Goal: Task Accomplishment & Management: Use online tool/utility

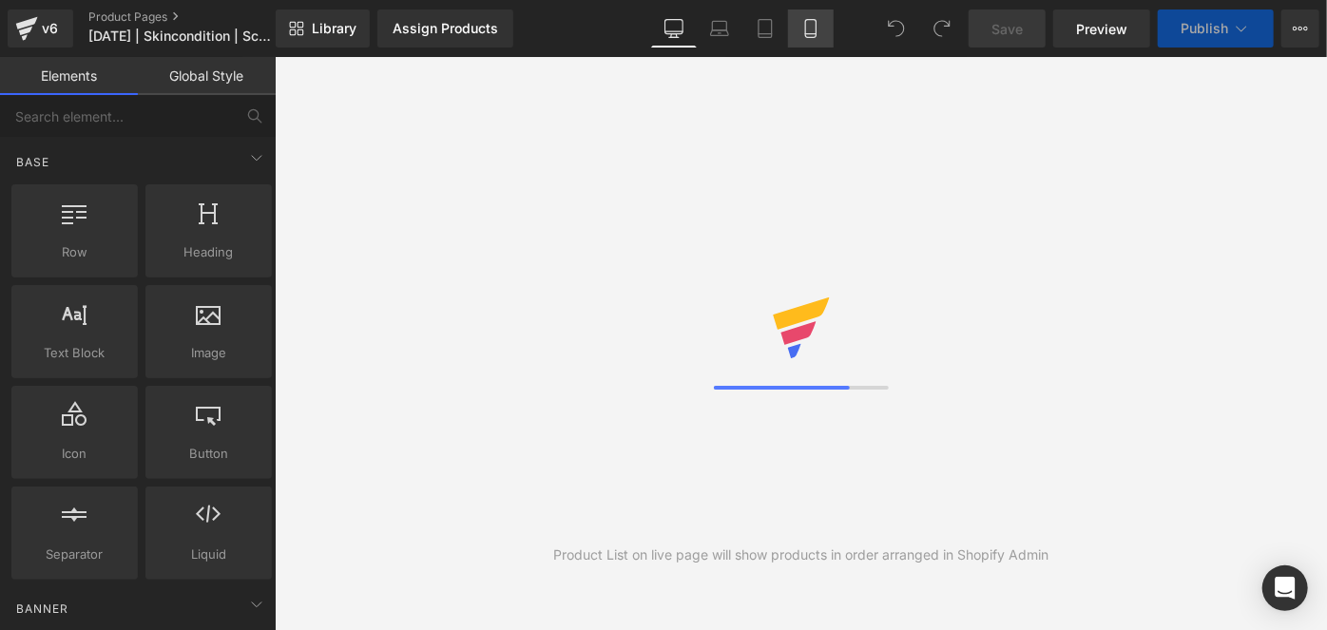
click at [818, 20] on icon at bounding box center [810, 28] width 19 height 19
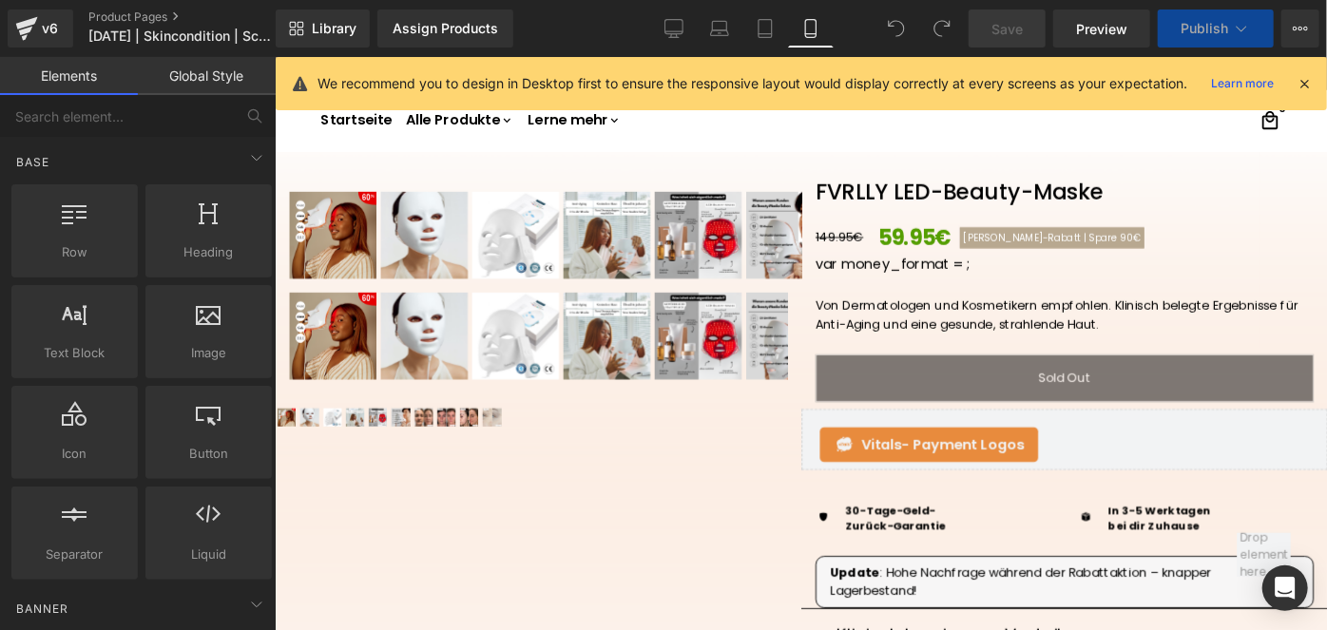
click at [809, 37] on icon at bounding box center [810, 29] width 10 height 18
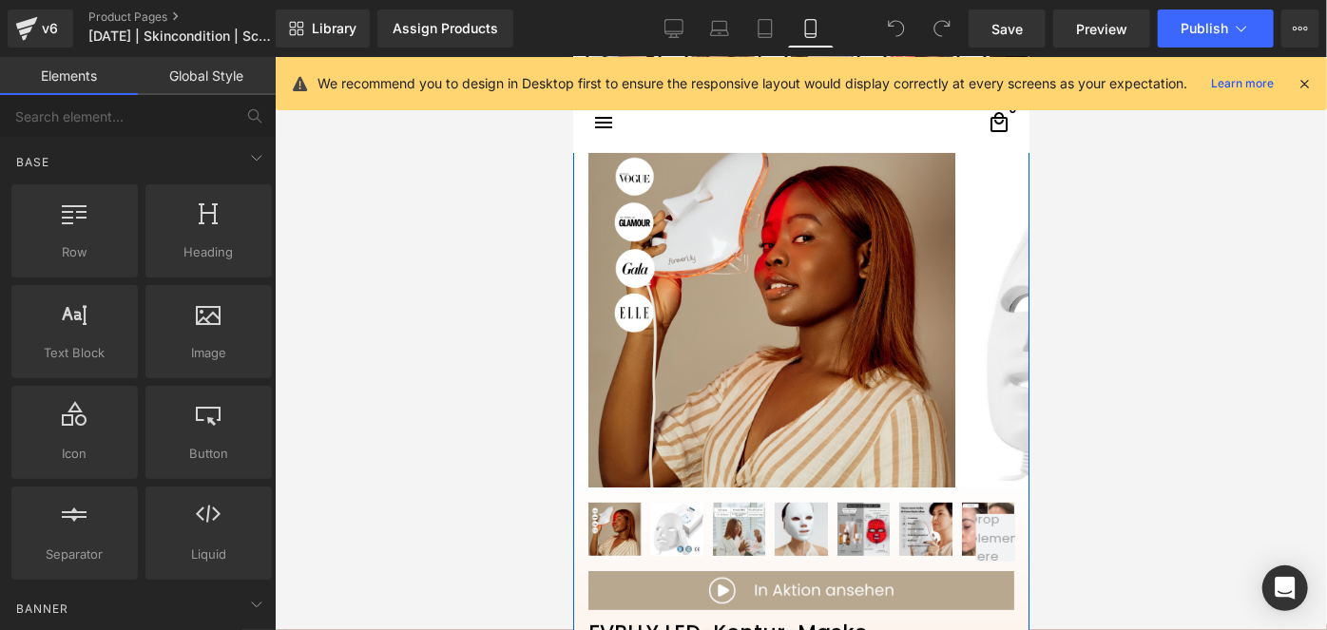
scroll to position [251, 0]
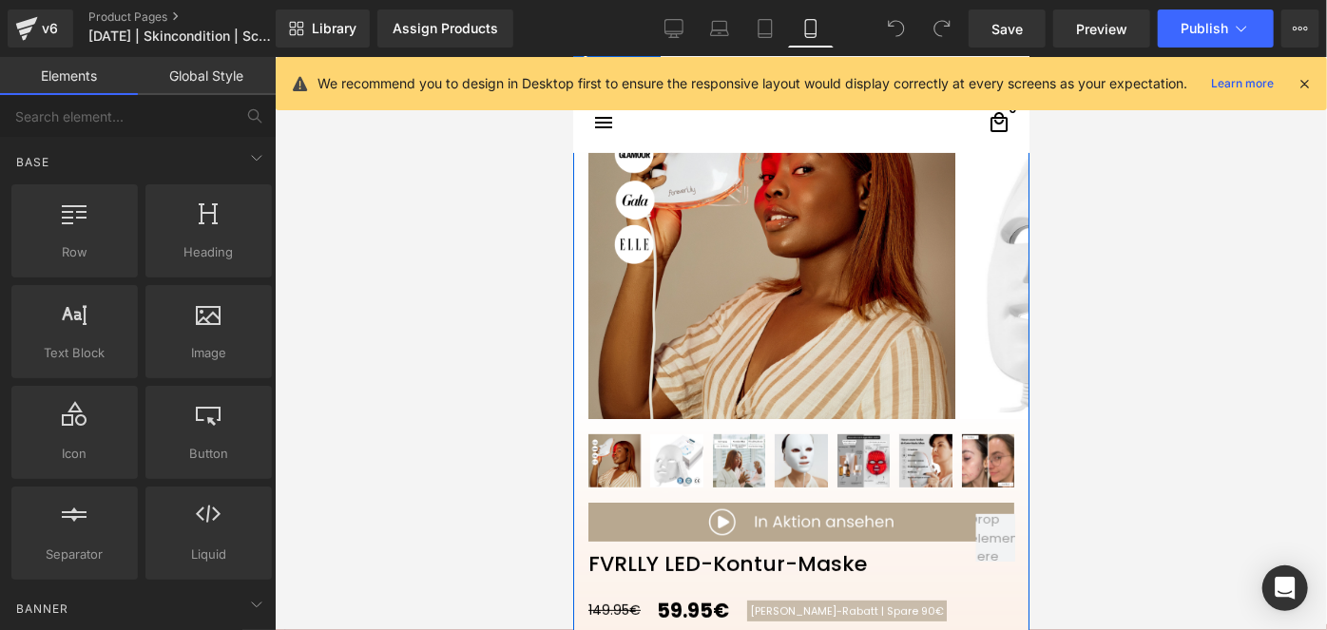
click at [699, 361] on img at bounding box center [770, 234] width 367 height 367
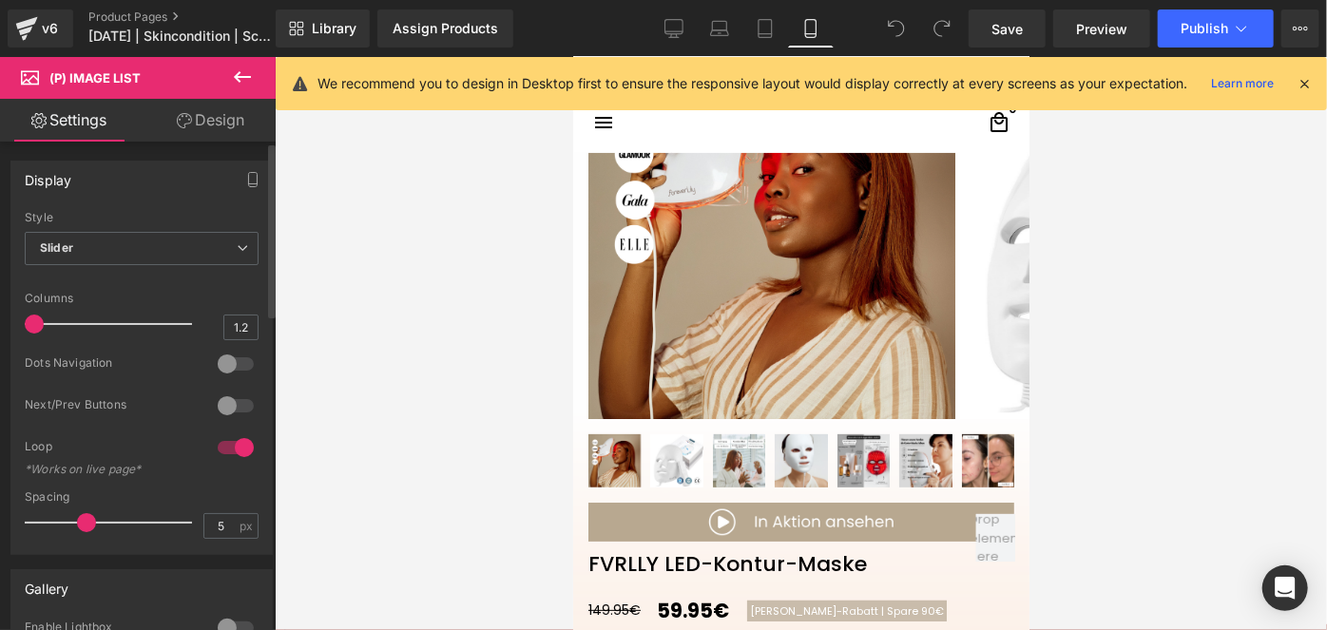
click at [225, 360] on div at bounding box center [236, 364] width 46 height 30
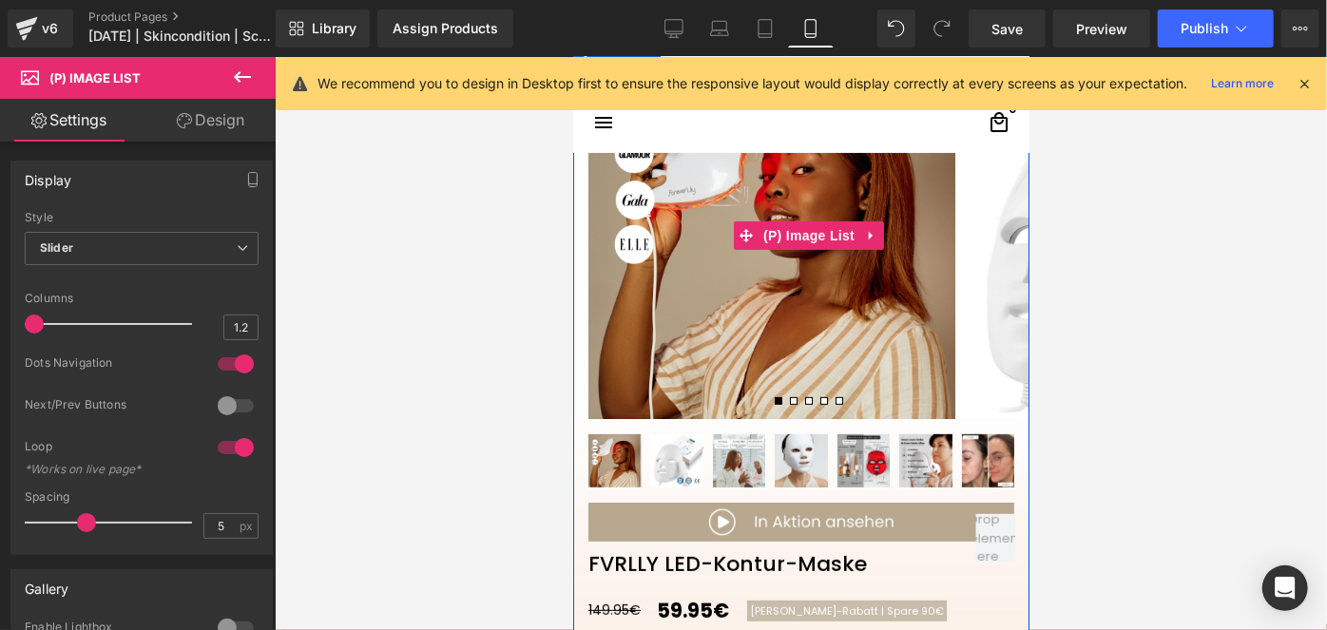
click at [789, 397] on span at bounding box center [793, 400] width 8 height 8
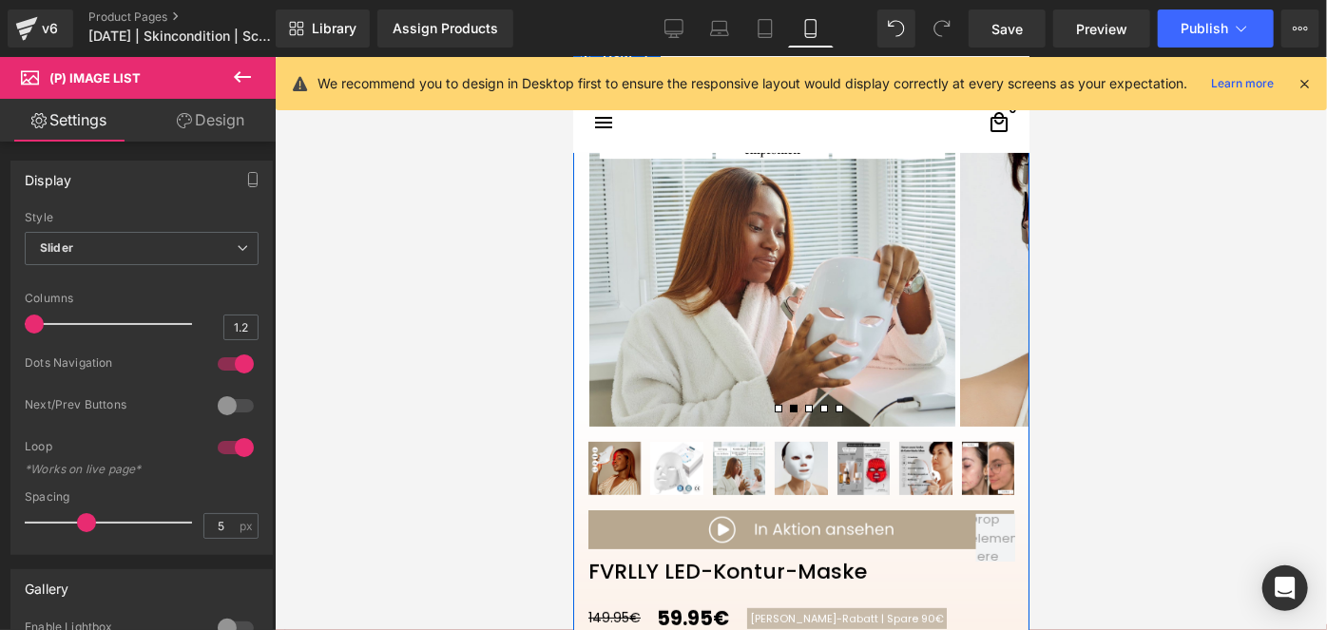
scroll to position [0, 0]
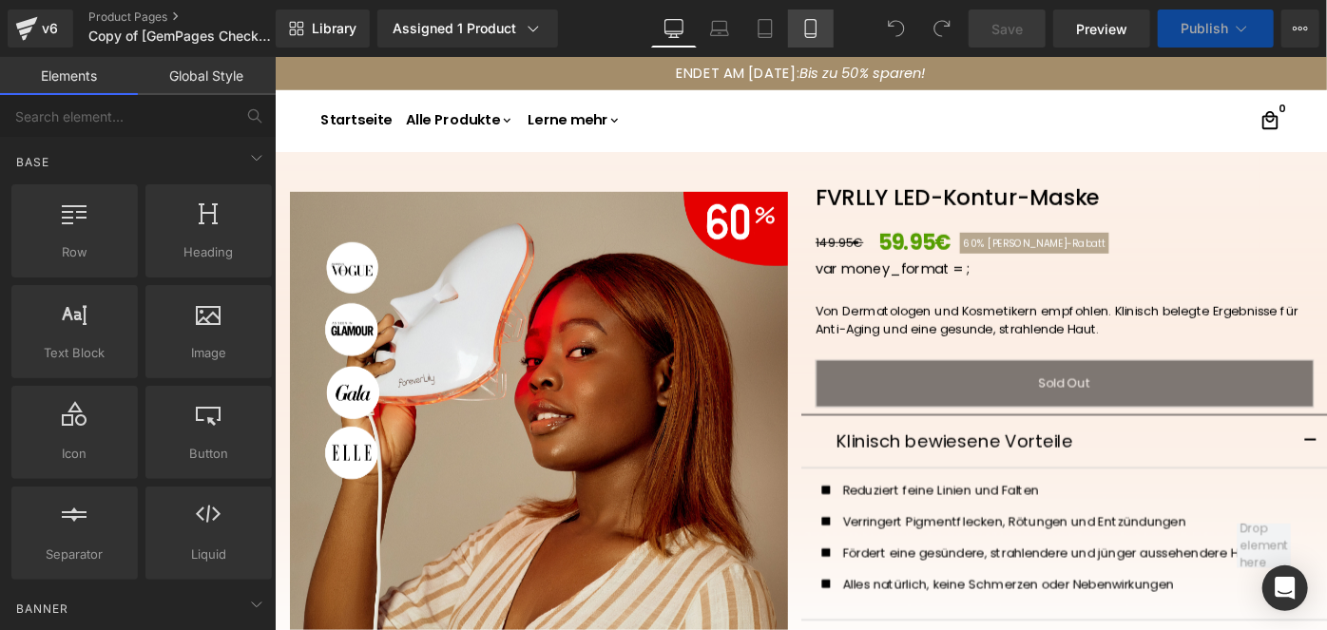
click at [809, 34] on icon at bounding box center [810, 28] width 19 height 19
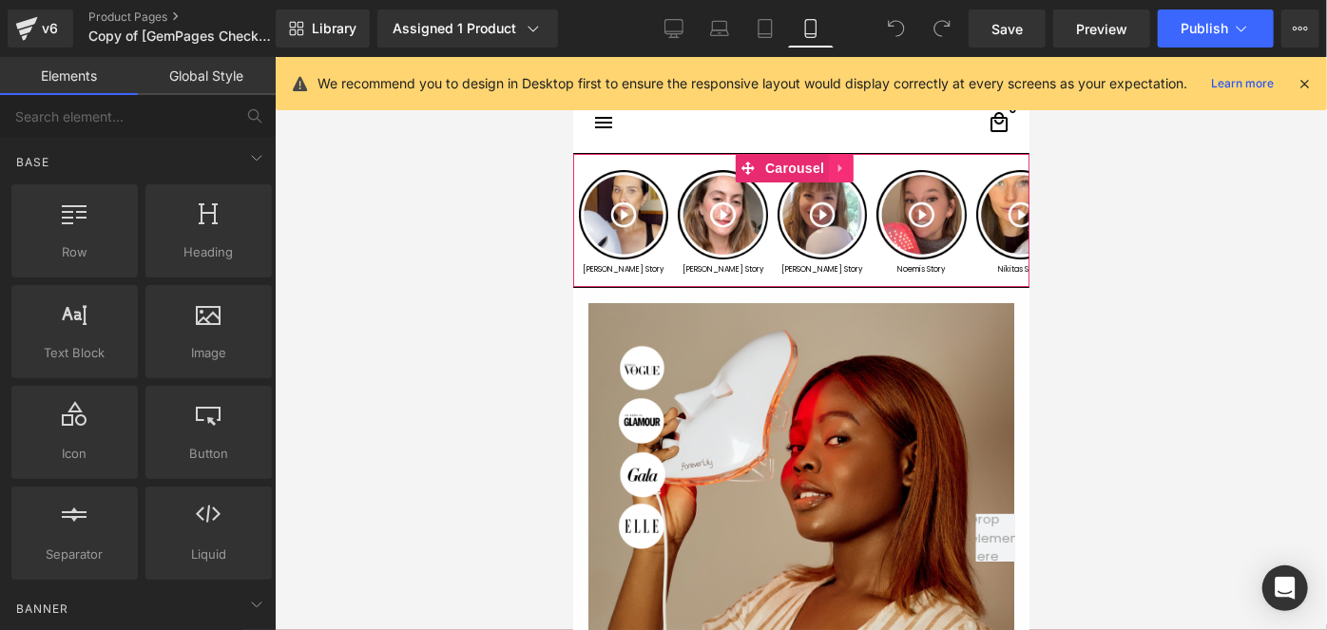
click at [844, 169] on icon at bounding box center [840, 168] width 13 height 14
click at [848, 169] on icon at bounding box center [852, 167] width 13 height 13
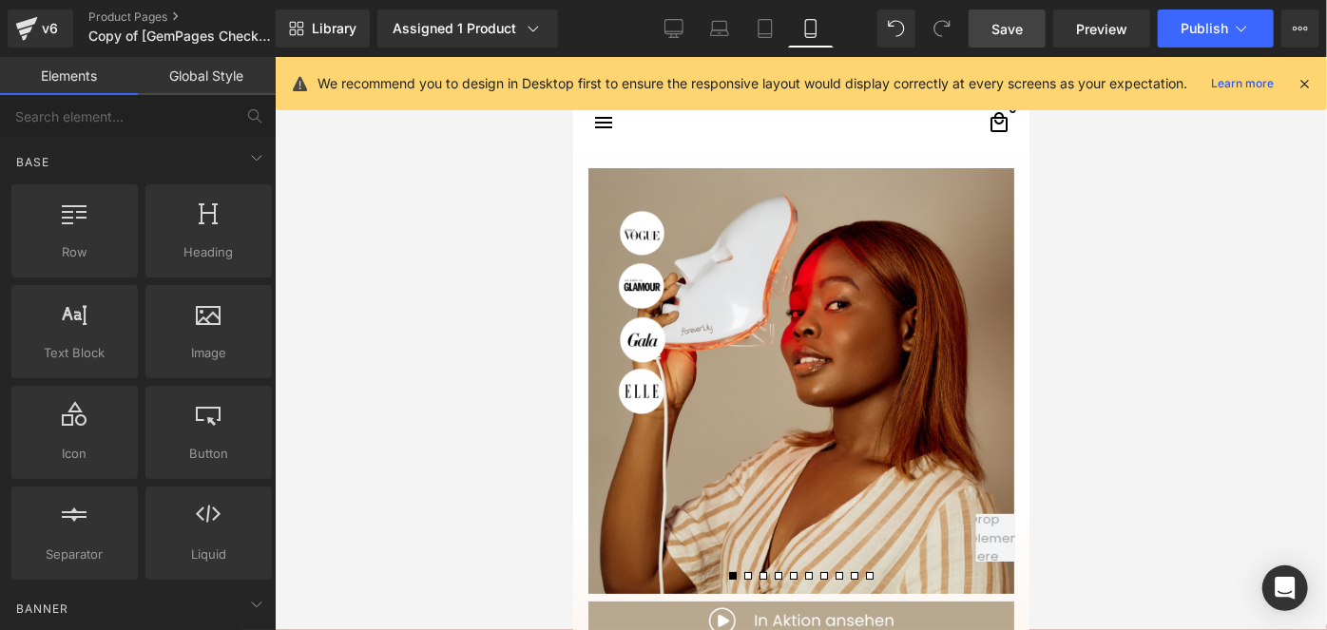
click at [994, 34] on span "Save" at bounding box center [1006, 29] width 31 height 20
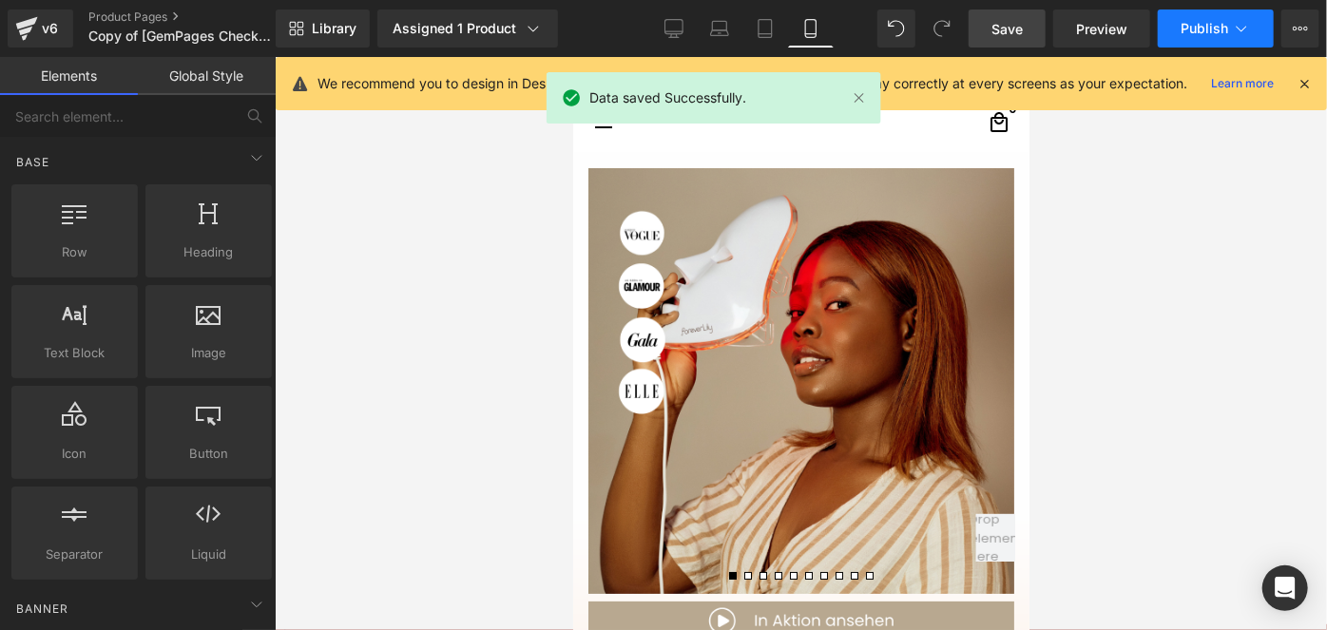
click at [1191, 25] on span "Publish" at bounding box center [1205, 28] width 48 height 15
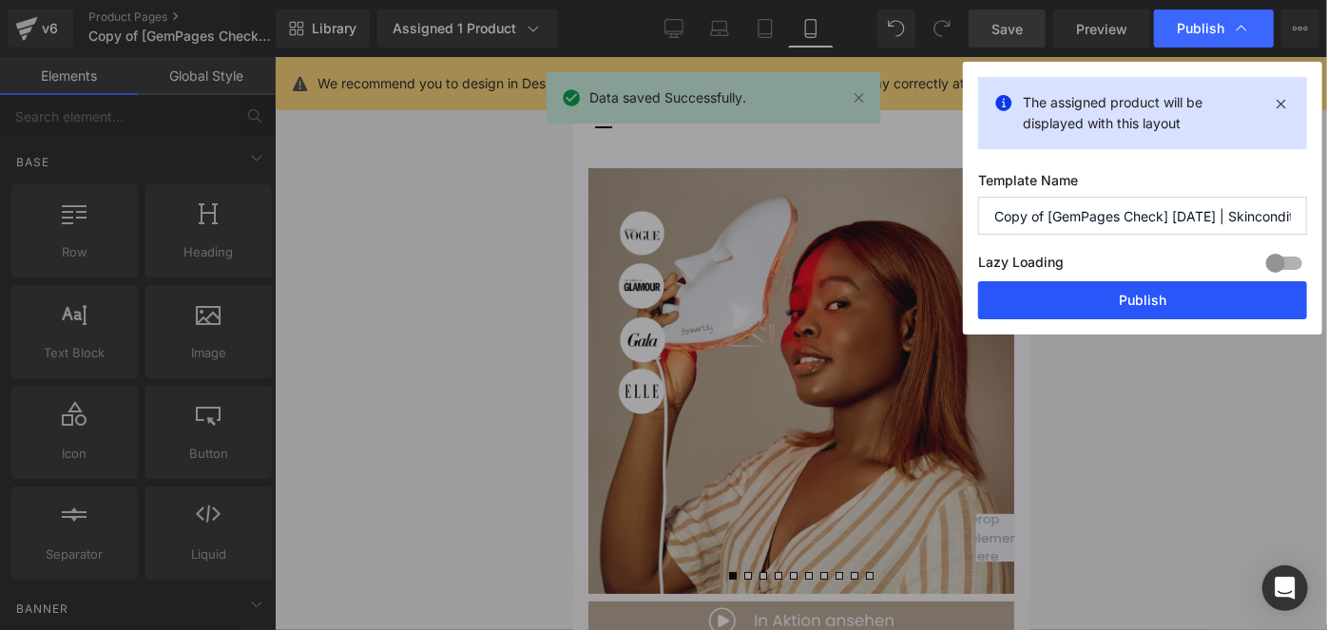
click at [1055, 287] on button "Publish" at bounding box center [1142, 300] width 329 height 38
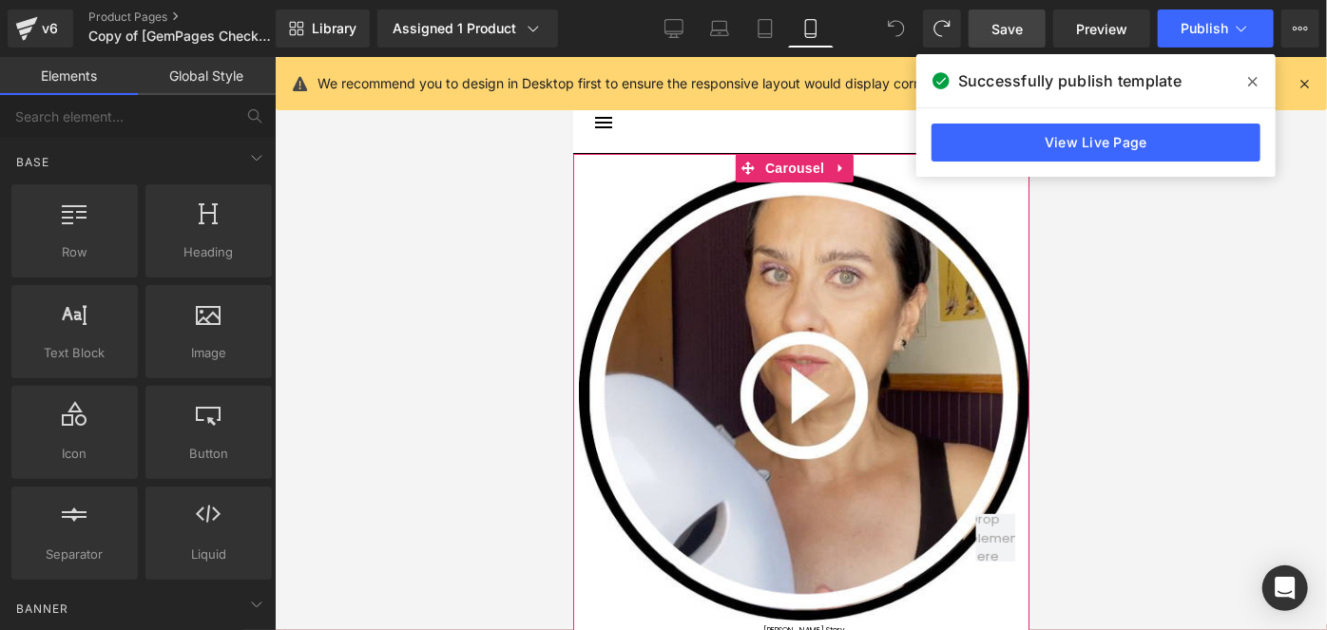
click at [790, 165] on span "Carousel" at bounding box center [794, 167] width 68 height 29
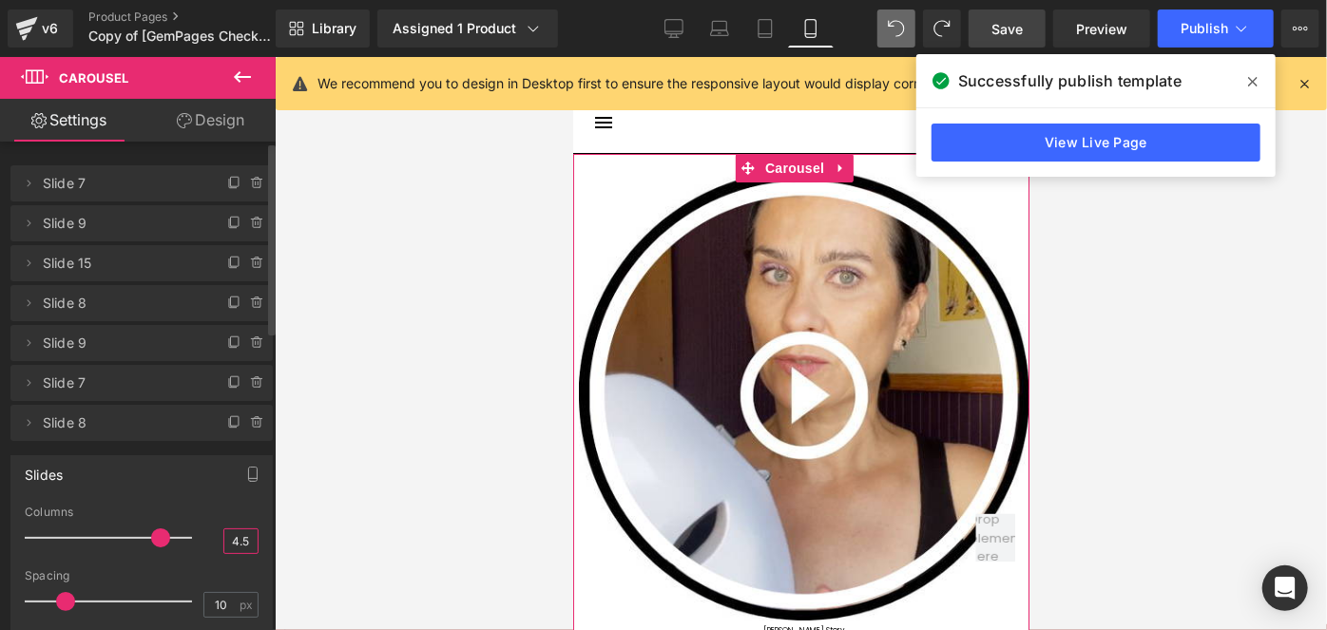
click at [230, 537] on input "4.5" at bounding box center [240, 541] width 33 height 24
type input "4.5"
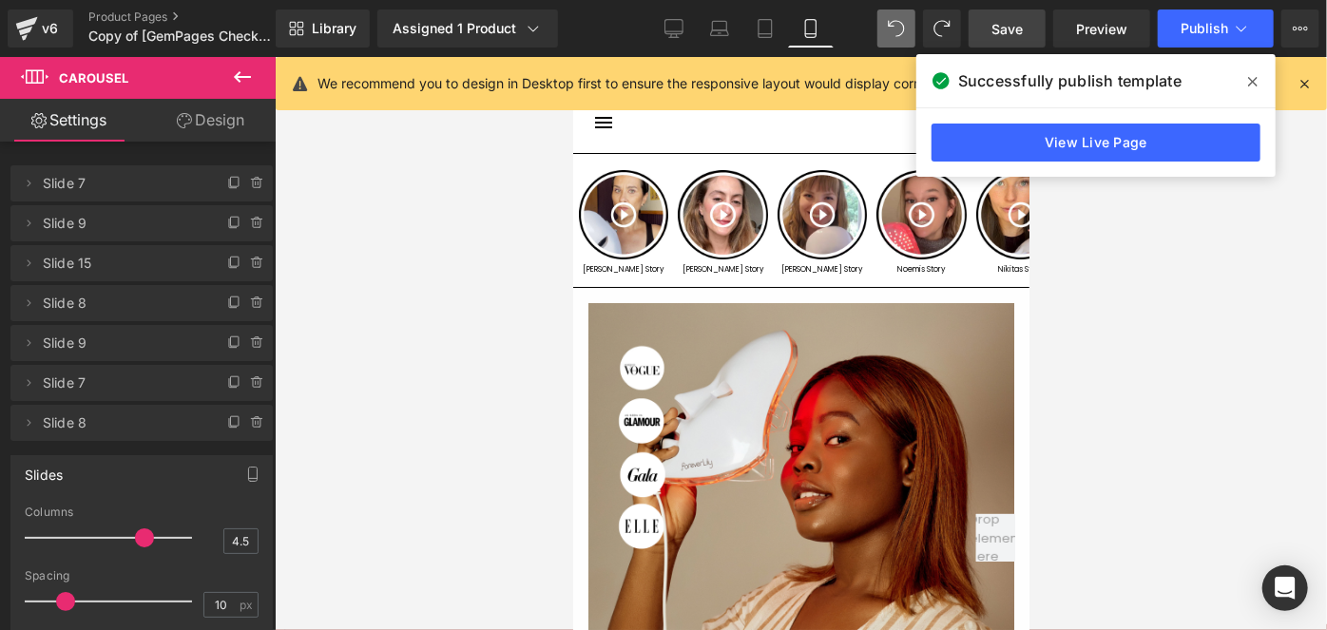
click at [1009, 23] on span "Save" at bounding box center [1006, 29] width 31 height 20
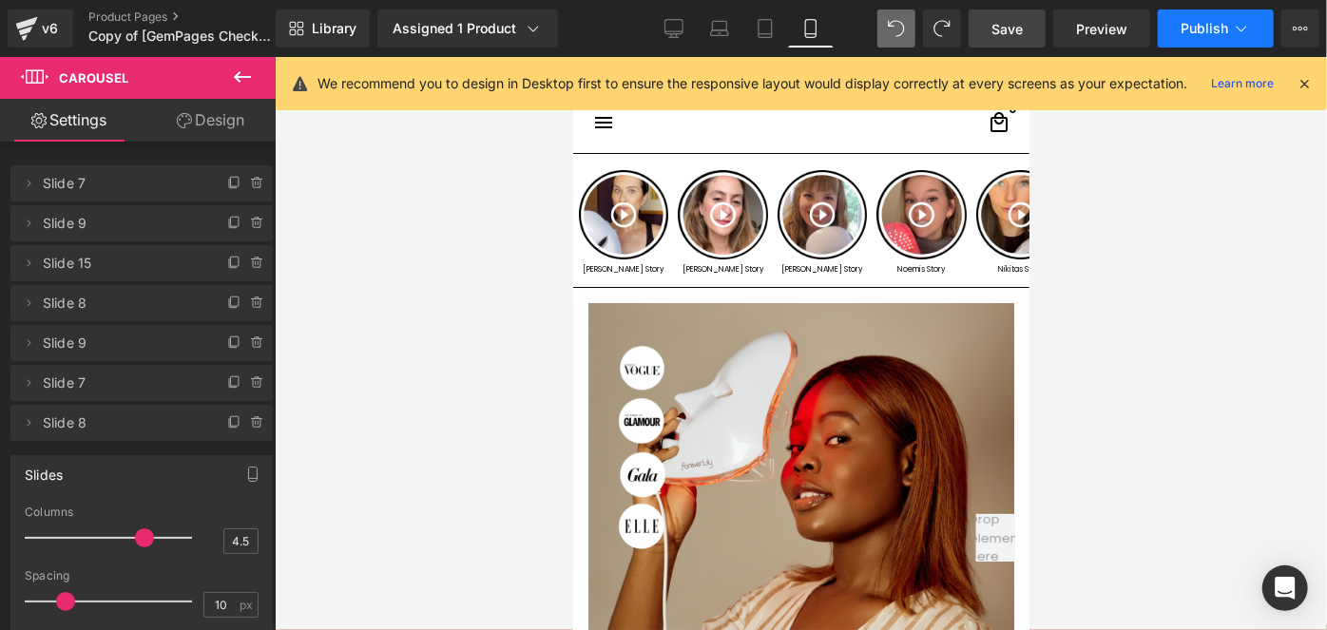
click at [1183, 38] on button "Publish" at bounding box center [1216, 29] width 116 height 38
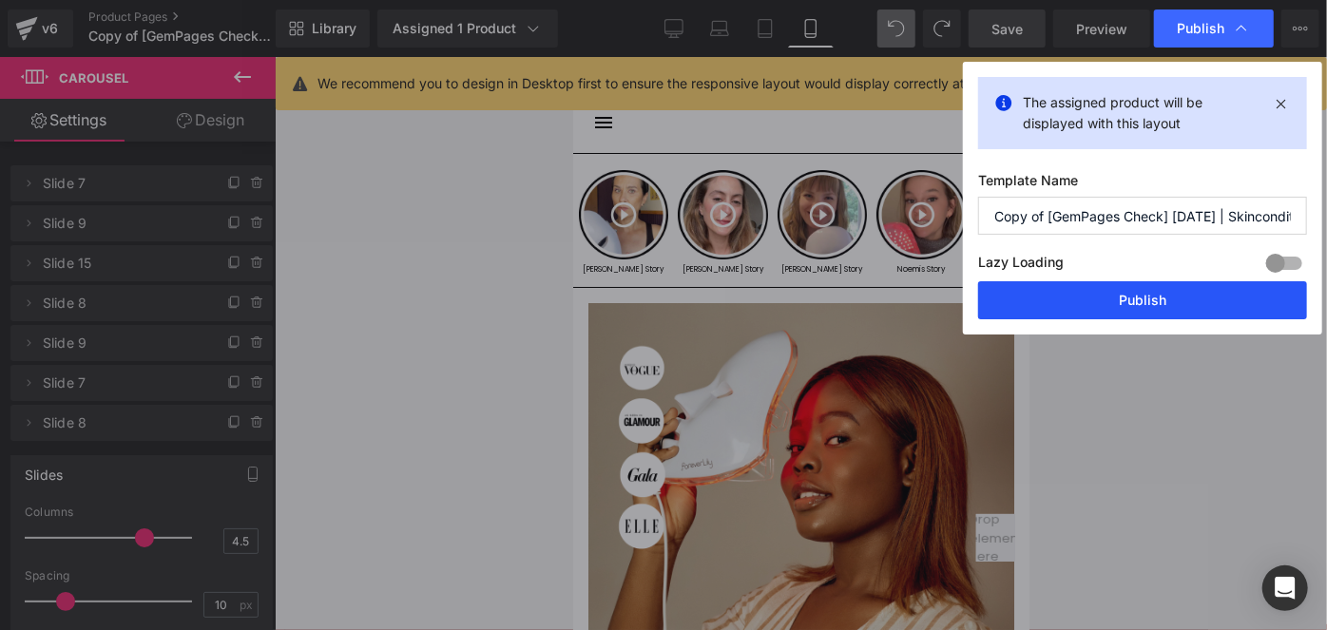
click at [1062, 292] on button "Publish" at bounding box center [1142, 300] width 329 height 38
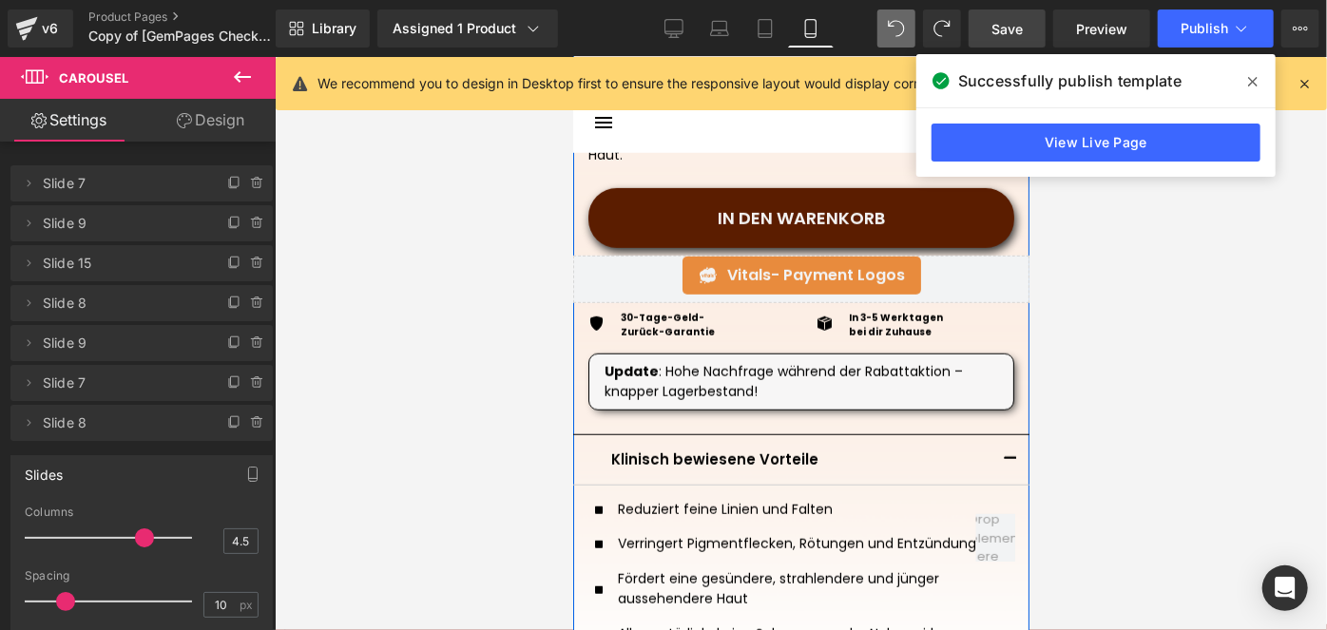
scroll to position [767, 0]
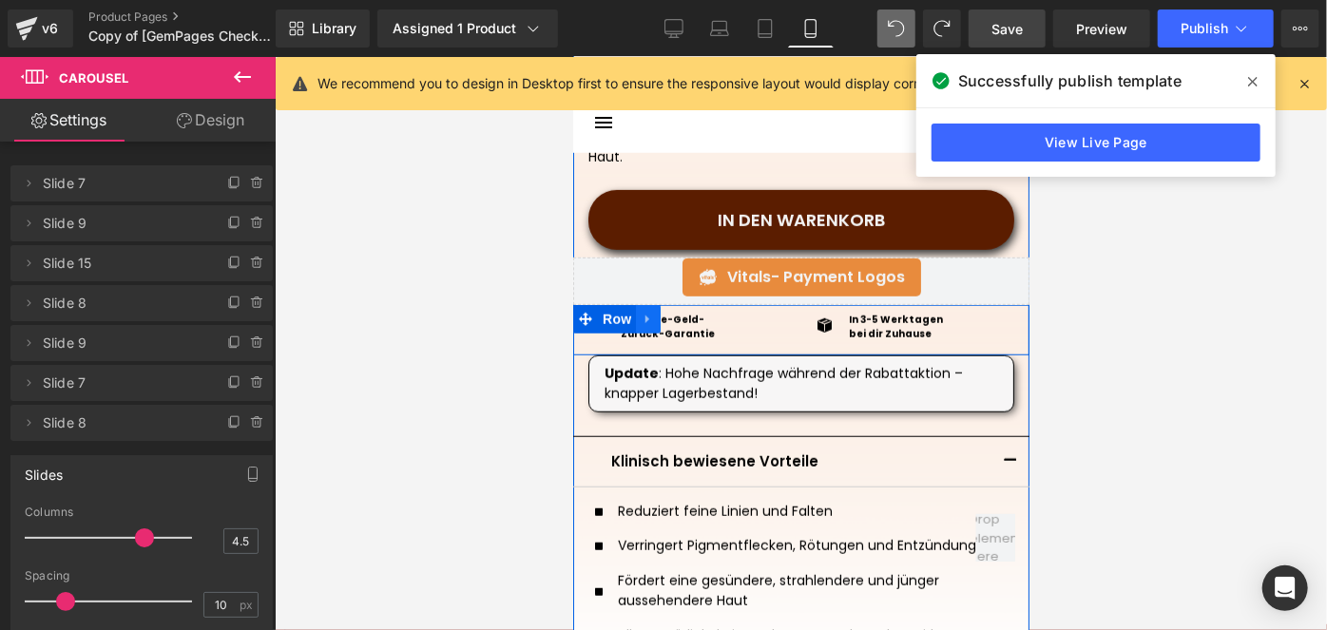
click at [635, 312] on link at bounding box center [647, 318] width 25 height 29
click at [622, 311] on span "Row" at bounding box center [616, 318] width 38 height 29
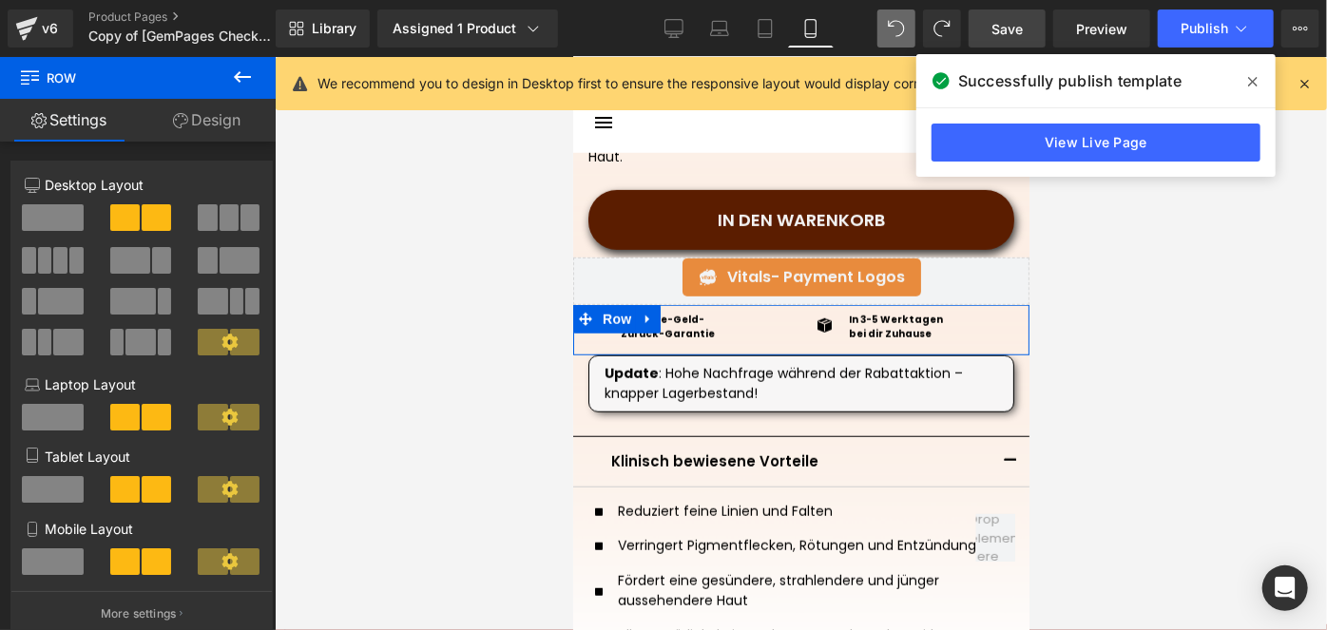
click at [225, 117] on link "Design" at bounding box center [207, 120] width 138 height 43
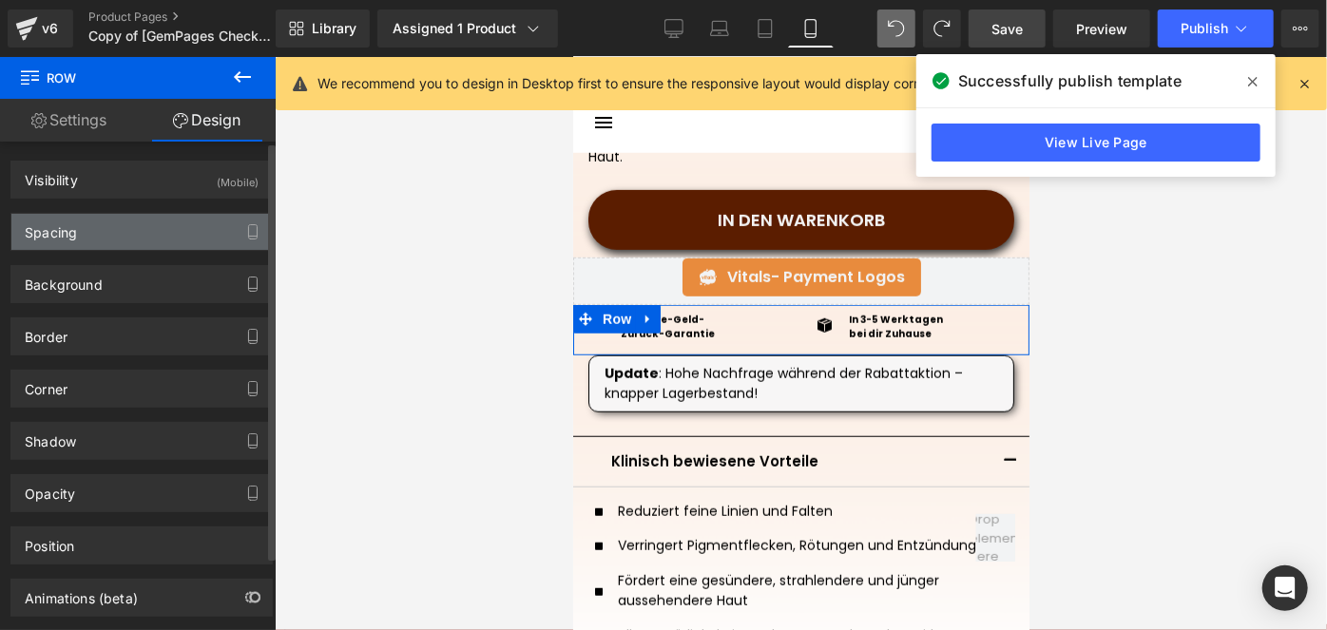
click at [136, 226] on div "Spacing" at bounding box center [141, 232] width 260 height 36
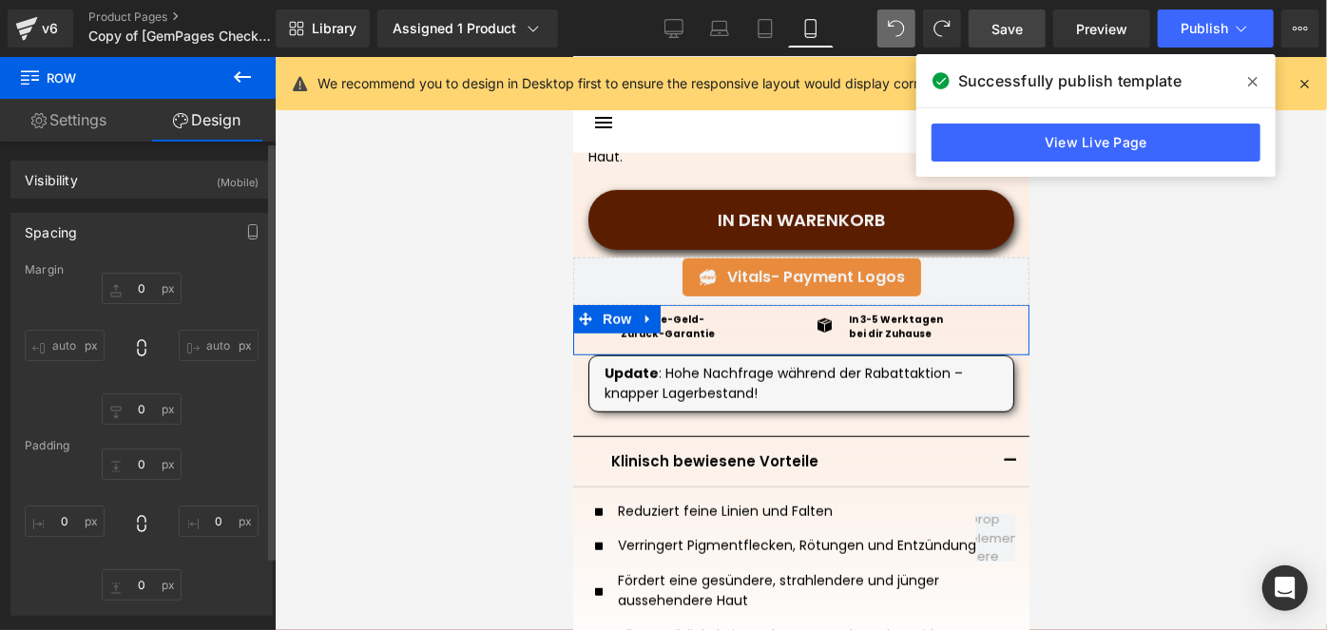
click at [143, 449] on div "Padding" at bounding box center [142, 445] width 234 height 13
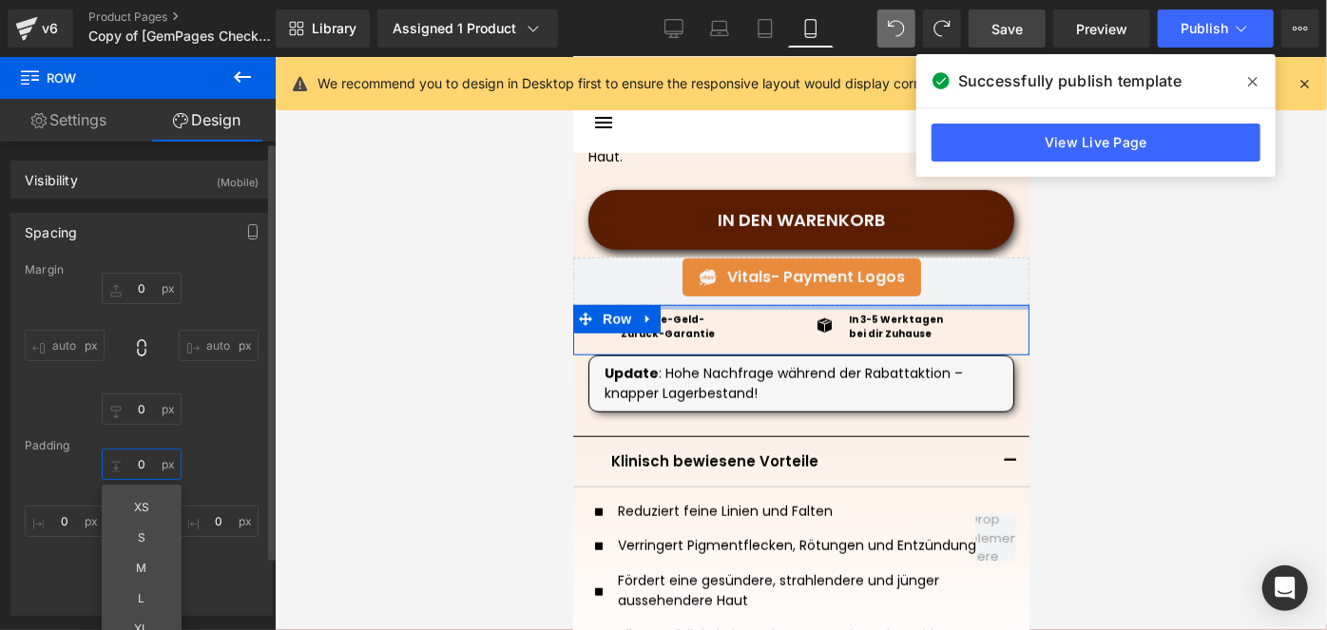
click at [143, 467] on input "text" at bounding box center [142, 464] width 80 height 31
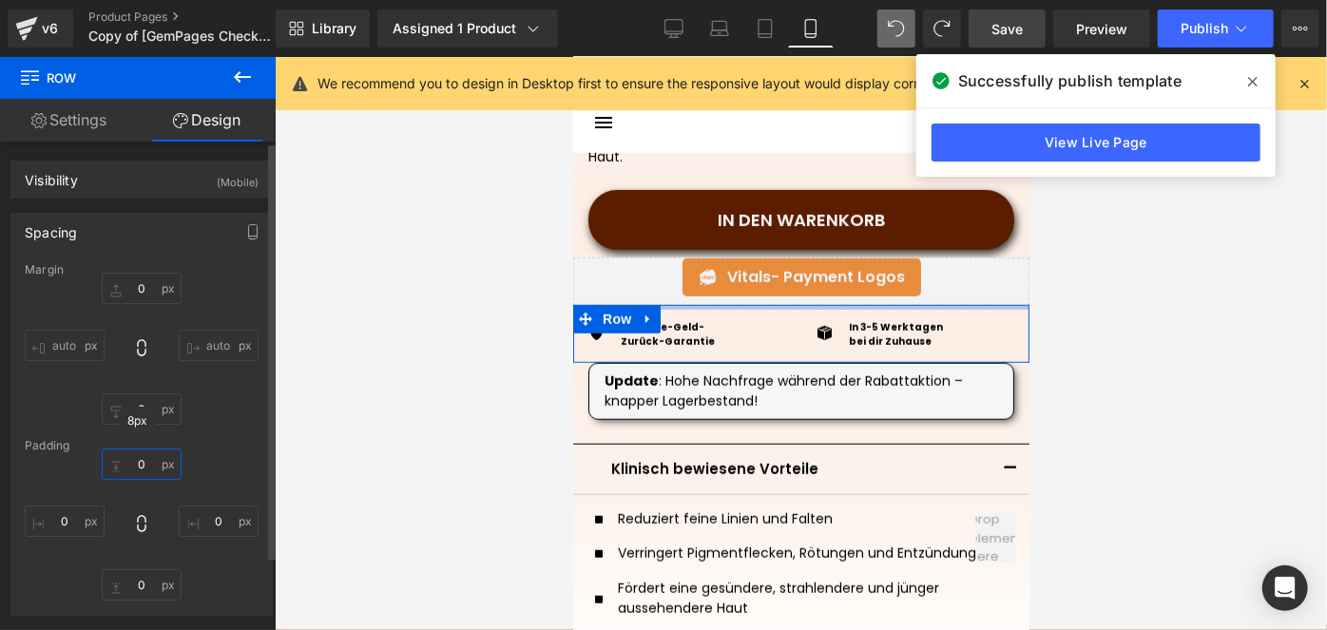
click at [154, 471] on input "text" at bounding box center [142, 464] width 80 height 31
click at [152, 463] on input "text" at bounding box center [142, 464] width 80 height 31
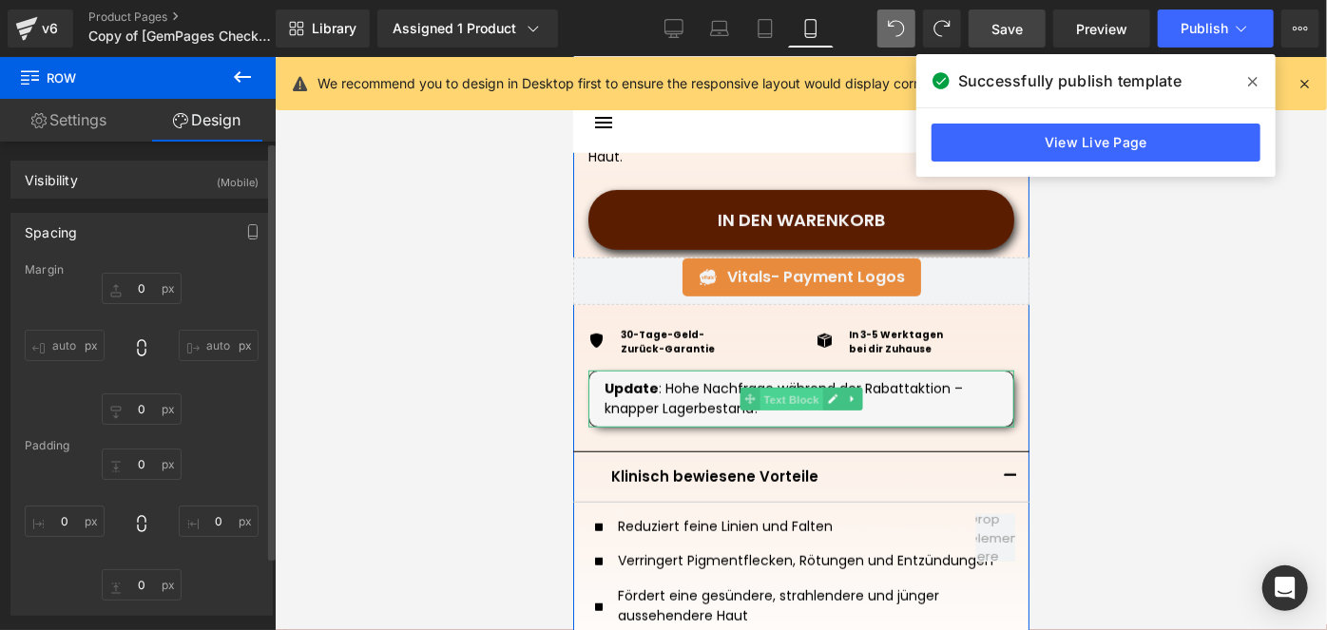
click at [774, 390] on span "Text Block" at bounding box center [790, 398] width 63 height 23
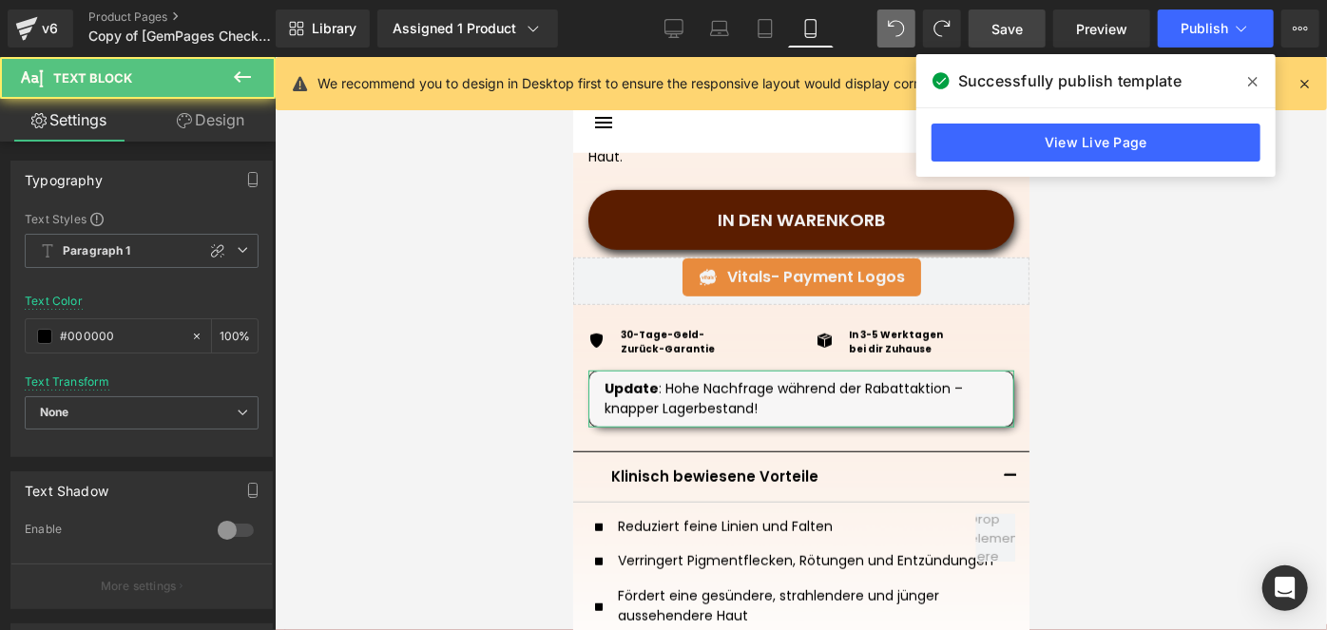
click at [210, 135] on link "Design" at bounding box center [211, 120] width 138 height 43
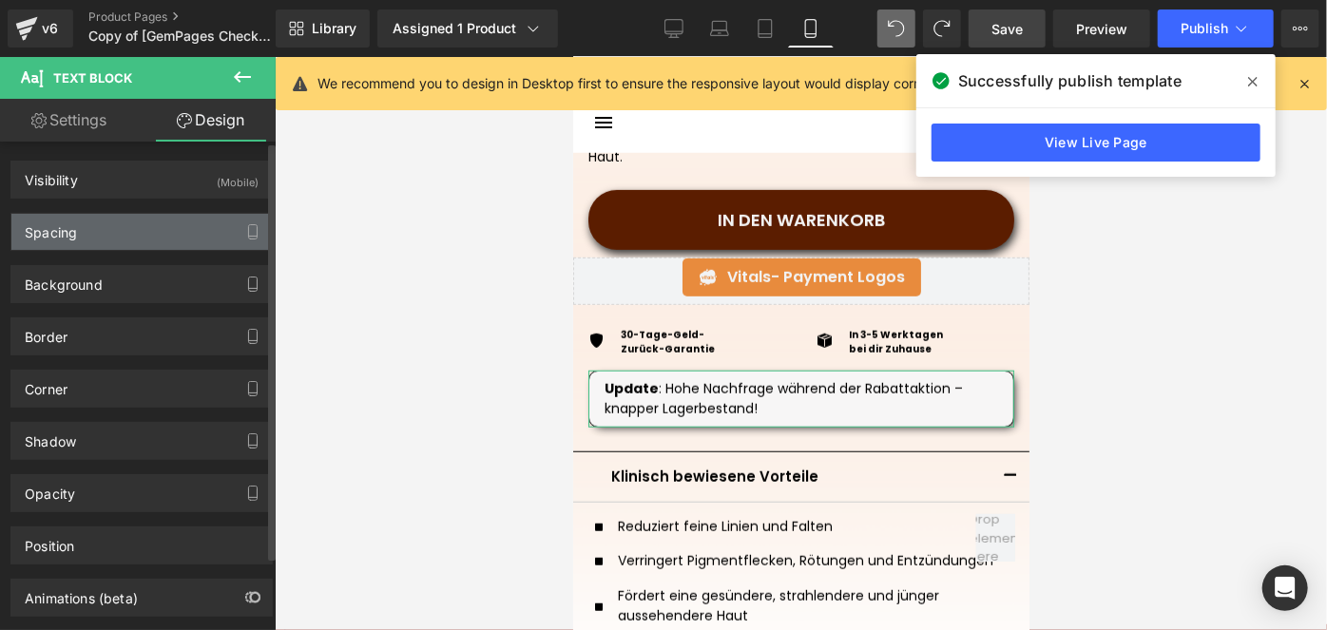
click at [89, 223] on div "Spacing" at bounding box center [141, 232] width 260 height 36
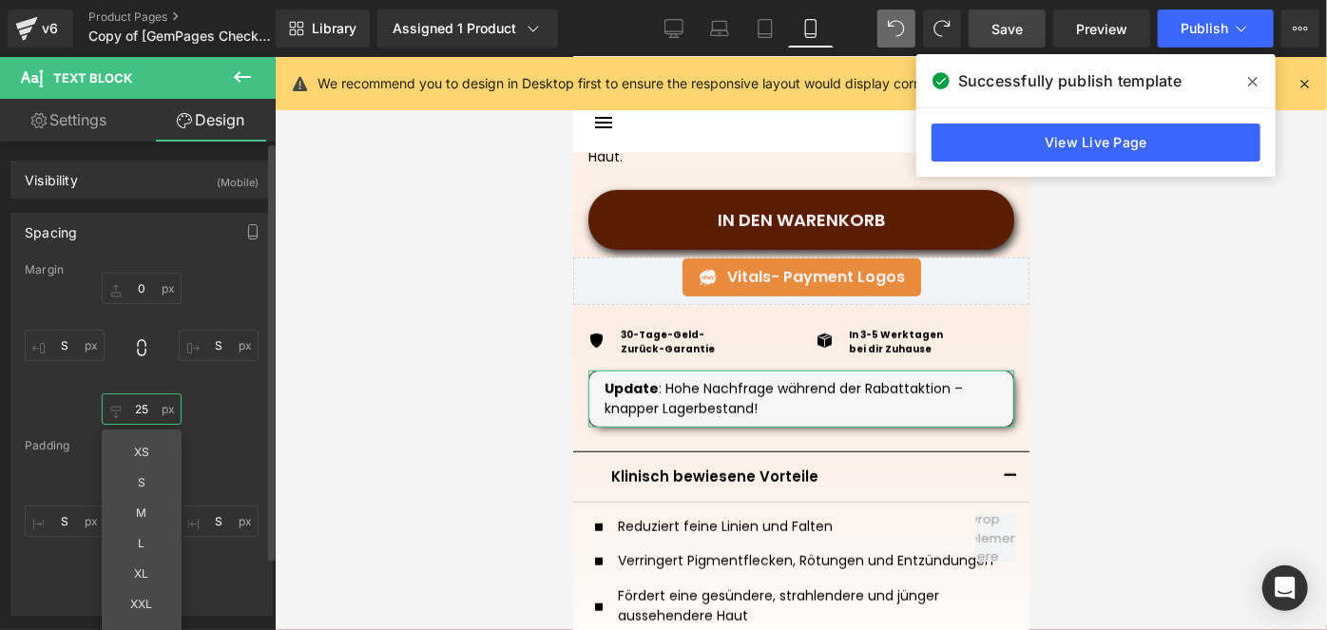
click at [146, 416] on input "25" at bounding box center [142, 409] width 80 height 31
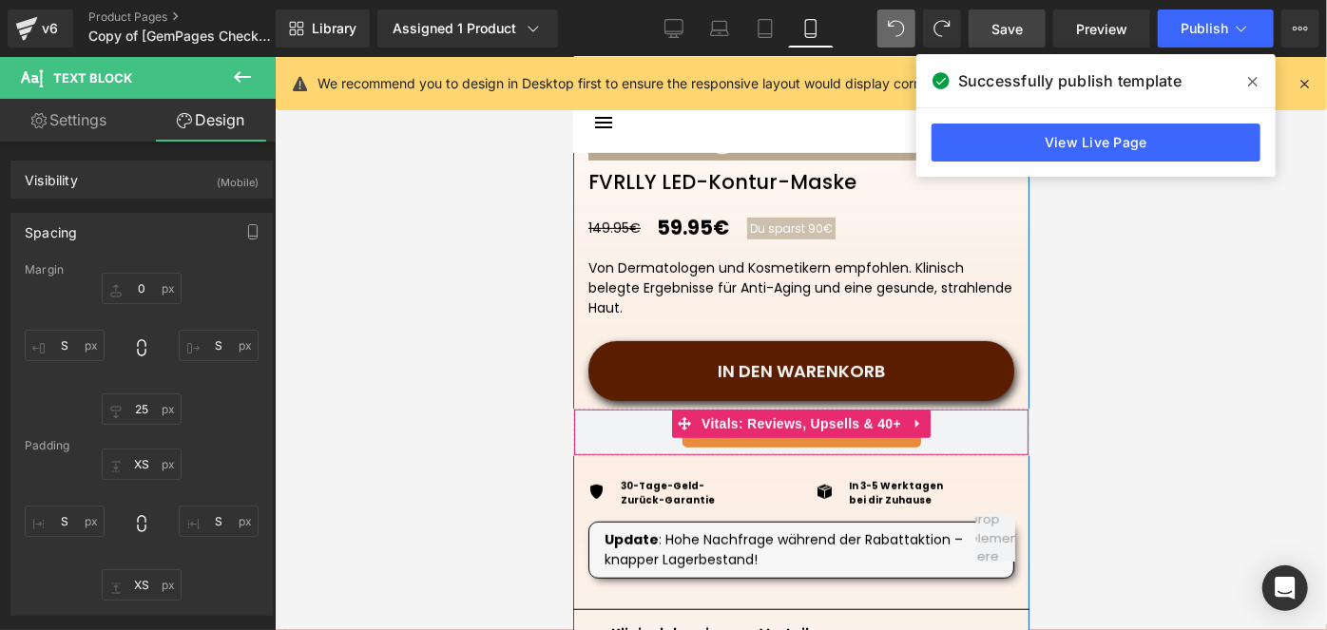
scroll to position [575, 0]
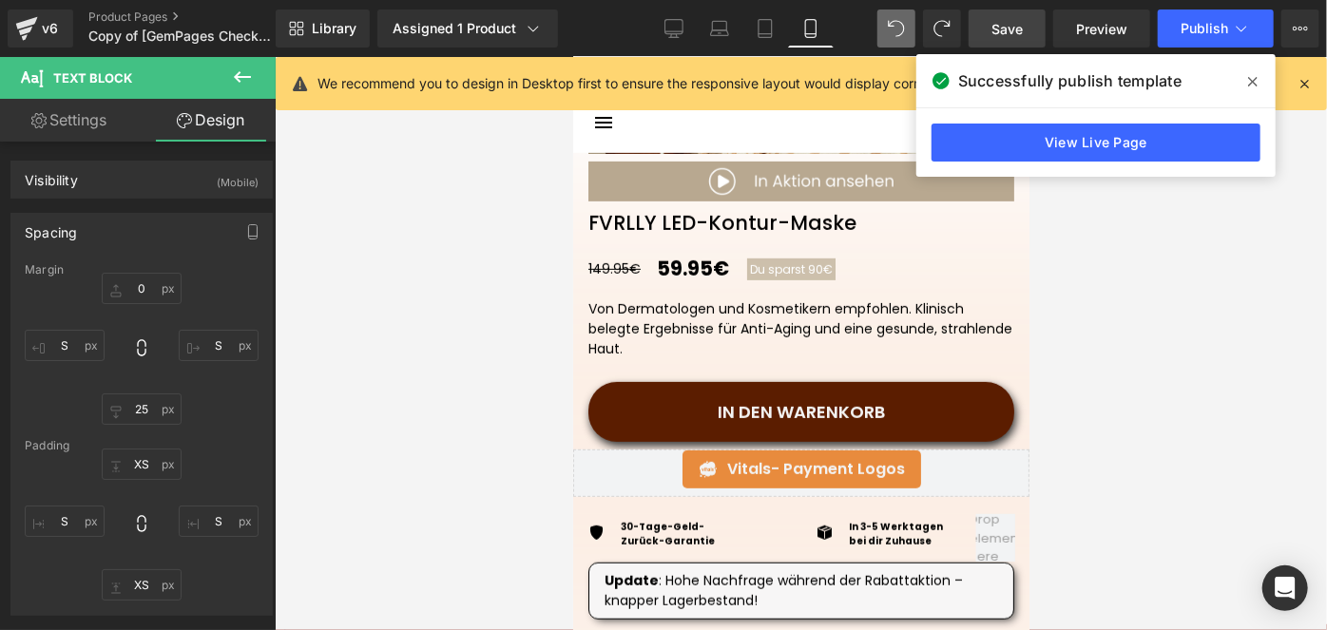
click at [1010, 21] on span "Save" at bounding box center [1006, 29] width 31 height 20
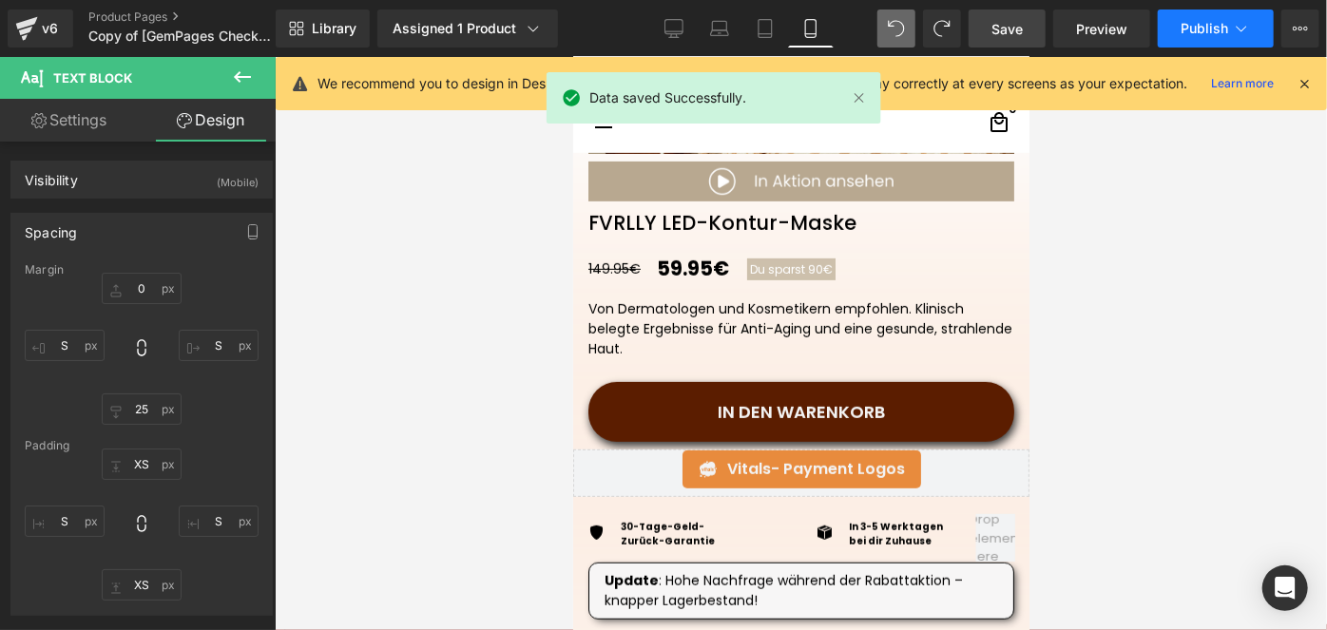
click at [1183, 22] on span "Publish" at bounding box center [1205, 28] width 48 height 15
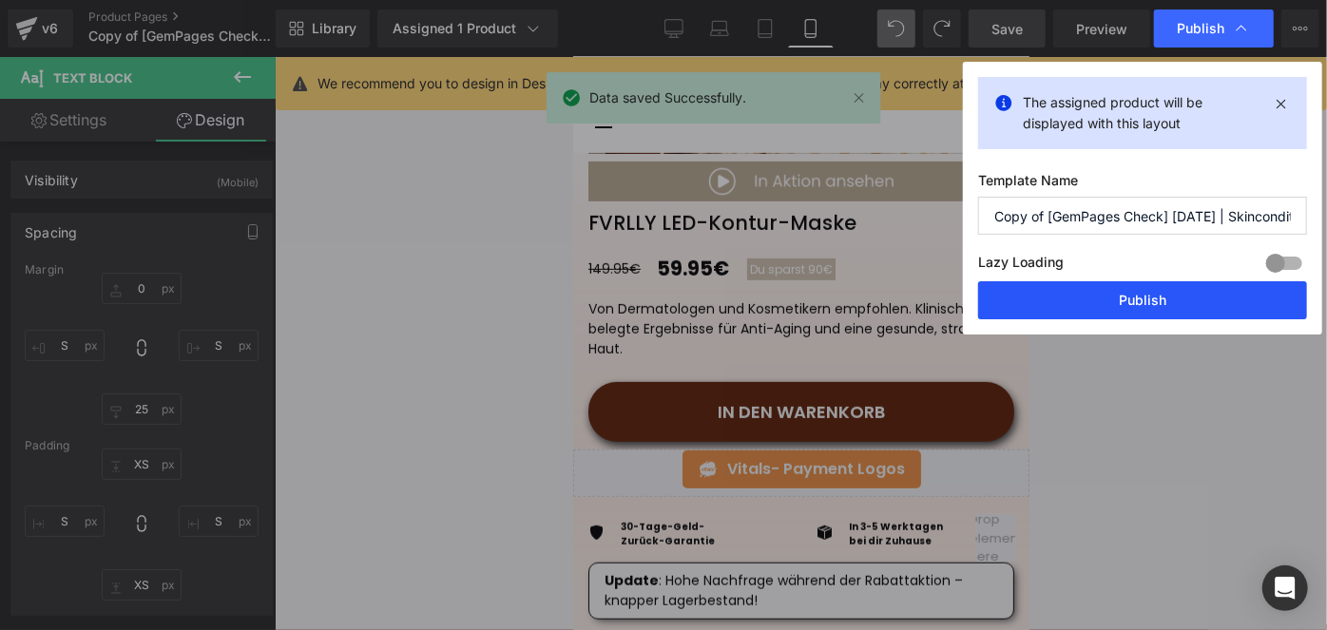
click at [1051, 292] on button "Publish" at bounding box center [1142, 300] width 329 height 38
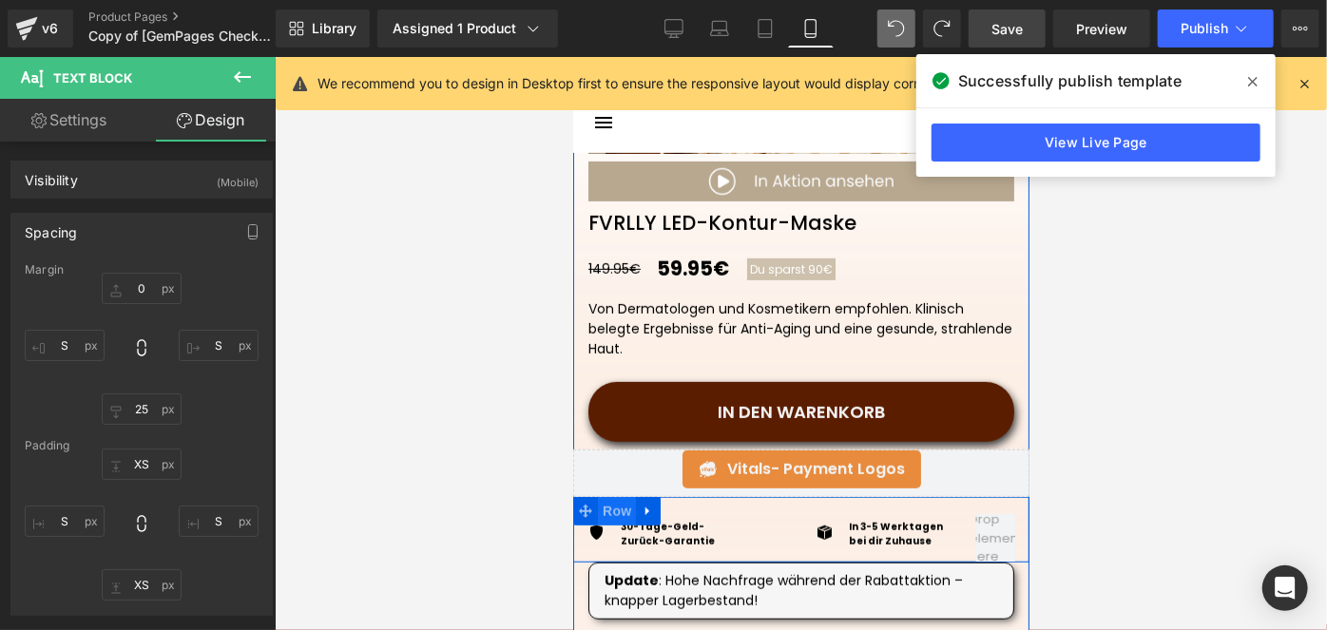
click at [623, 509] on span "Row" at bounding box center [616, 510] width 38 height 29
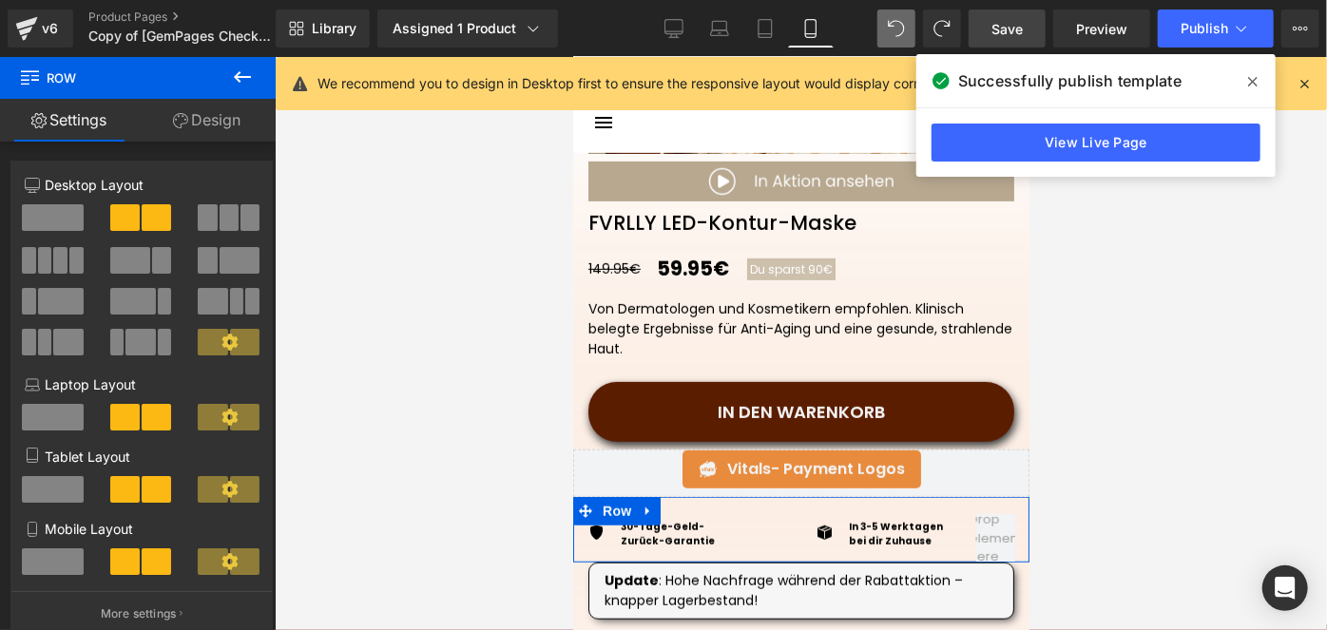
click at [213, 128] on link "Design" at bounding box center [207, 120] width 138 height 43
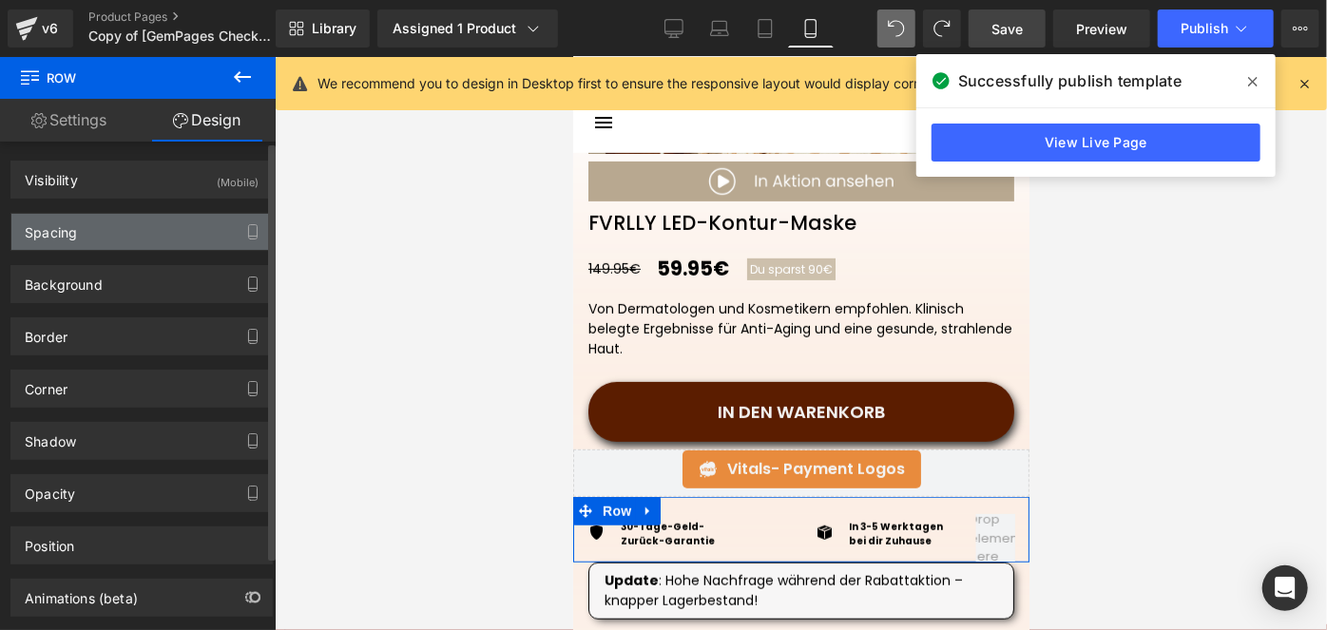
click at [132, 229] on div "Spacing" at bounding box center [141, 232] width 260 height 36
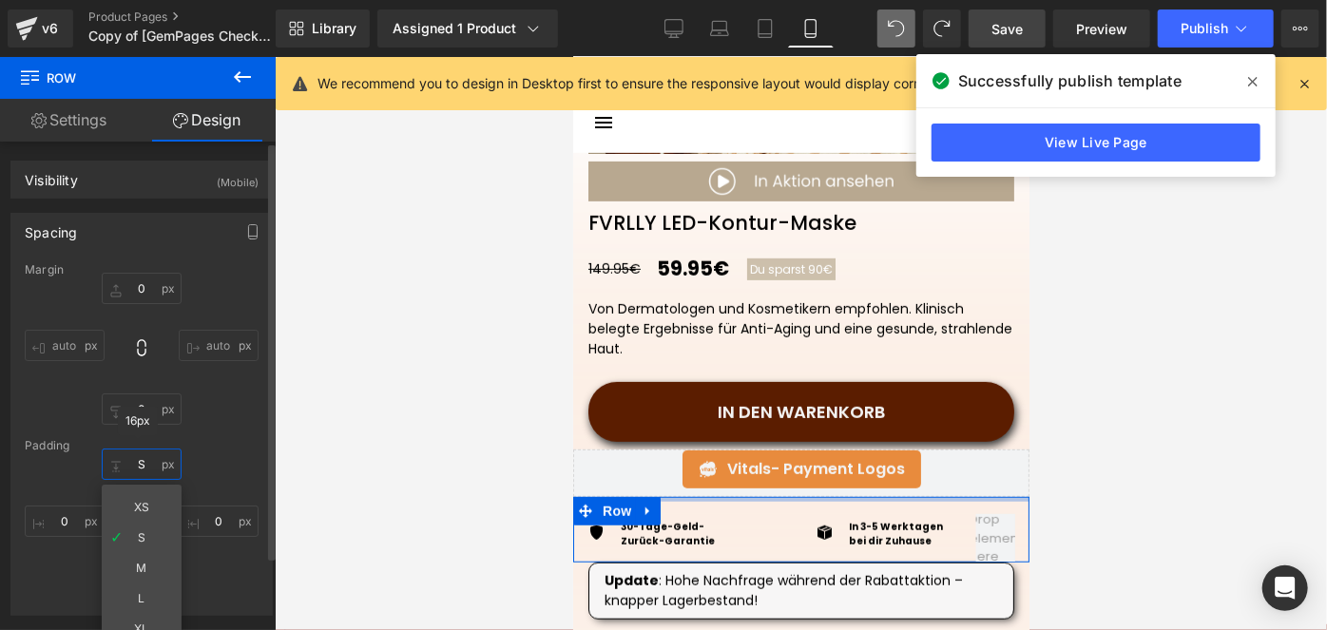
click at [142, 459] on input "S" at bounding box center [142, 464] width 80 height 31
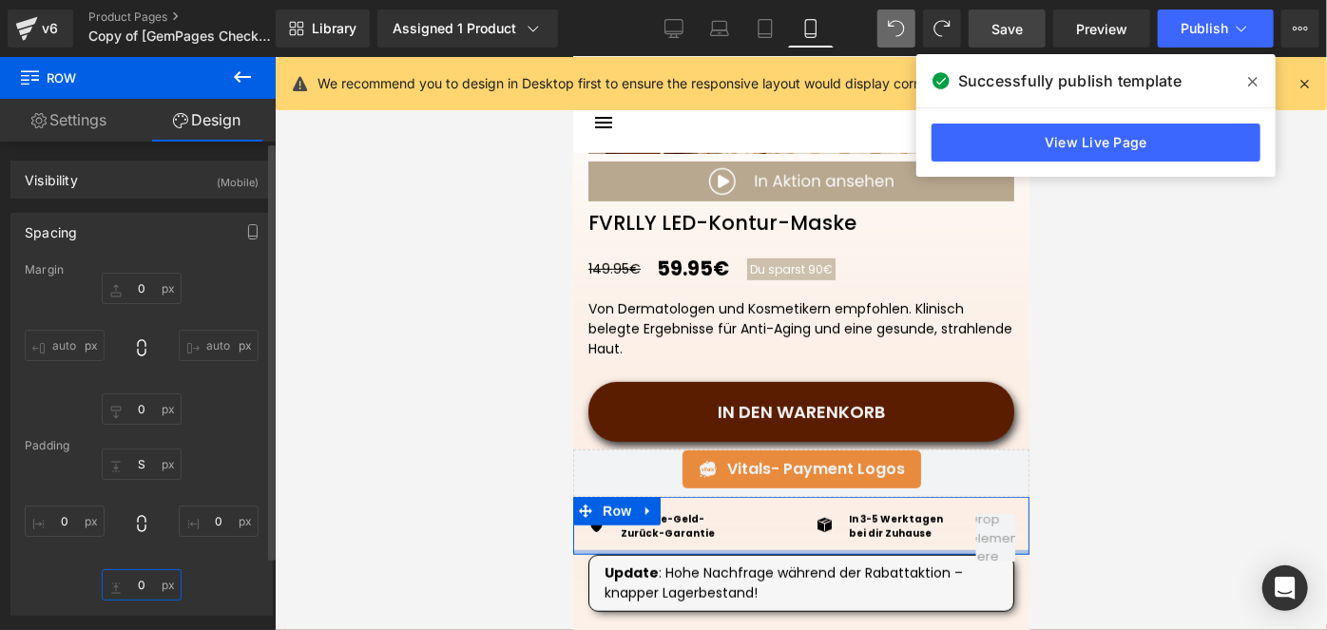
click at [157, 584] on input "0" at bounding box center [142, 584] width 80 height 31
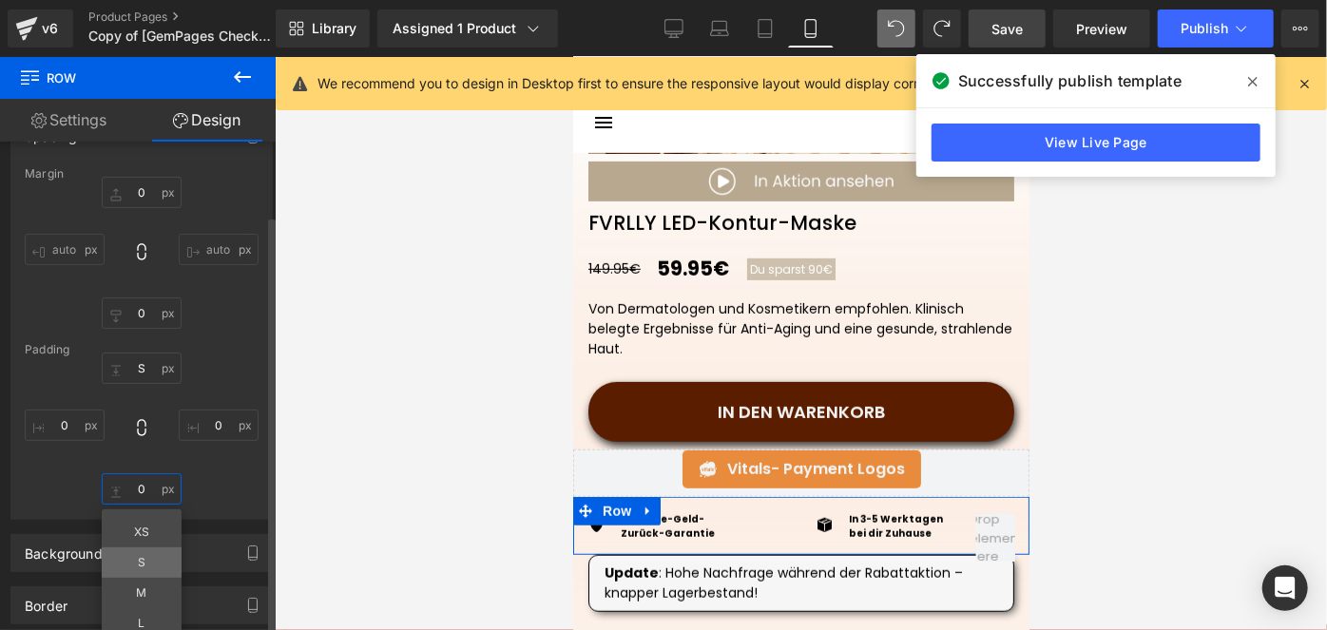
scroll to position [96, 0]
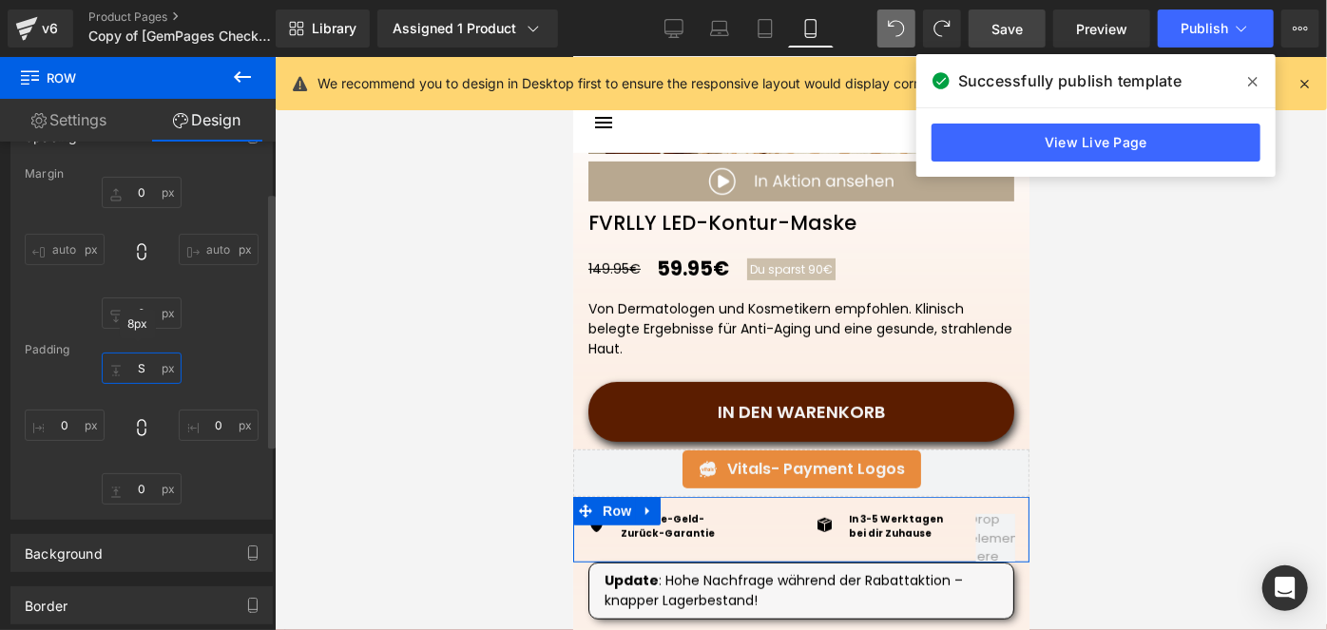
click at [139, 373] on input "S" at bounding box center [142, 368] width 80 height 31
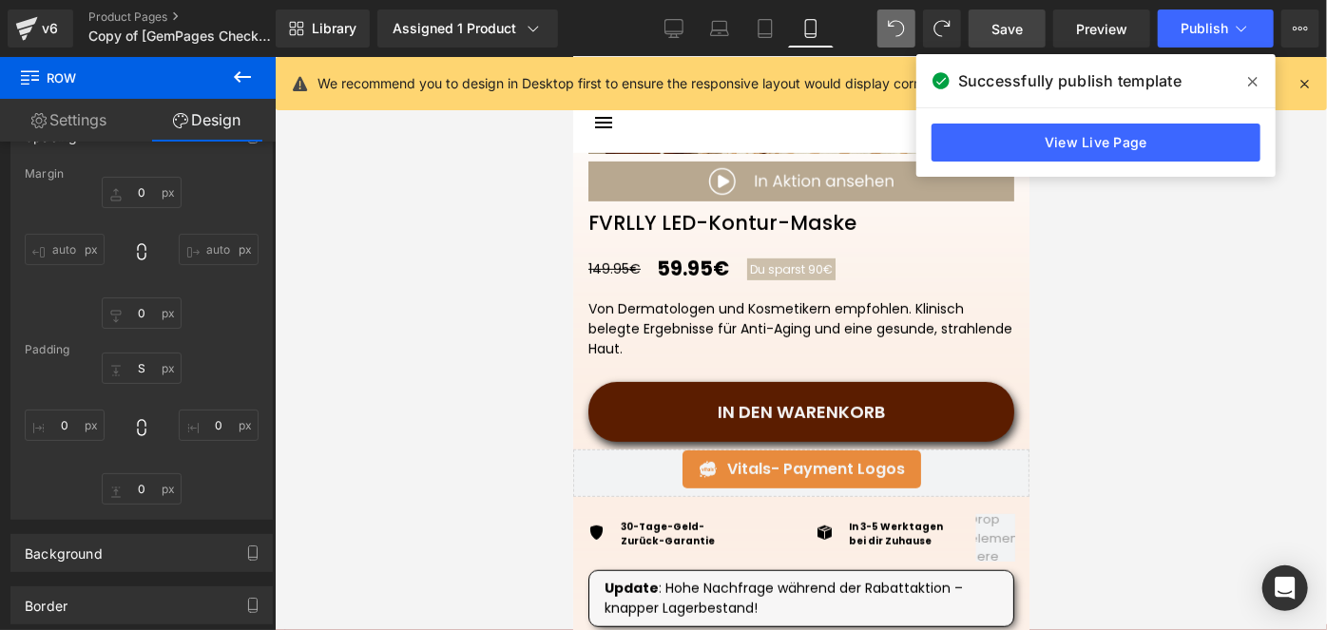
click at [1005, 27] on span "Save" at bounding box center [1006, 29] width 31 height 20
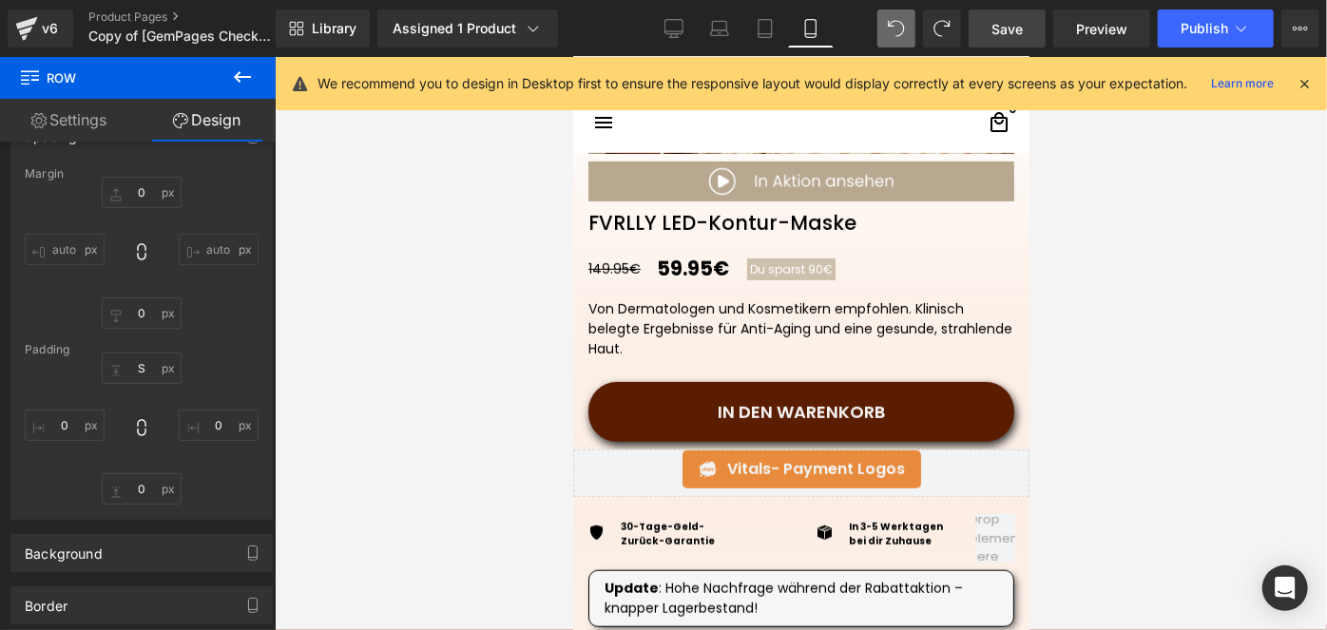
click at [1005, 27] on span "Save" at bounding box center [1006, 29] width 31 height 20
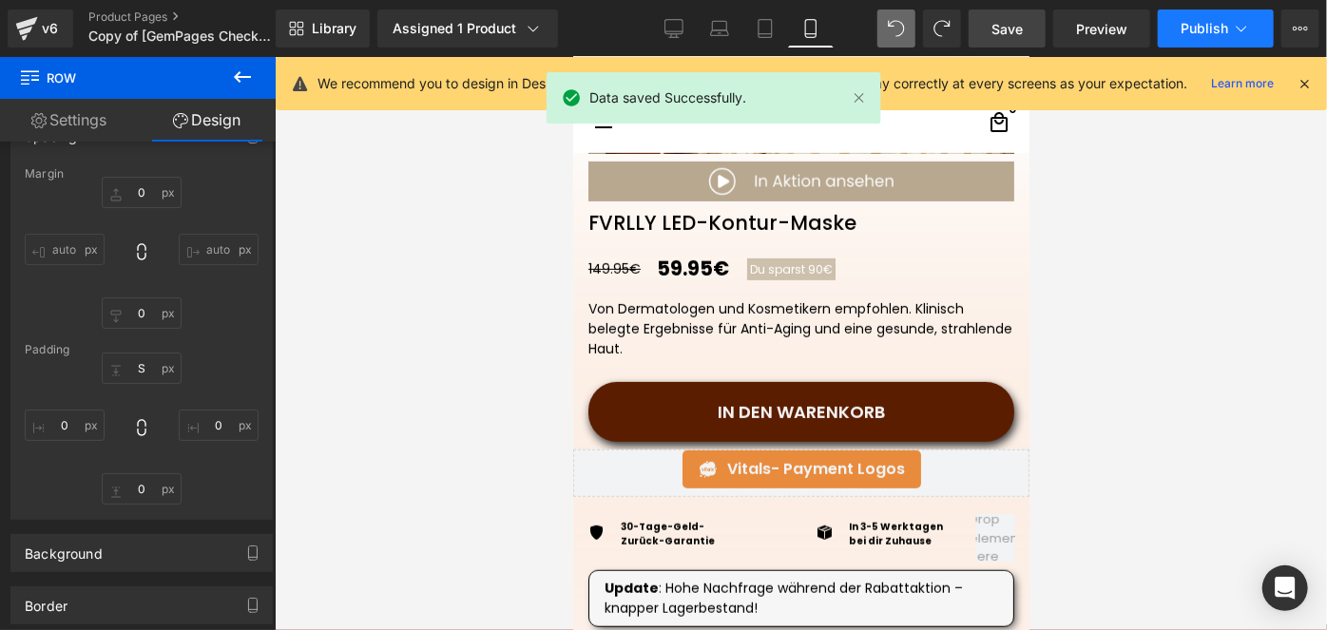
click at [1188, 21] on span "Publish" at bounding box center [1205, 28] width 48 height 15
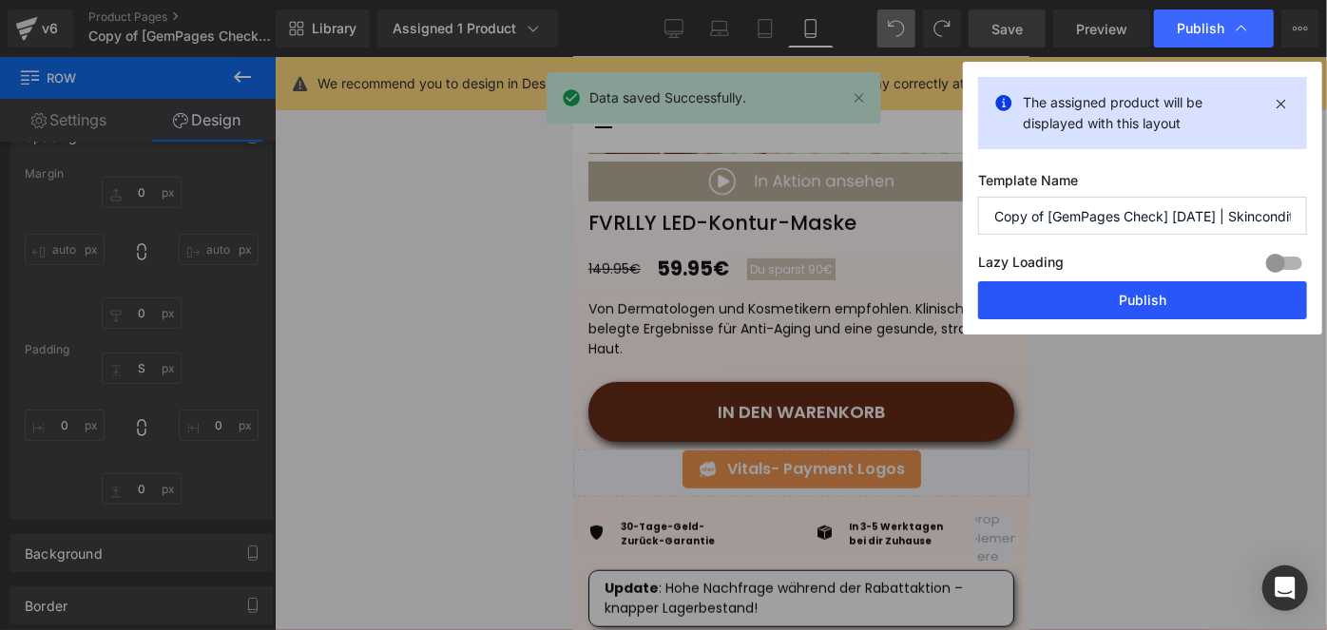
click at [1089, 312] on button "Publish" at bounding box center [1142, 300] width 329 height 38
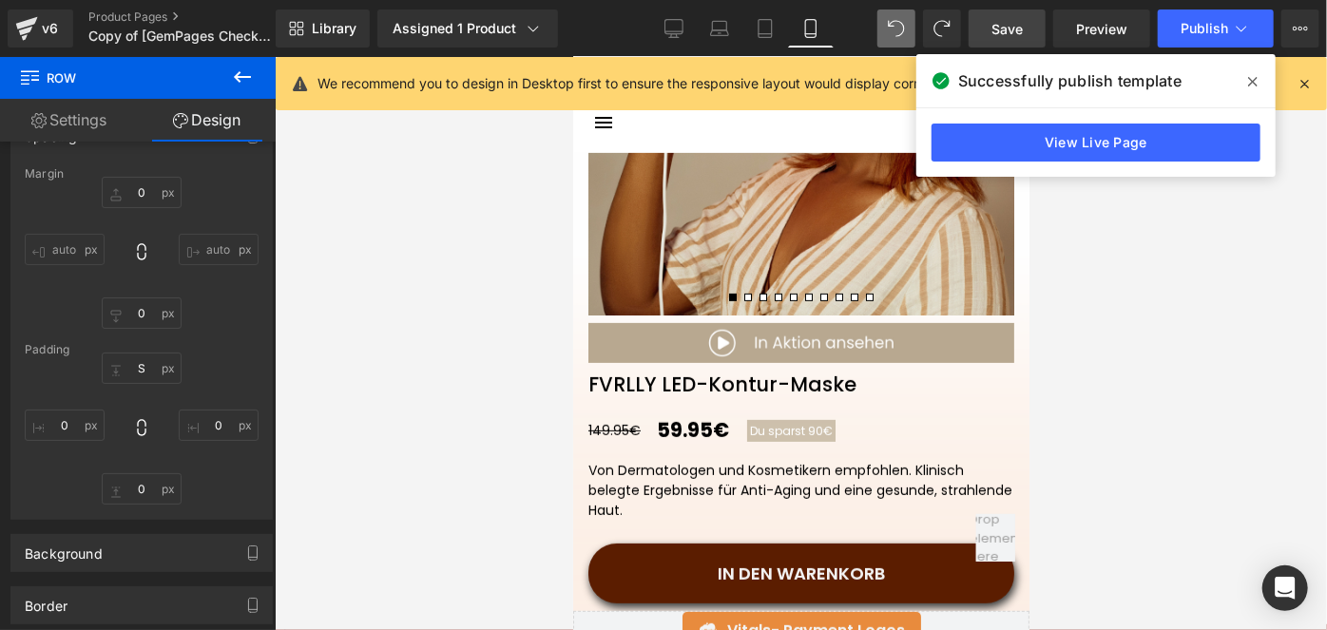
scroll to position [341, 0]
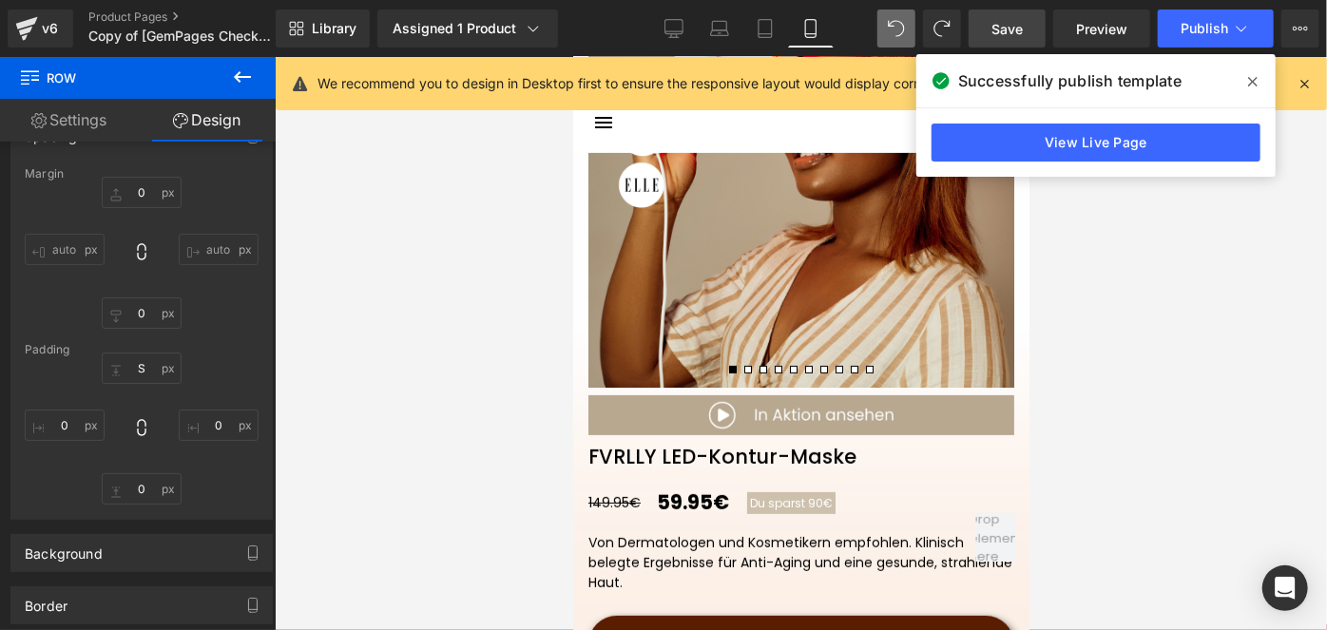
click at [232, 67] on icon at bounding box center [242, 77] width 23 height 23
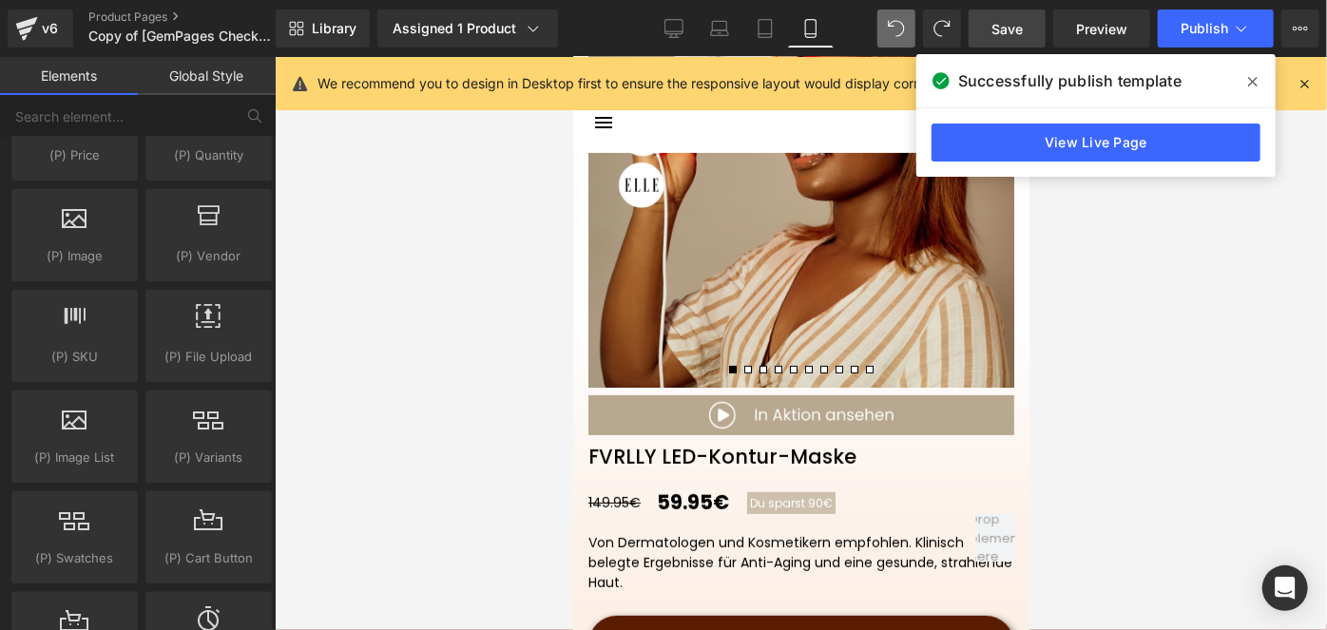
scroll to position [2025, 0]
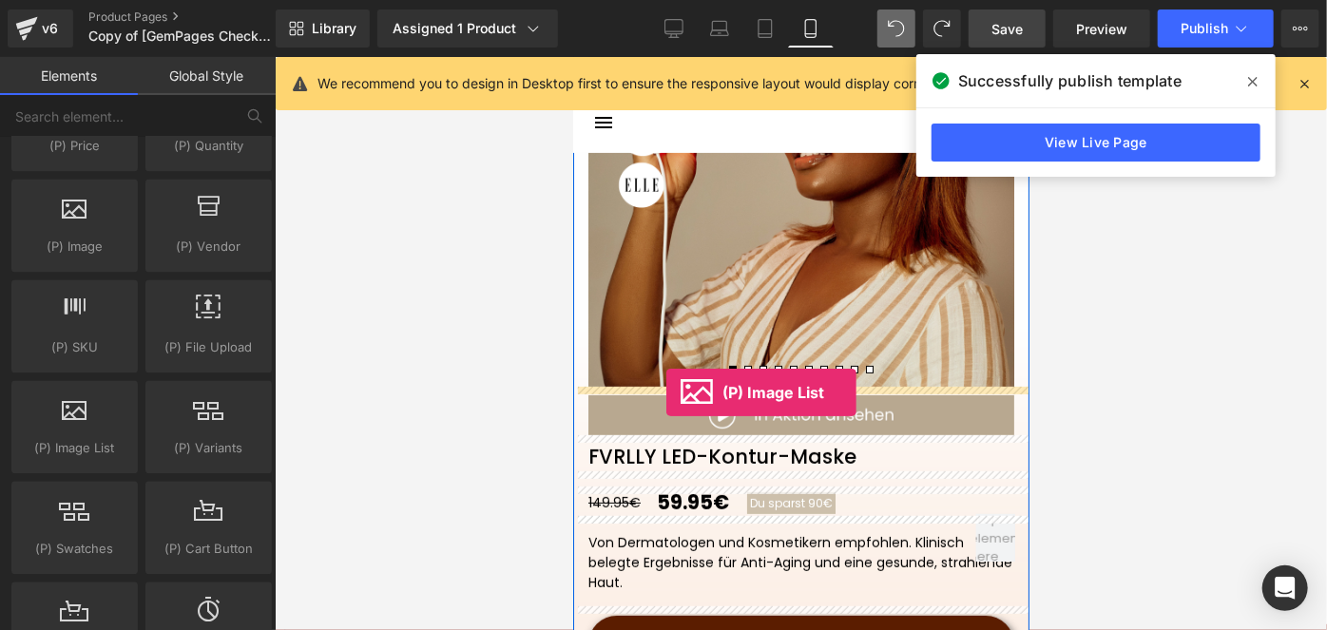
drag, startPoint x: 653, startPoint y: 452, endPoint x: 665, endPoint y: 391, distance: 62.1
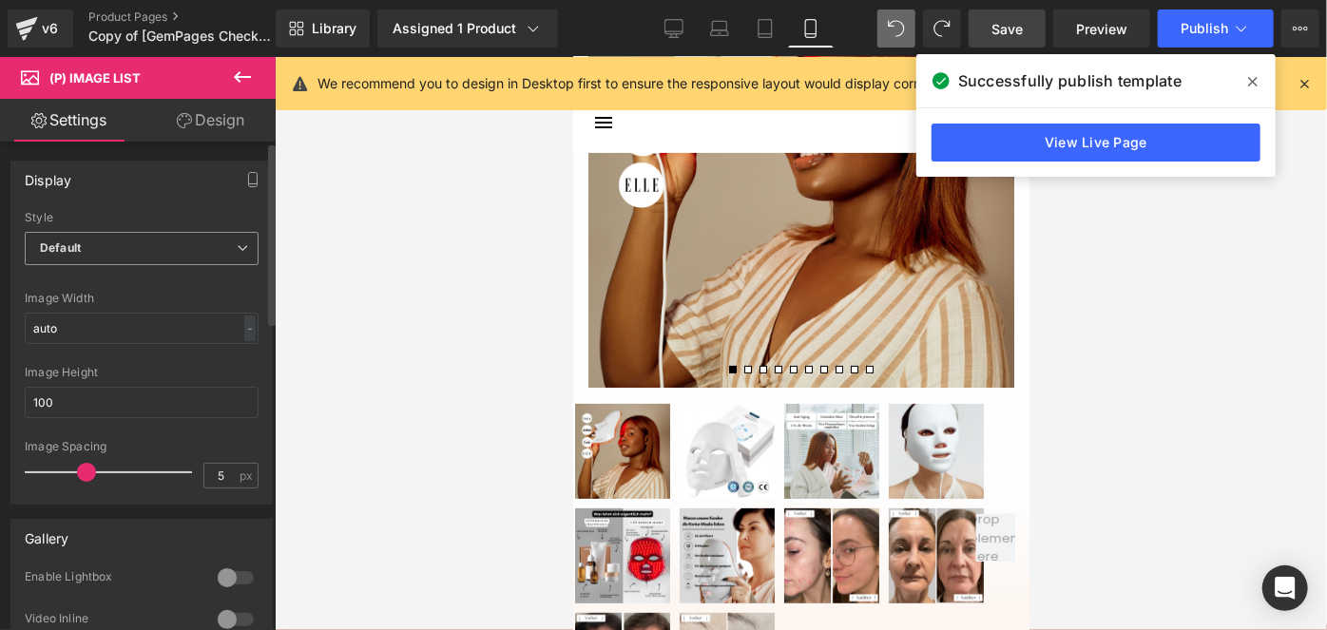
click at [101, 240] on span "Default" at bounding box center [142, 248] width 234 height 33
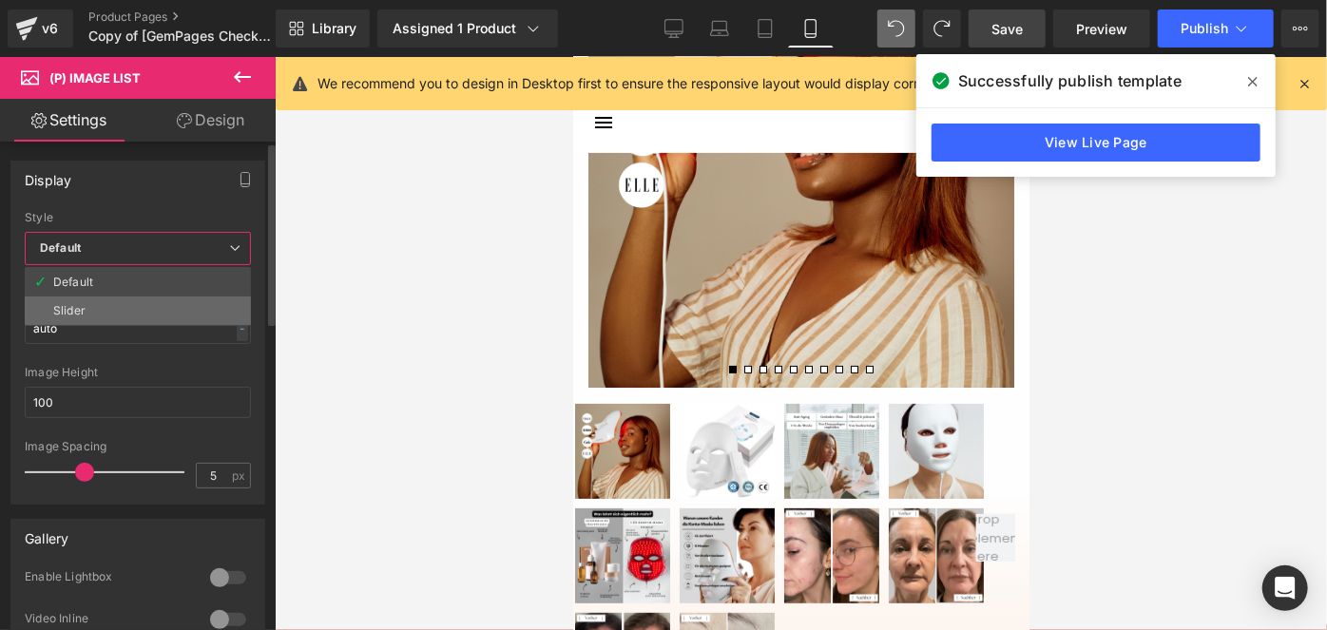
click at [99, 303] on li "Slider" at bounding box center [138, 311] width 226 height 29
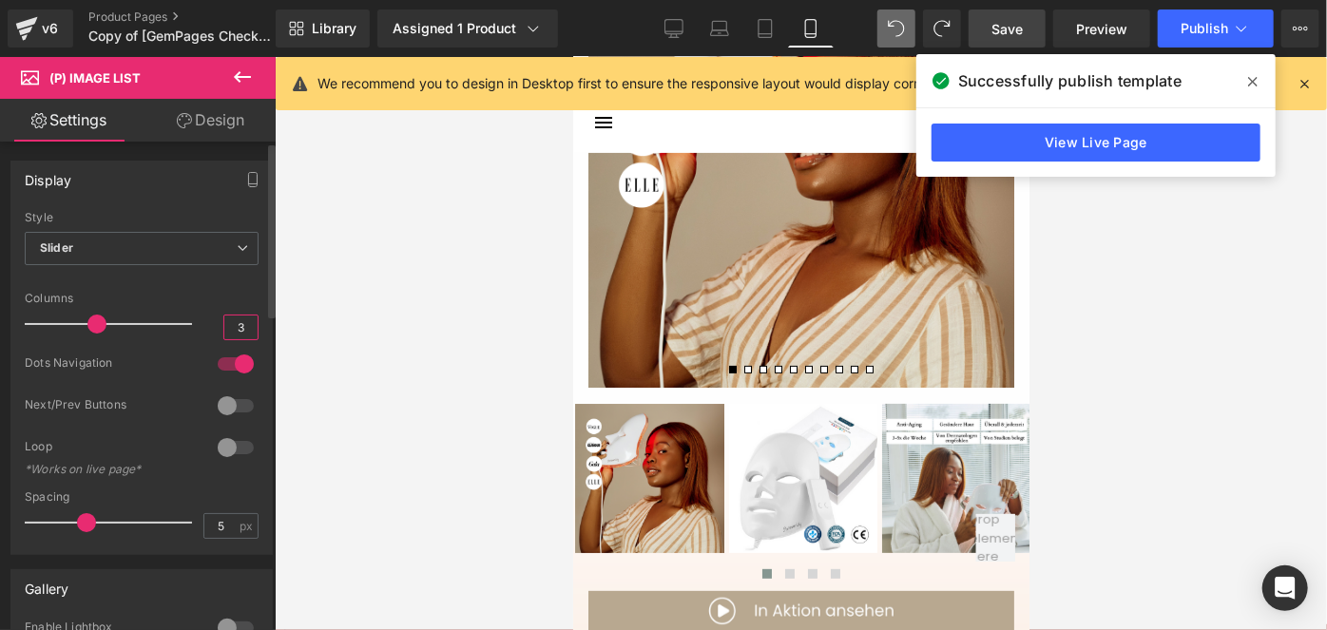
click at [246, 328] on input "3" at bounding box center [240, 328] width 33 height 24
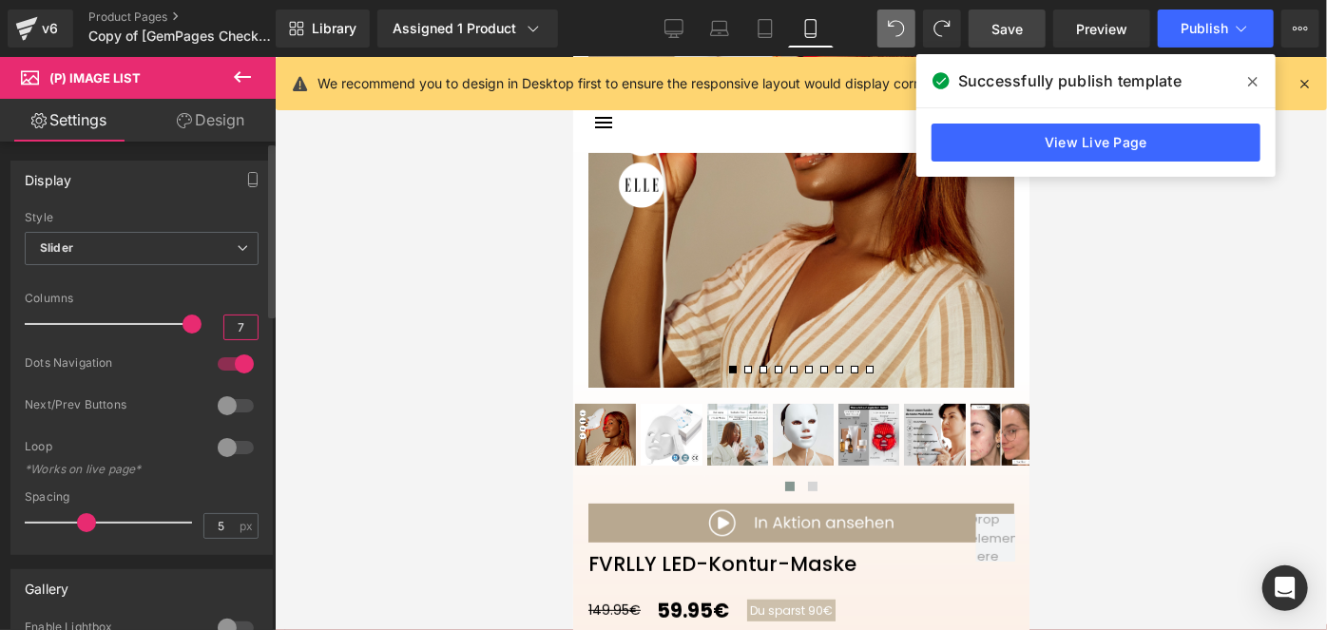
type input "7"
click at [234, 360] on div at bounding box center [236, 364] width 46 height 30
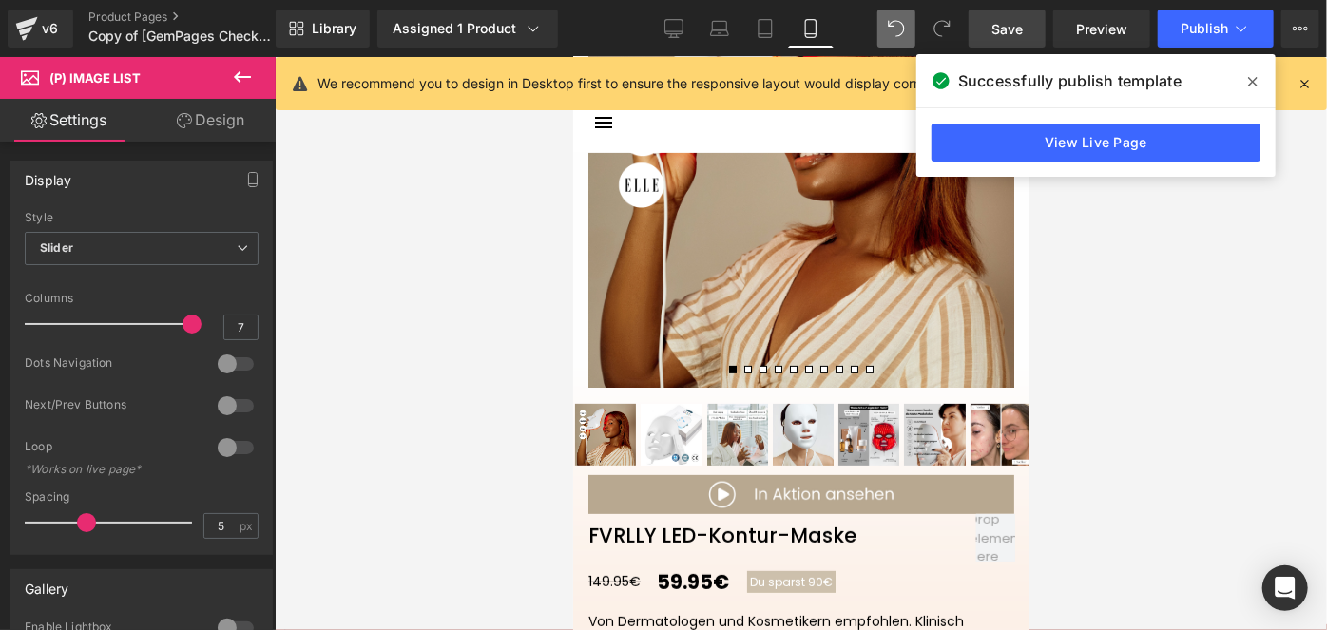
click at [226, 135] on link "Design" at bounding box center [211, 120] width 138 height 43
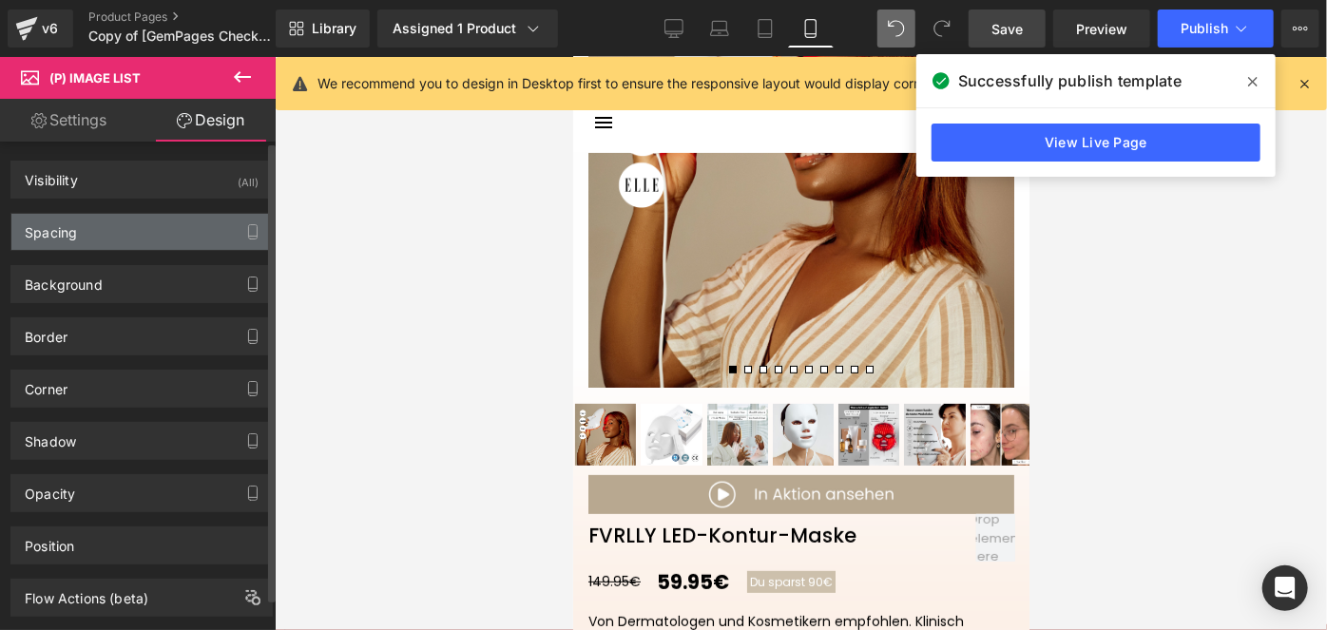
click at [116, 230] on div "Spacing" at bounding box center [141, 232] width 260 height 36
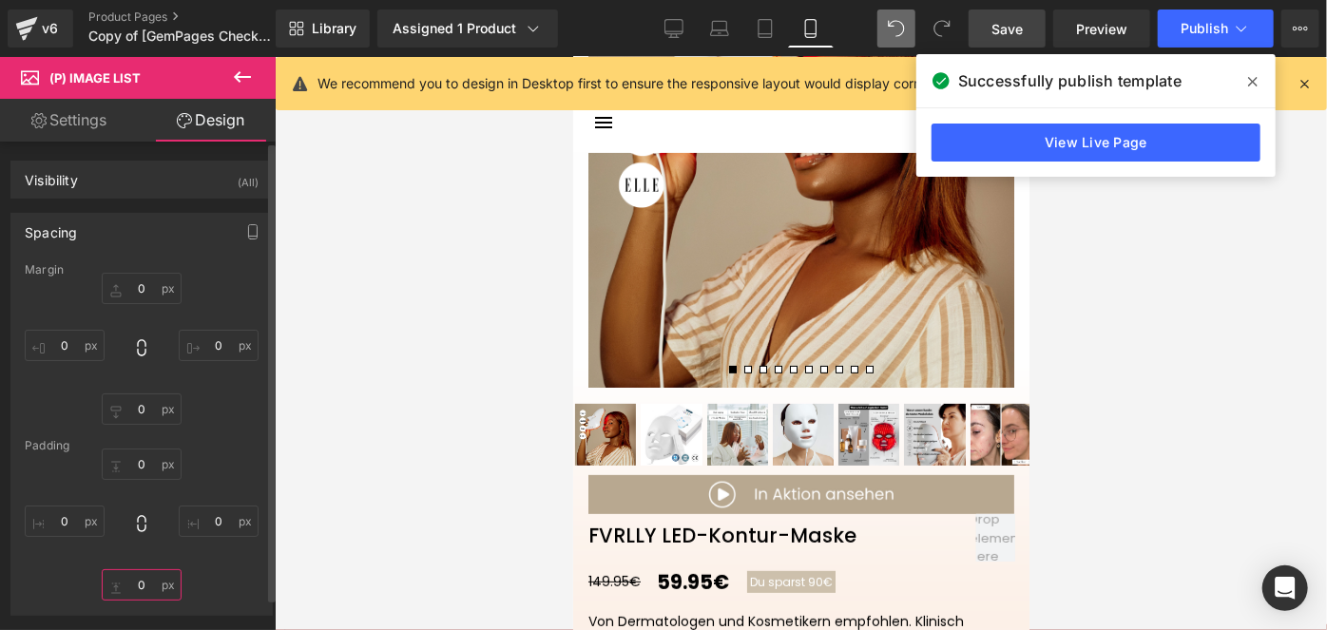
click at [151, 581] on input "text" at bounding box center [142, 584] width 80 height 31
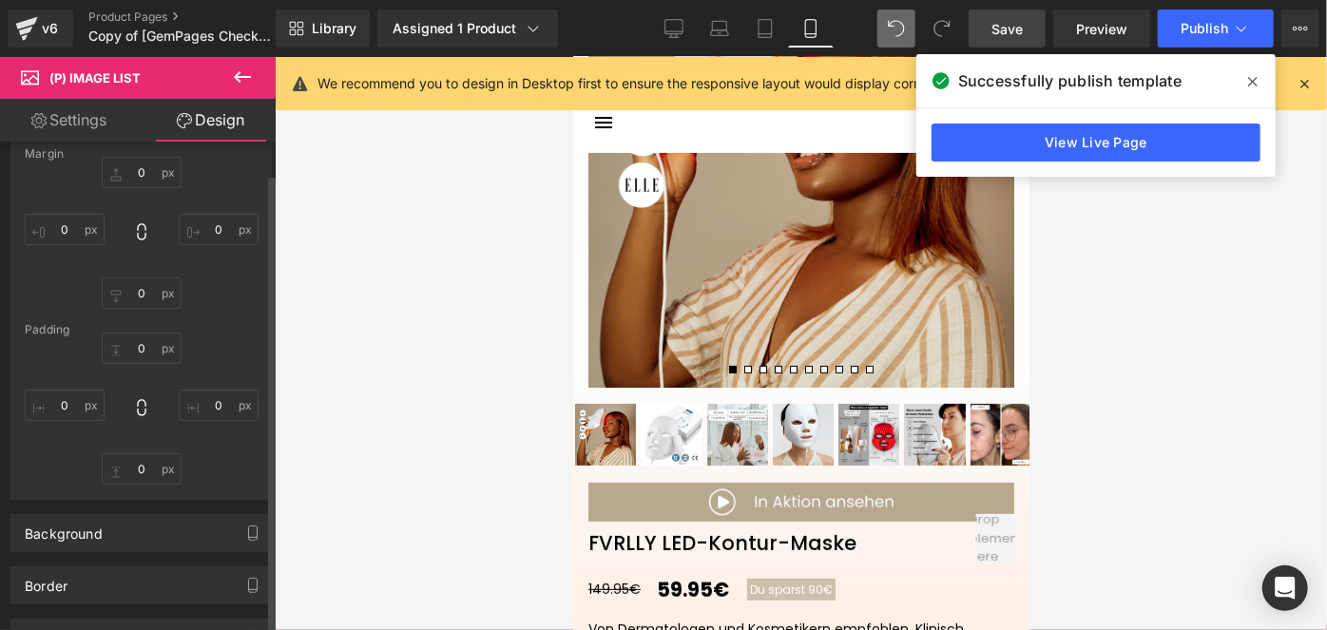
scroll to position [144, 0]
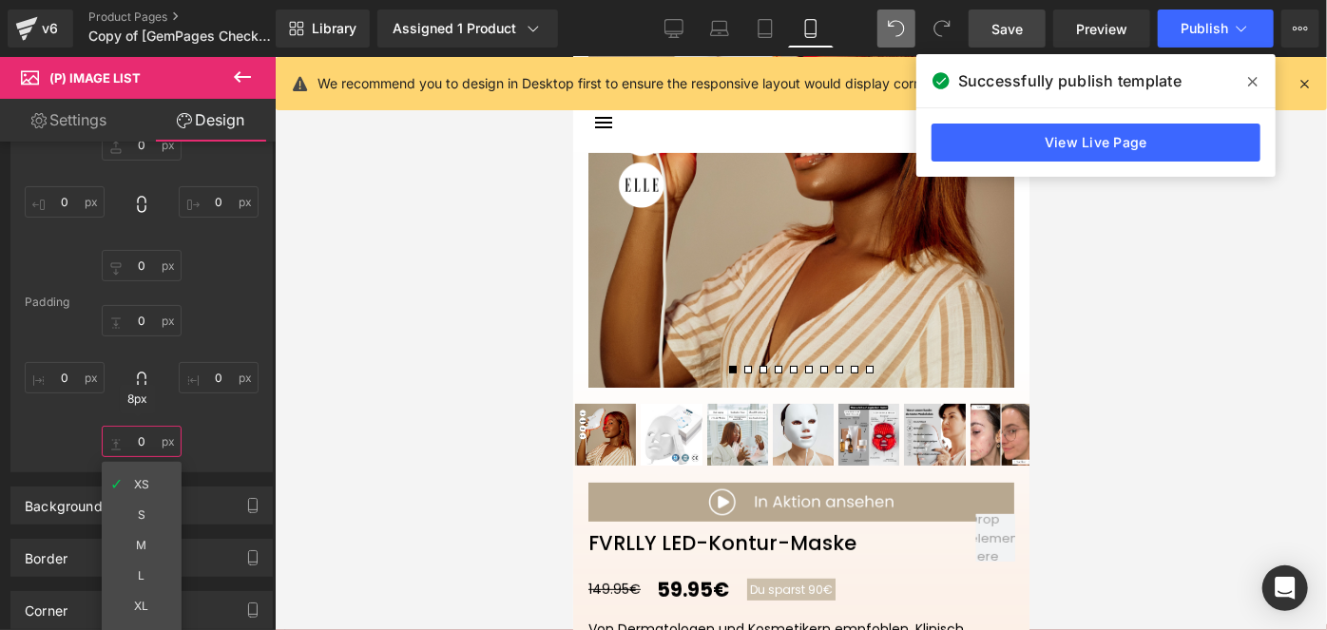
click at [124, 439] on input "text" at bounding box center [142, 441] width 80 height 31
type input "XS"
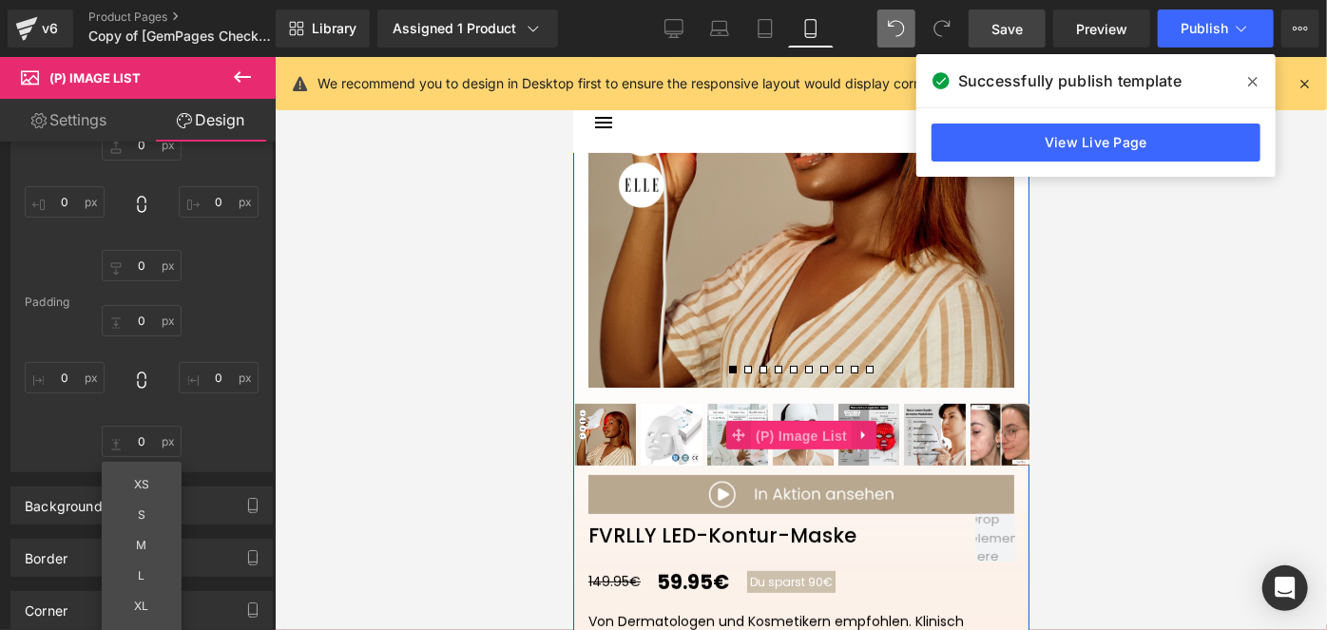
click at [802, 426] on span "(P) Image List" at bounding box center [800, 435] width 101 height 29
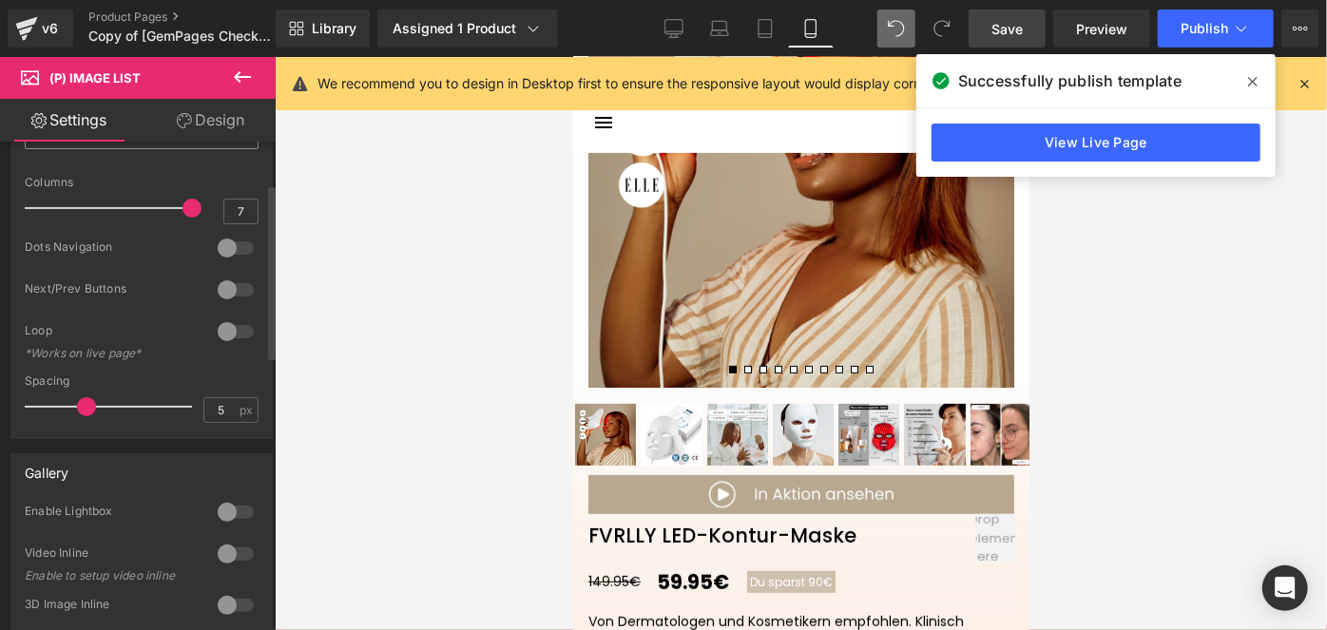
scroll to position [118, 0]
click at [220, 128] on link "Design" at bounding box center [211, 120] width 138 height 43
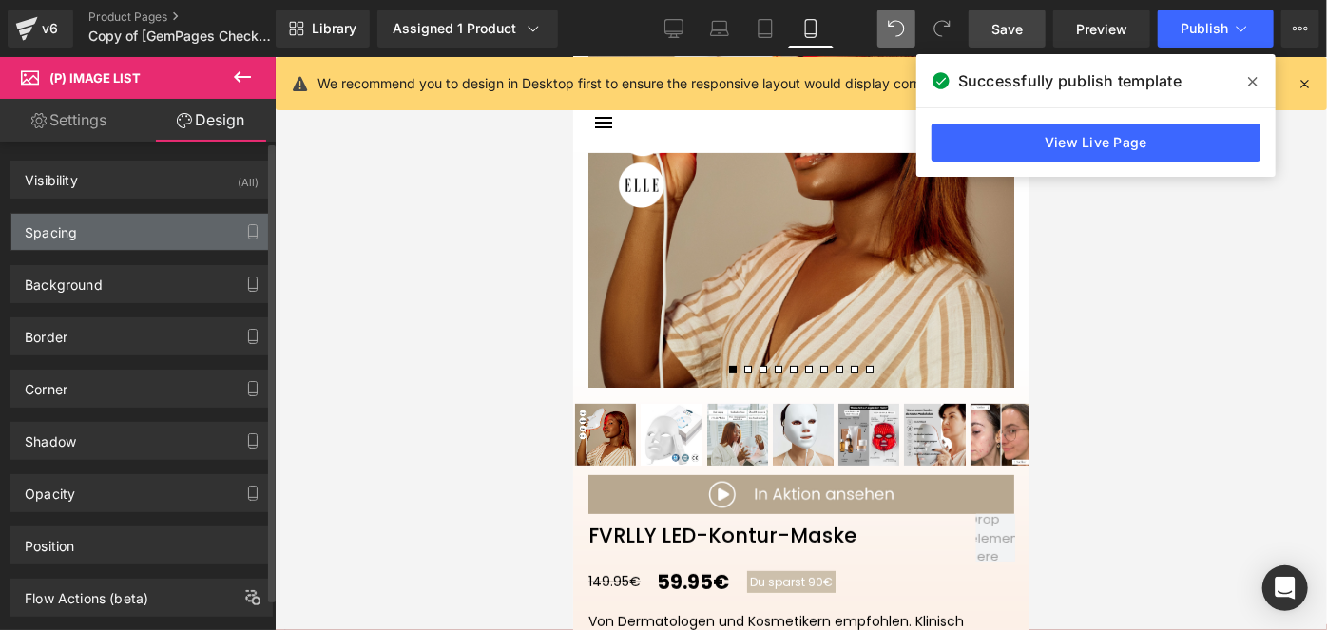
click at [101, 227] on div "Spacing" at bounding box center [141, 232] width 260 height 36
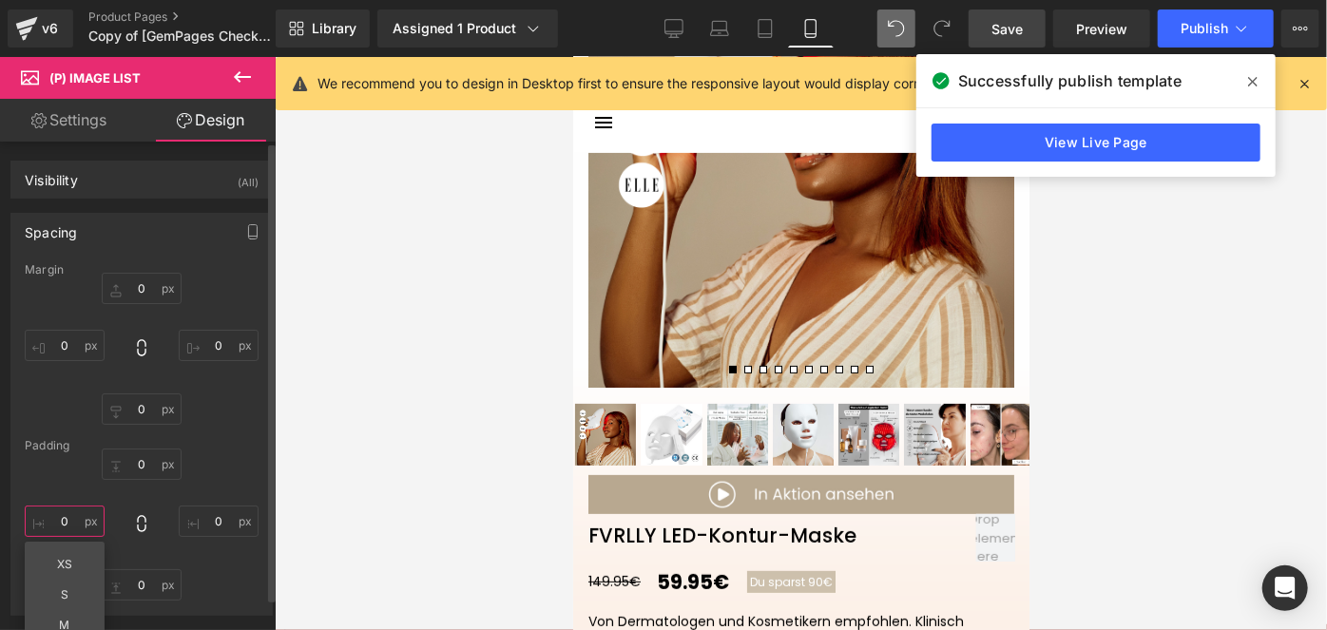
click at [68, 511] on input "text" at bounding box center [65, 521] width 80 height 31
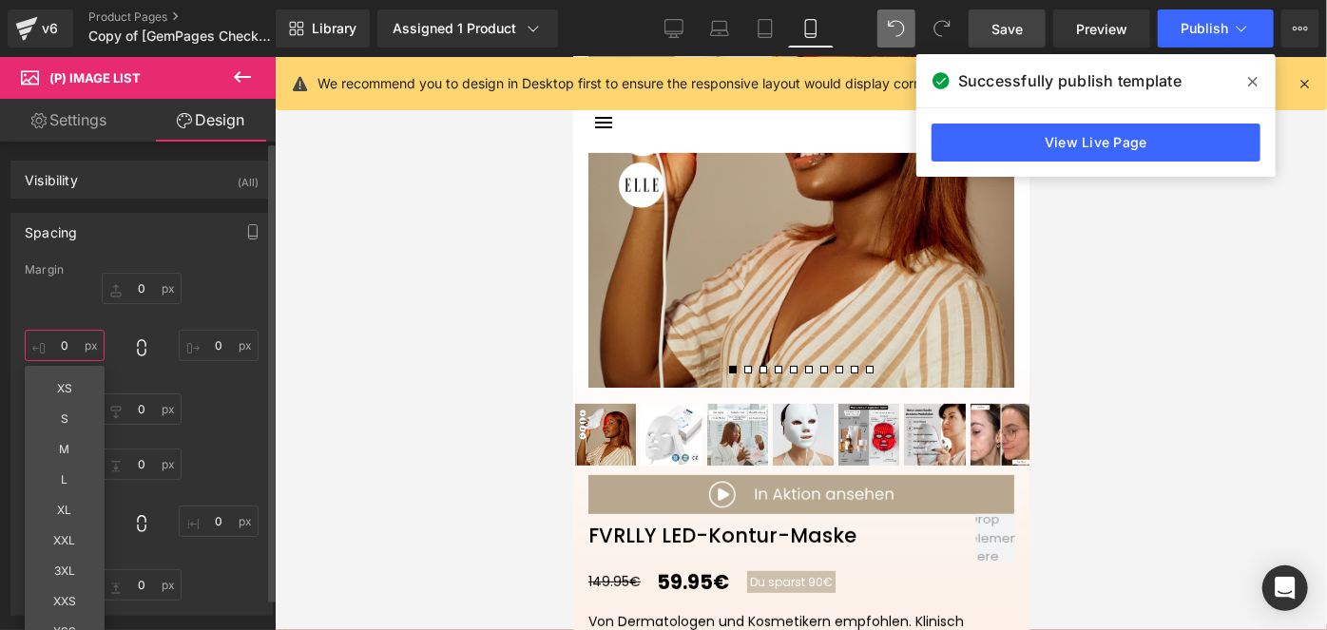
click at [66, 330] on input "text" at bounding box center [65, 345] width 80 height 31
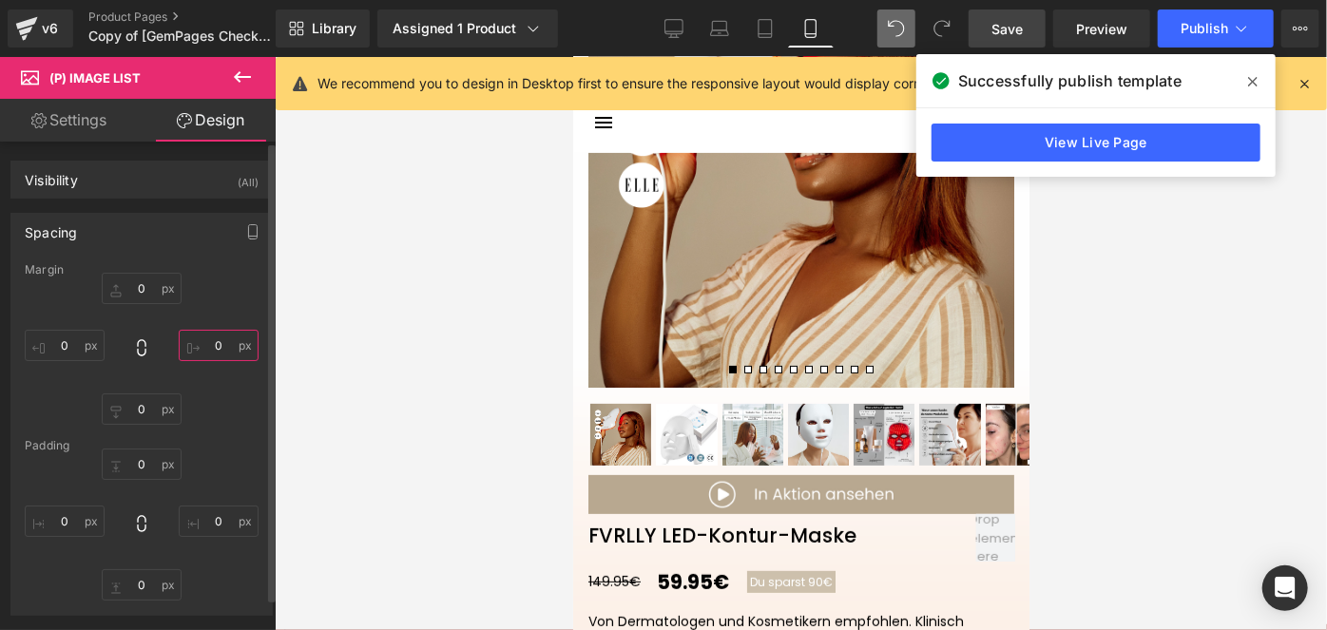
click at [203, 351] on input "text" at bounding box center [219, 345] width 80 height 31
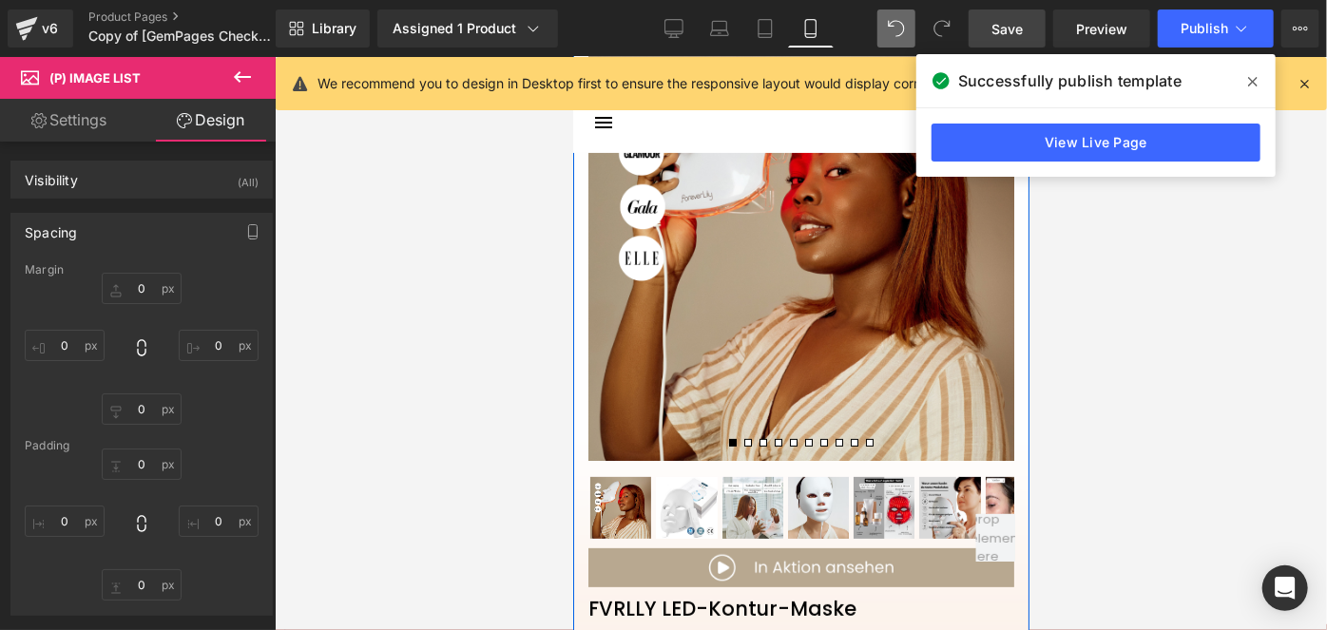
scroll to position [266, 0]
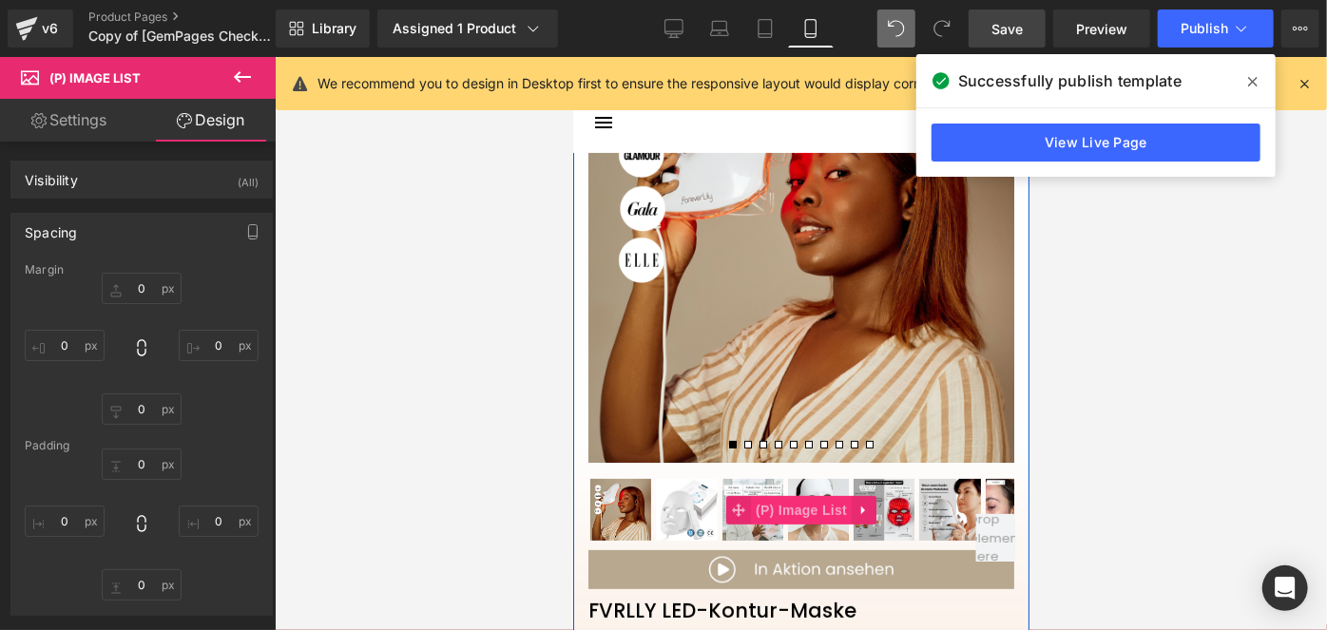
click at [783, 503] on span "(P) Image List" at bounding box center [800, 509] width 101 height 29
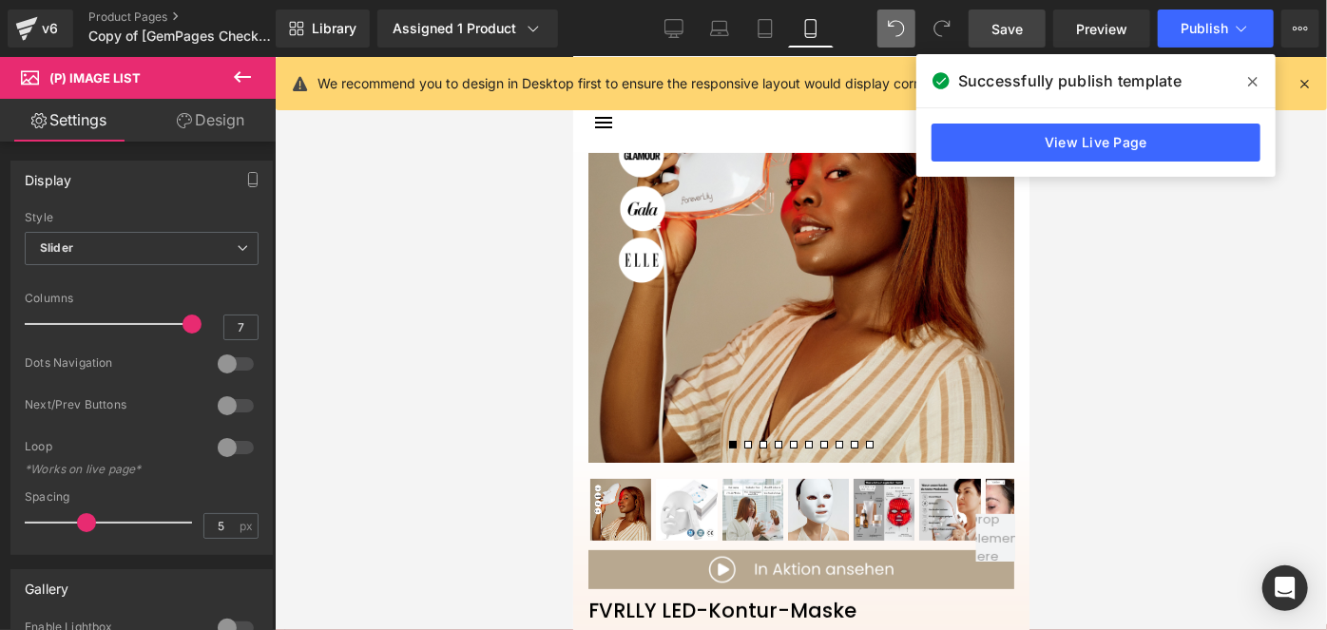
click at [224, 114] on link "Design" at bounding box center [211, 120] width 138 height 43
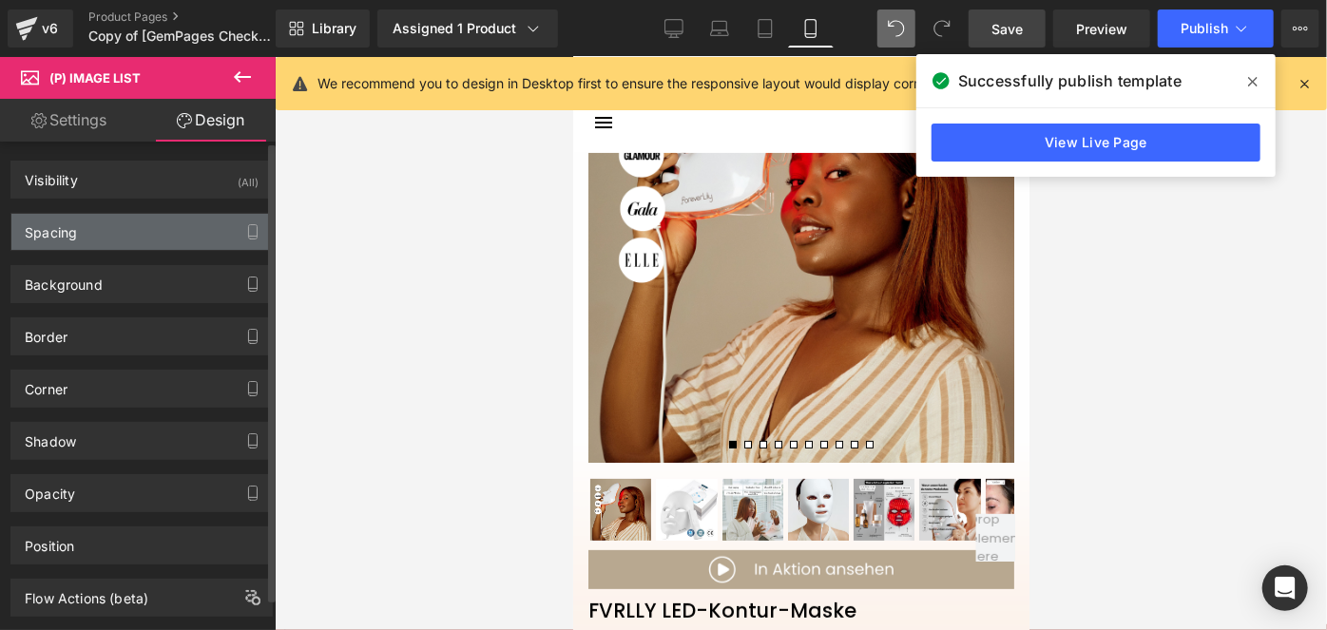
click at [78, 227] on div "Spacing" at bounding box center [141, 232] width 260 height 36
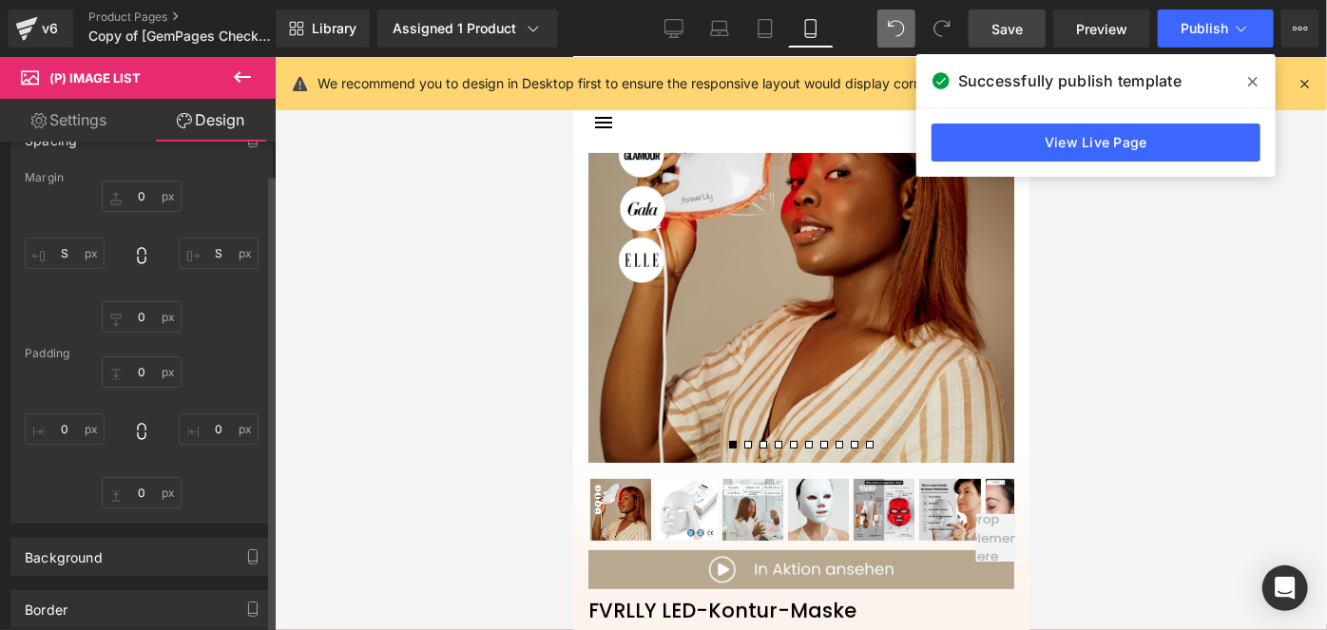
scroll to position [91, 0]
click at [132, 319] on input "text" at bounding box center [142, 317] width 80 height 31
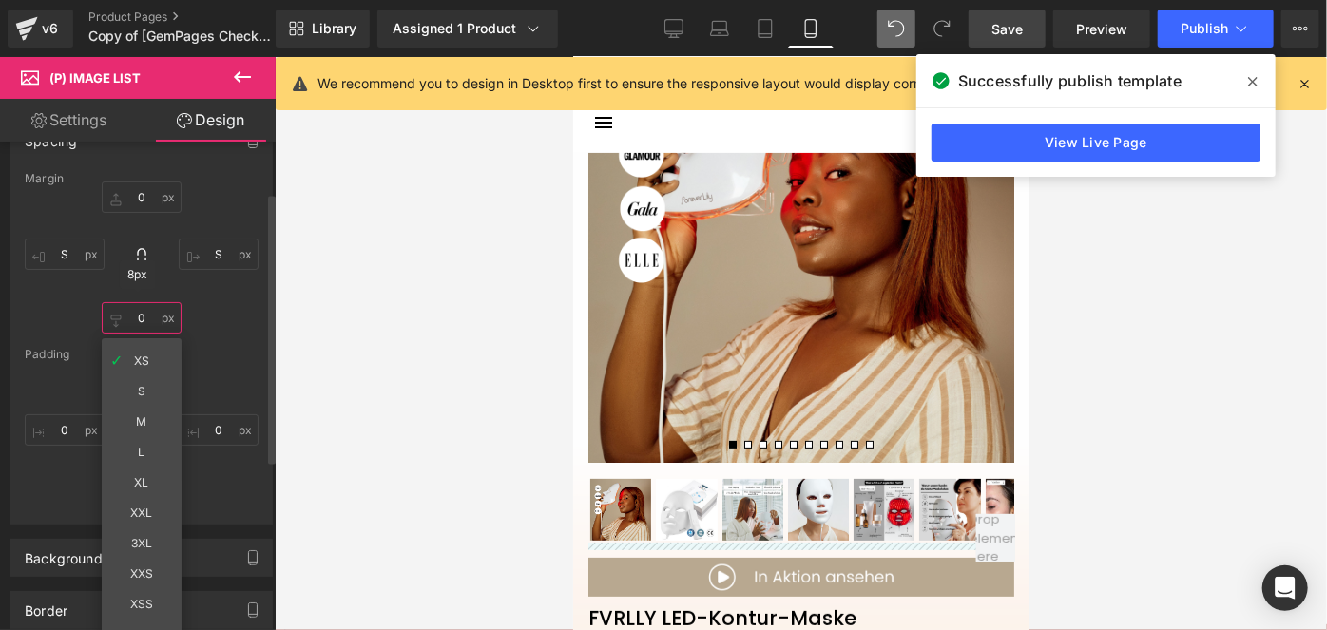
click at [150, 323] on input "text" at bounding box center [142, 317] width 80 height 31
type input "5"
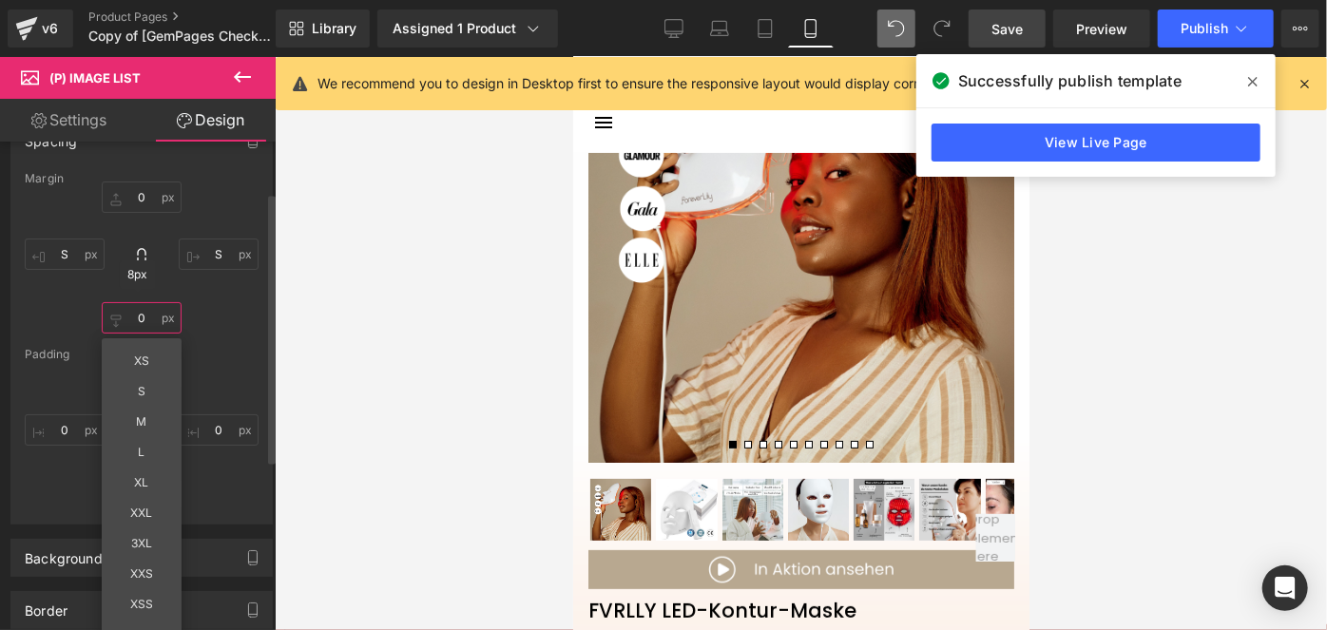
type input "6"
type input "7"
type input "8"
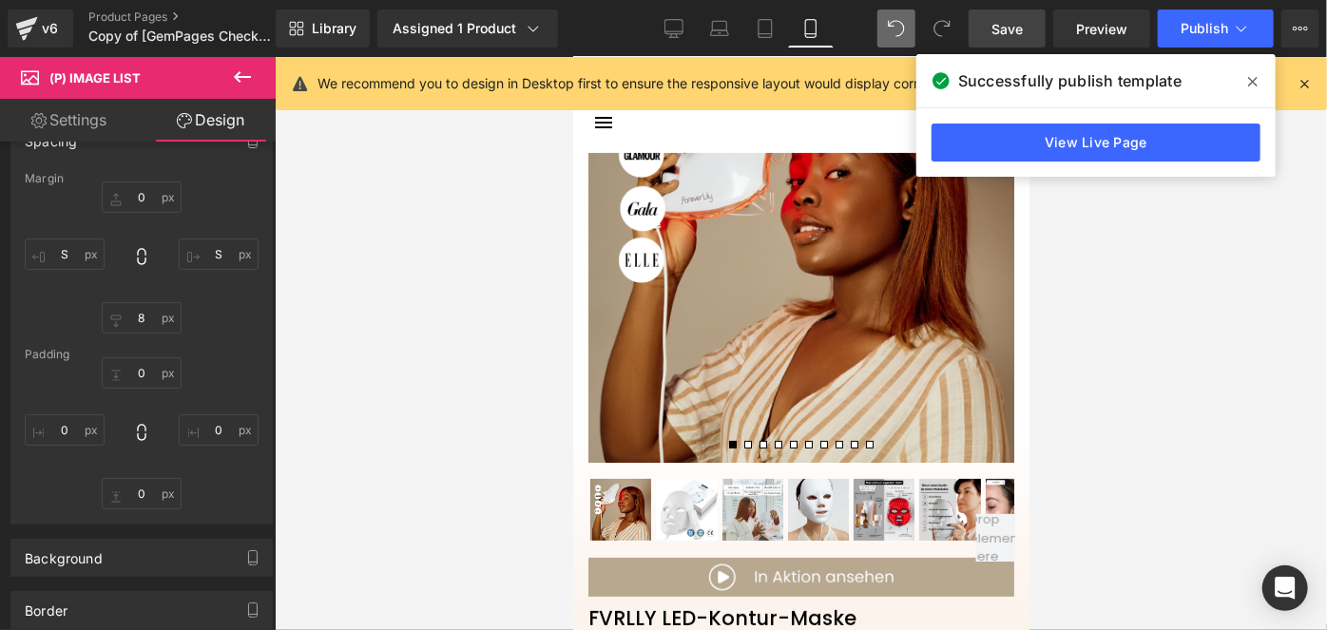
click at [1001, 21] on span "Save" at bounding box center [1006, 29] width 31 height 20
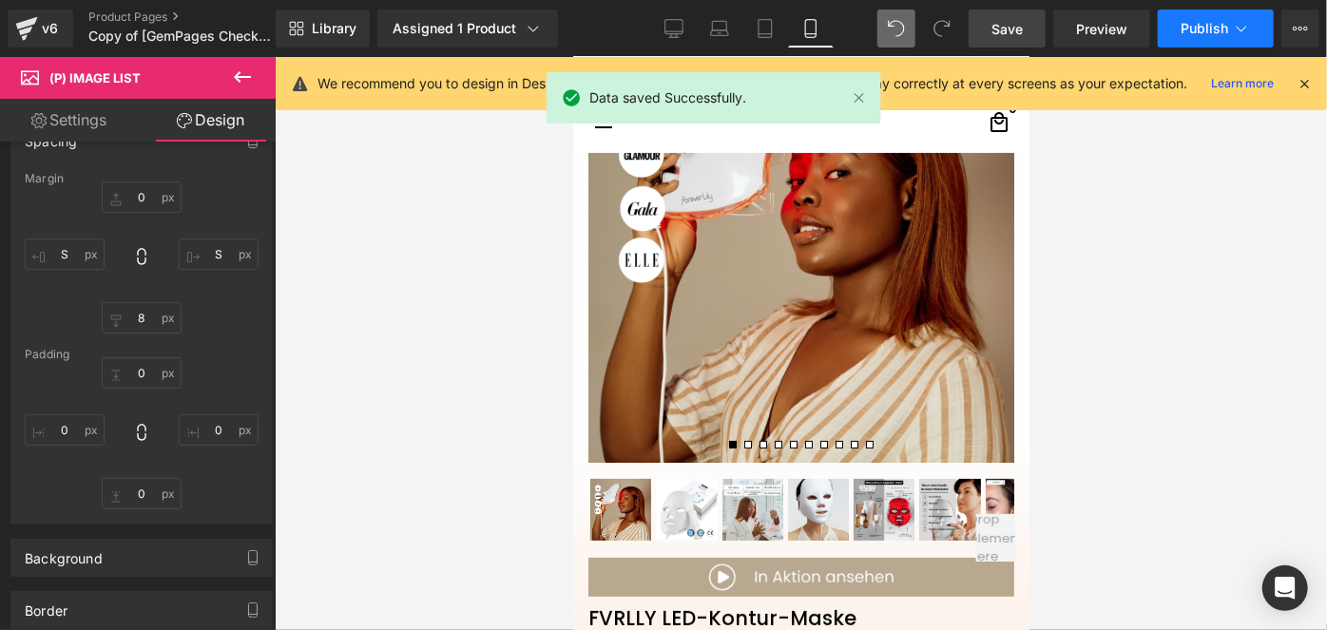
click at [1173, 42] on button "Publish" at bounding box center [1216, 29] width 116 height 38
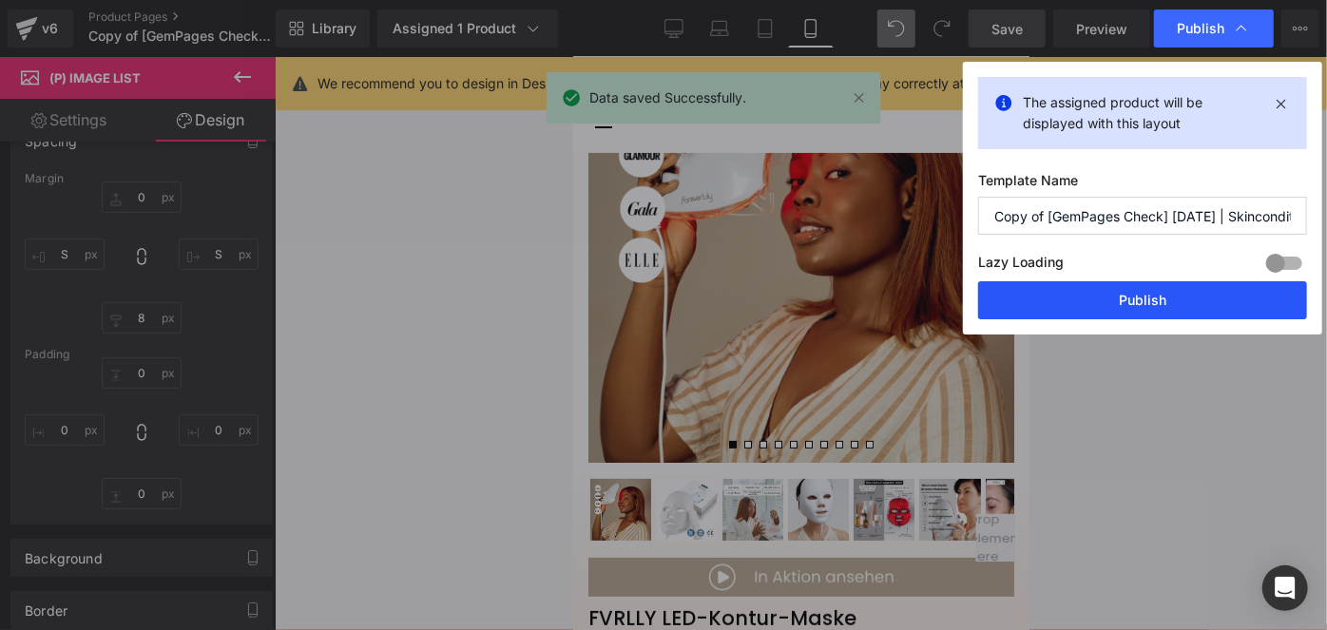
click at [1096, 301] on button "Publish" at bounding box center [1142, 300] width 329 height 38
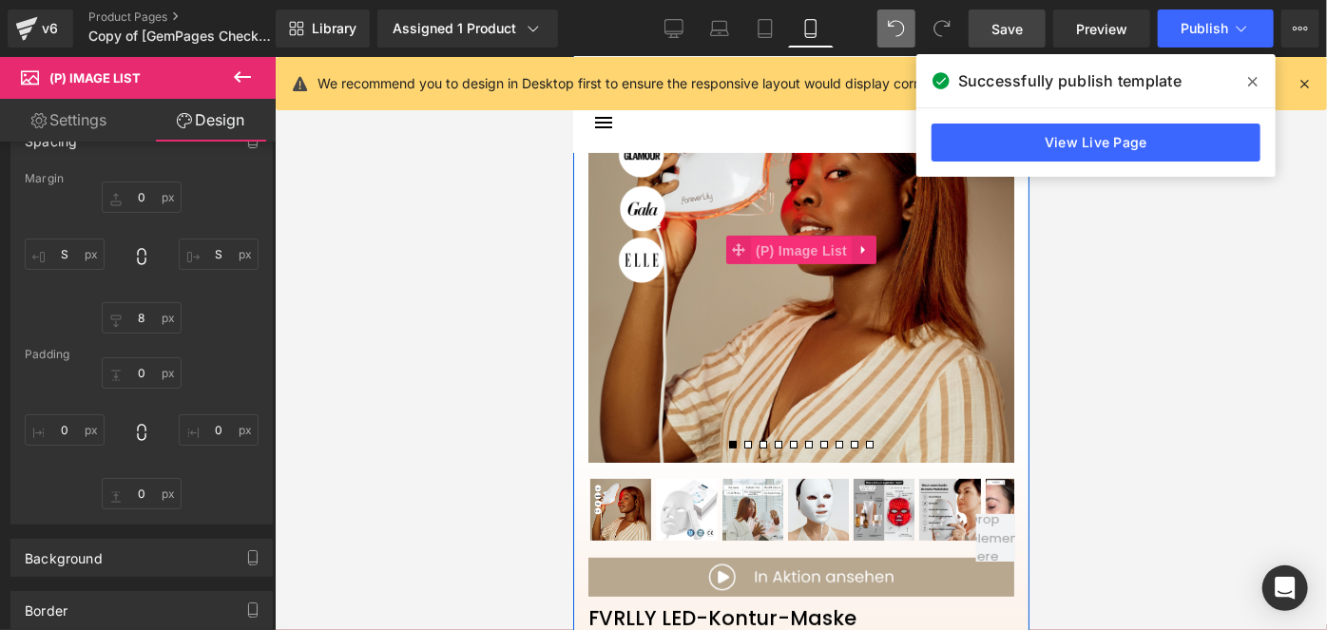
click at [802, 258] on span "(P) Image List" at bounding box center [800, 250] width 101 height 29
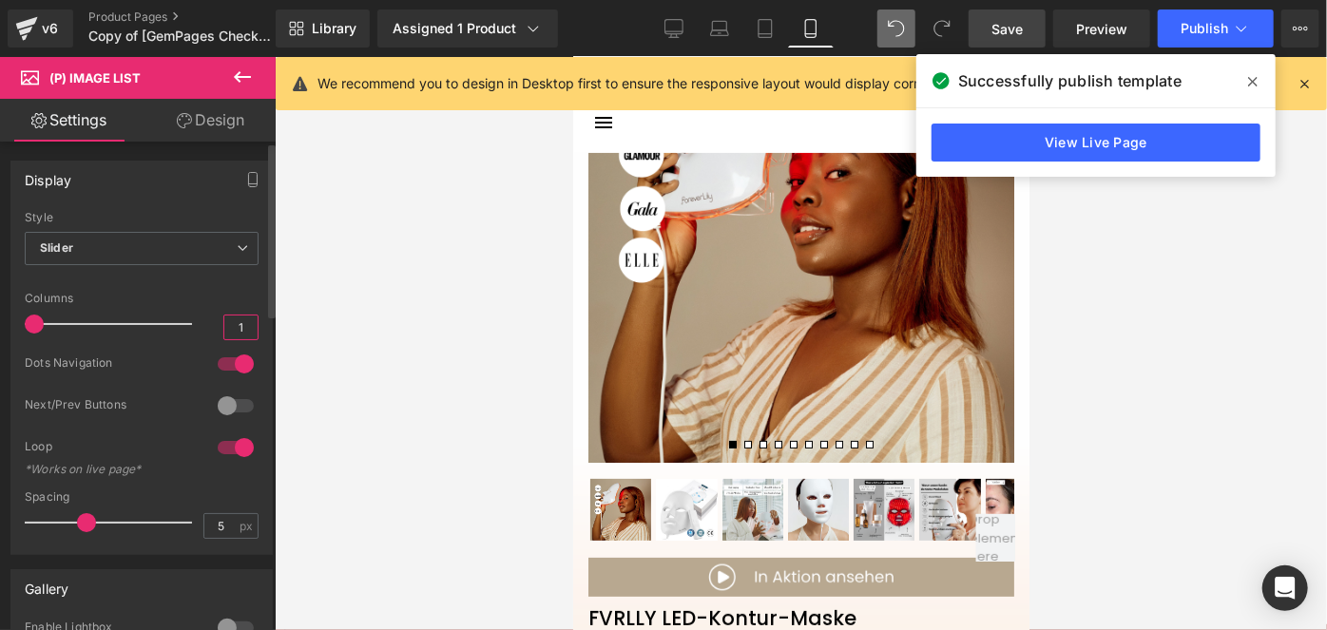
click at [237, 328] on input "1" at bounding box center [240, 328] width 33 height 24
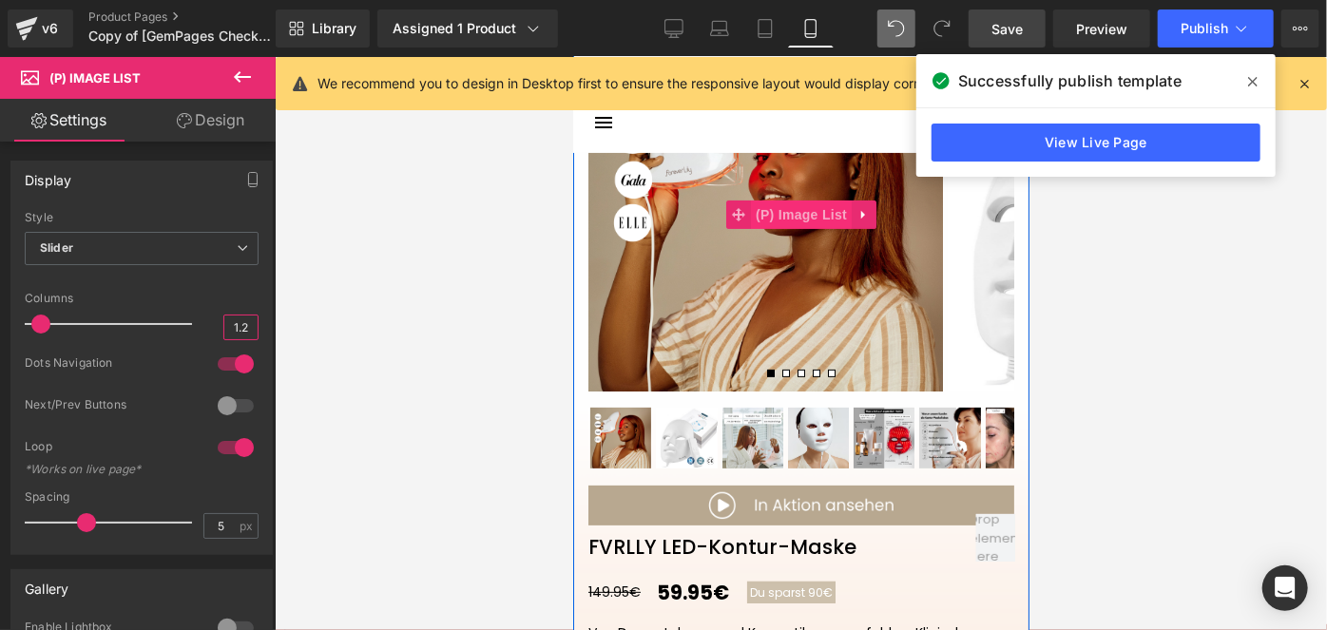
click at [806, 209] on span "(P) Image List" at bounding box center [800, 214] width 101 height 29
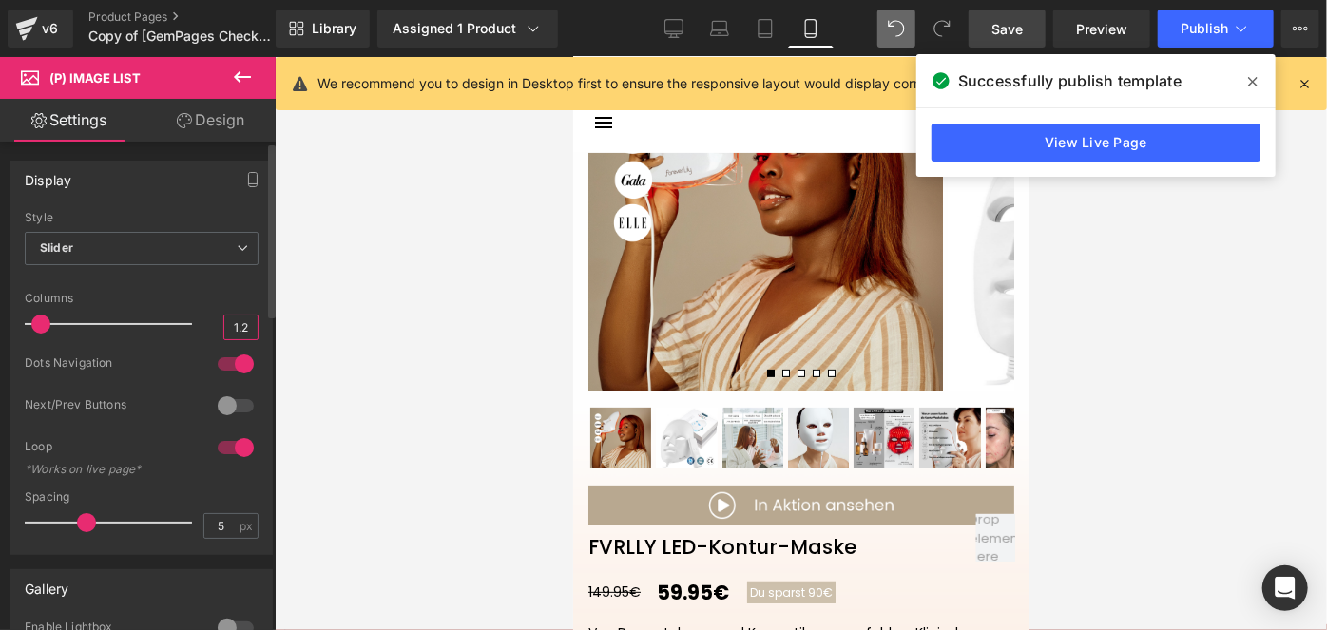
type input "1.2"
click at [236, 361] on div at bounding box center [236, 364] width 46 height 30
click at [989, 27] on link "Save" at bounding box center [1007, 29] width 77 height 38
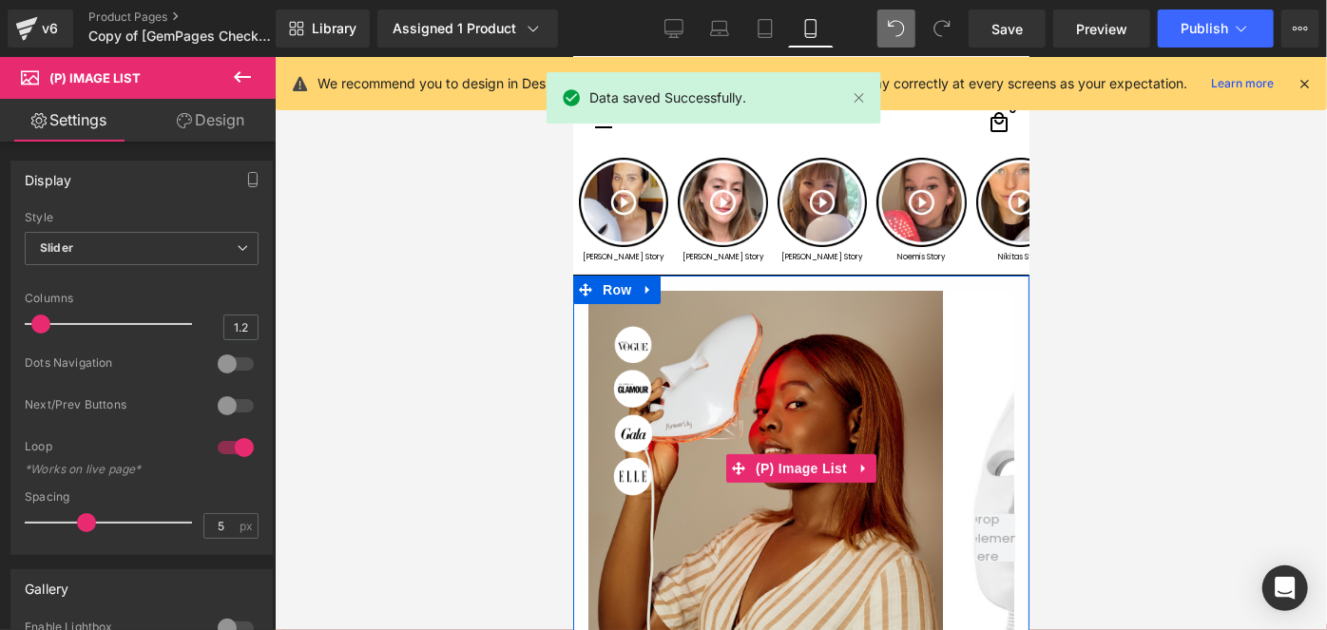
scroll to position [0, 0]
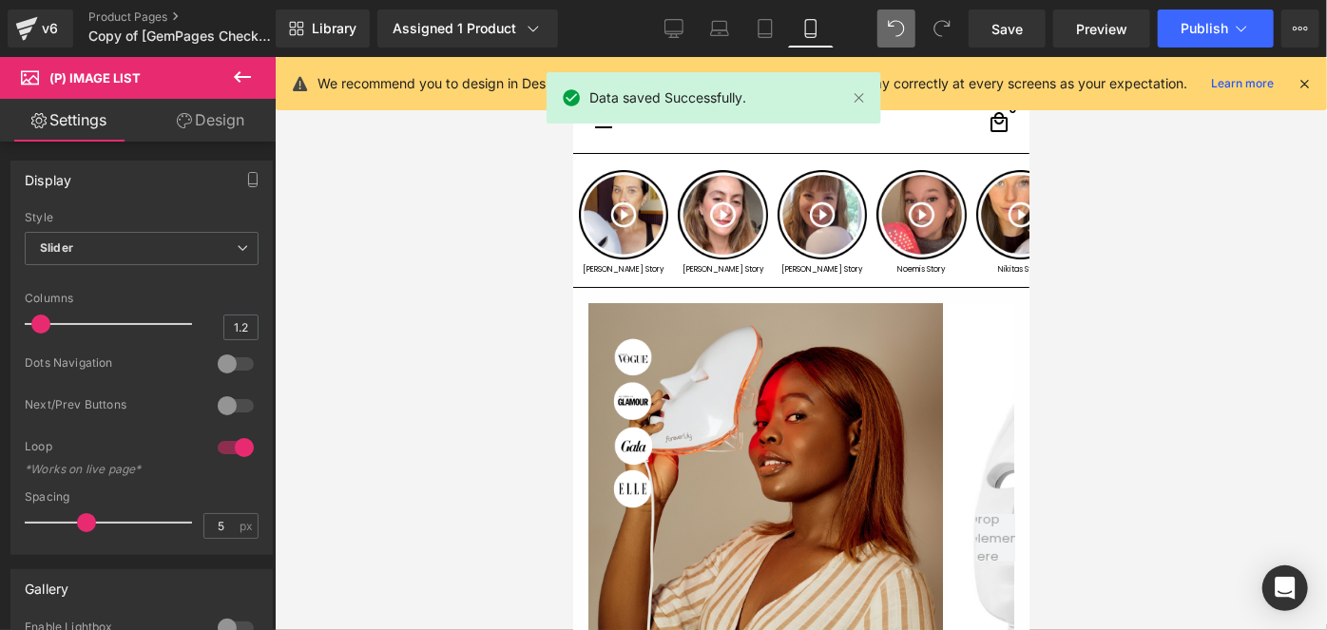
click at [213, 115] on link "Design" at bounding box center [211, 120] width 138 height 43
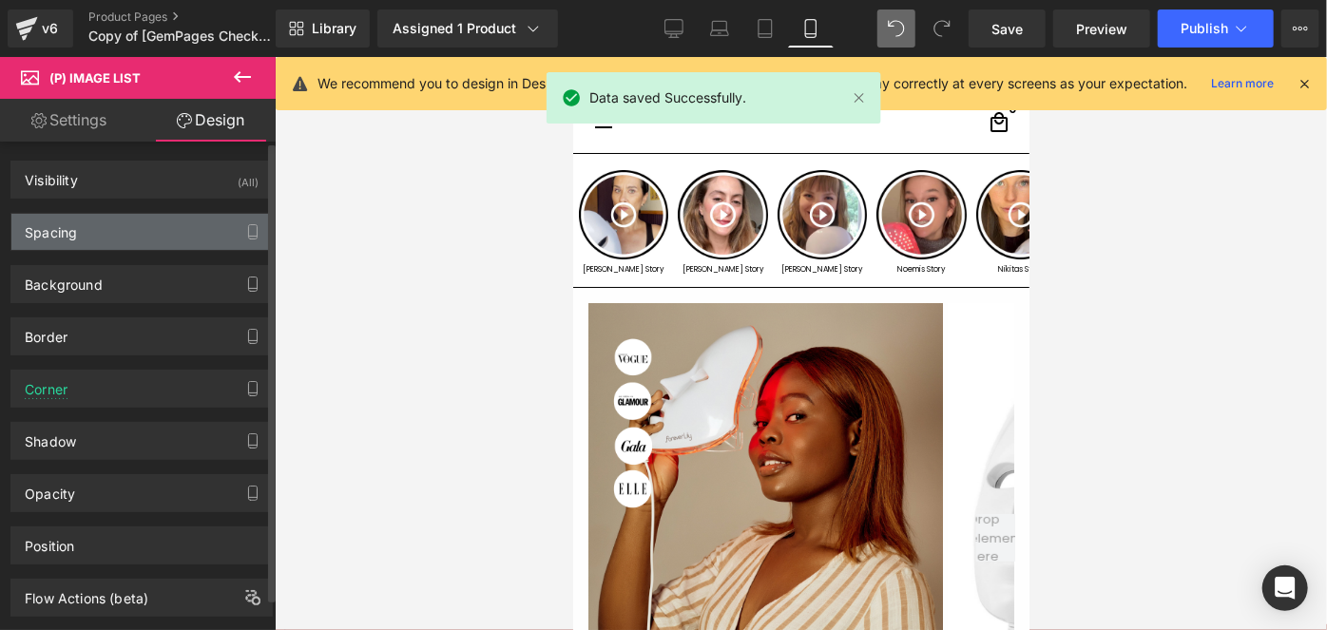
click at [104, 240] on div "Spacing" at bounding box center [141, 232] width 260 height 36
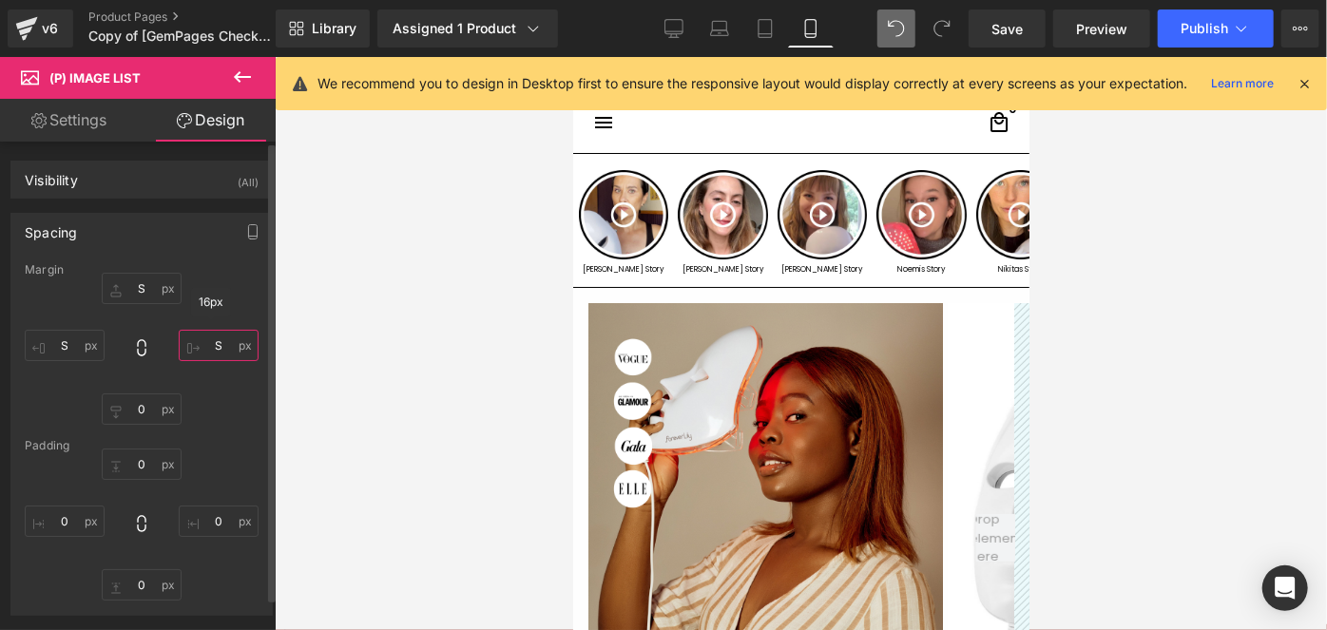
click at [221, 345] on input "text" at bounding box center [219, 345] width 80 height 31
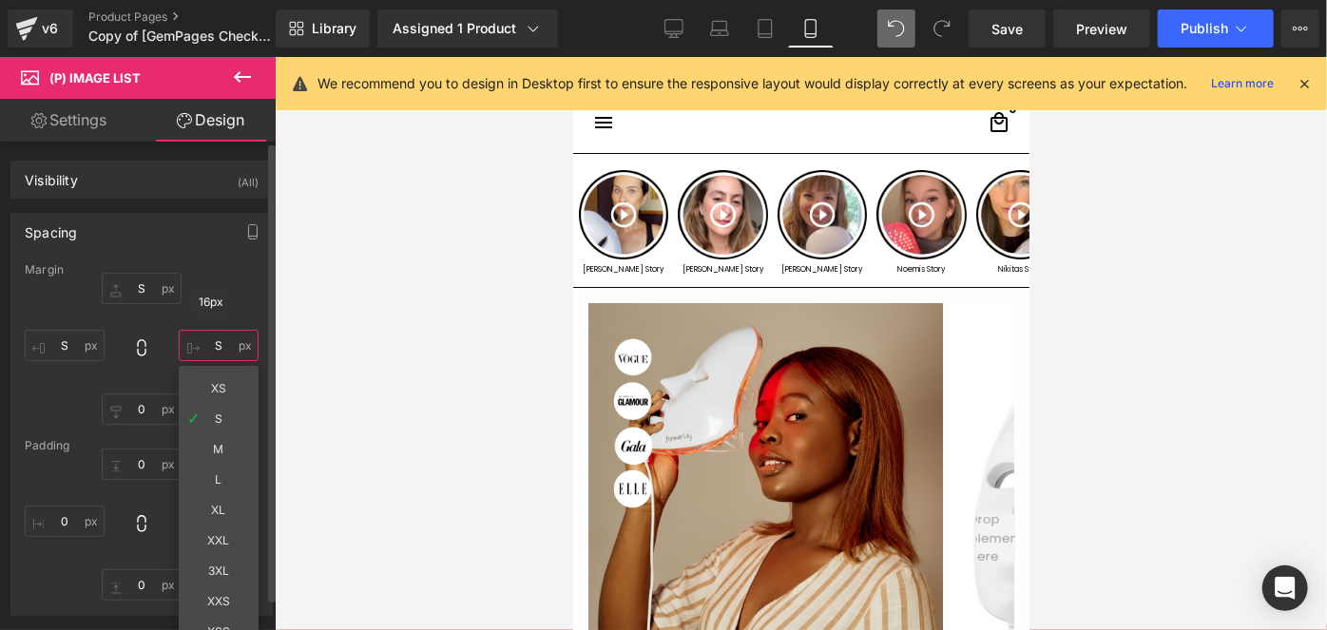
type input "S"
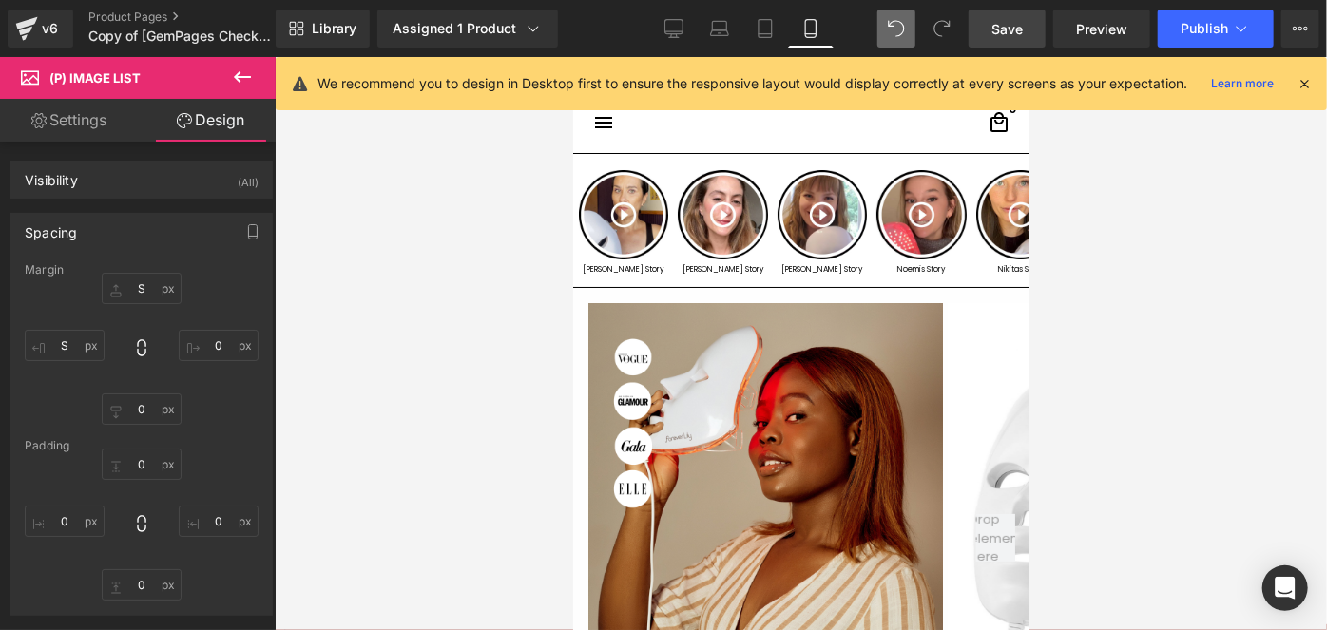
drag, startPoint x: 1002, startPoint y: 26, endPoint x: 365, endPoint y: 194, distance: 658.7
click at [1002, 26] on span "Save" at bounding box center [1006, 29] width 31 height 20
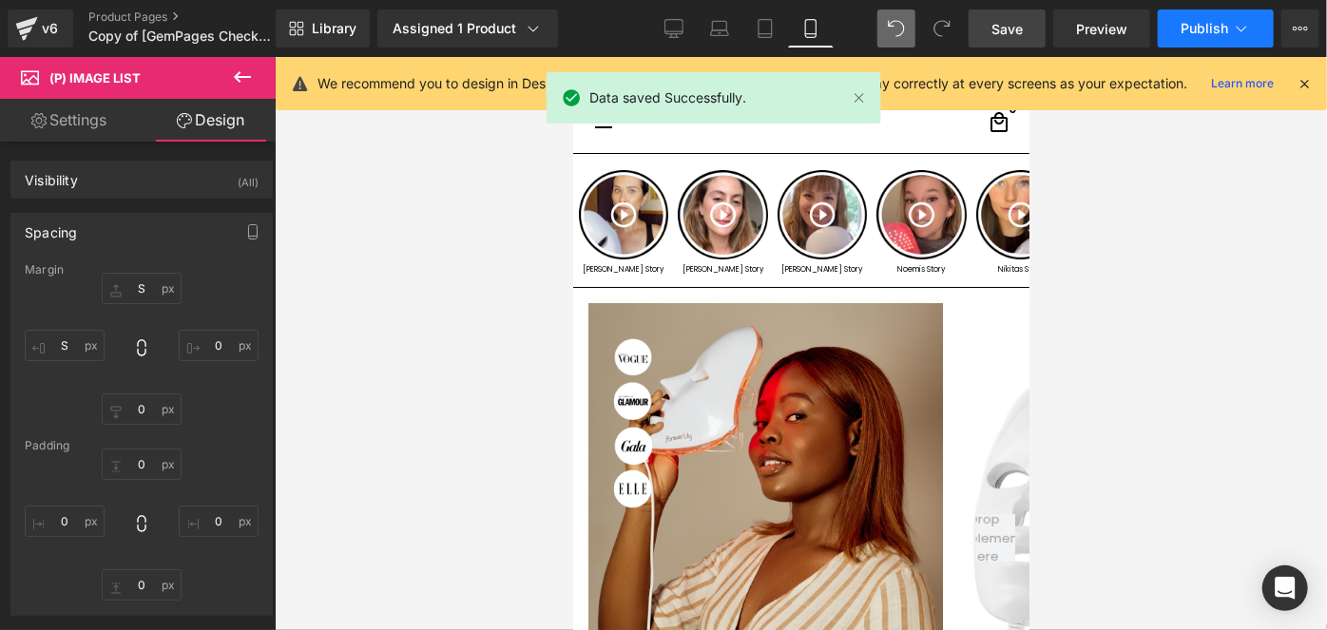
click at [1192, 32] on span "Publish" at bounding box center [1205, 28] width 48 height 15
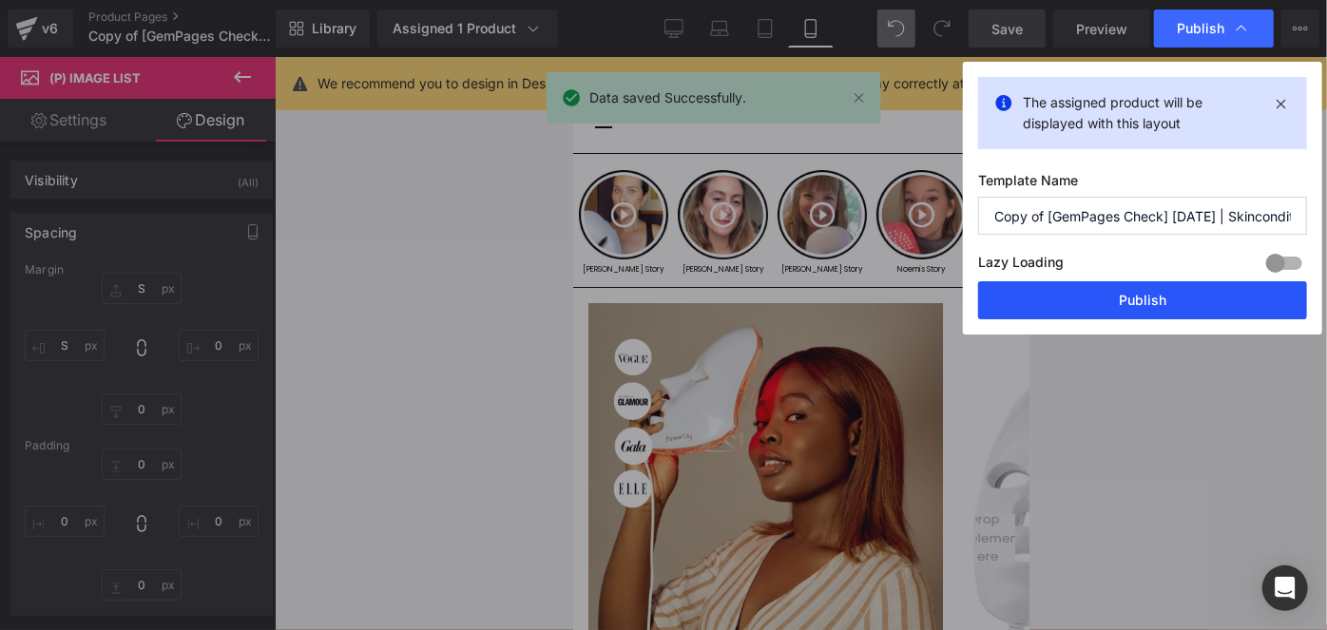
click at [1090, 285] on button "Publish" at bounding box center [1142, 300] width 329 height 38
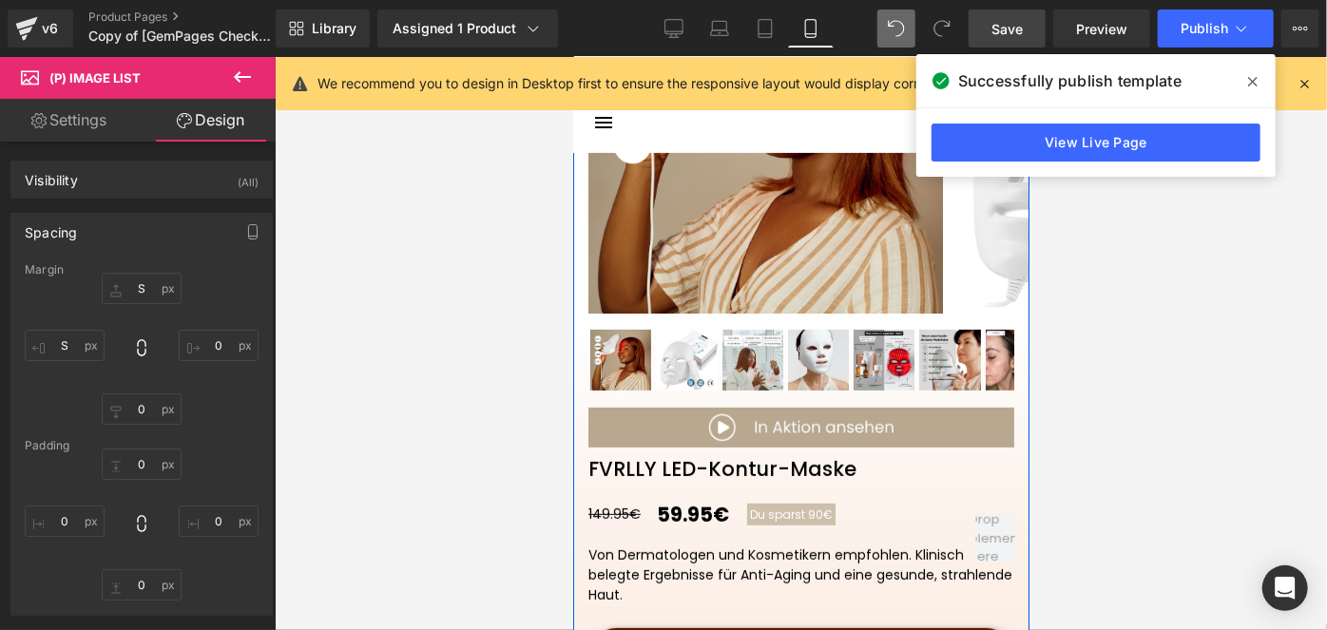
scroll to position [346, 0]
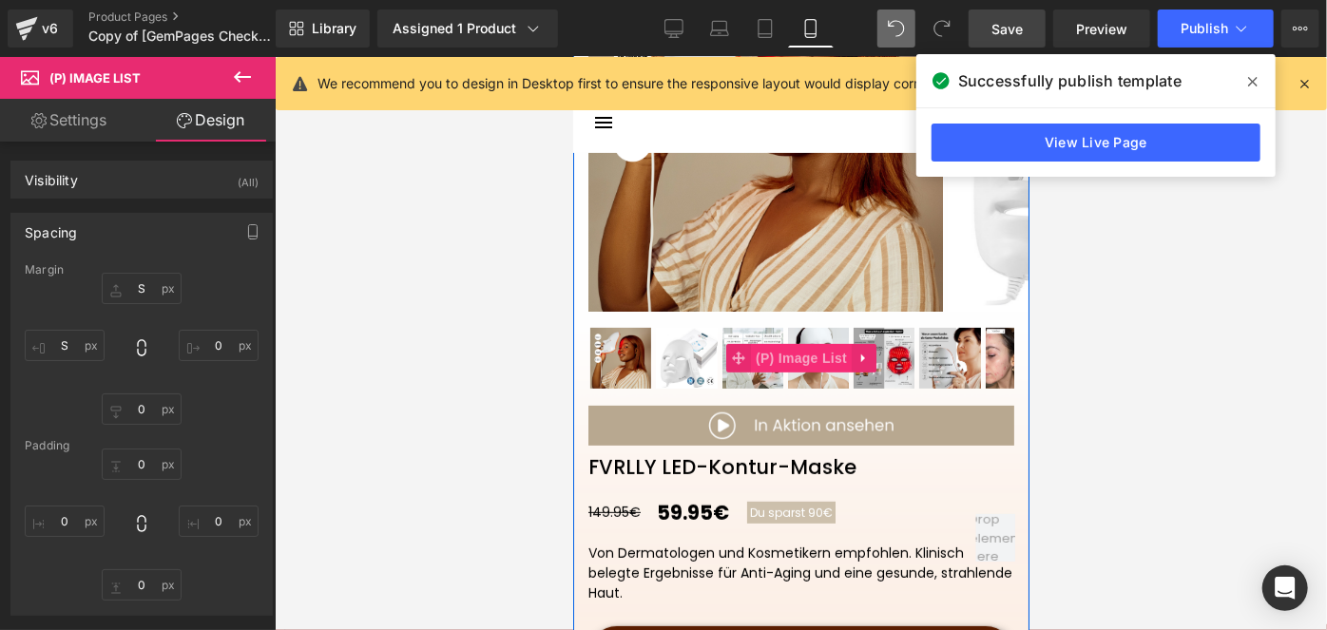
click at [781, 353] on span "(P) Image List" at bounding box center [800, 357] width 101 height 29
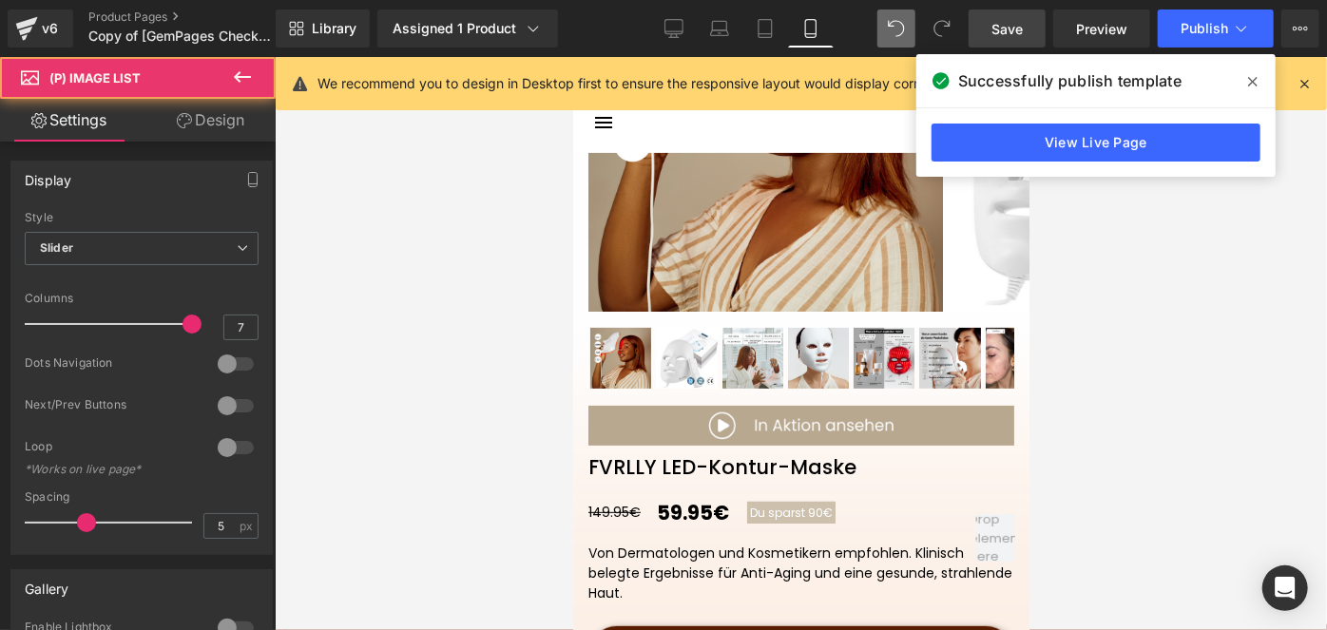
click at [194, 131] on link "Design" at bounding box center [211, 120] width 138 height 43
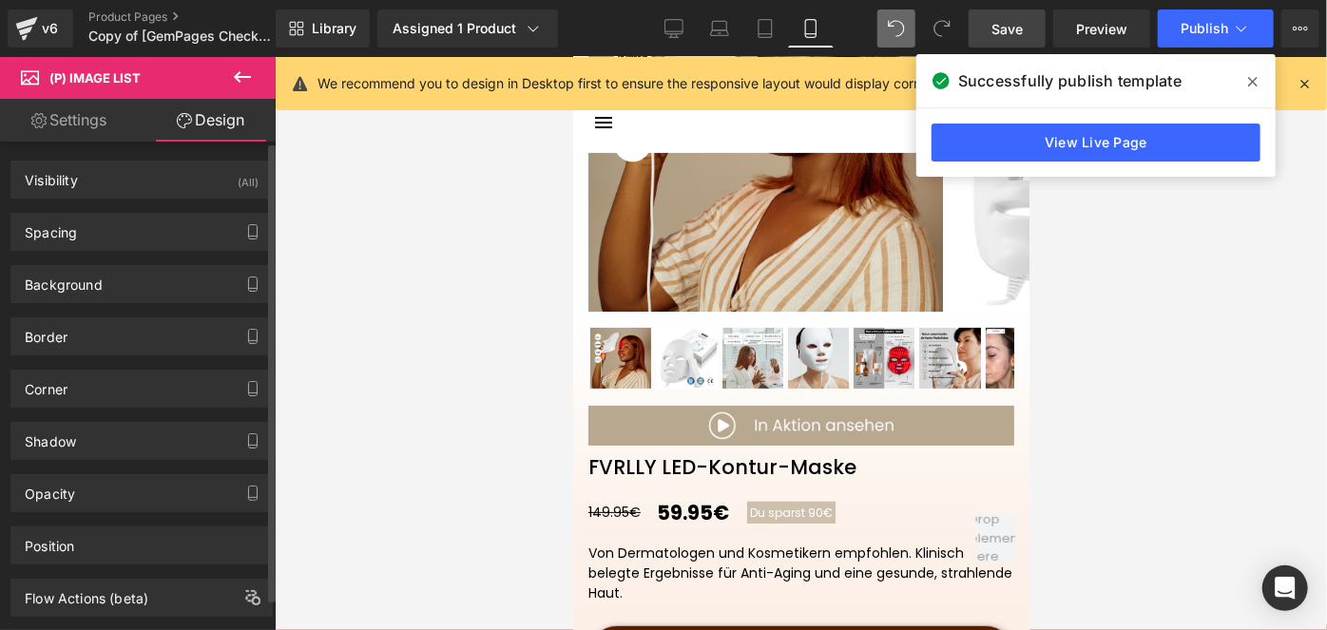
click at [200, 201] on div "Spacing [GEOGRAPHIC_DATA] [GEOGRAPHIC_DATA]" at bounding box center [142, 225] width 284 height 52
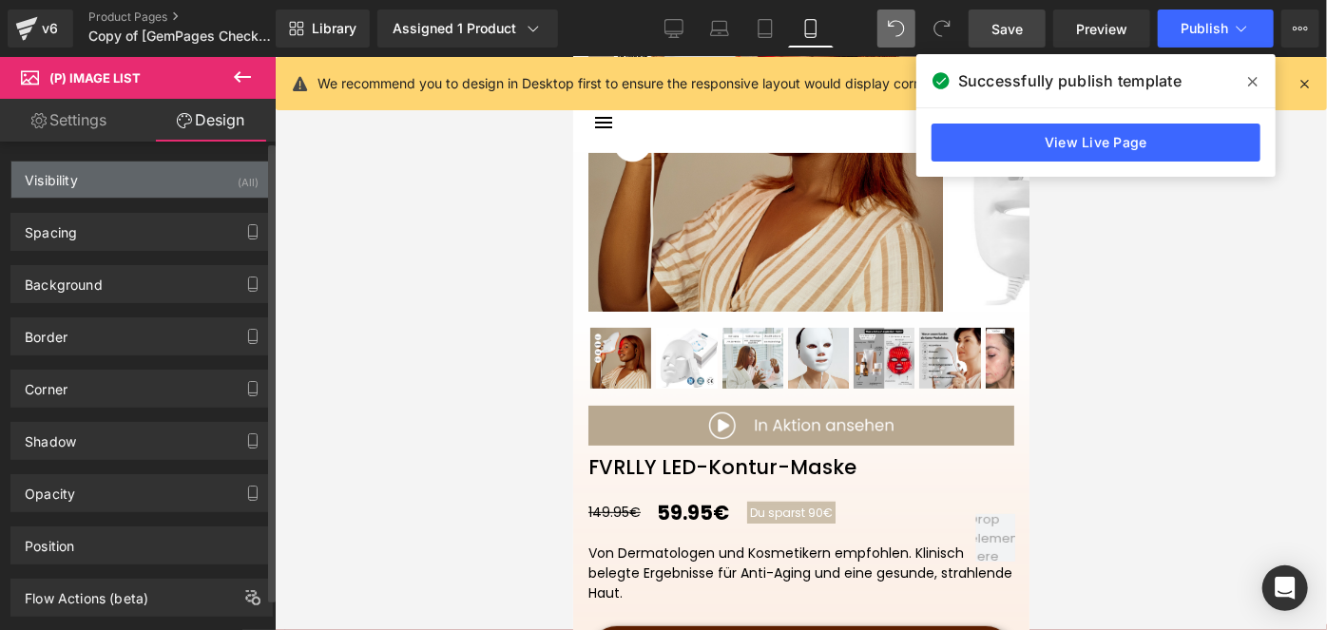
click at [222, 188] on div "Visibility (All)" at bounding box center [141, 180] width 260 height 36
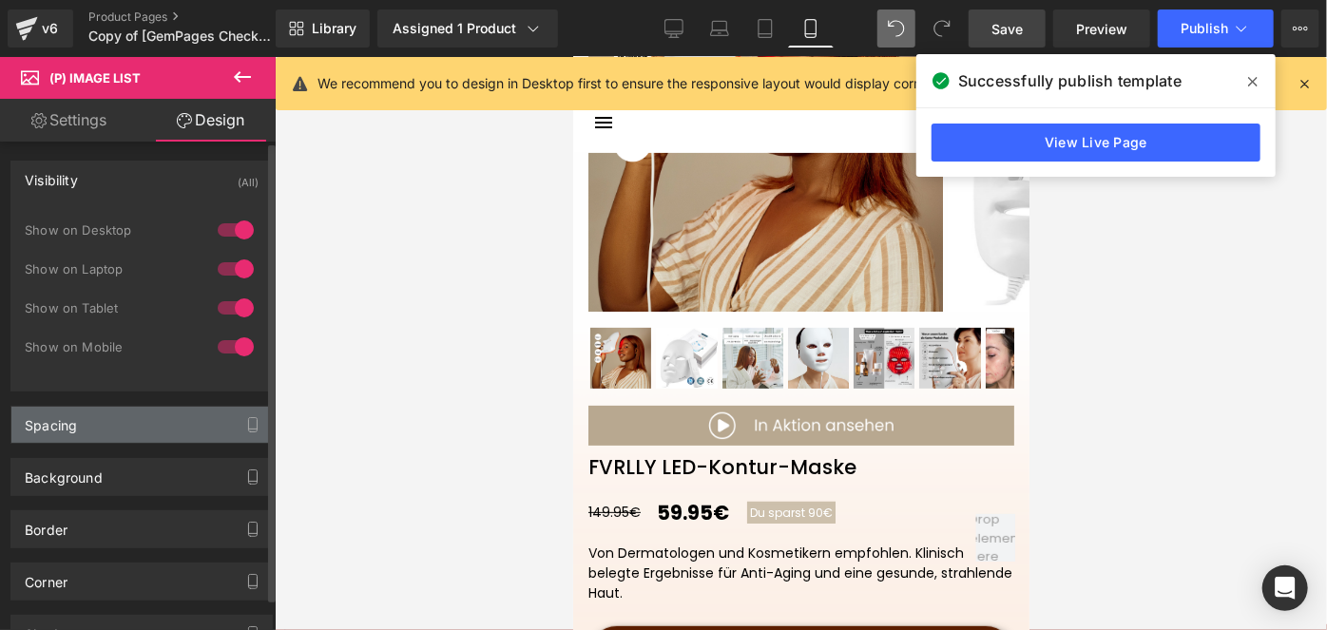
click at [179, 424] on div "Spacing" at bounding box center [141, 425] width 260 height 36
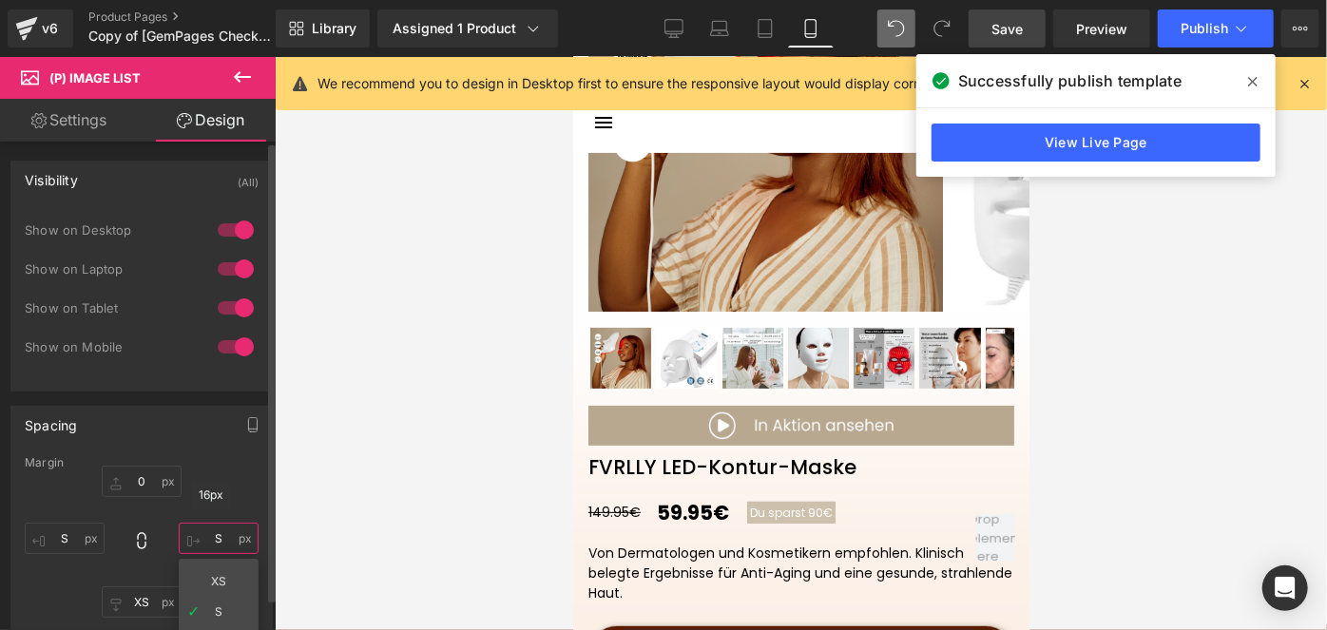
click at [215, 529] on input "text" at bounding box center [219, 538] width 80 height 31
type input "0"
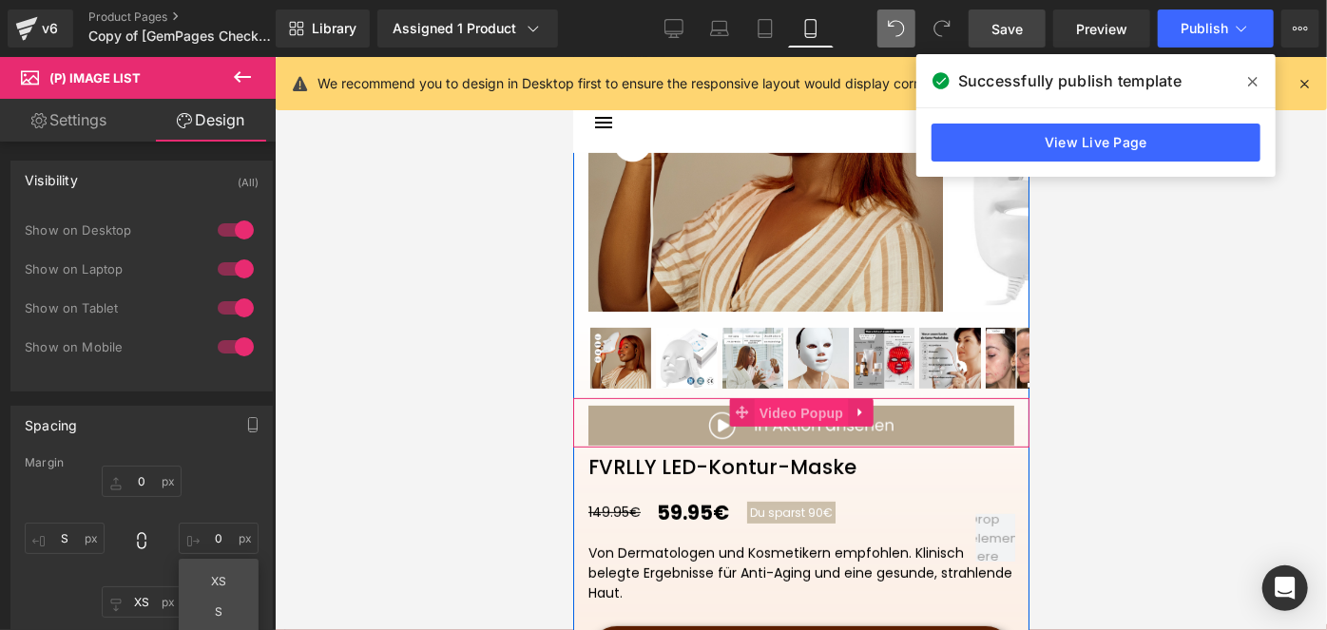
click at [772, 415] on span "Video Popup" at bounding box center [801, 412] width 94 height 29
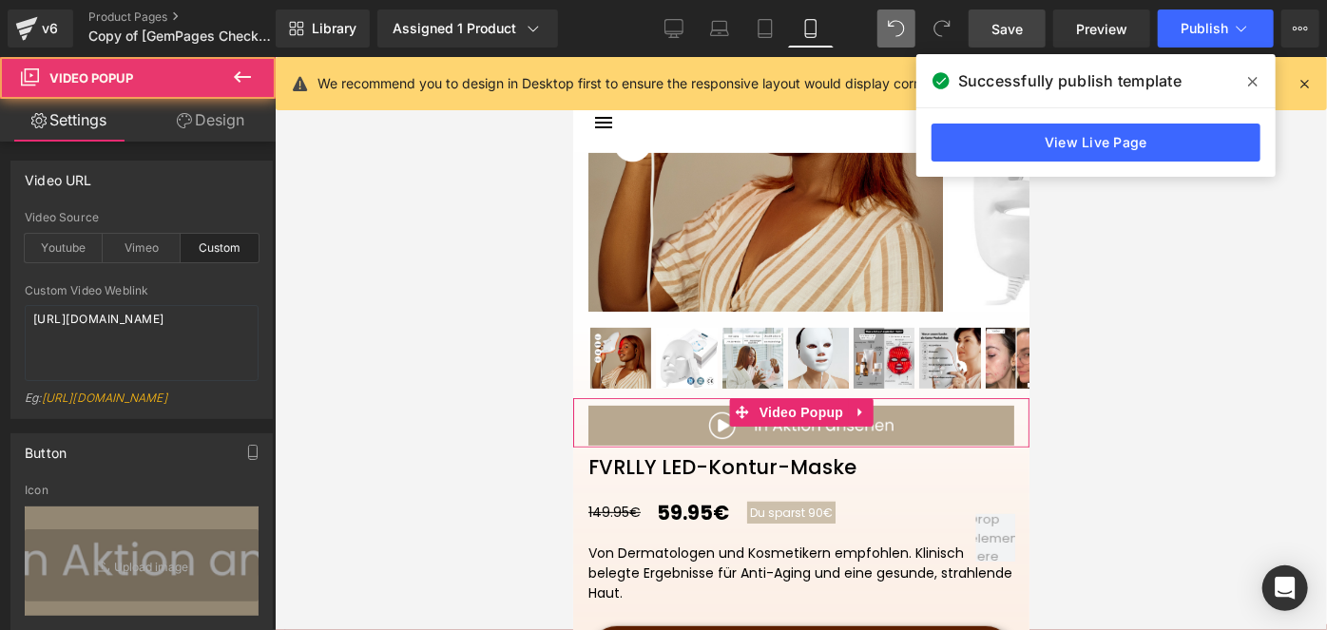
click at [204, 119] on link "Design" at bounding box center [211, 120] width 138 height 43
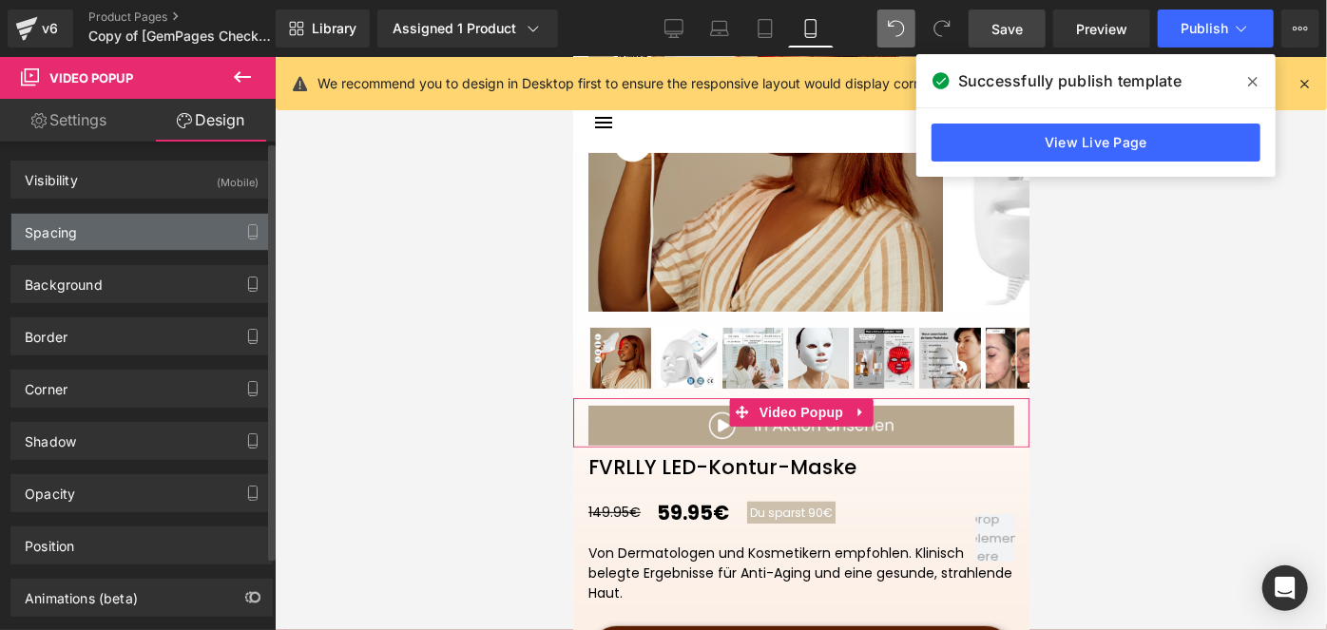
click at [101, 226] on div "Spacing" at bounding box center [141, 232] width 260 height 36
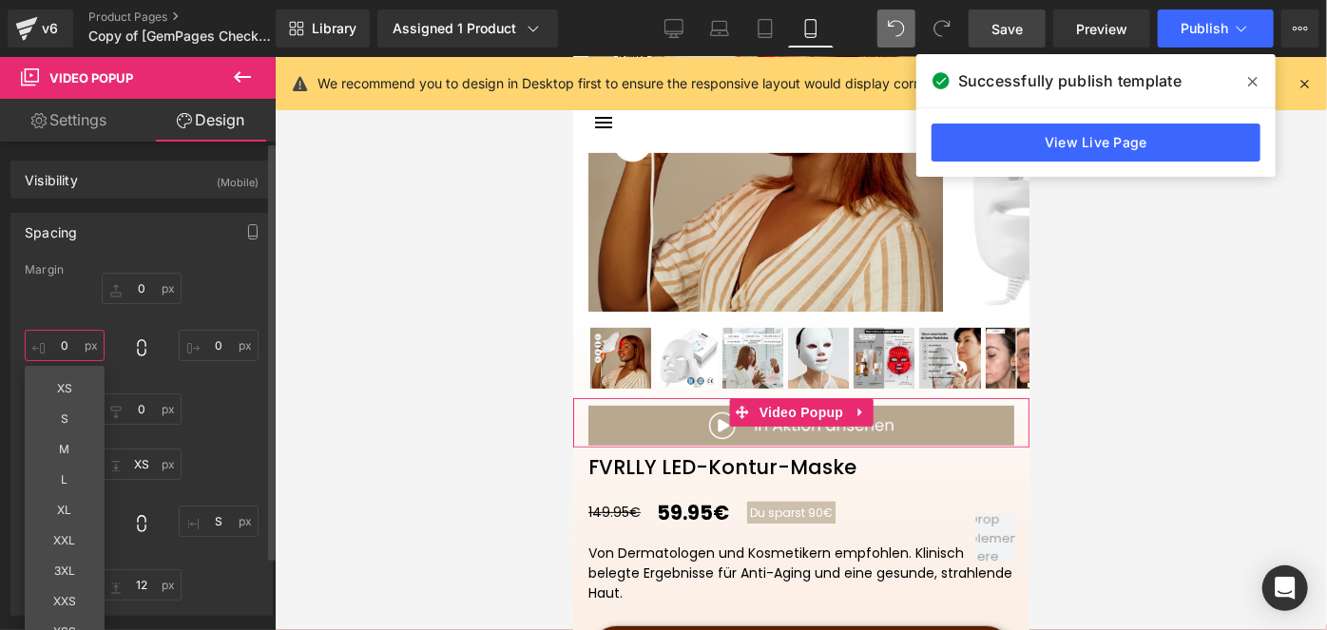
click at [66, 346] on input "0" at bounding box center [65, 345] width 80 height 31
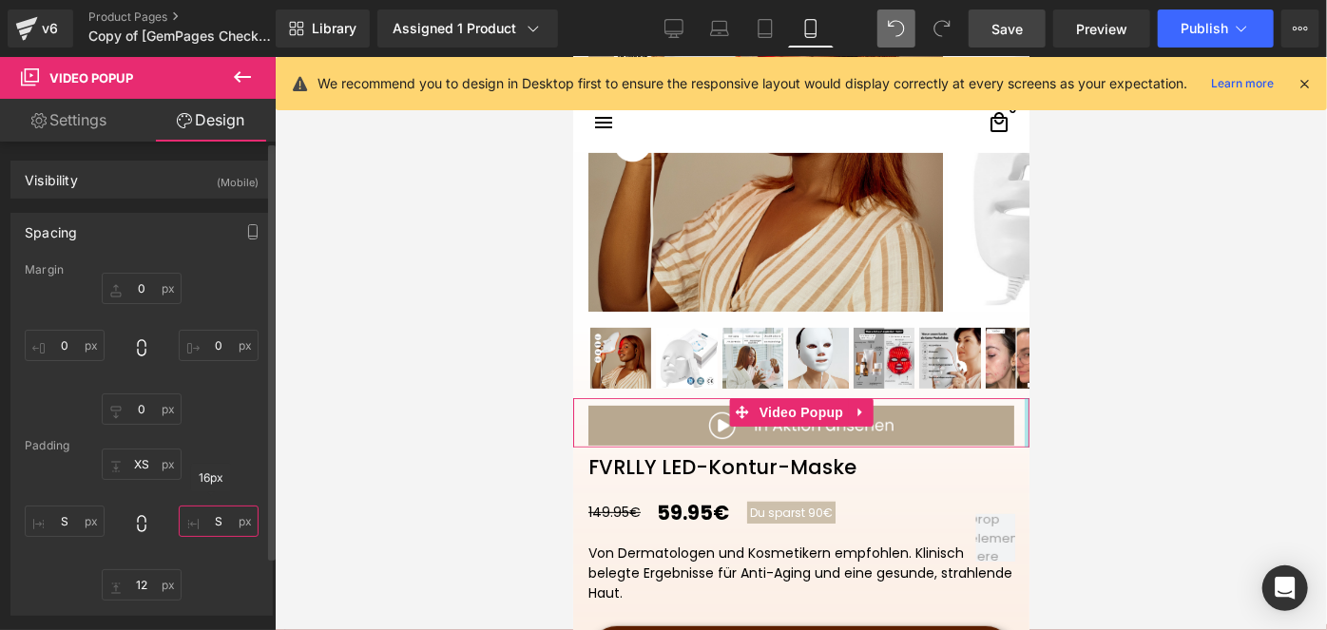
click at [215, 521] on input "S" at bounding box center [219, 521] width 80 height 31
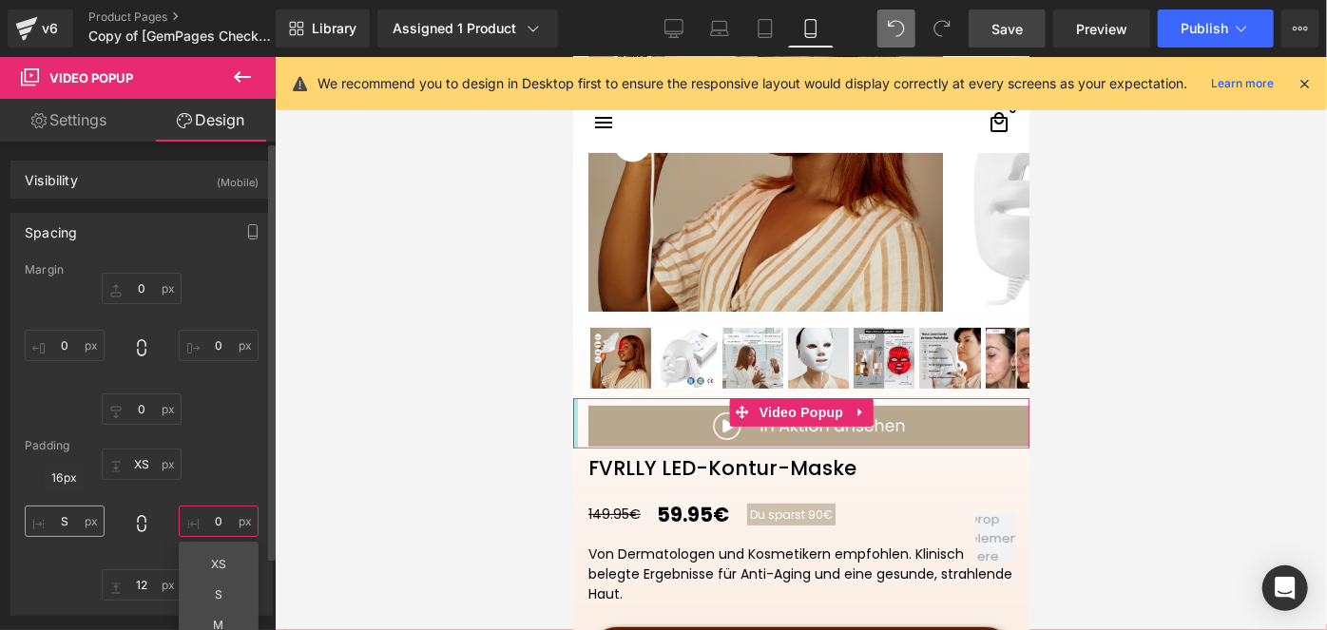
type input "0"
click at [76, 512] on input "S" at bounding box center [65, 521] width 80 height 31
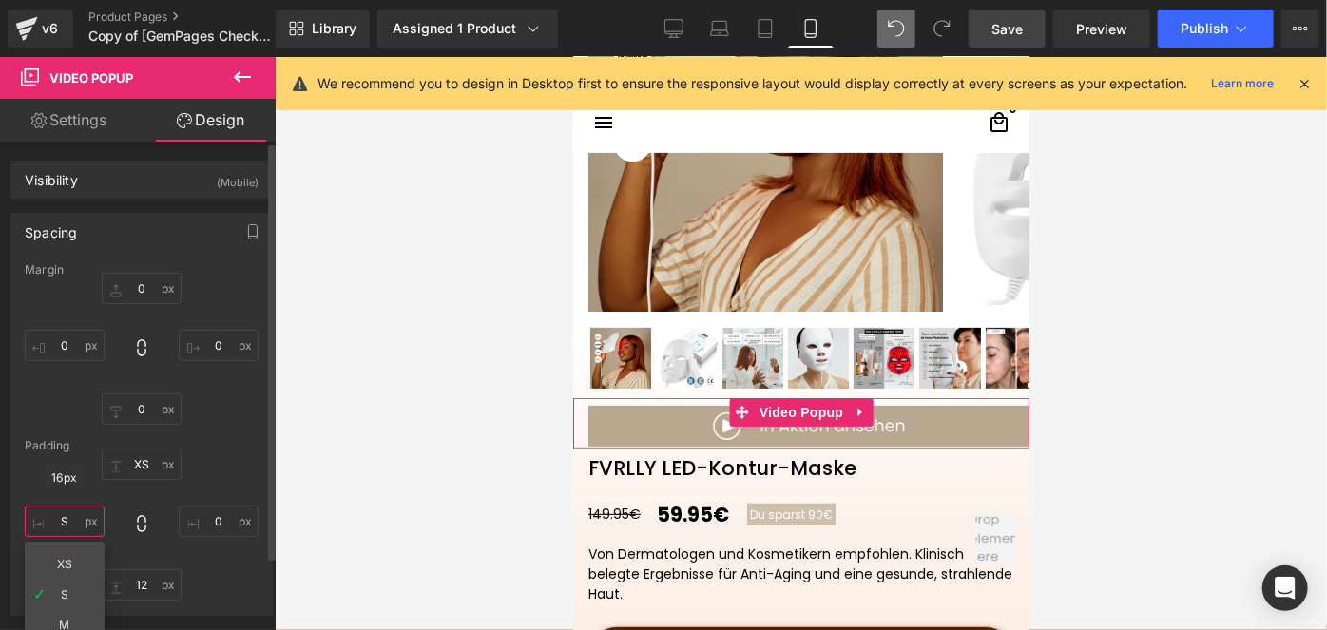
type input "0"
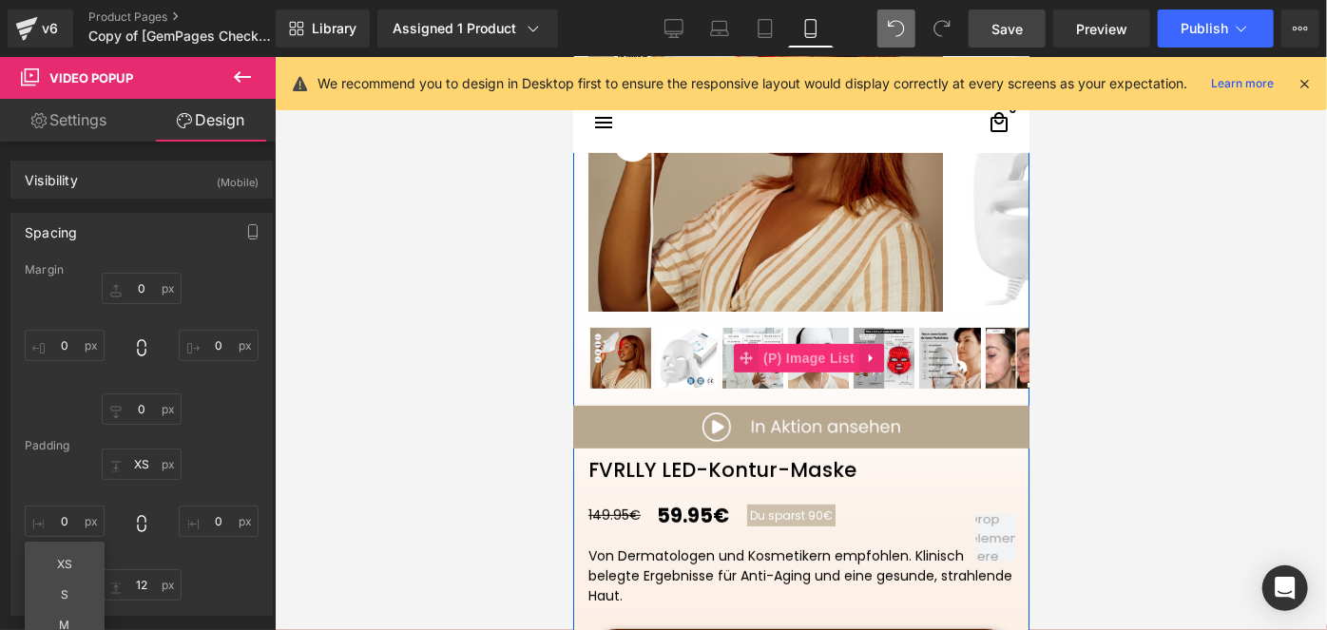
click at [795, 353] on span "(P) Image List" at bounding box center [808, 357] width 101 height 29
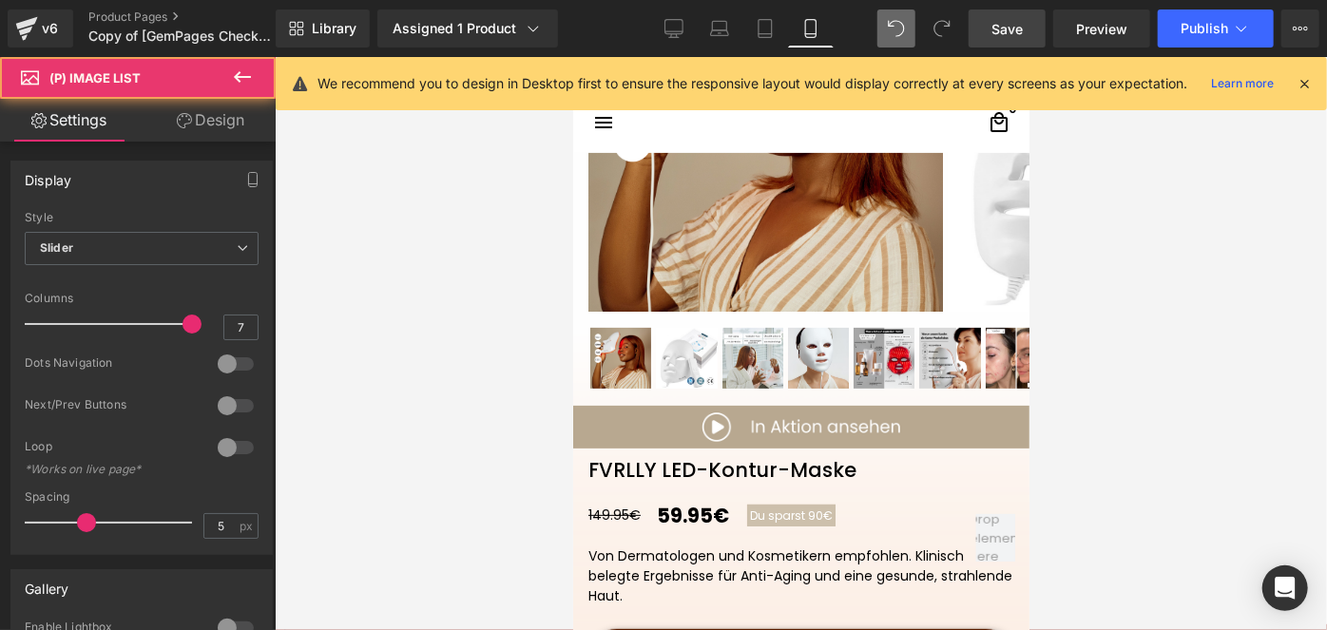
click at [213, 108] on link "Design" at bounding box center [211, 120] width 138 height 43
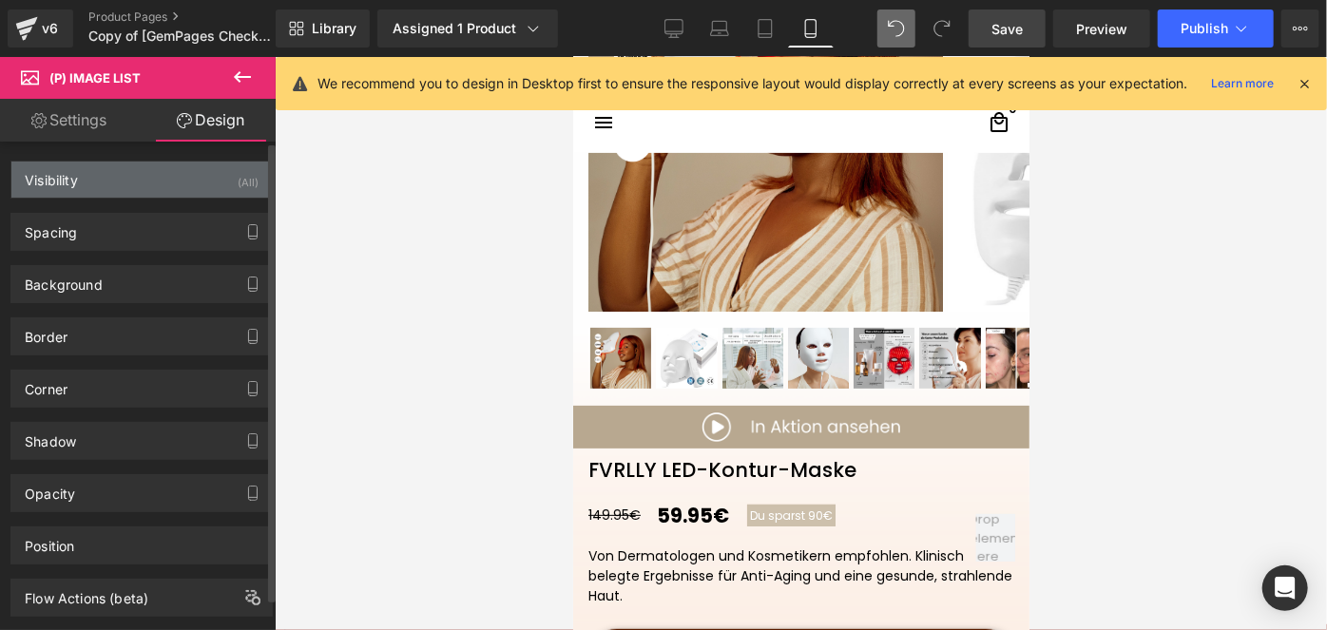
click at [186, 183] on div "Visibility (All)" at bounding box center [141, 180] width 260 height 36
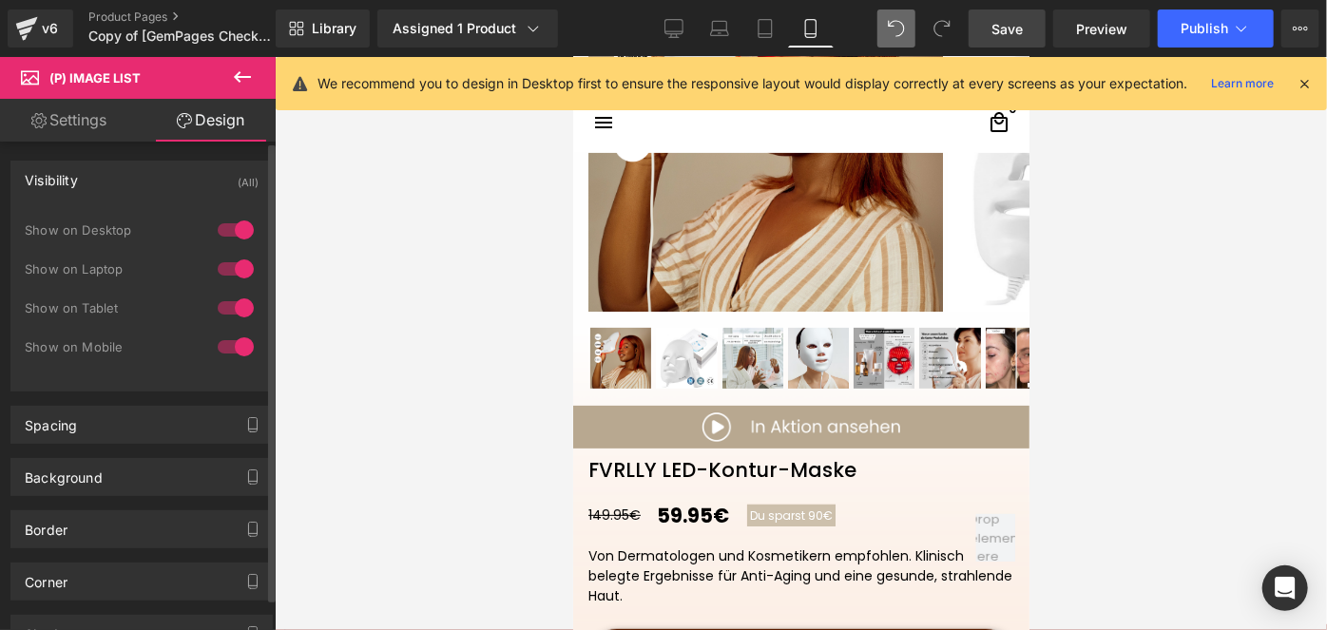
click at [221, 244] on div at bounding box center [236, 230] width 46 height 30
click at [228, 279] on div at bounding box center [236, 269] width 46 height 30
click at [236, 304] on div at bounding box center [236, 308] width 46 height 30
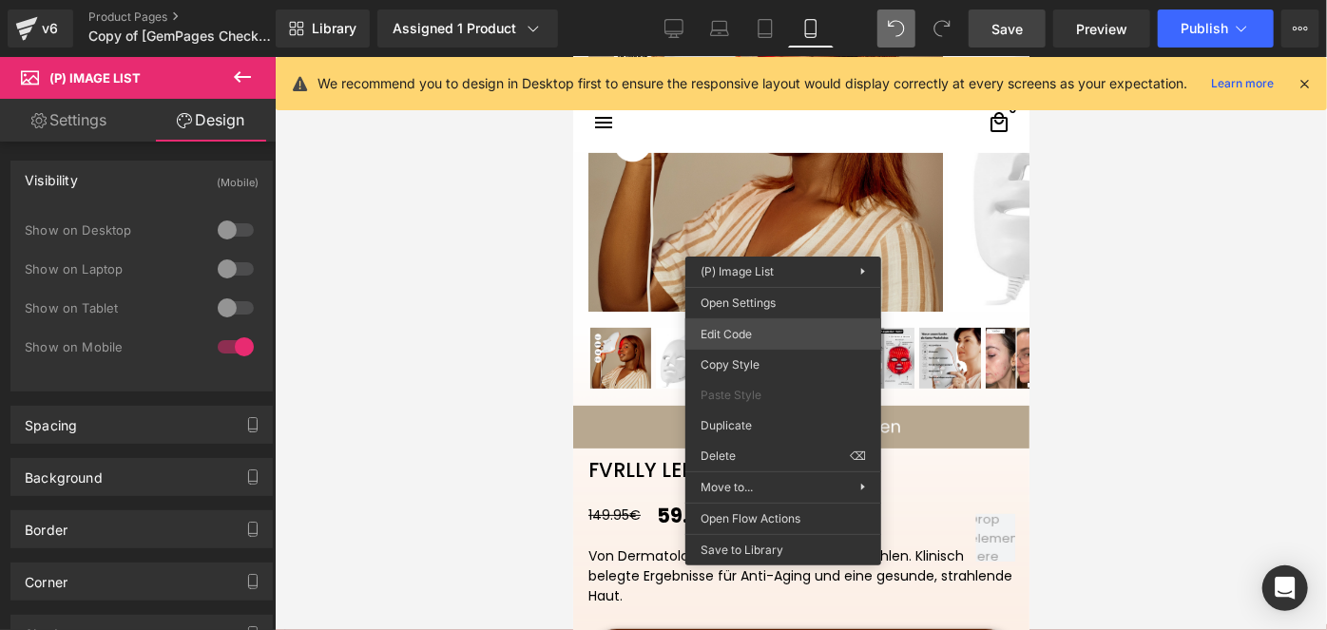
click at [709, 0] on div "(P) Image List You are previewing how the will restyle your page. You can not e…" at bounding box center [663, 0] width 1327 height 0
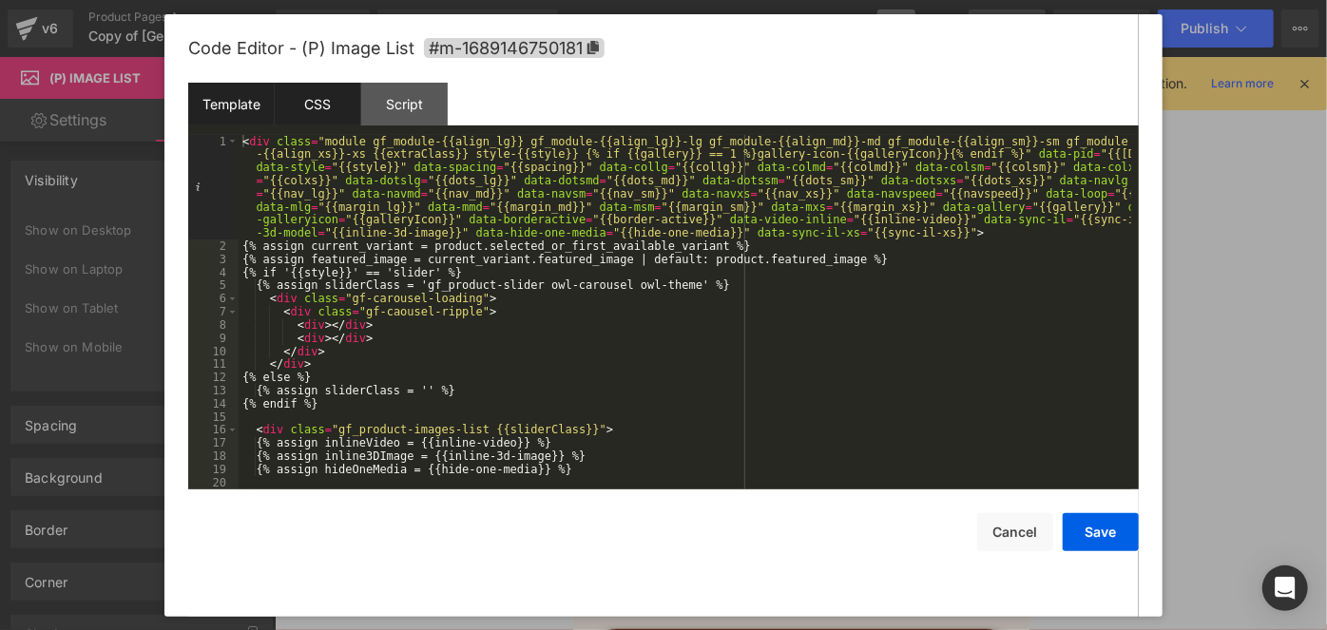
click at [321, 107] on div "CSS" at bounding box center [318, 104] width 87 height 43
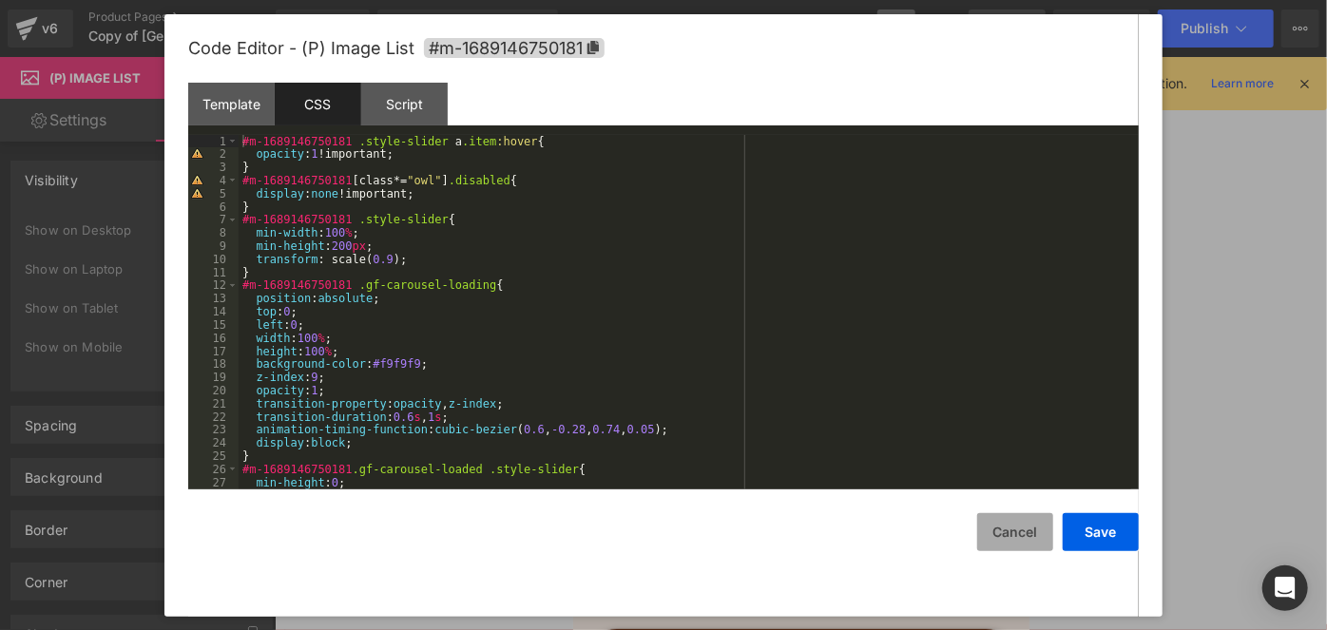
click at [1004, 533] on button "Cancel" at bounding box center [1015, 532] width 76 height 38
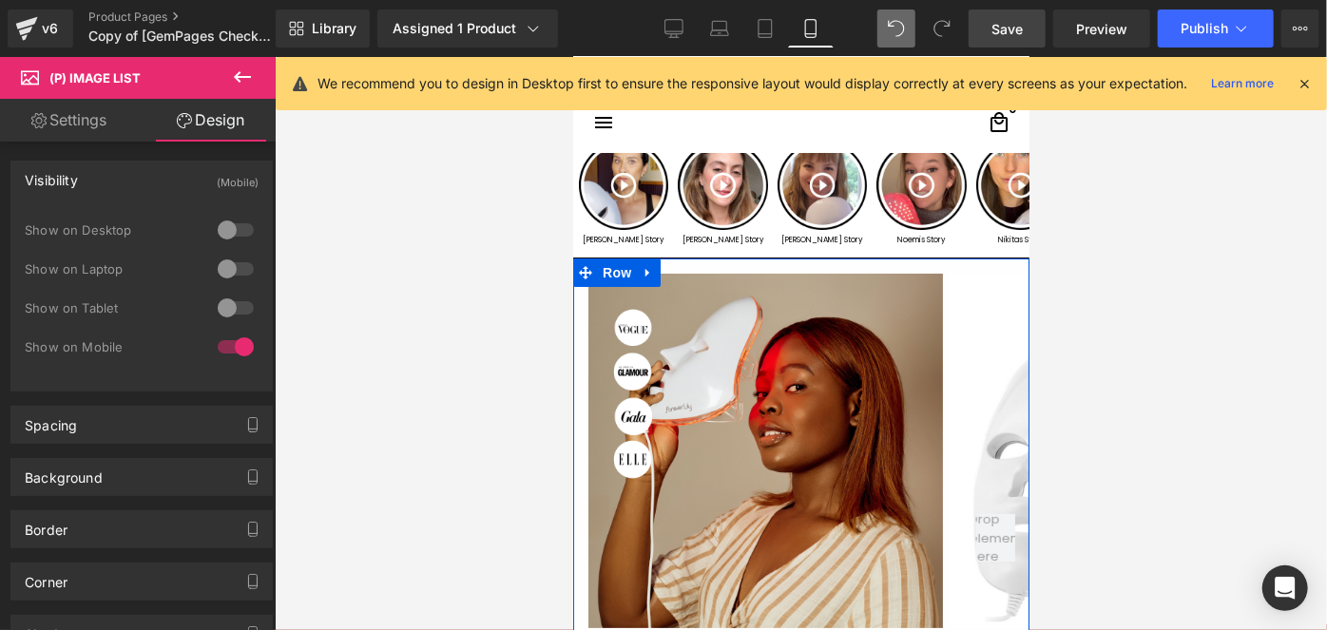
scroll to position [0, 0]
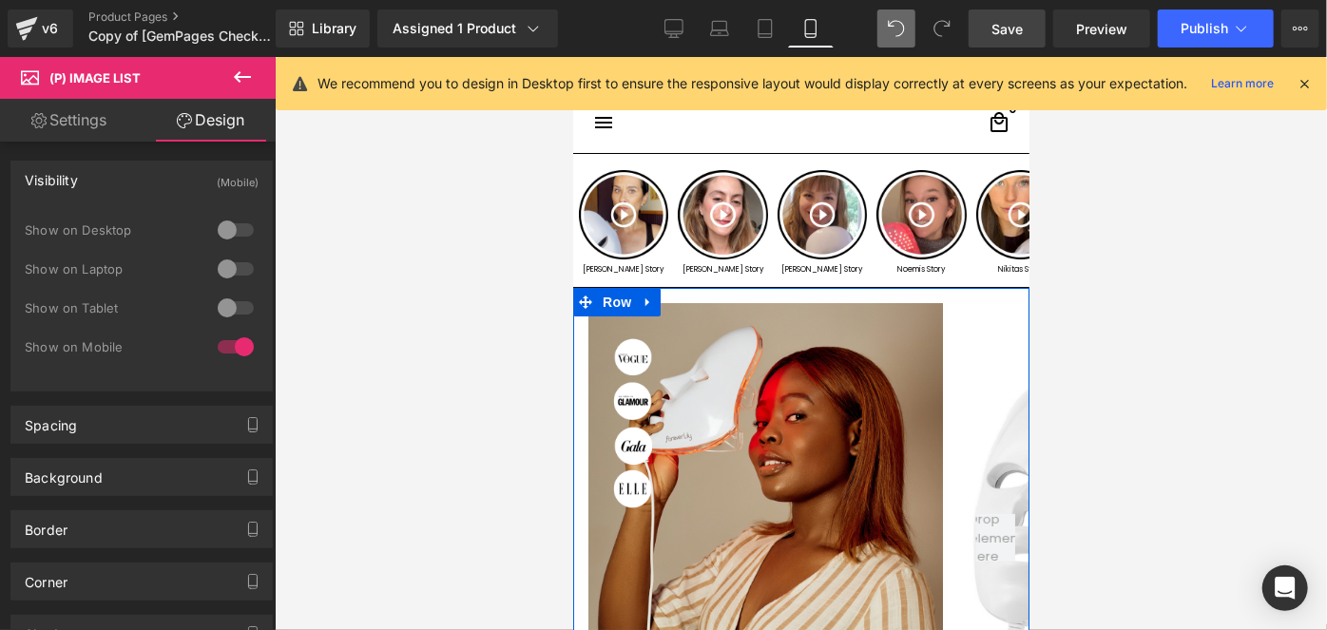
click at [789, 431] on img at bounding box center [764, 479] width 355 height 355
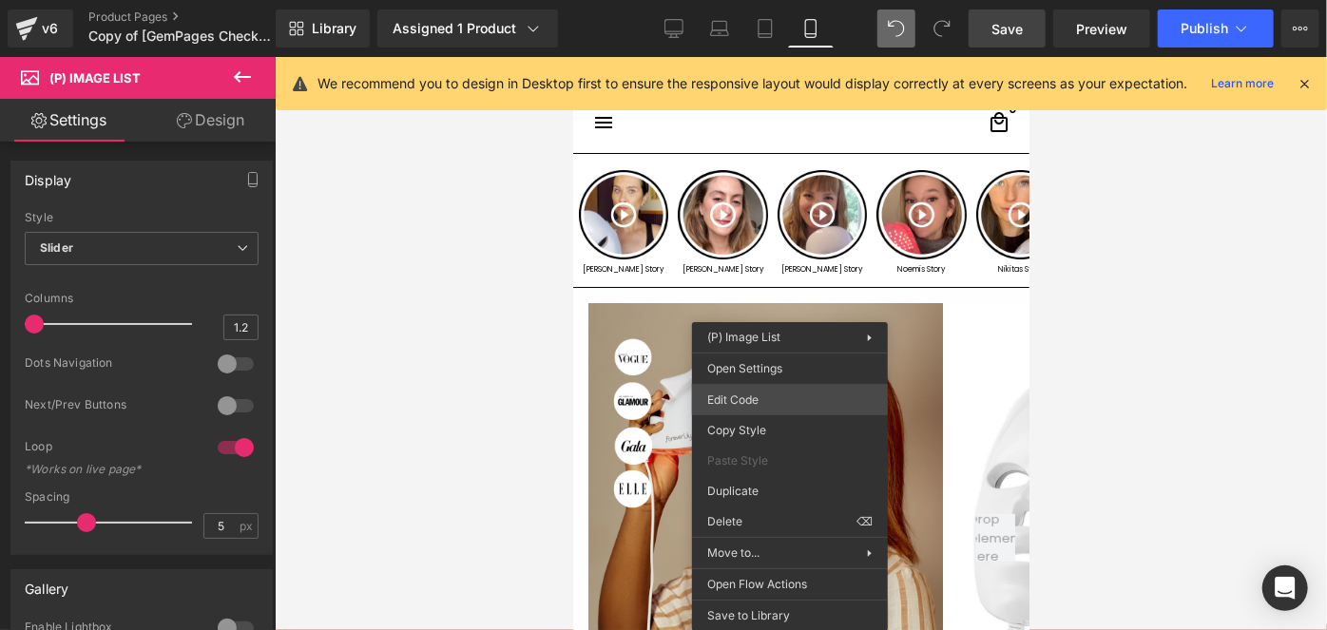
click at [740, 0] on div "(P) Image List You are previewing how the will restyle your page. You can not e…" at bounding box center [663, 0] width 1327 height 0
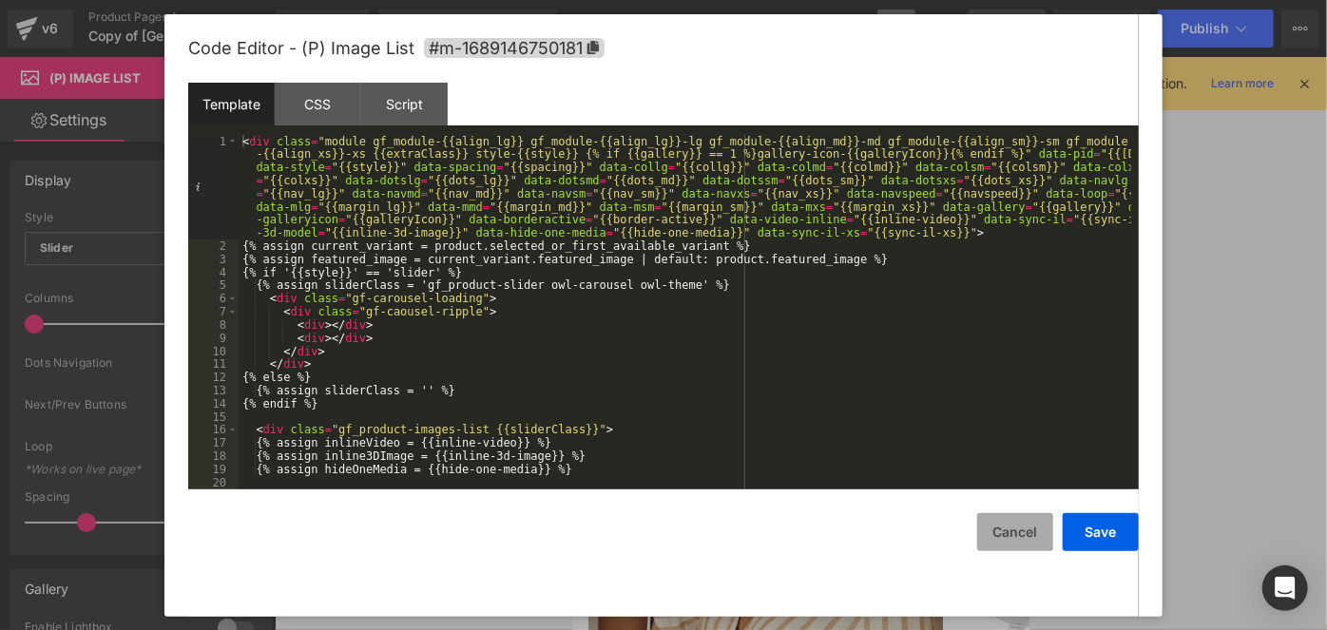
click at [1007, 529] on button "Cancel" at bounding box center [1015, 532] width 76 height 38
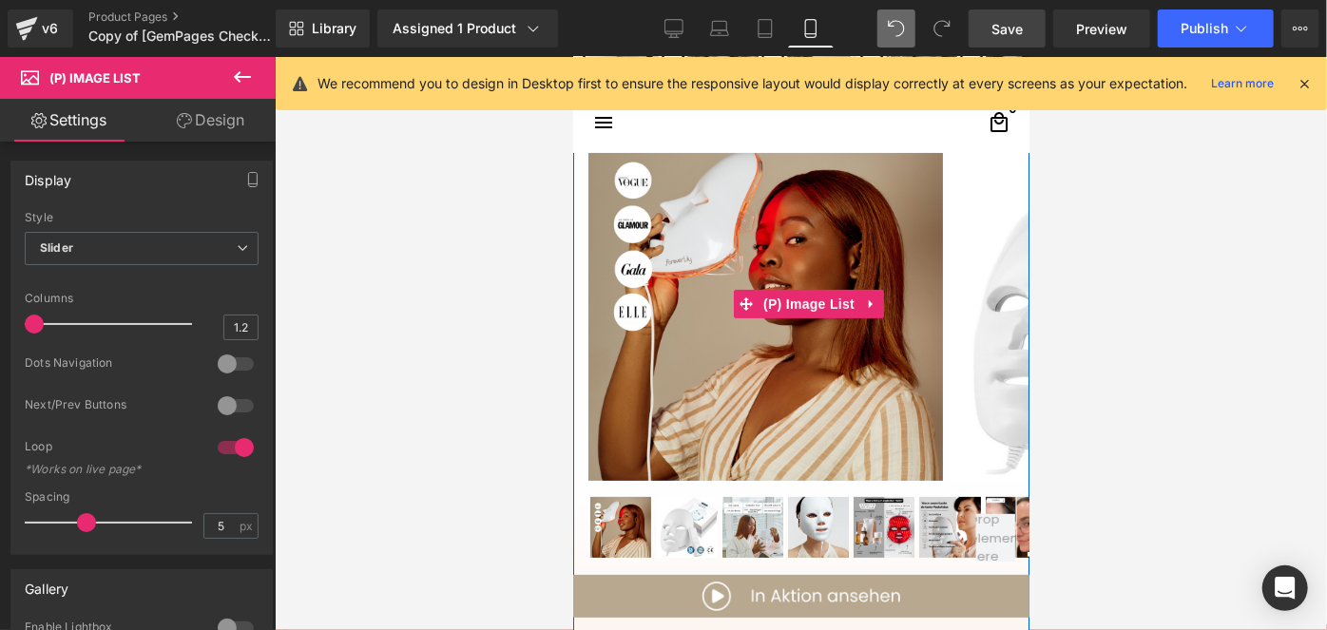
scroll to position [186, 0]
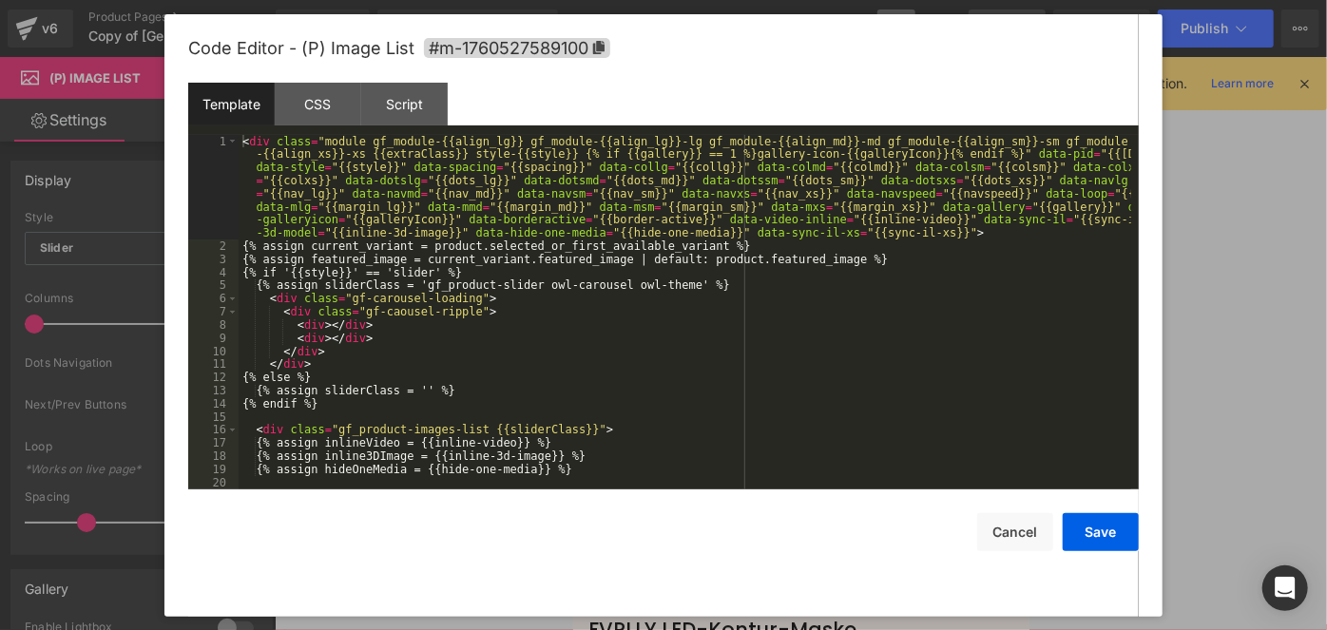
click at [753, 0] on div "(P) Image List You are previewing how the will restyle your page. You can not e…" at bounding box center [663, 0] width 1327 height 0
click at [1010, 523] on button "Cancel" at bounding box center [1015, 532] width 76 height 38
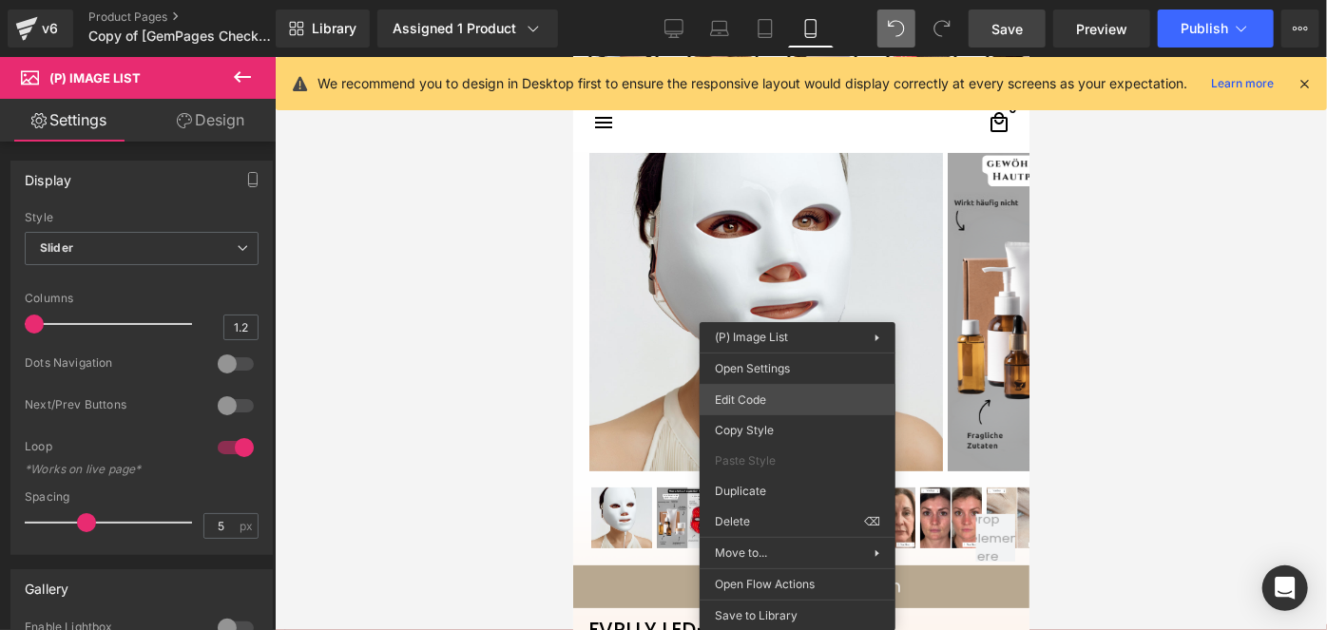
click at [750, 0] on div "(P) Image List You are previewing how the will restyle your page. You can not e…" at bounding box center [663, 0] width 1327 height 0
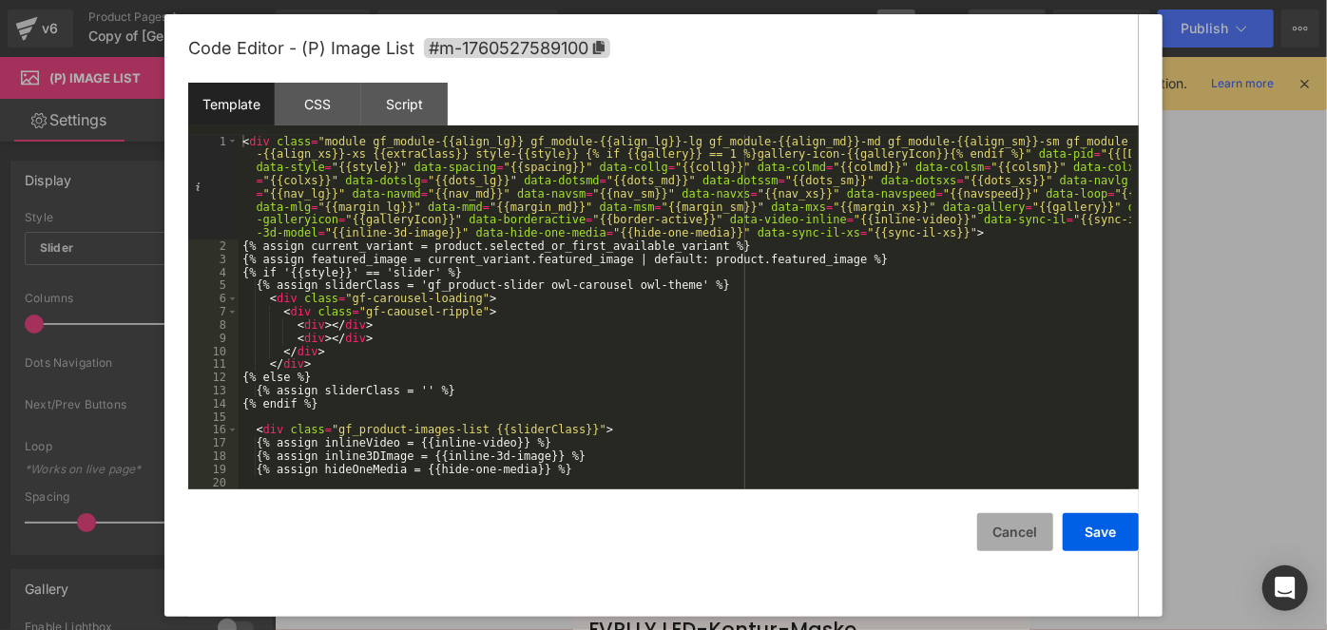
click at [994, 528] on button "Cancel" at bounding box center [1015, 532] width 76 height 38
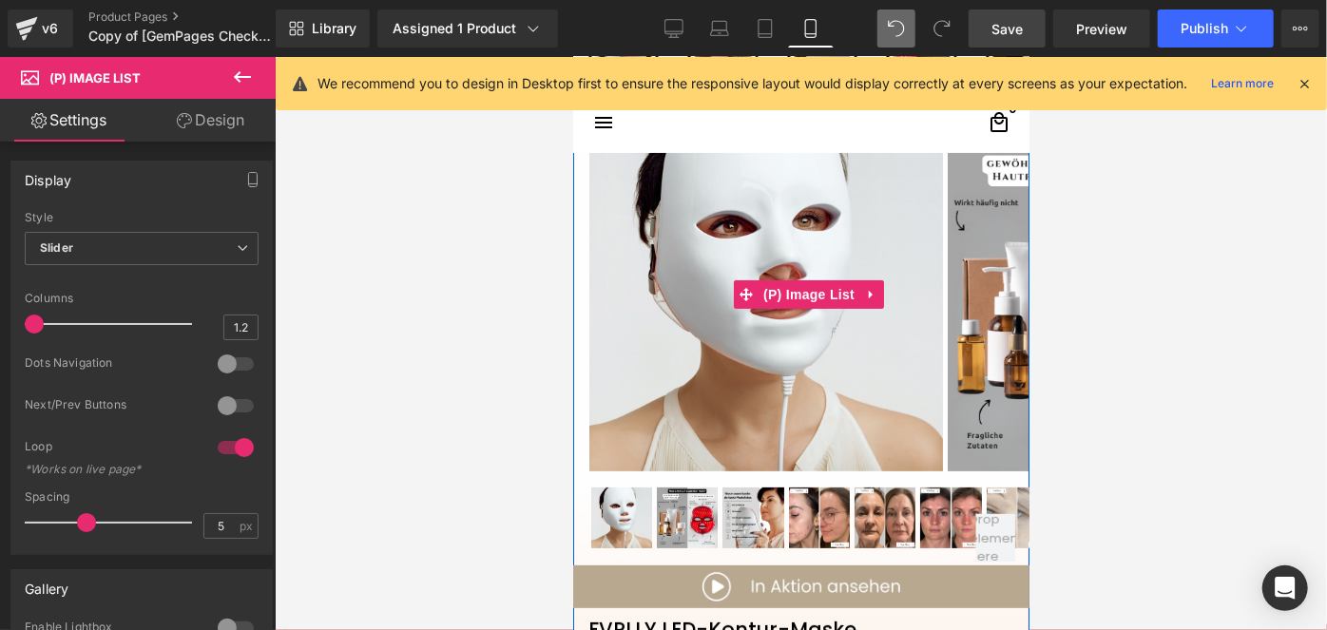
click at [820, 362] on img at bounding box center [765, 293] width 355 height 355
click at [803, 301] on span "(P) Image List" at bounding box center [808, 294] width 101 height 29
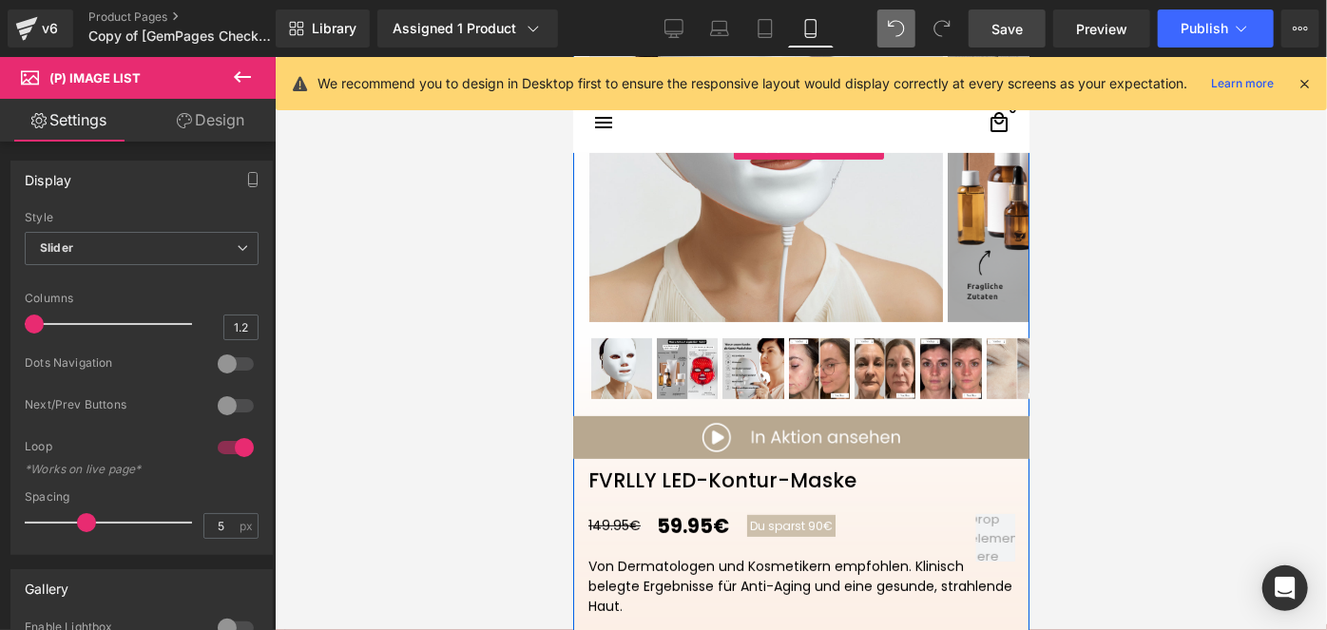
scroll to position [337, 0]
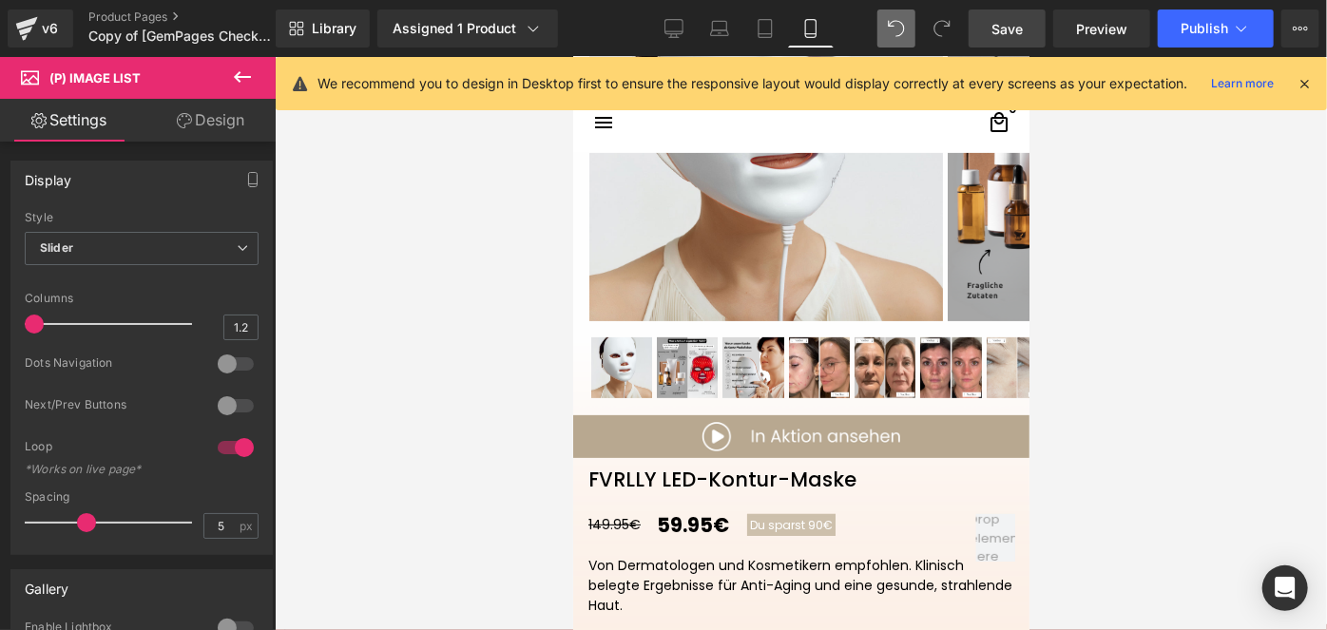
click at [1024, 41] on link "Save" at bounding box center [1007, 29] width 77 height 38
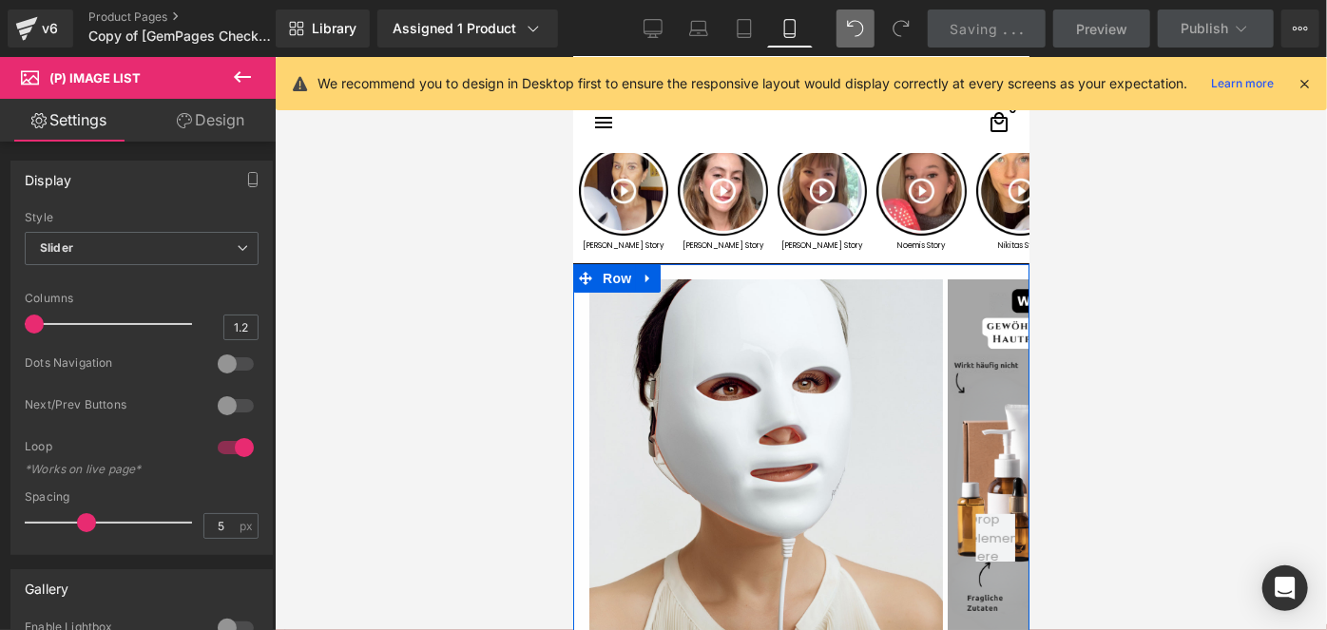
scroll to position [23, 0]
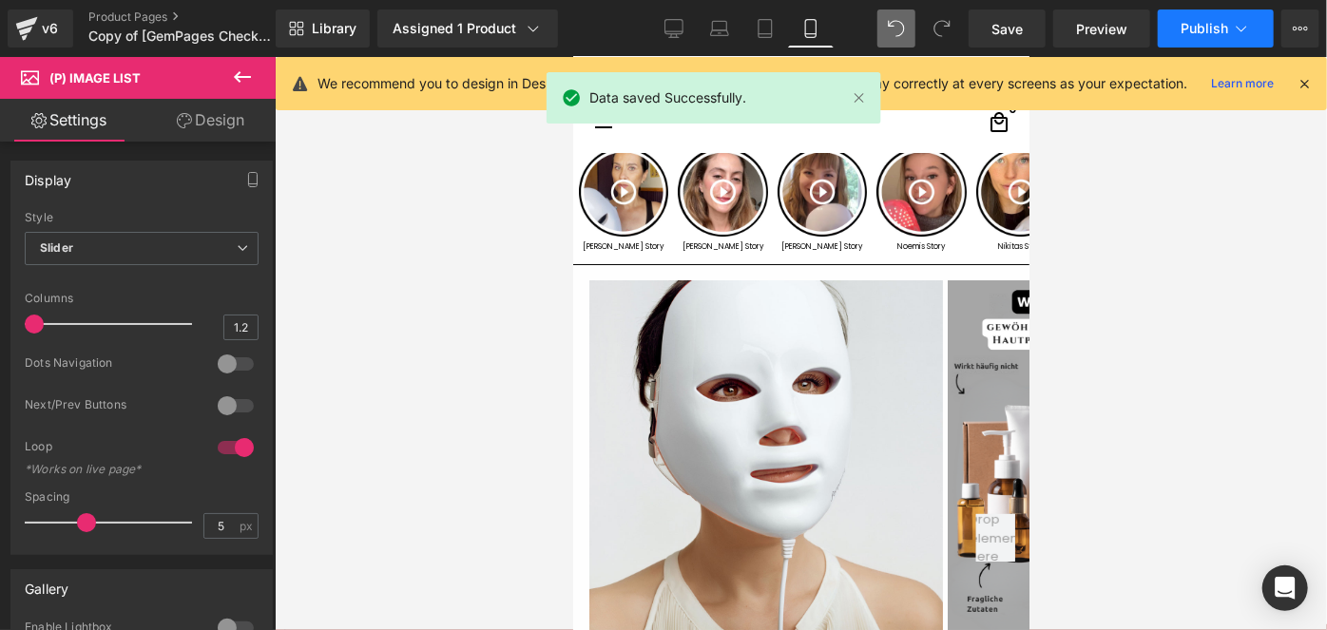
click at [1171, 19] on button "Publish" at bounding box center [1216, 29] width 116 height 38
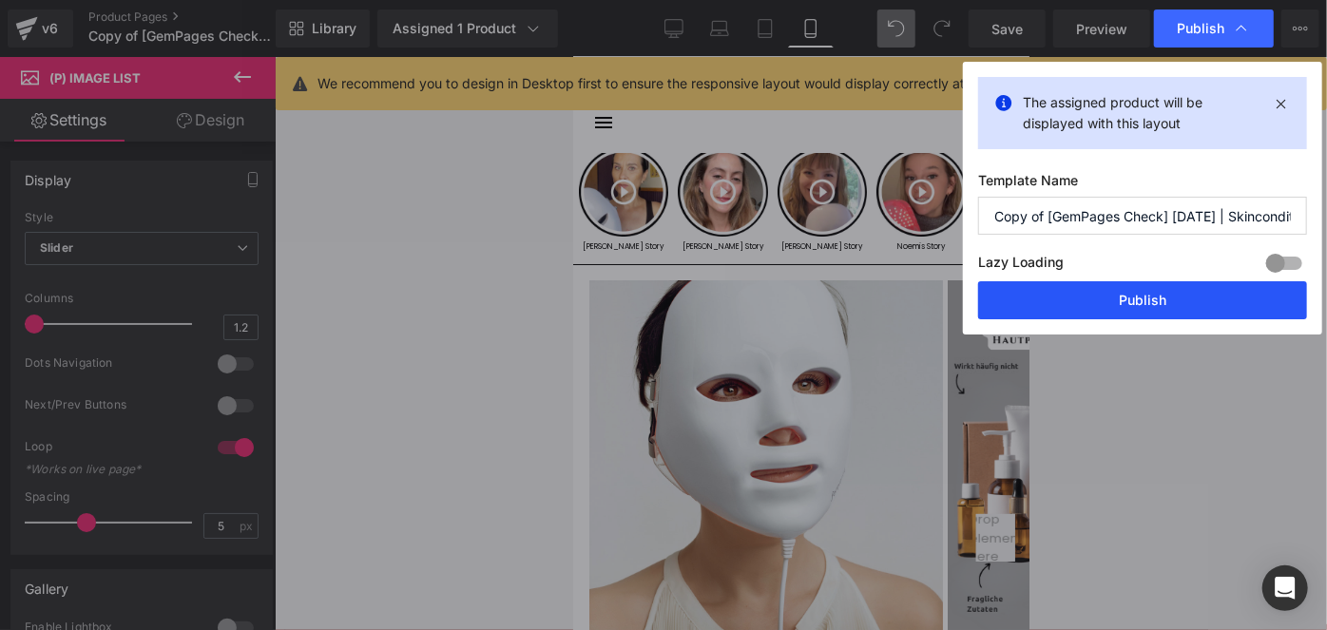
click at [1087, 308] on button "Publish" at bounding box center [1142, 300] width 329 height 38
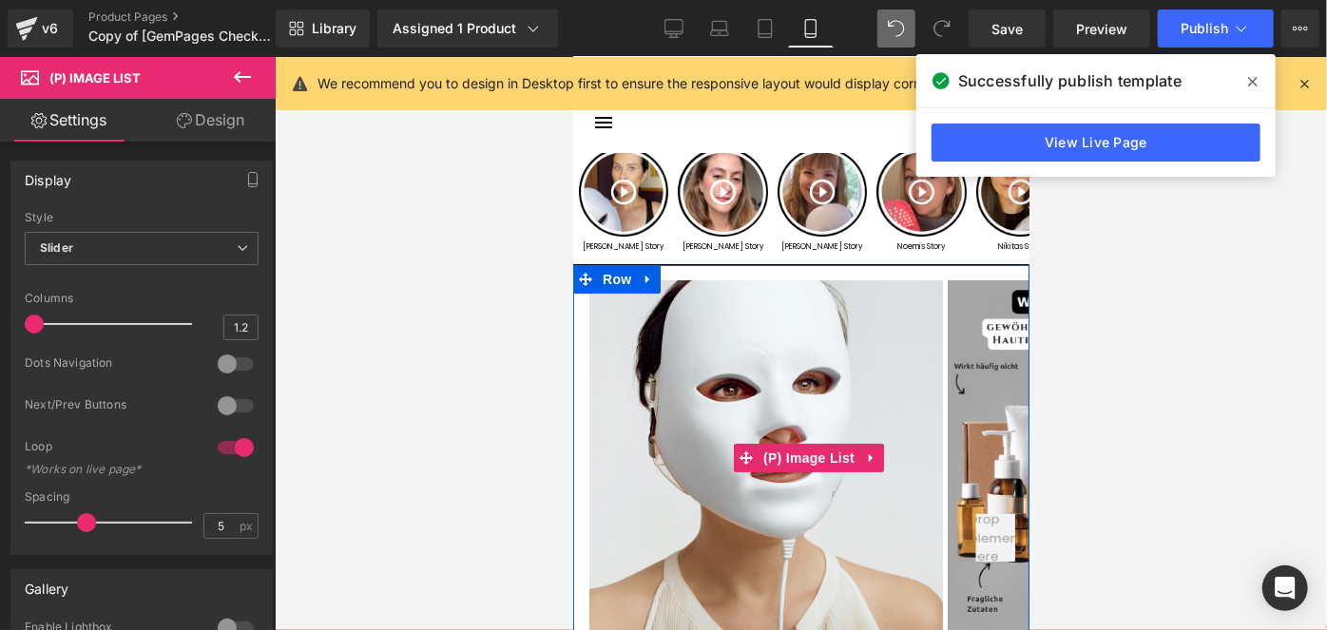
scroll to position [0, 0]
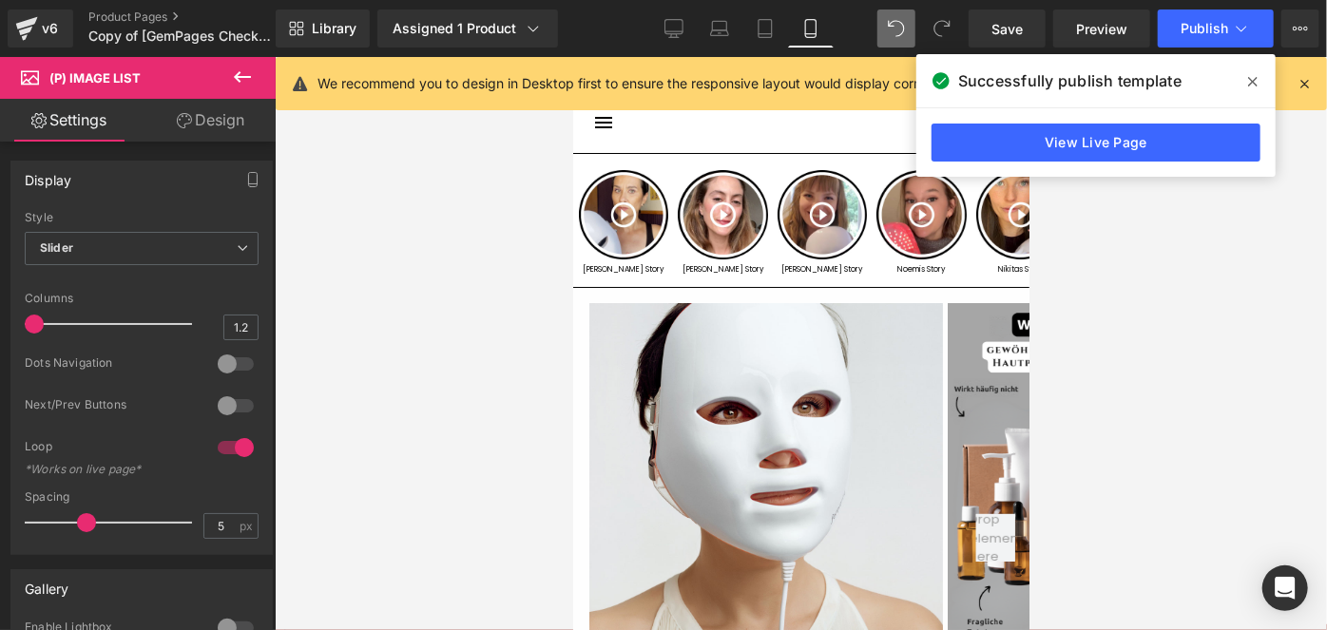
click at [1247, 76] on span at bounding box center [1253, 82] width 30 height 30
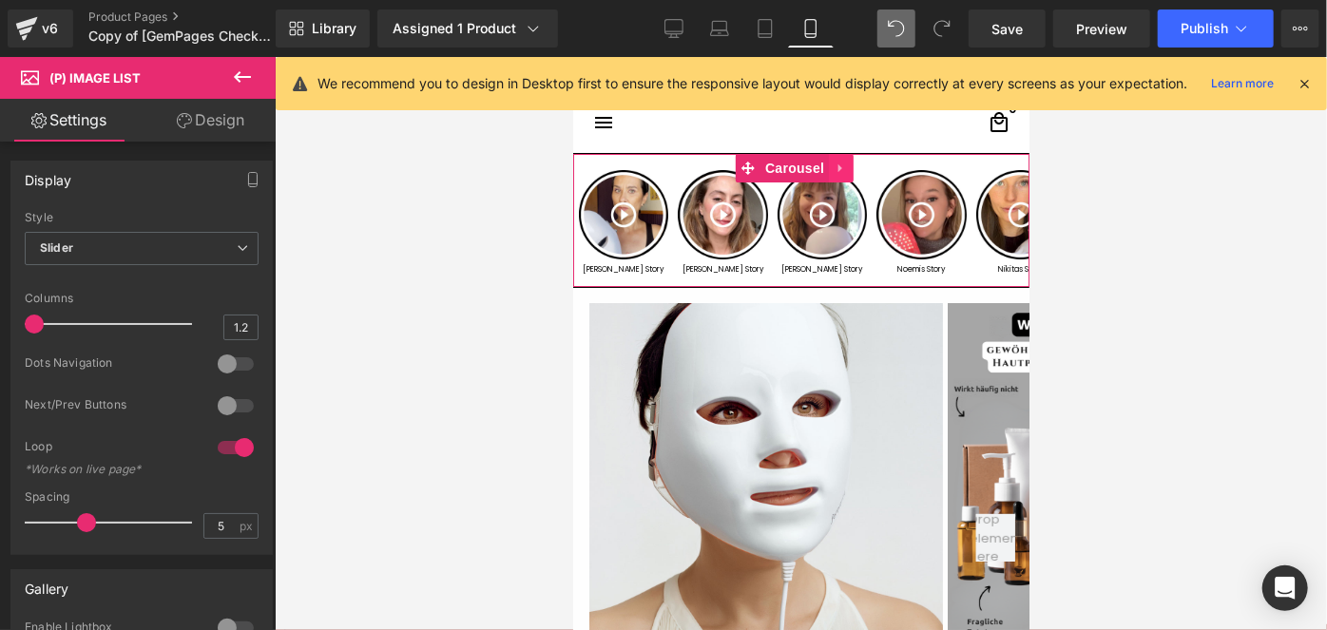
click at [840, 165] on icon at bounding box center [840, 168] width 13 height 14
click at [854, 169] on icon at bounding box center [852, 167] width 13 height 13
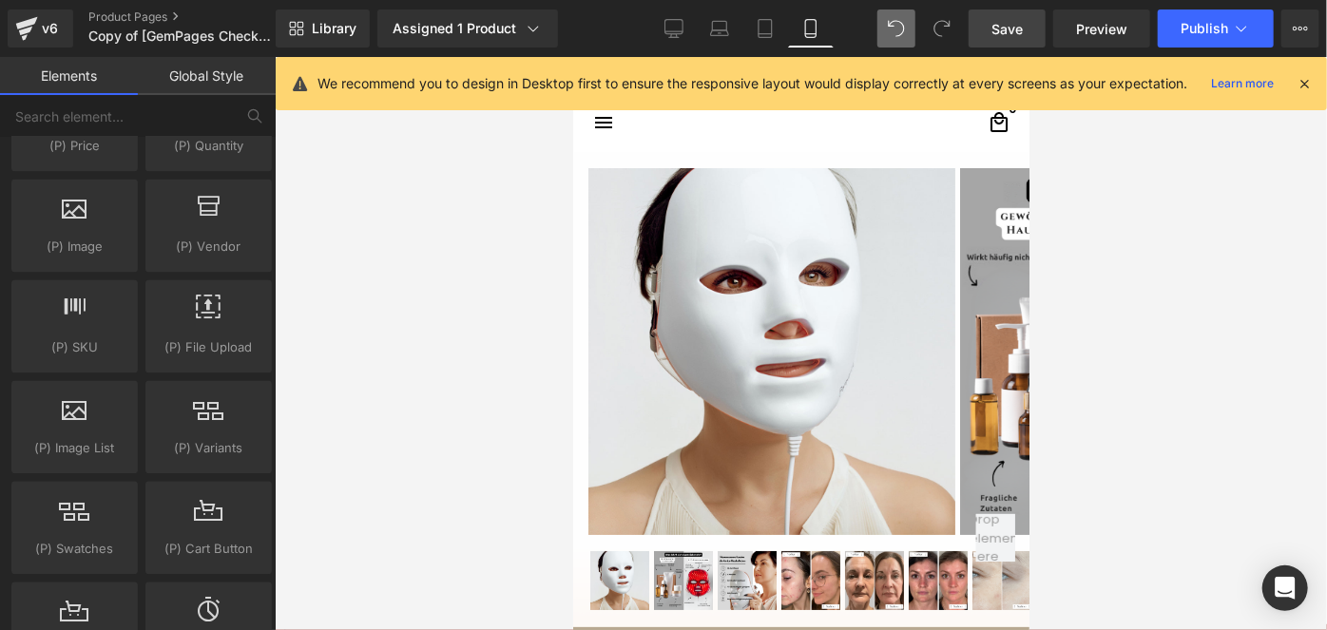
click at [1029, 30] on link "Save" at bounding box center [1007, 29] width 77 height 38
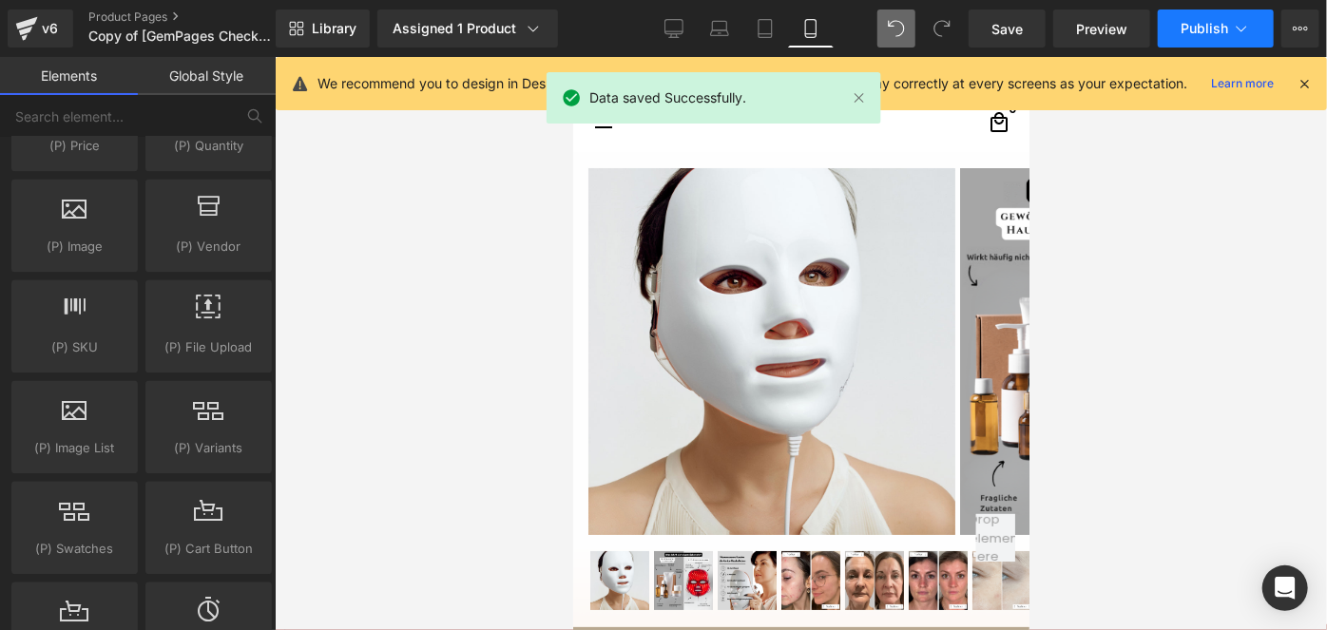
click at [1182, 37] on button "Publish" at bounding box center [1216, 29] width 116 height 38
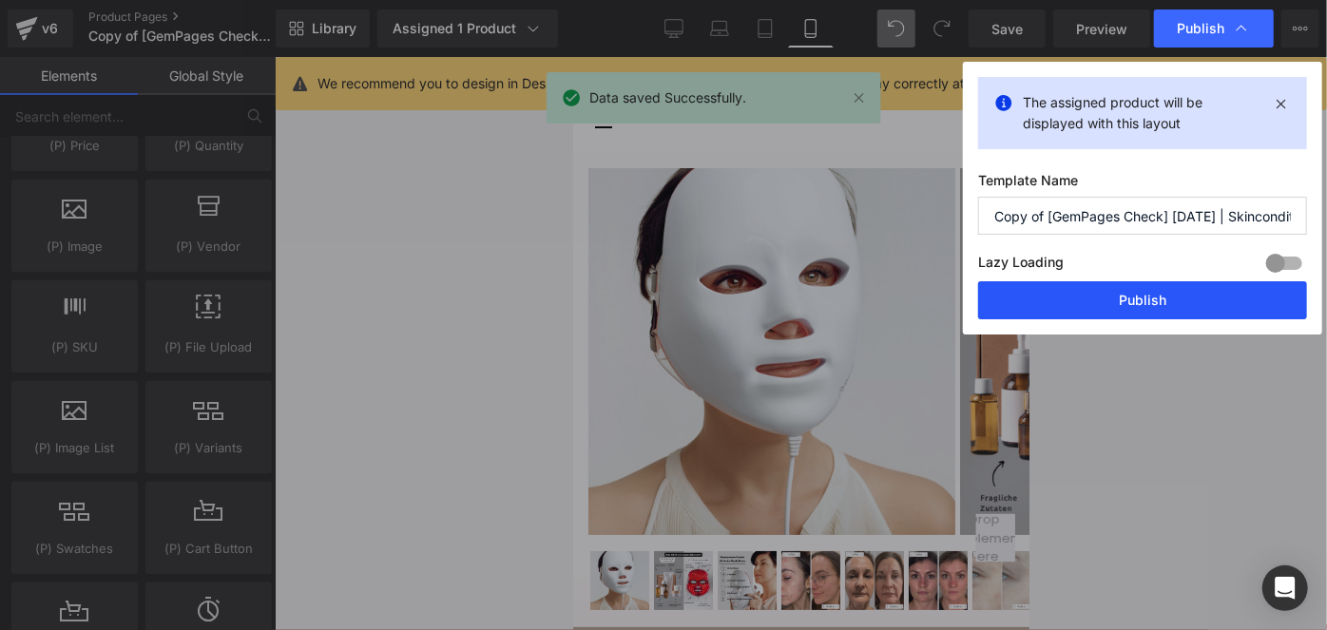
click at [1072, 292] on button "Publish" at bounding box center [1142, 300] width 329 height 38
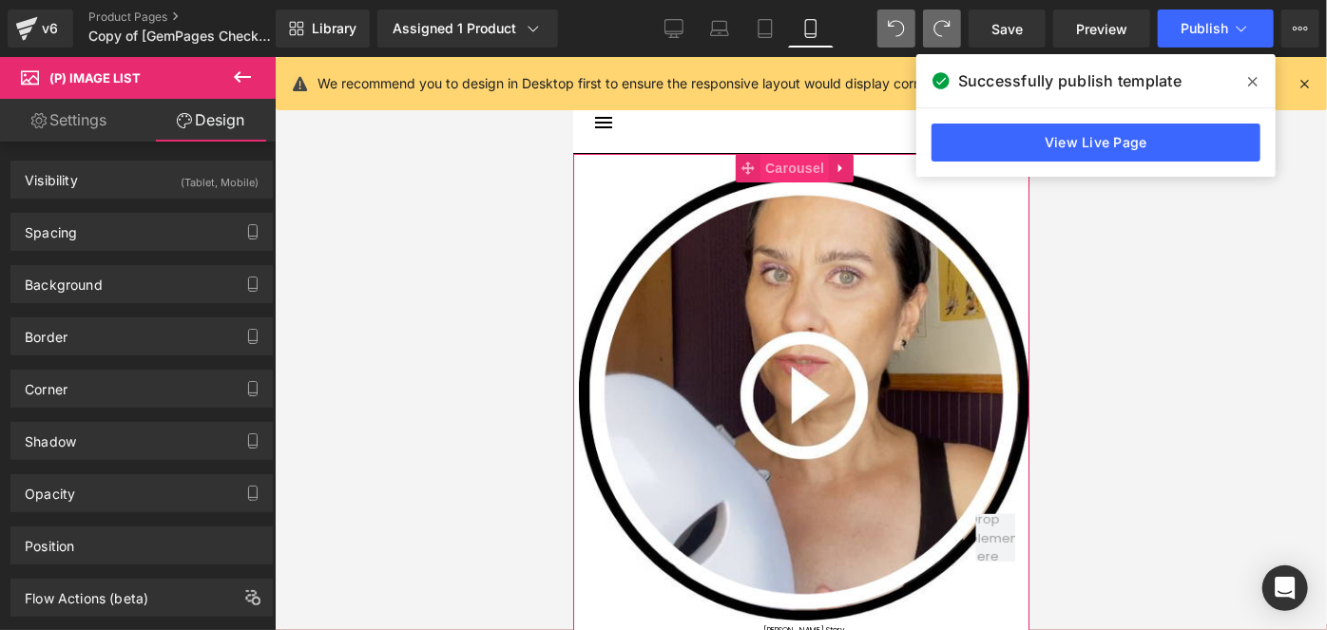
click at [790, 169] on span "Carousel" at bounding box center [794, 167] width 68 height 29
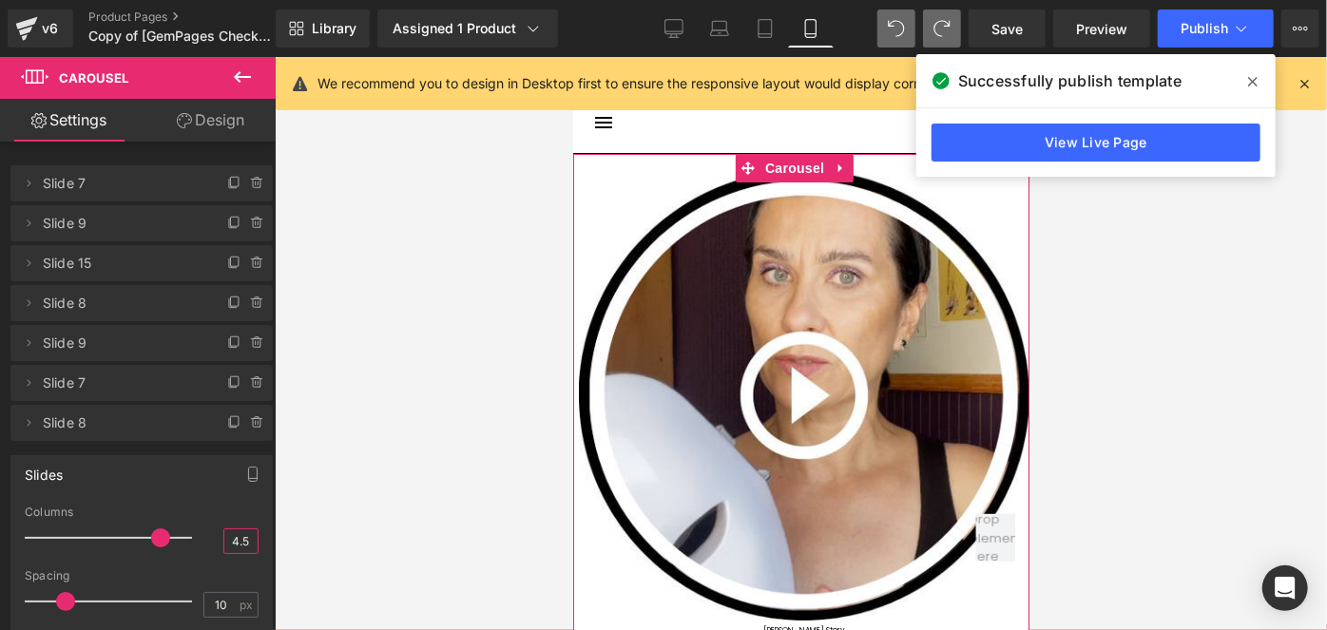
click at [226, 532] on input "4.5" at bounding box center [240, 541] width 33 height 24
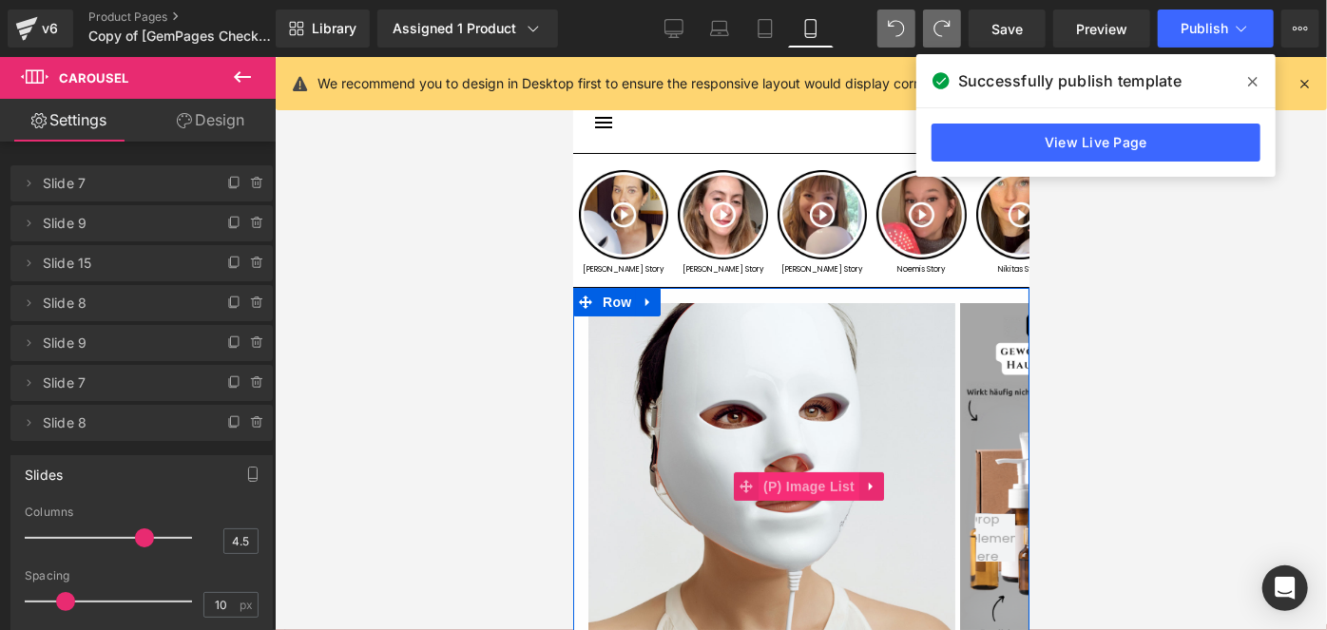
click at [777, 478] on span "(P) Image List" at bounding box center [808, 485] width 101 height 29
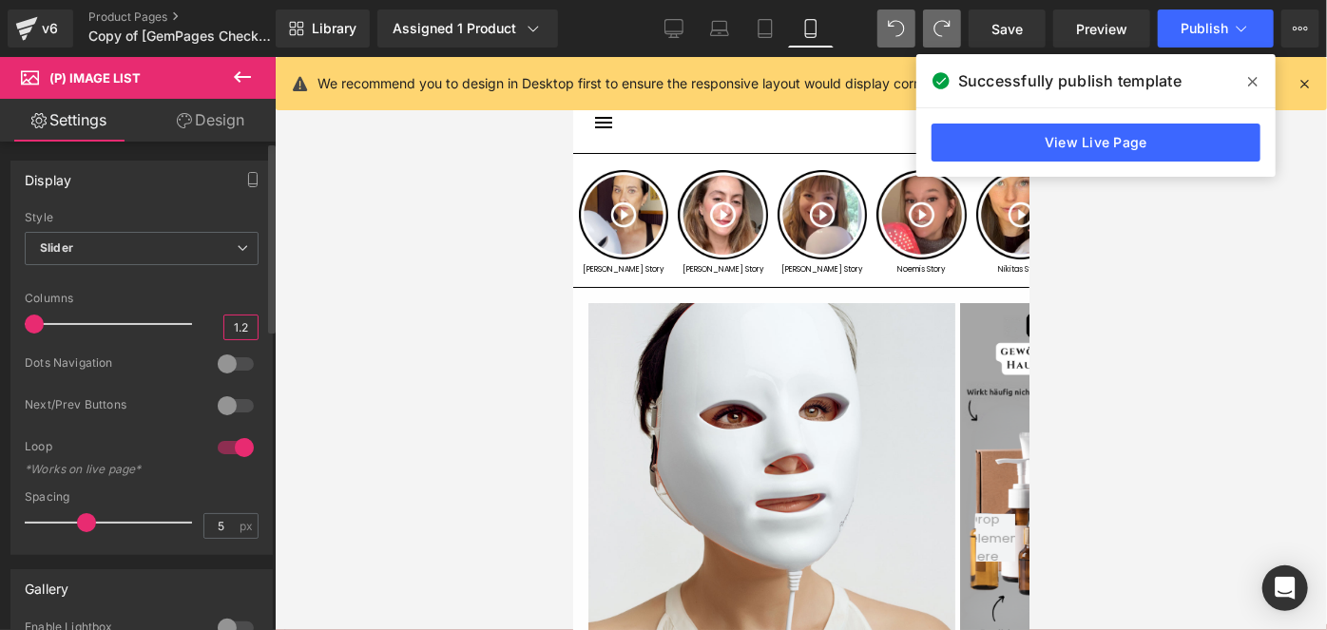
click at [242, 327] on input "1.2" at bounding box center [240, 328] width 33 height 24
type input "1"
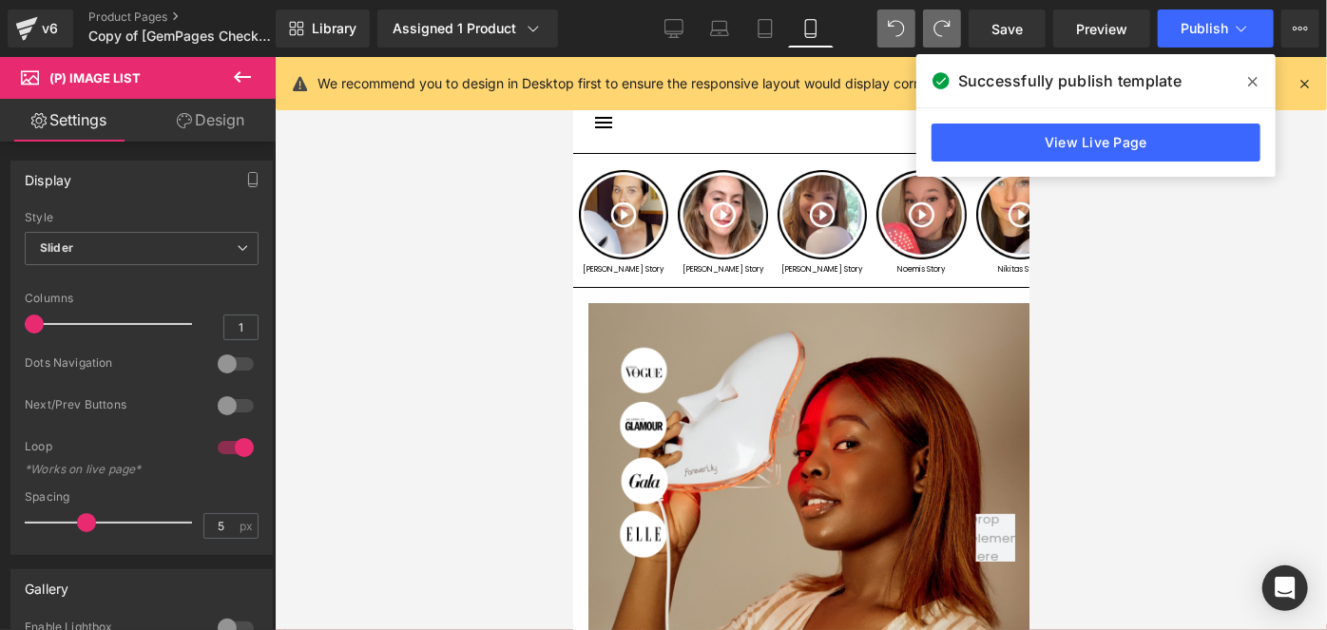
click at [229, 113] on link "Design" at bounding box center [211, 120] width 138 height 43
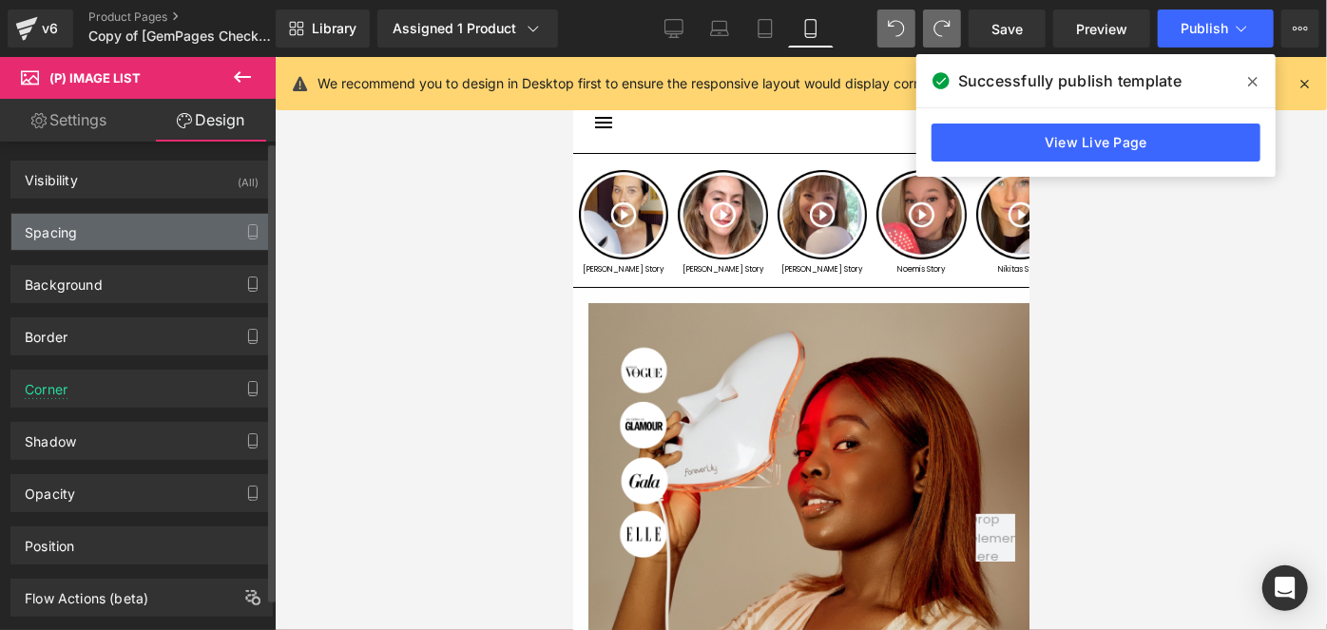
click at [150, 240] on div "Spacing" at bounding box center [141, 232] width 260 height 36
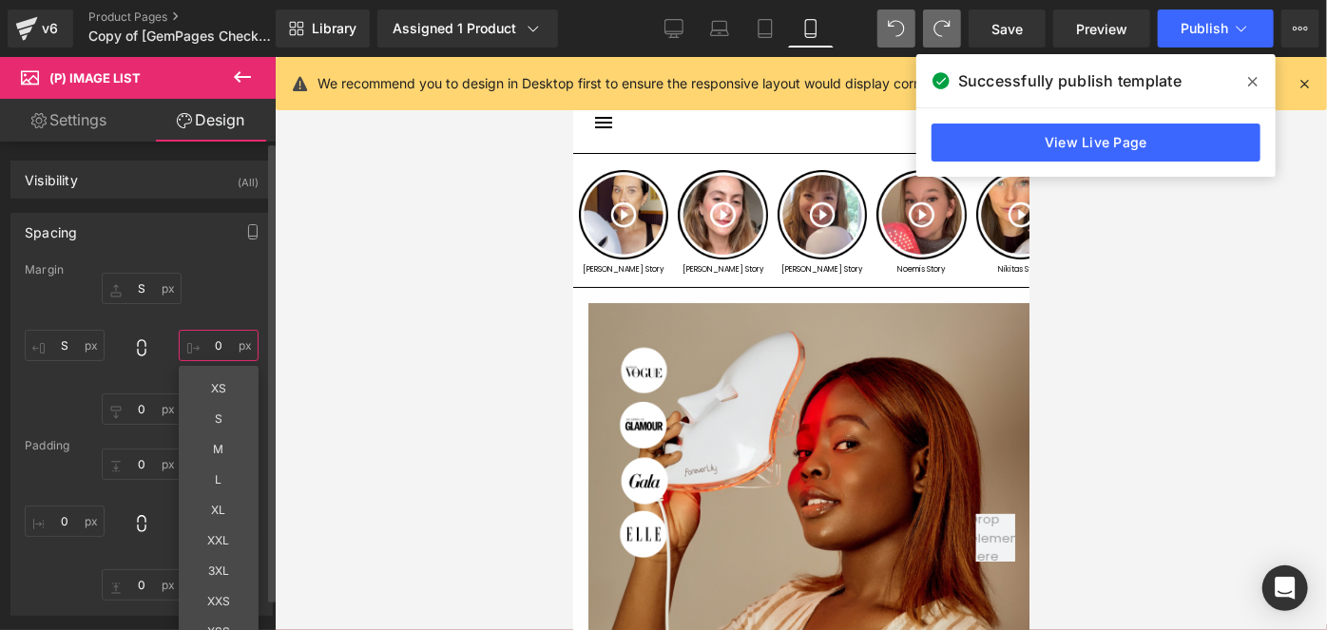
click at [208, 335] on input "text" at bounding box center [219, 345] width 80 height 31
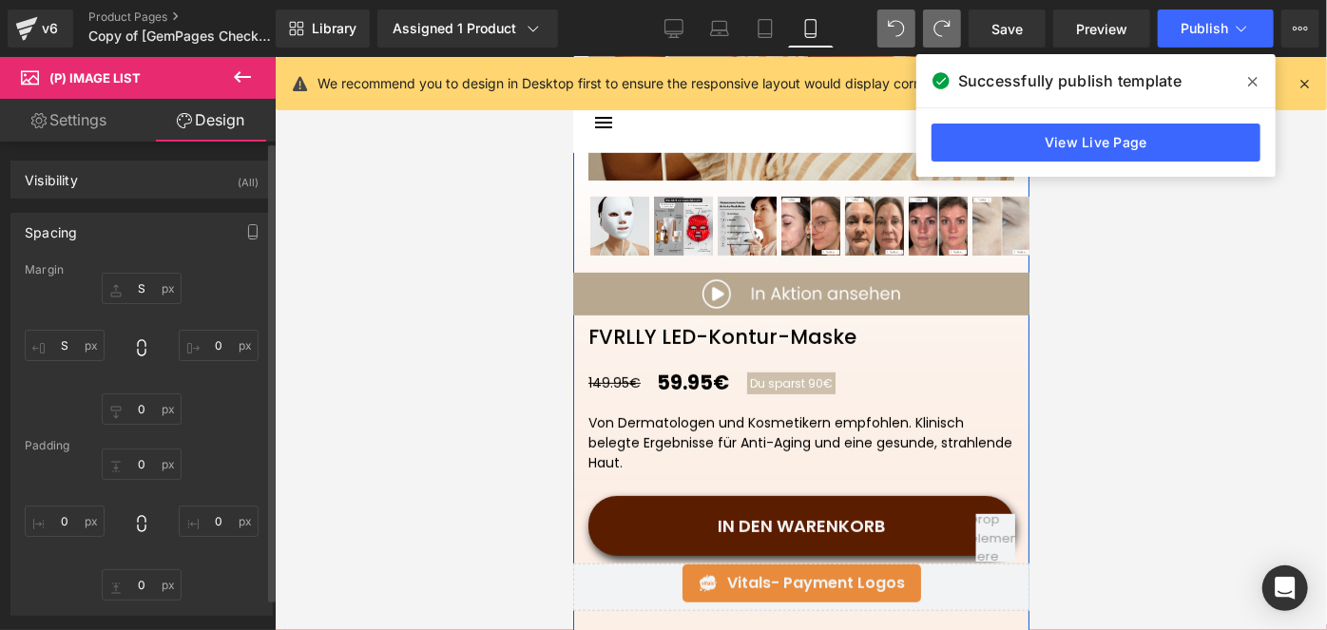
scroll to position [482, 0]
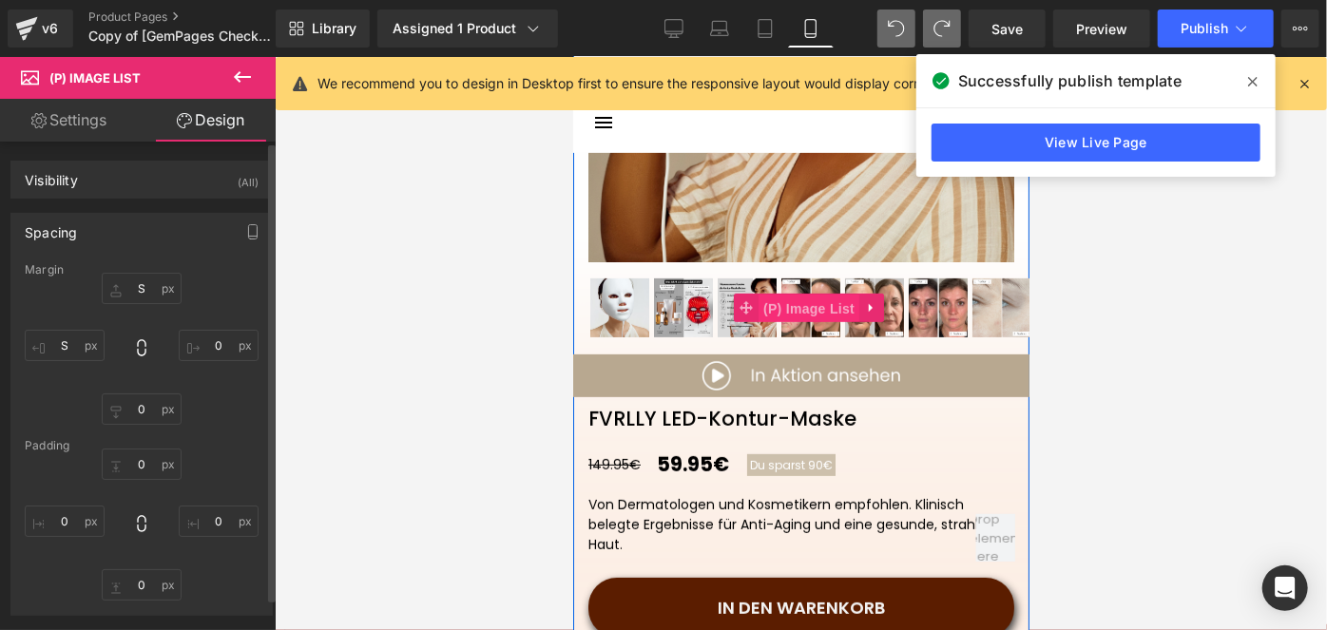
click at [808, 301] on span "(P) Image List" at bounding box center [808, 308] width 101 height 29
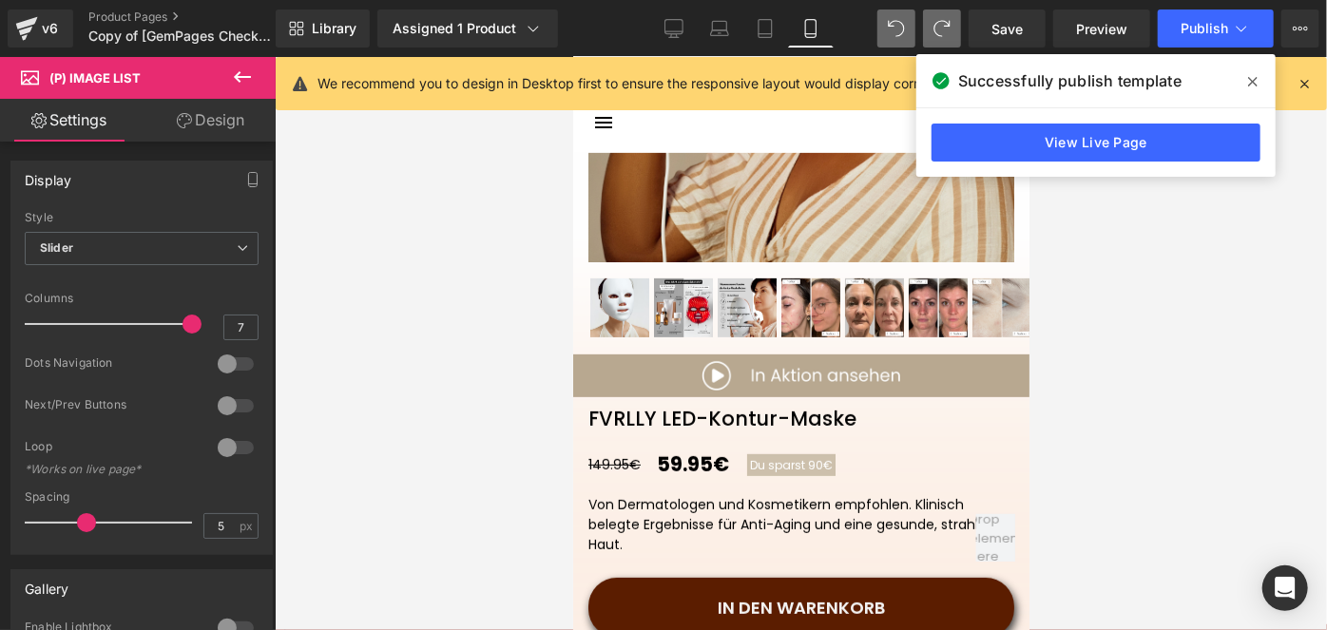
click at [218, 123] on link "Design" at bounding box center [211, 120] width 138 height 43
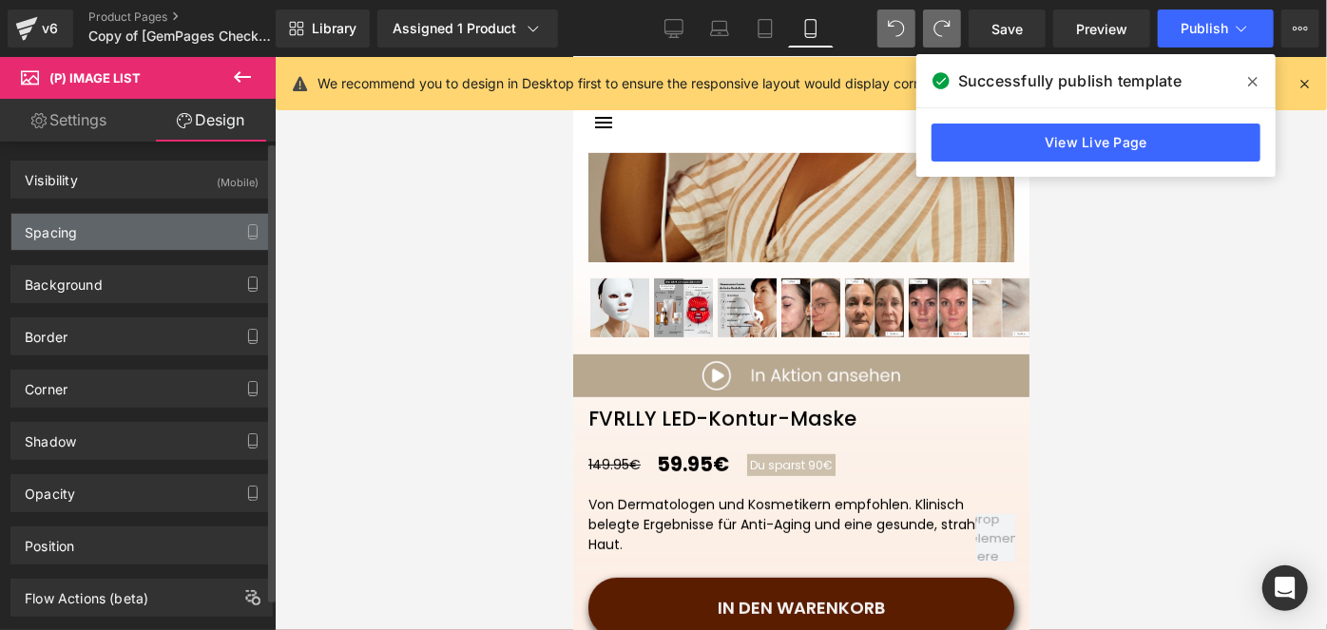
click at [200, 236] on div "Spacing" at bounding box center [141, 232] width 260 height 36
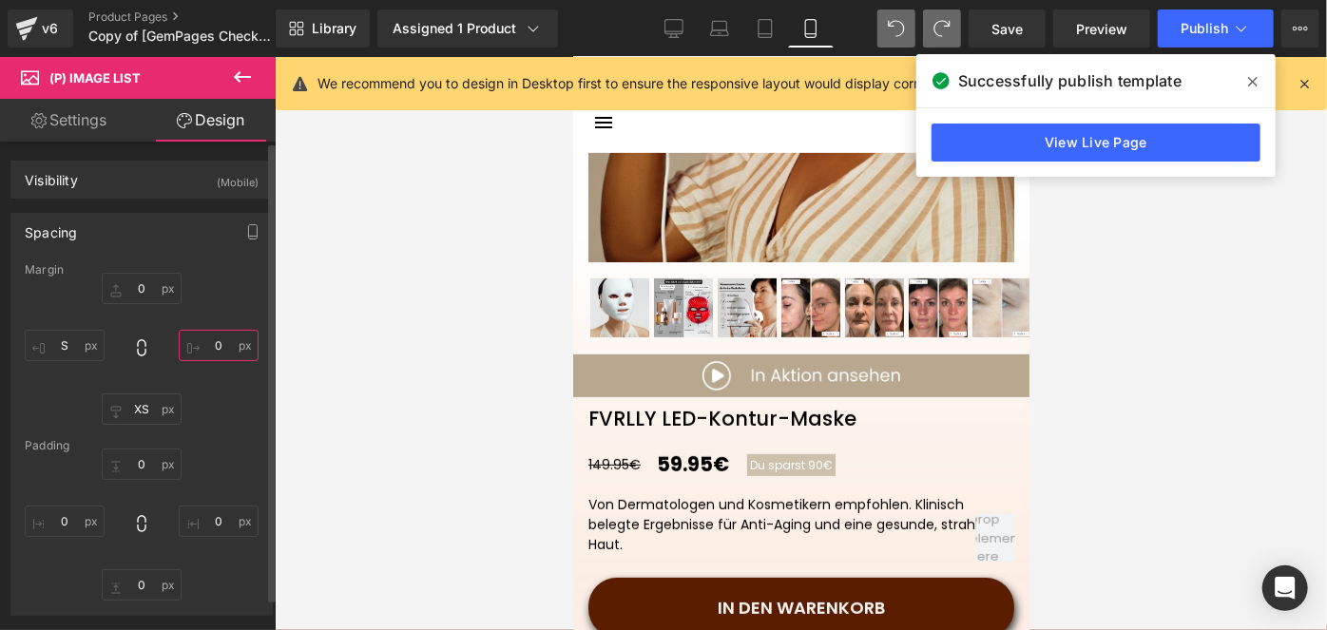
click at [220, 339] on input "text" at bounding box center [219, 345] width 80 height 31
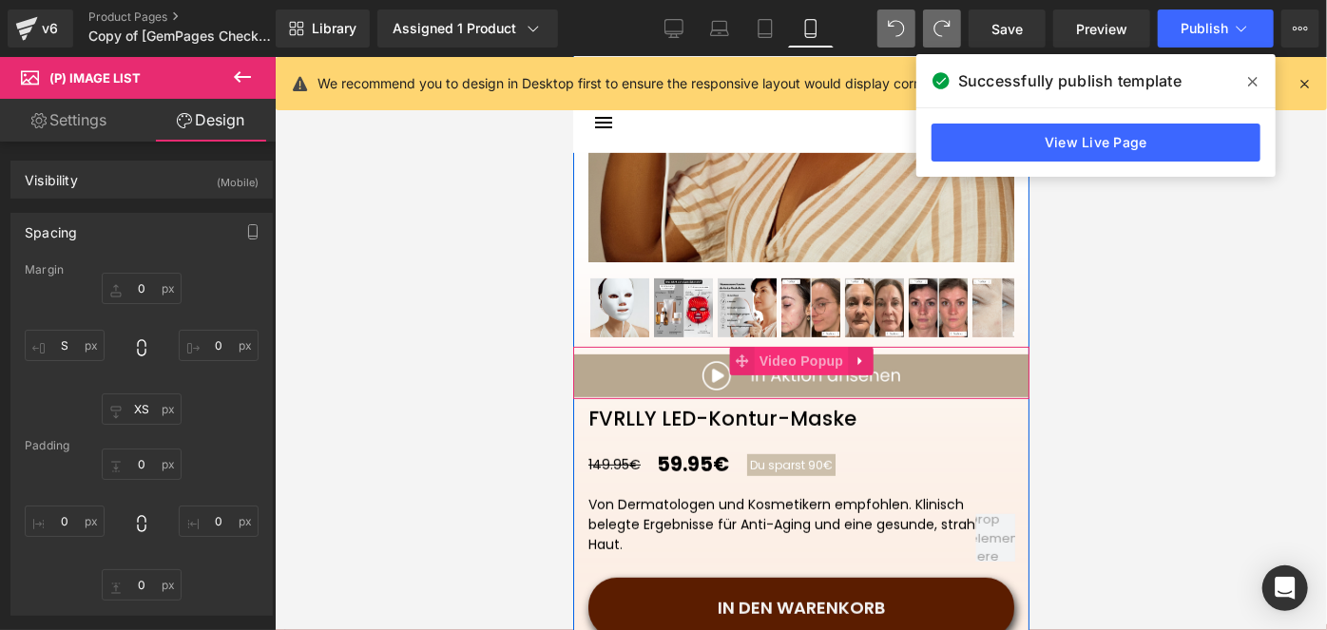
click at [804, 362] on span "Video Popup" at bounding box center [801, 360] width 94 height 29
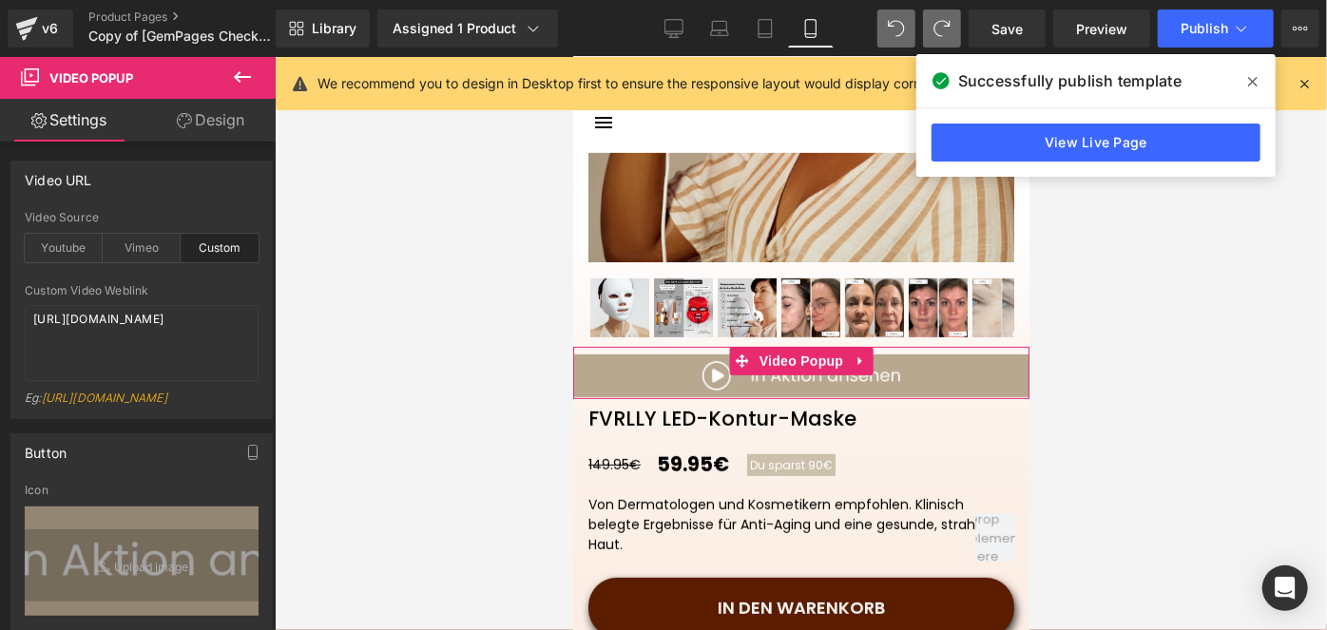
click at [226, 117] on link "Design" at bounding box center [211, 120] width 138 height 43
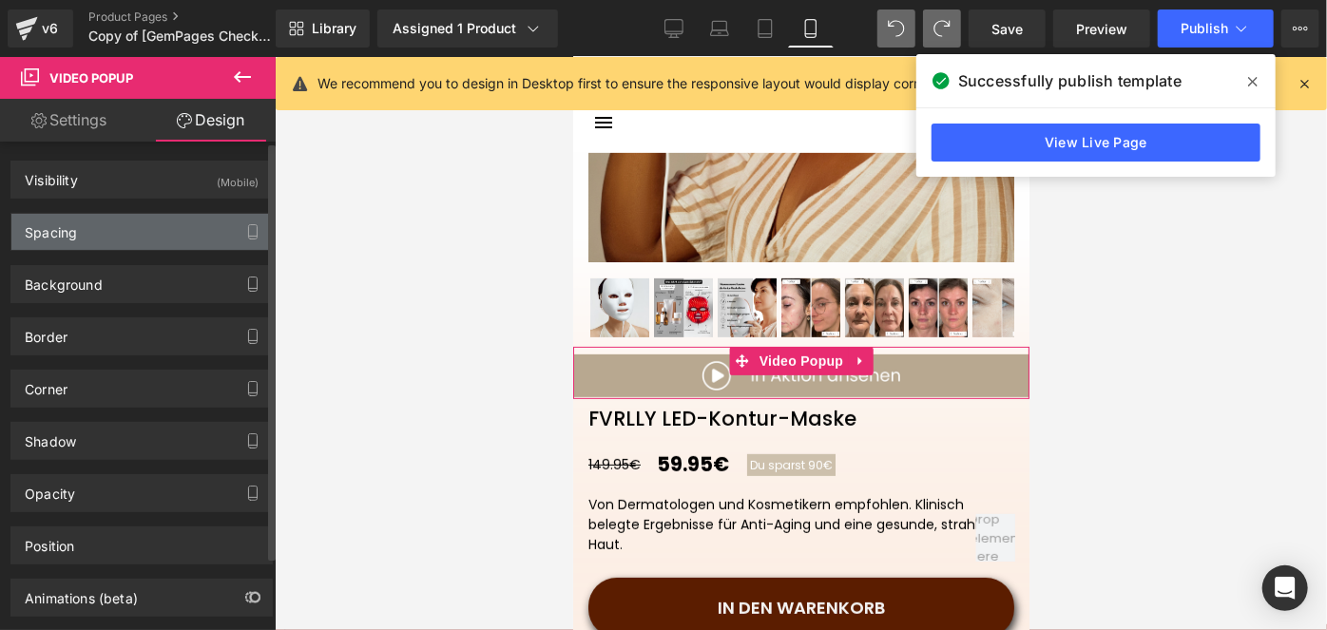
click at [129, 228] on div "Spacing" at bounding box center [141, 232] width 260 height 36
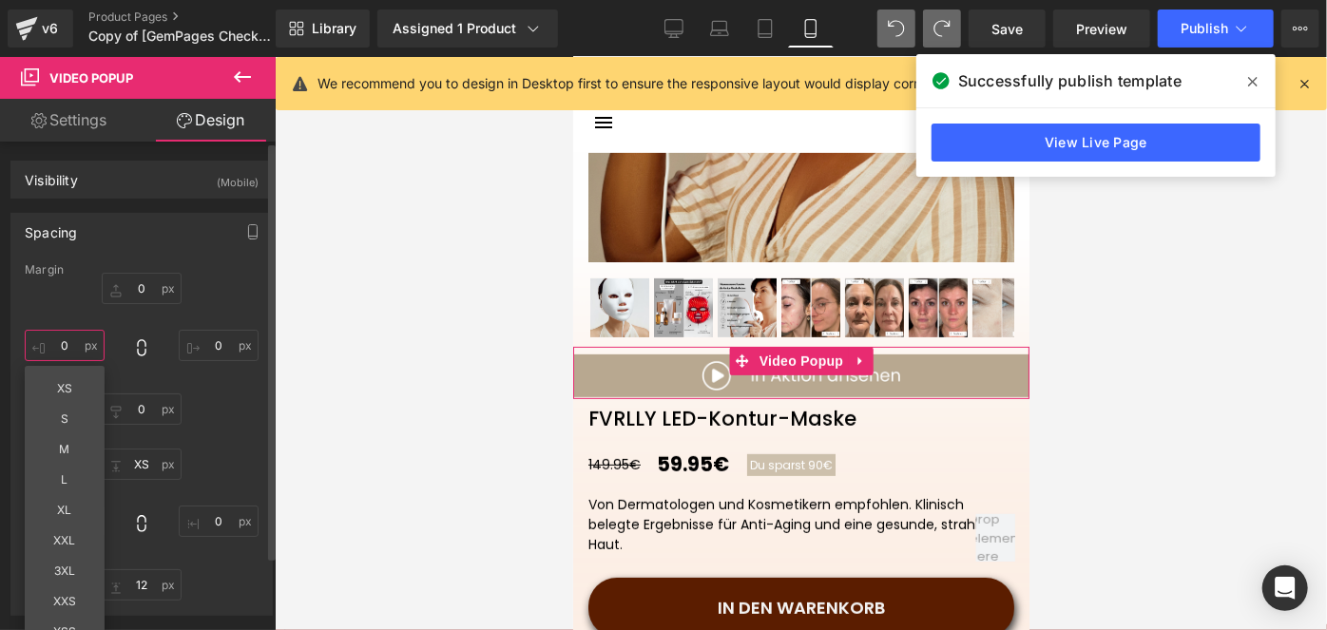
click at [67, 354] on input "text" at bounding box center [65, 345] width 80 height 31
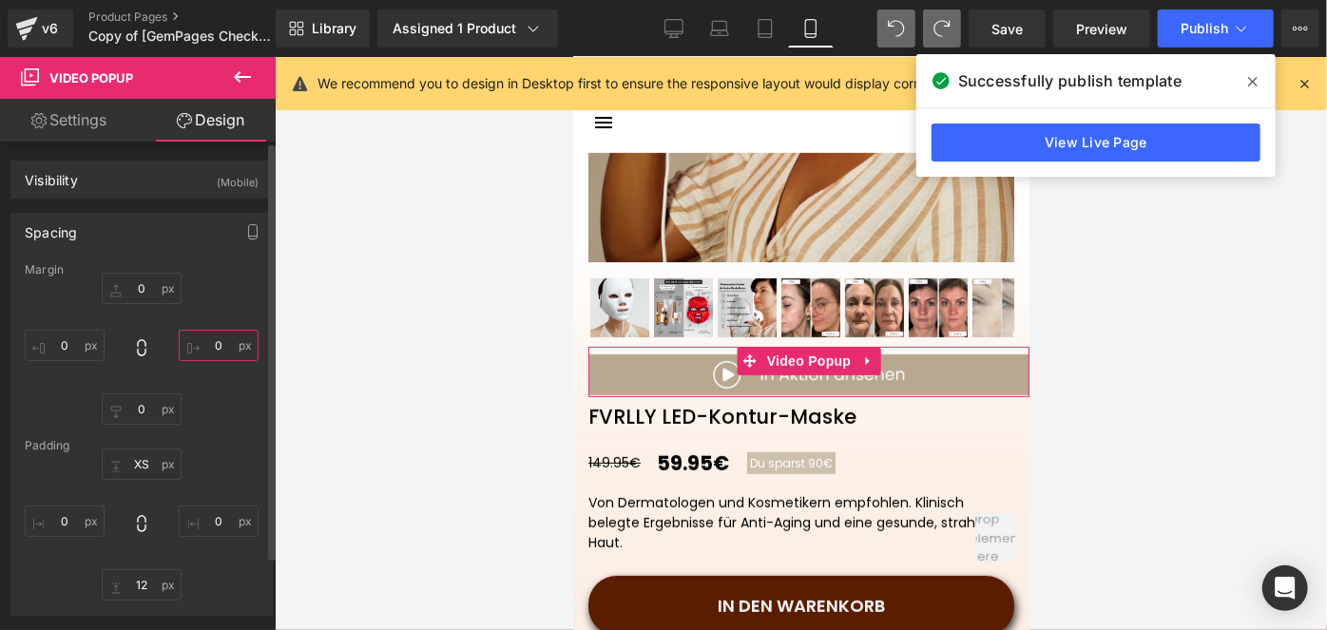
click at [231, 344] on input "text" at bounding box center [219, 345] width 80 height 31
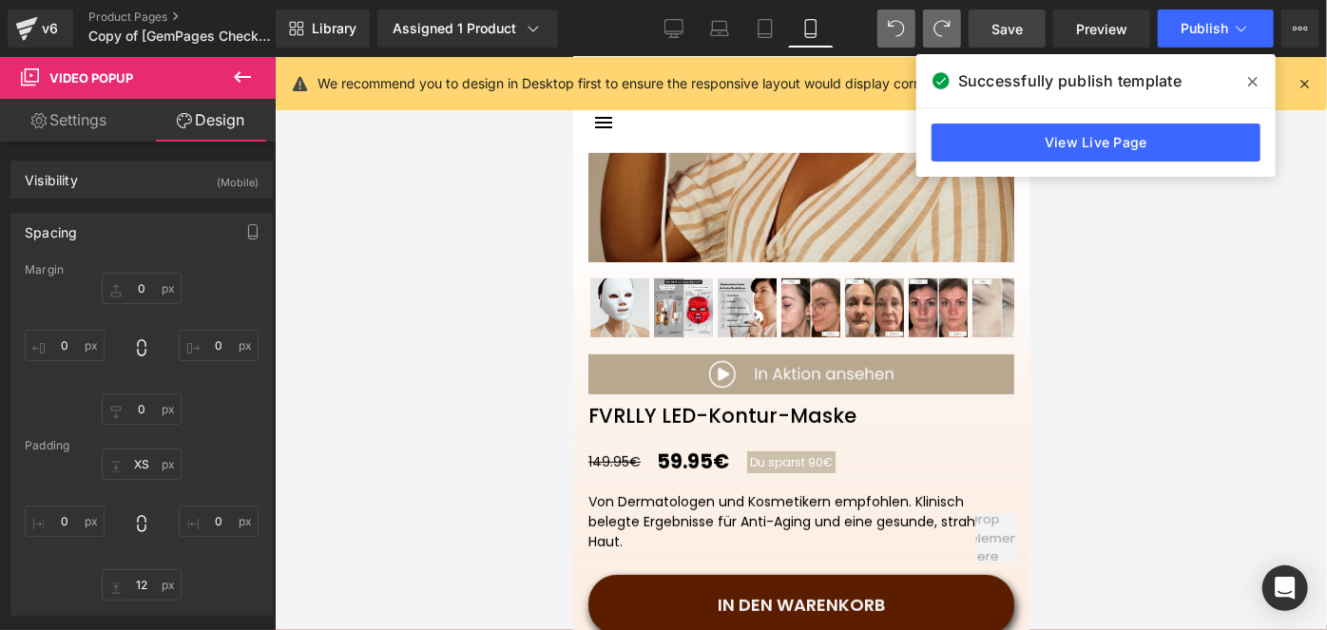
click at [998, 32] on span "Save" at bounding box center [1006, 29] width 31 height 20
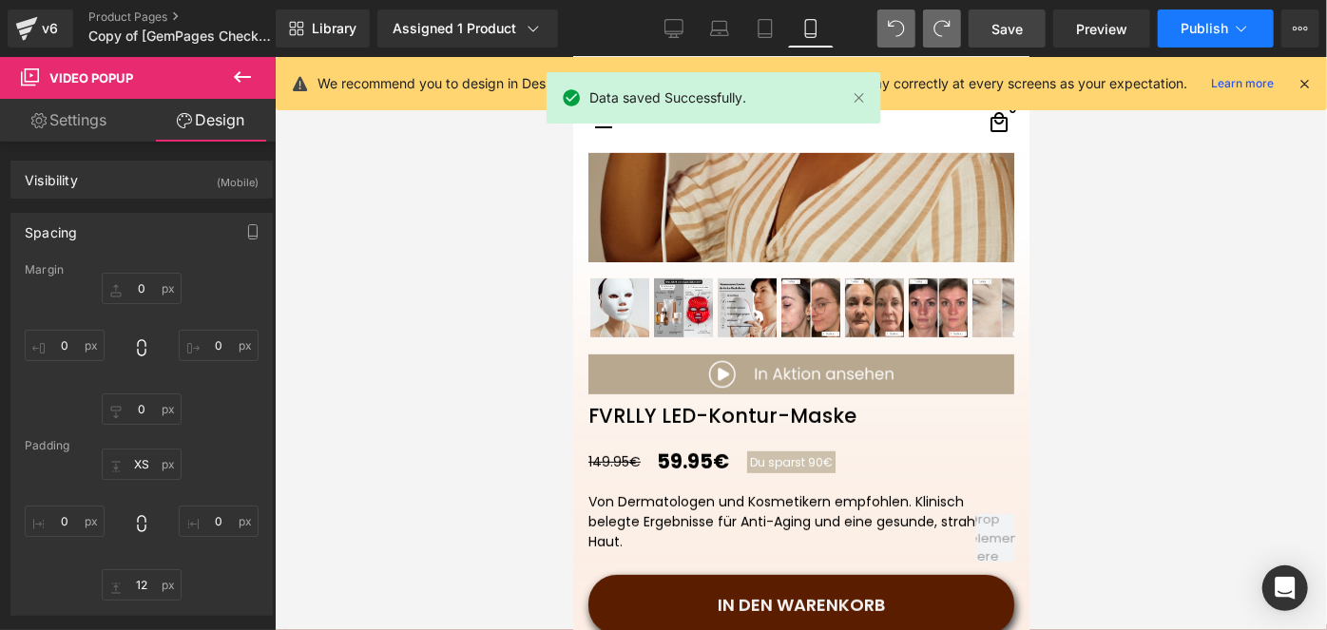
click at [1173, 29] on button "Publish" at bounding box center [1216, 29] width 116 height 38
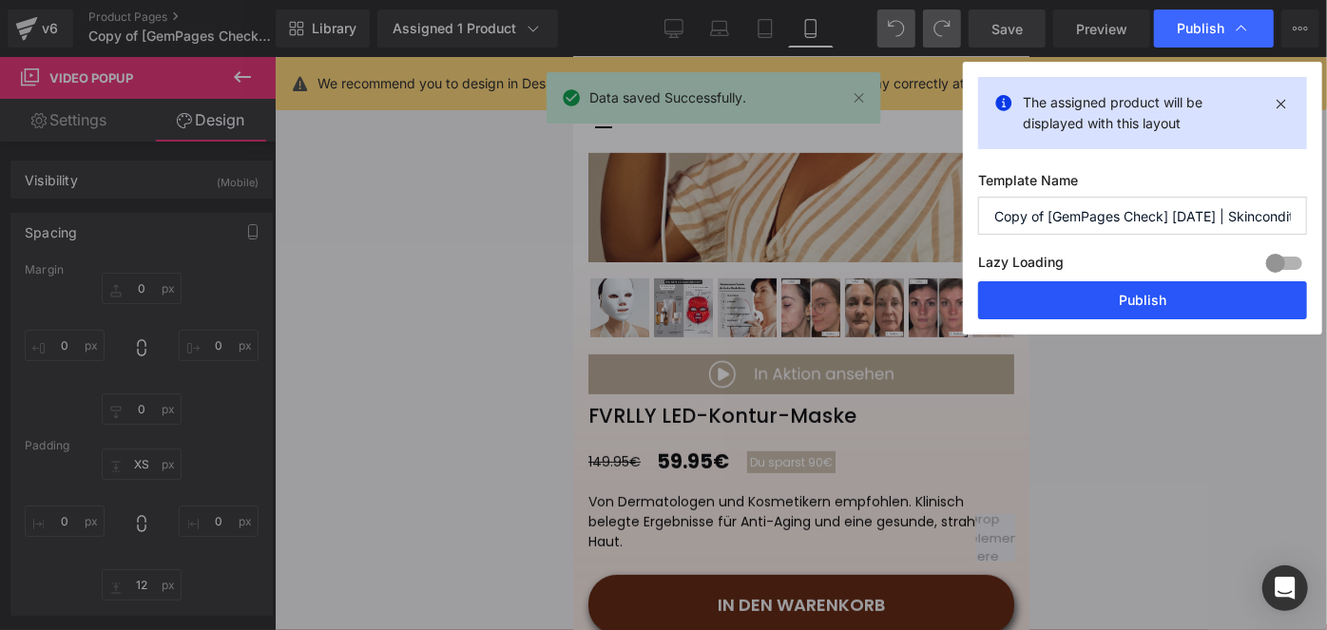
click at [1082, 292] on button "Publish" at bounding box center [1142, 300] width 329 height 38
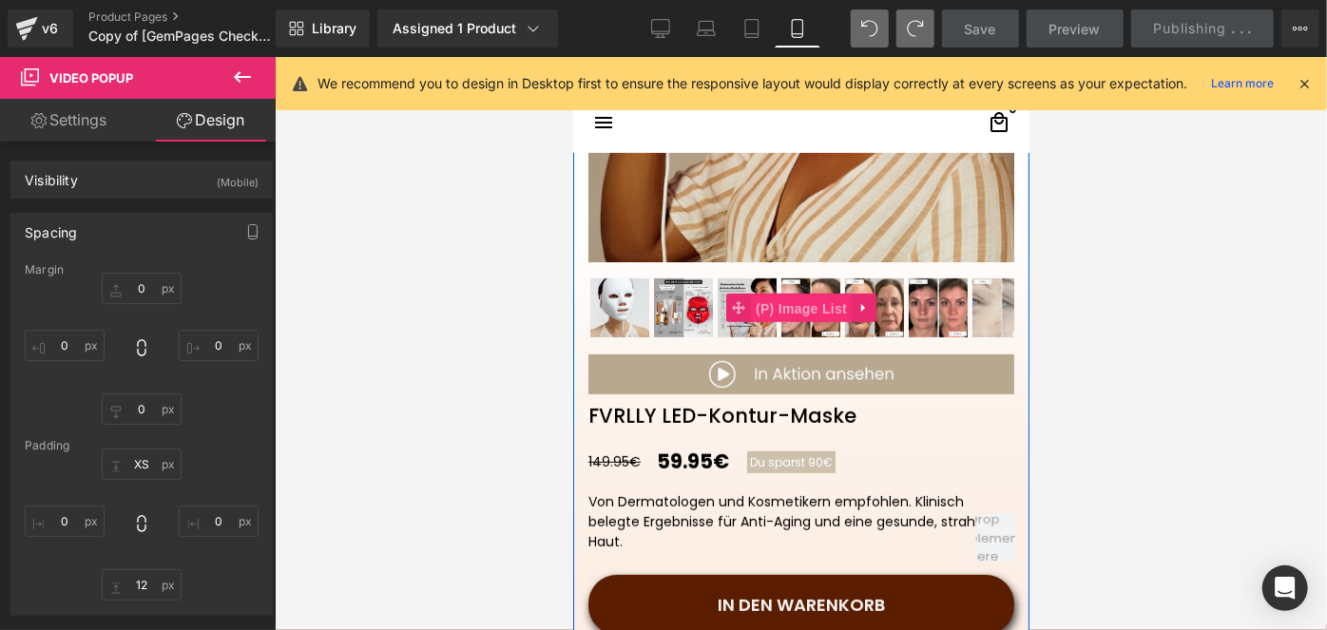
click at [789, 298] on span "(P) Image List" at bounding box center [800, 308] width 101 height 29
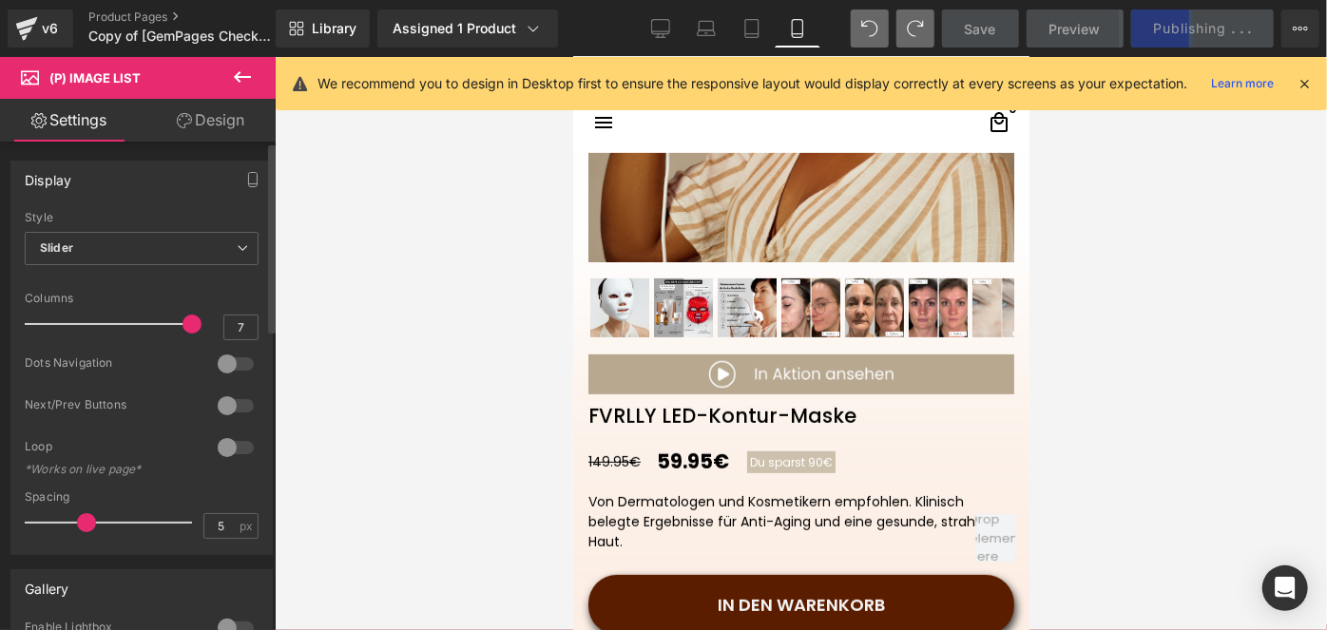
click at [244, 452] on div at bounding box center [236, 448] width 46 height 30
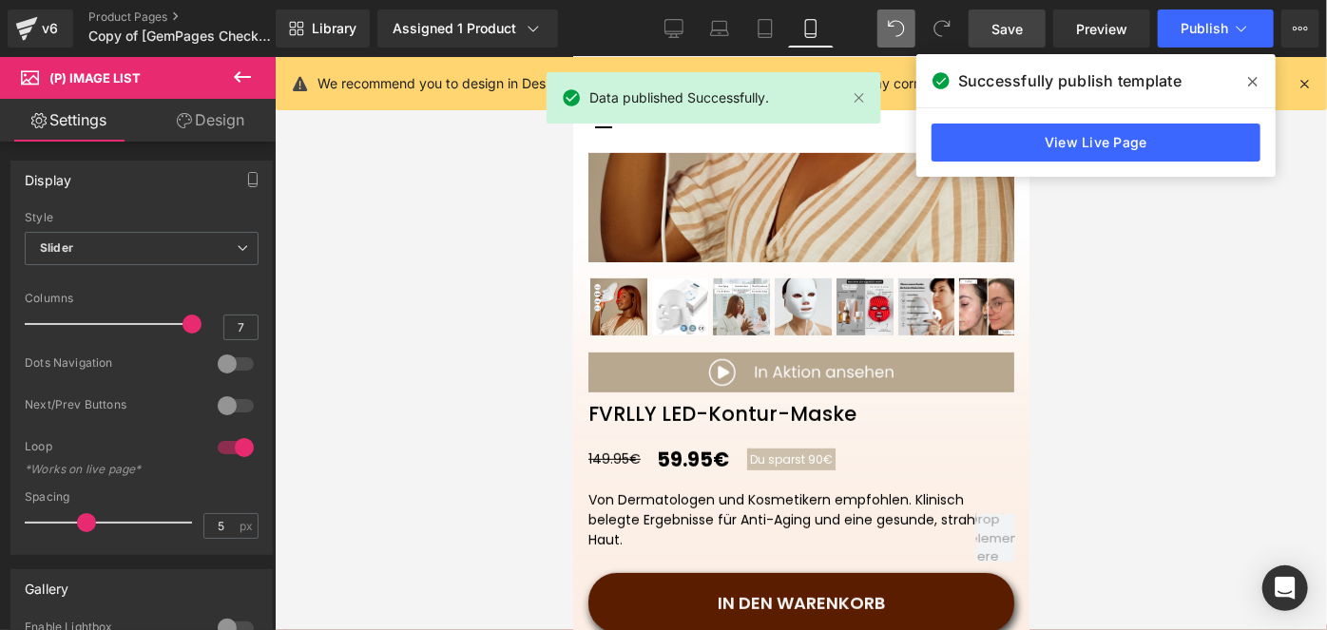
click at [979, 26] on link "Save" at bounding box center [1007, 29] width 77 height 38
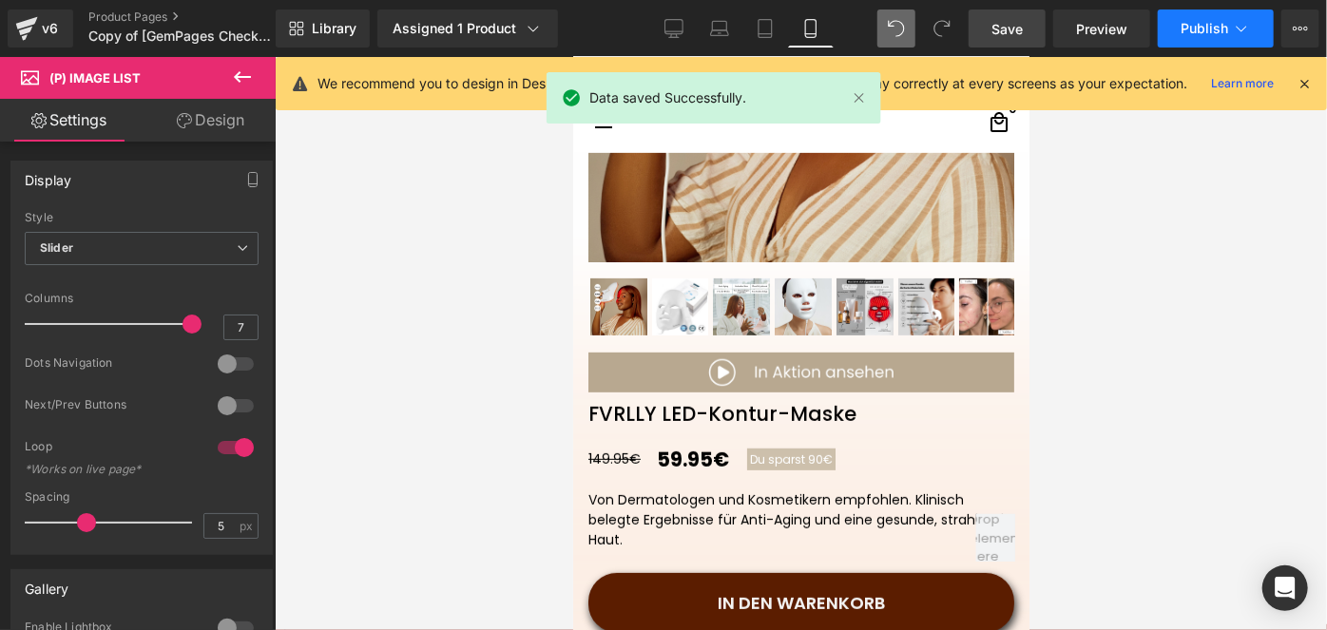
click at [1190, 26] on span "Publish" at bounding box center [1205, 28] width 48 height 15
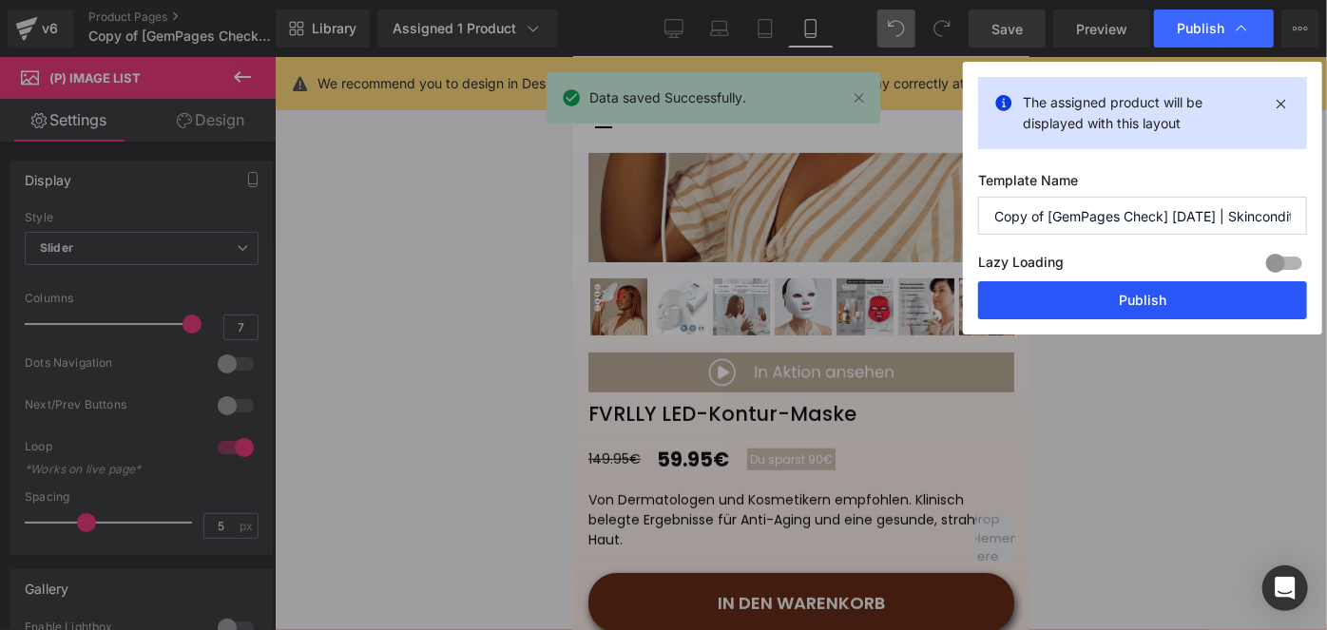
click at [1049, 305] on button "Publish" at bounding box center [1142, 300] width 329 height 38
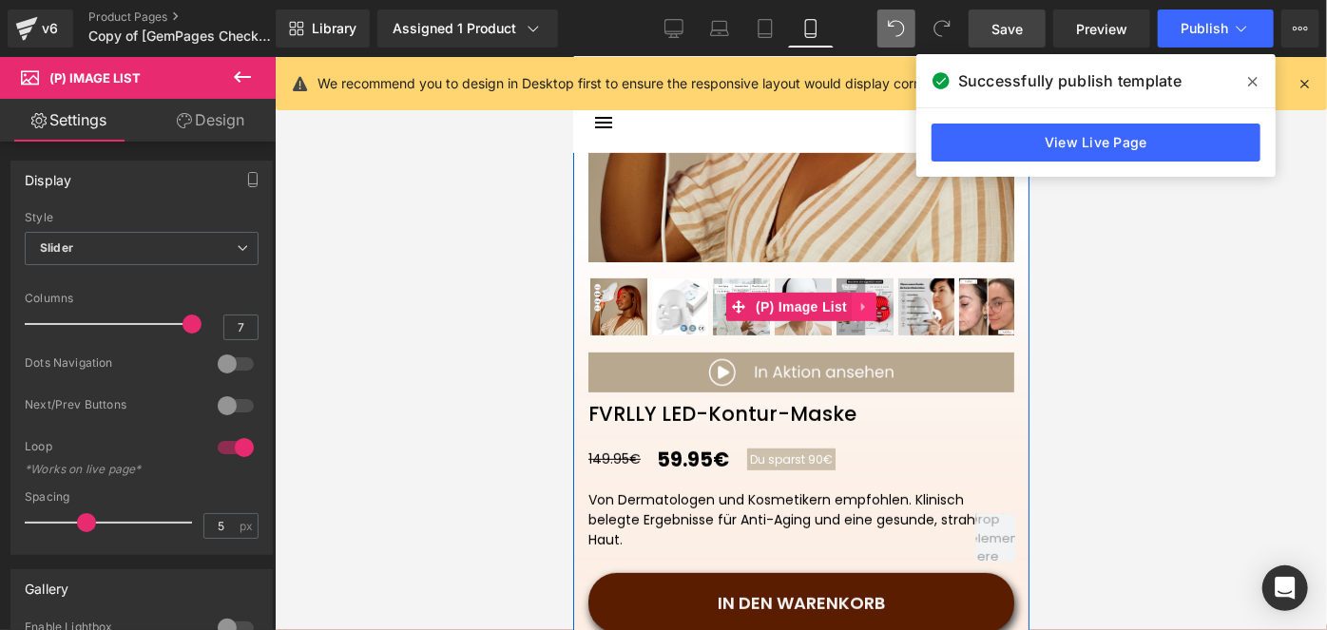
click at [856, 301] on icon at bounding box center [862, 306] width 13 height 14
click at [819, 302] on icon at bounding box center [825, 305] width 13 height 13
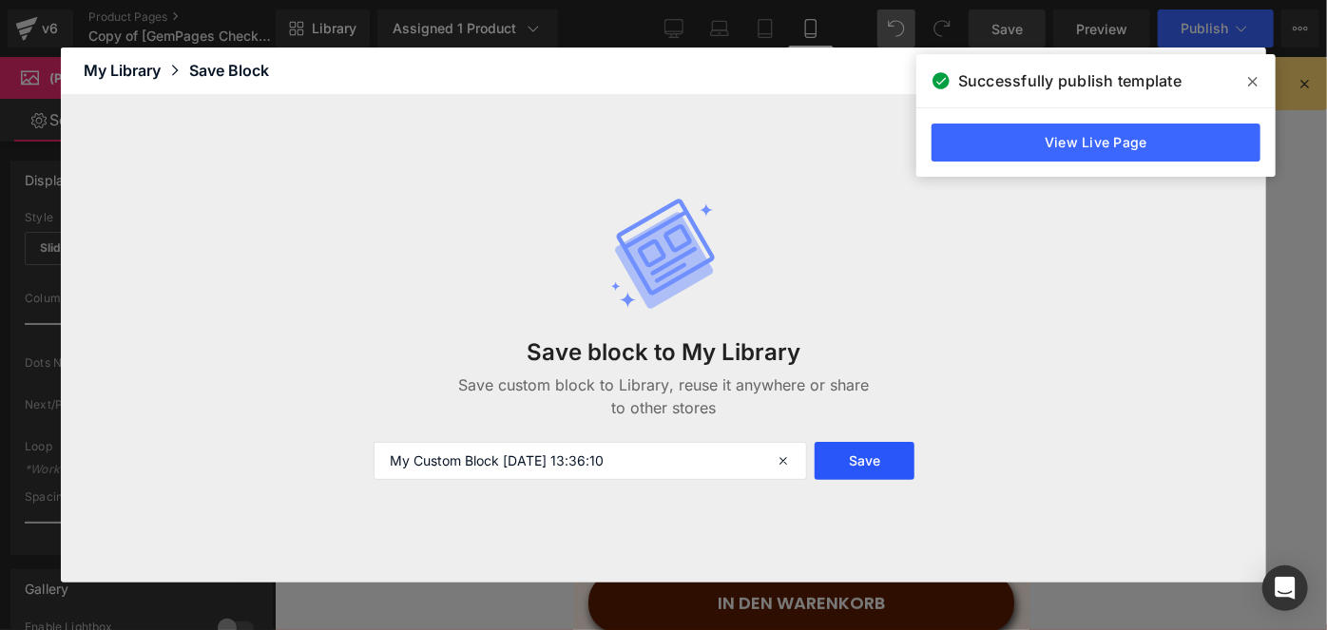
click at [867, 456] on button "Save" at bounding box center [865, 461] width 101 height 38
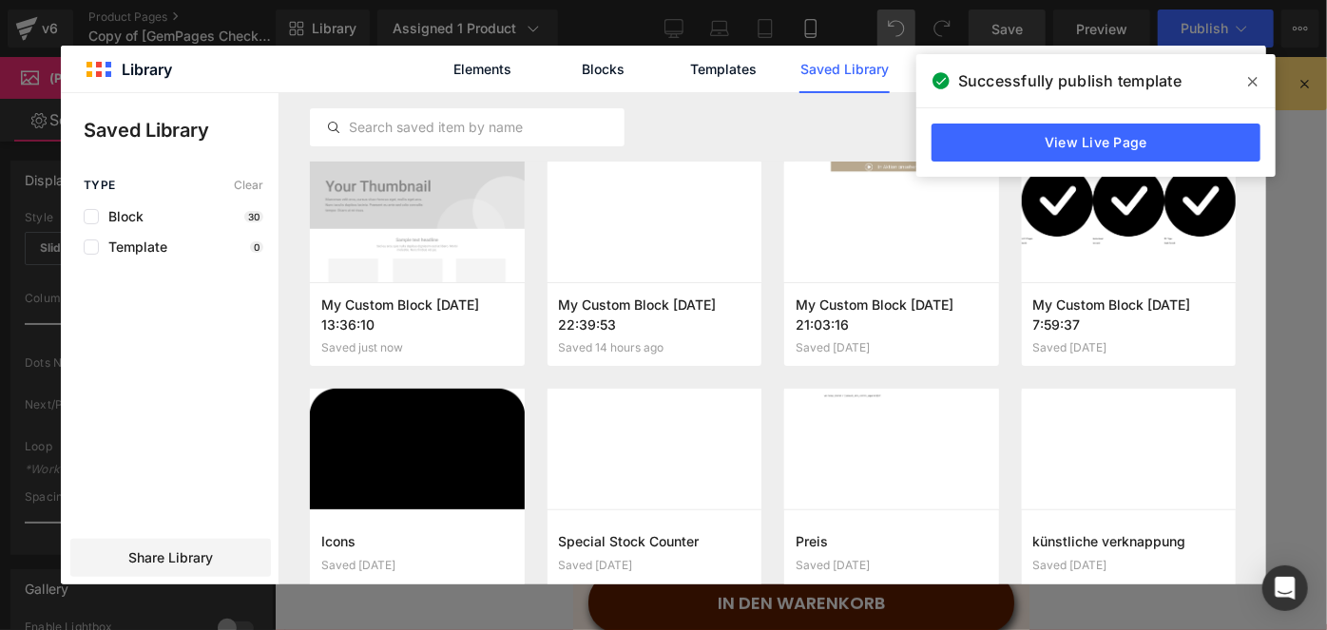
click at [1252, 78] on icon at bounding box center [1253, 81] width 10 height 15
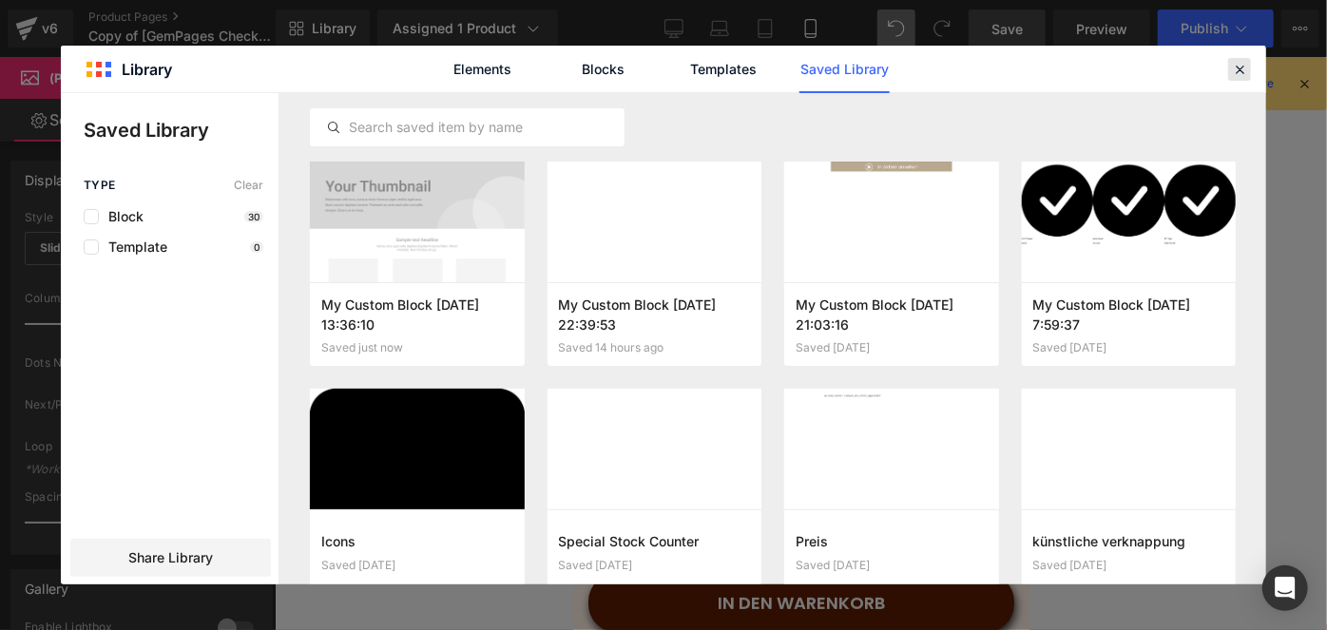
click at [1250, 72] on div at bounding box center [1239, 69] width 23 height 23
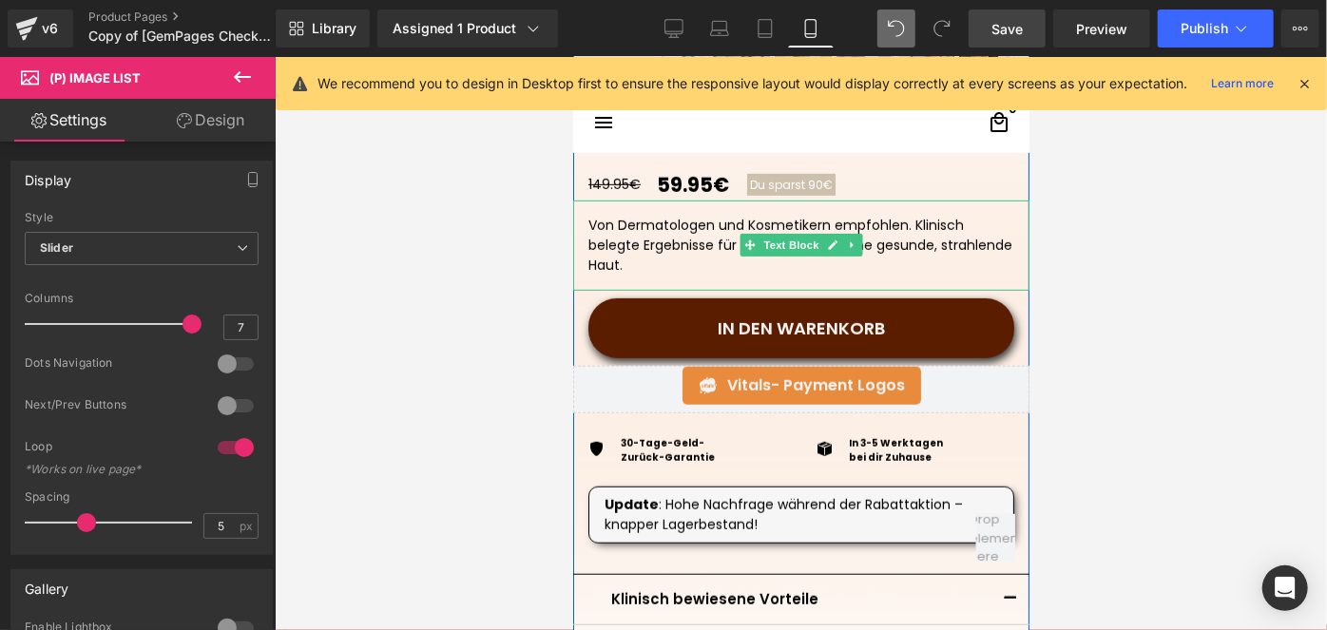
scroll to position [800, 0]
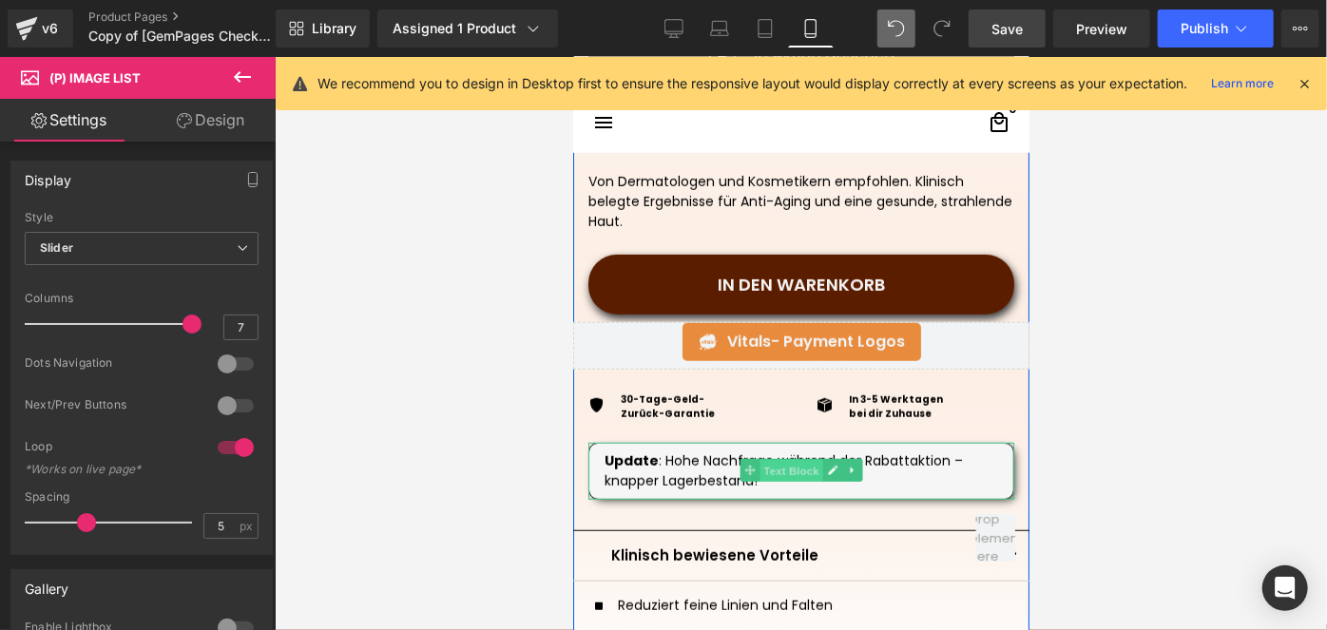
click at [778, 475] on span "Text Block" at bounding box center [790, 470] width 63 height 23
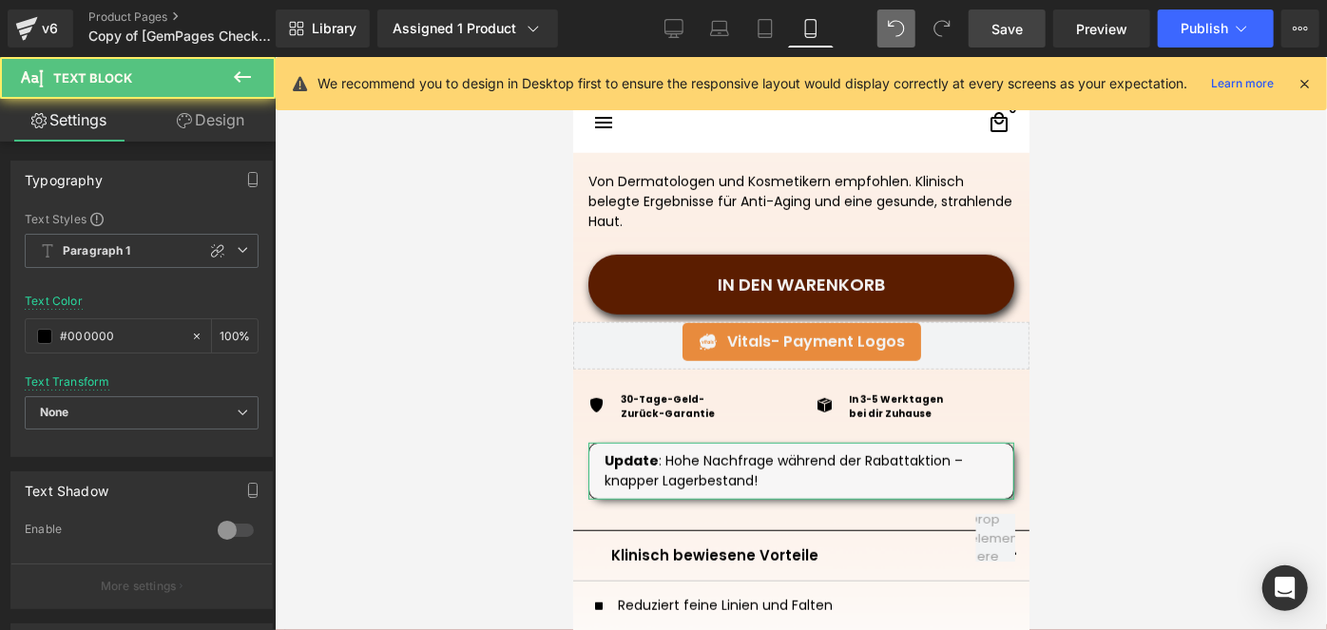
click at [234, 130] on link "Design" at bounding box center [211, 120] width 138 height 43
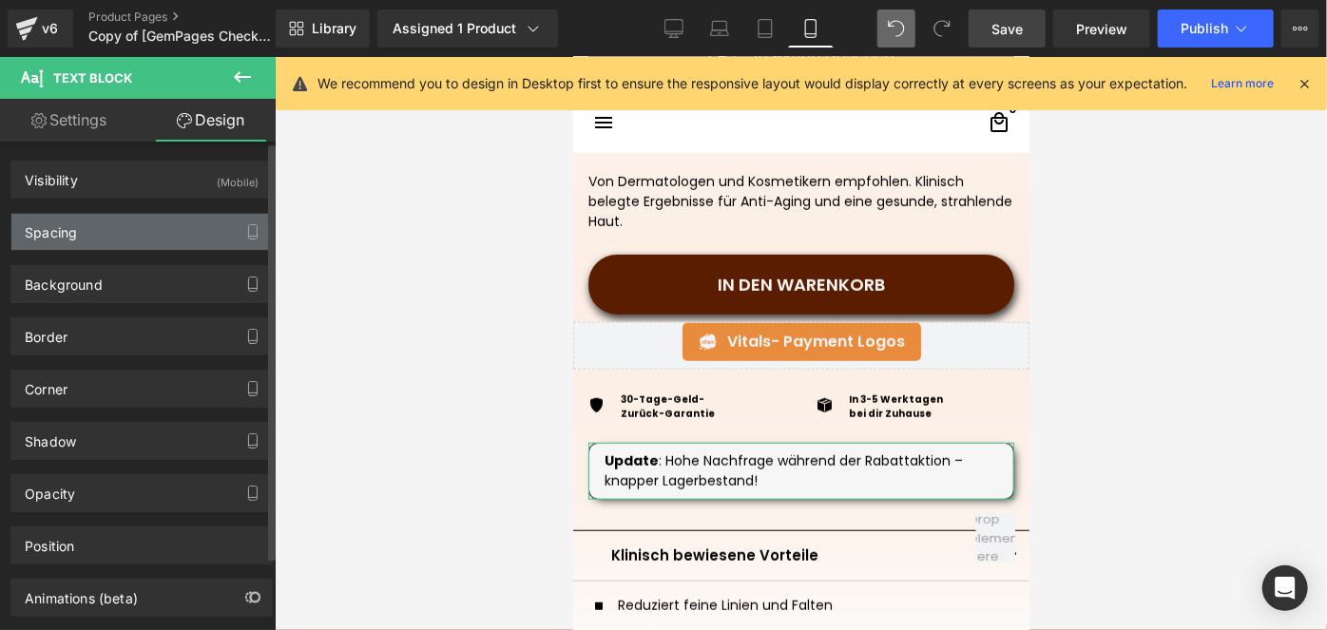
click at [149, 221] on div "Spacing" at bounding box center [141, 232] width 260 height 36
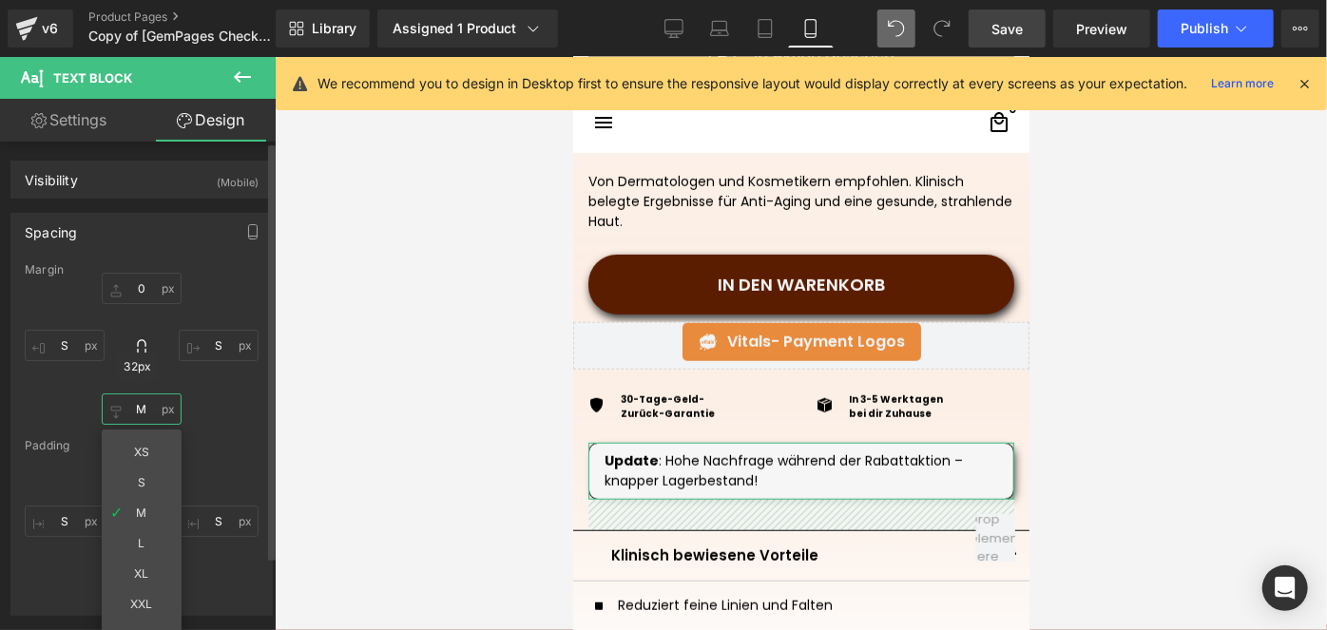
click at [147, 402] on input "text" at bounding box center [142, 409] width 80 height 31
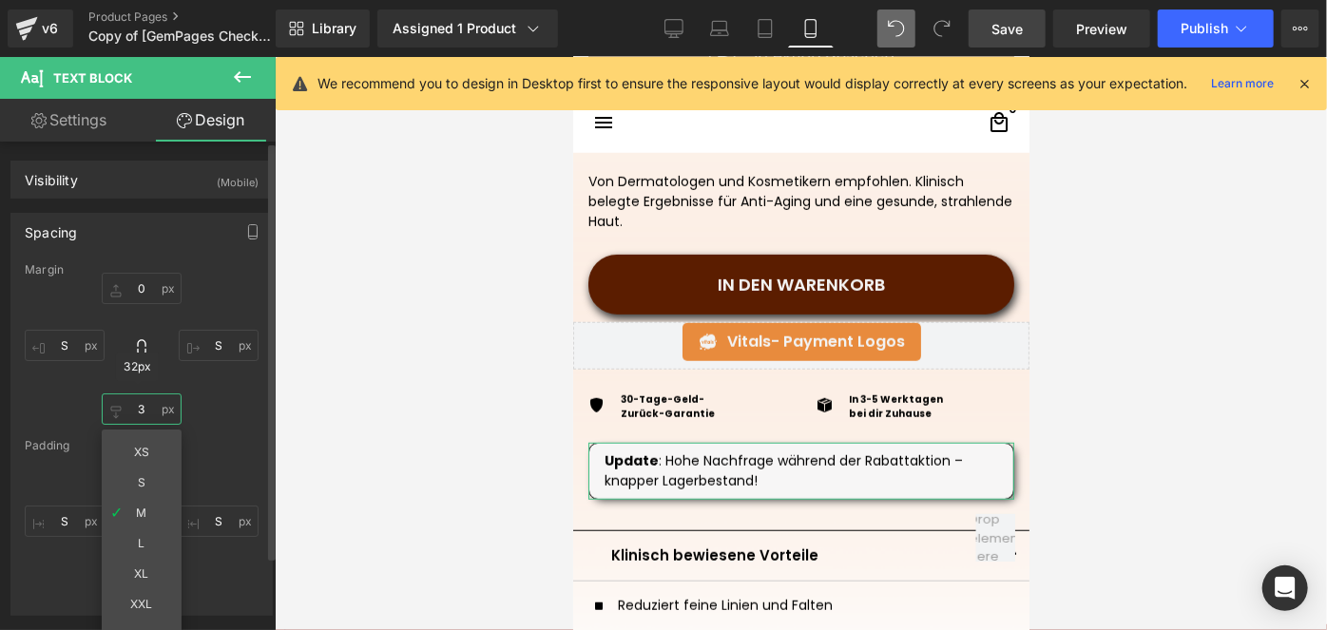
type input "36"
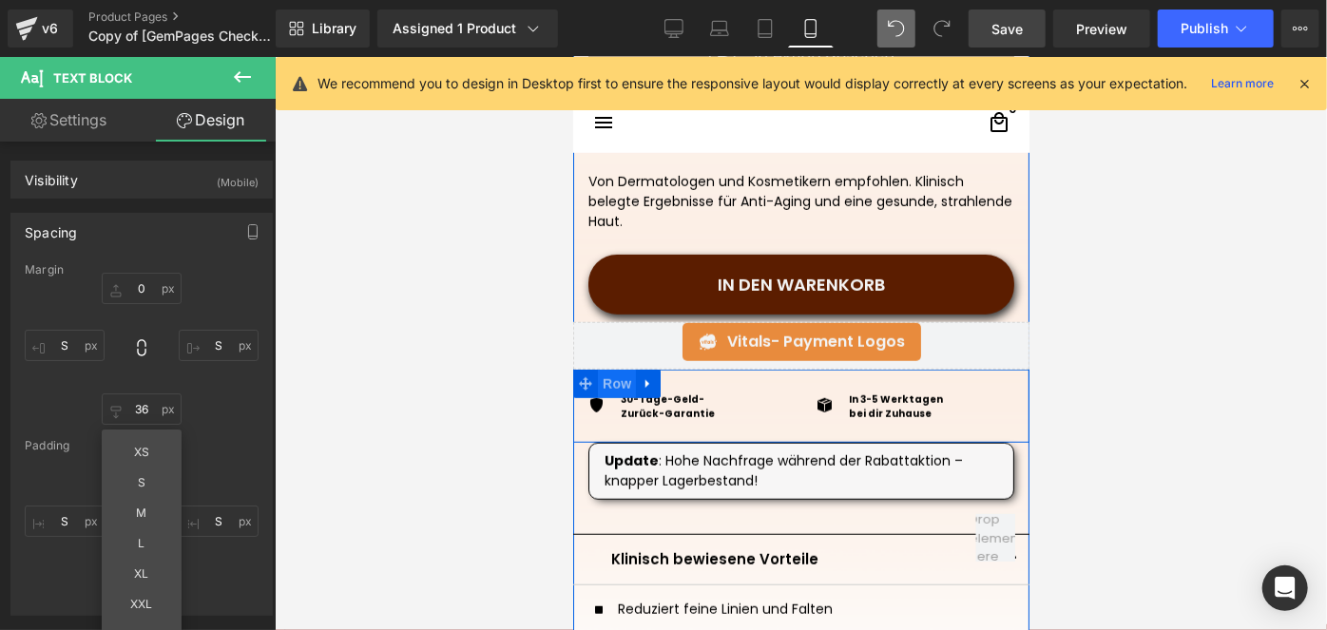
click at [619, 379] on span "Row" at bounding box center [616, 383] width 38 height 29
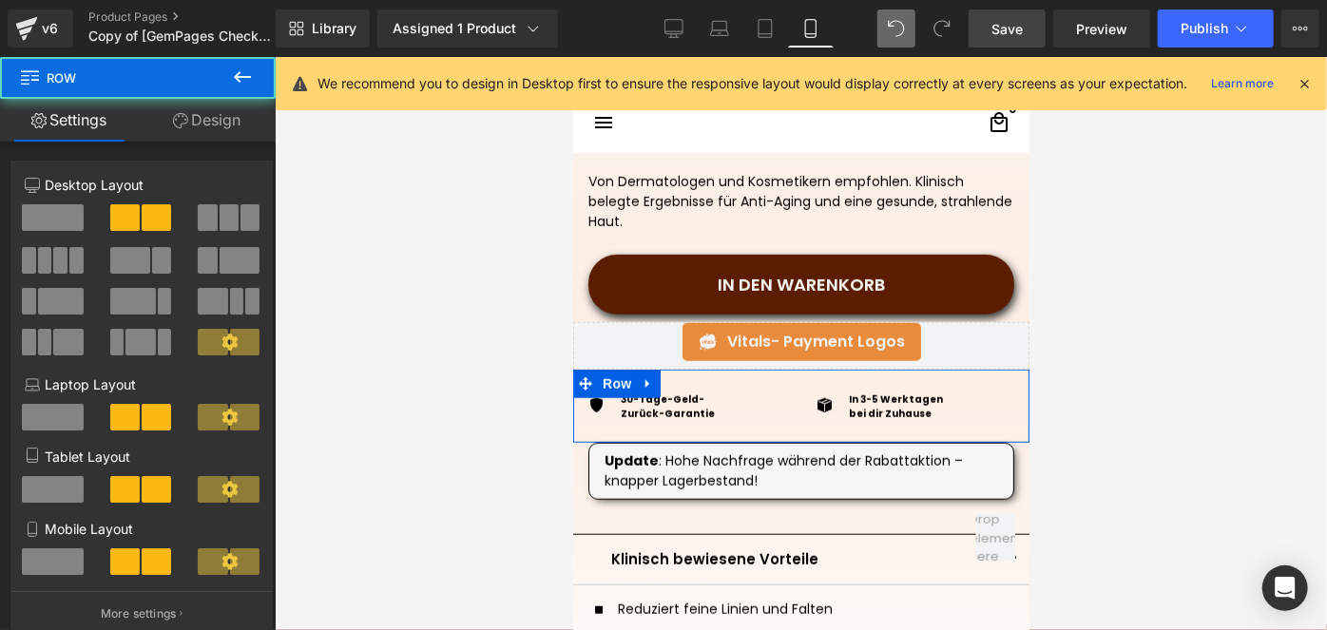
click at [221, 120] on link "Design" at bounding box center [207, 120] width 138 height 43
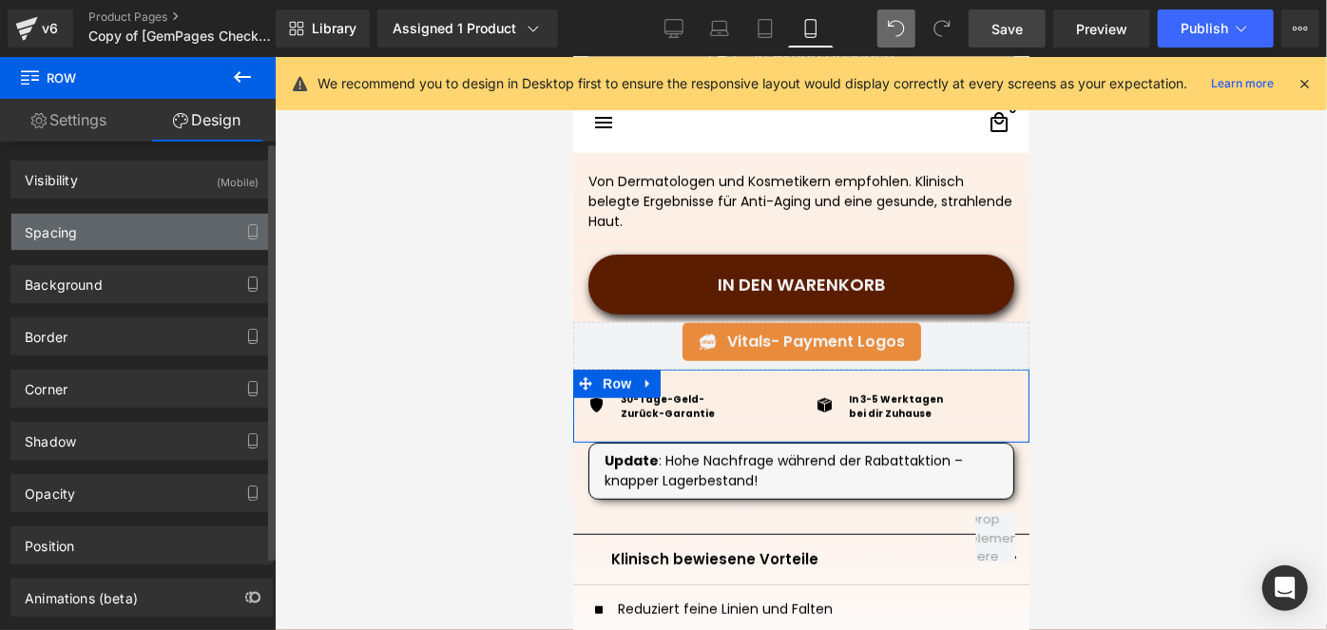
click at [114, 221] on div "Spacing" at bounding box center [141, 232] width 260 height 36
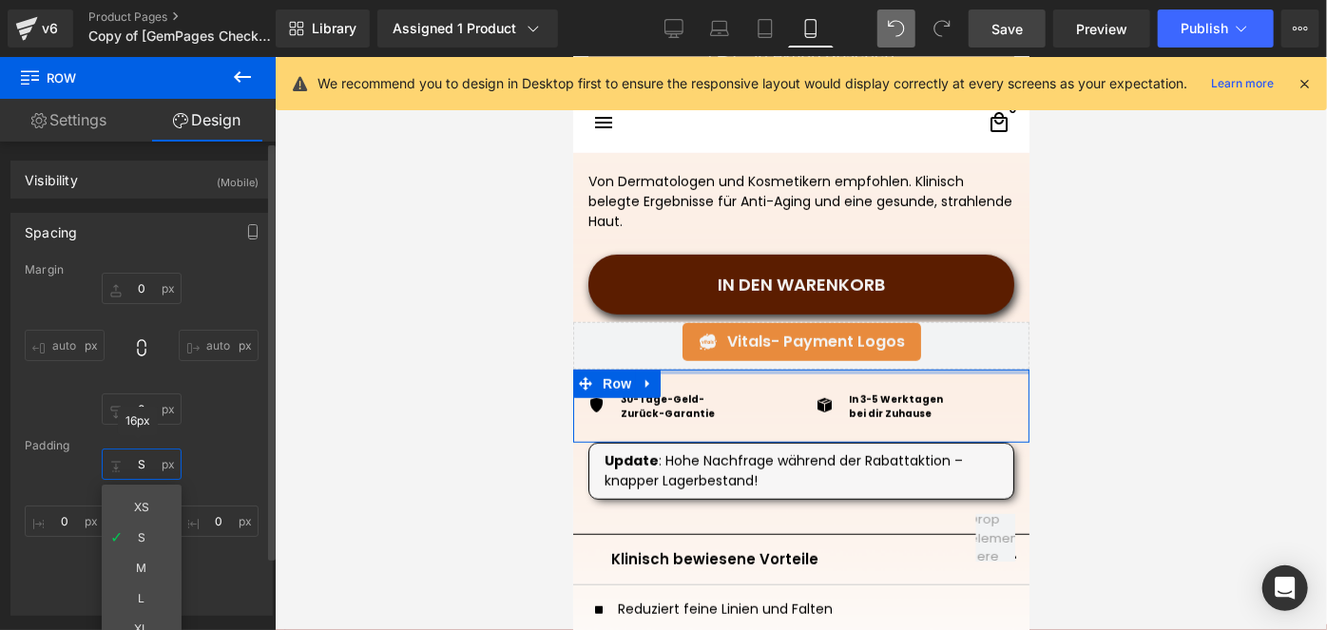
click at [138, 458] on input "S" at bounding box center [142, 464] width 80 height 31
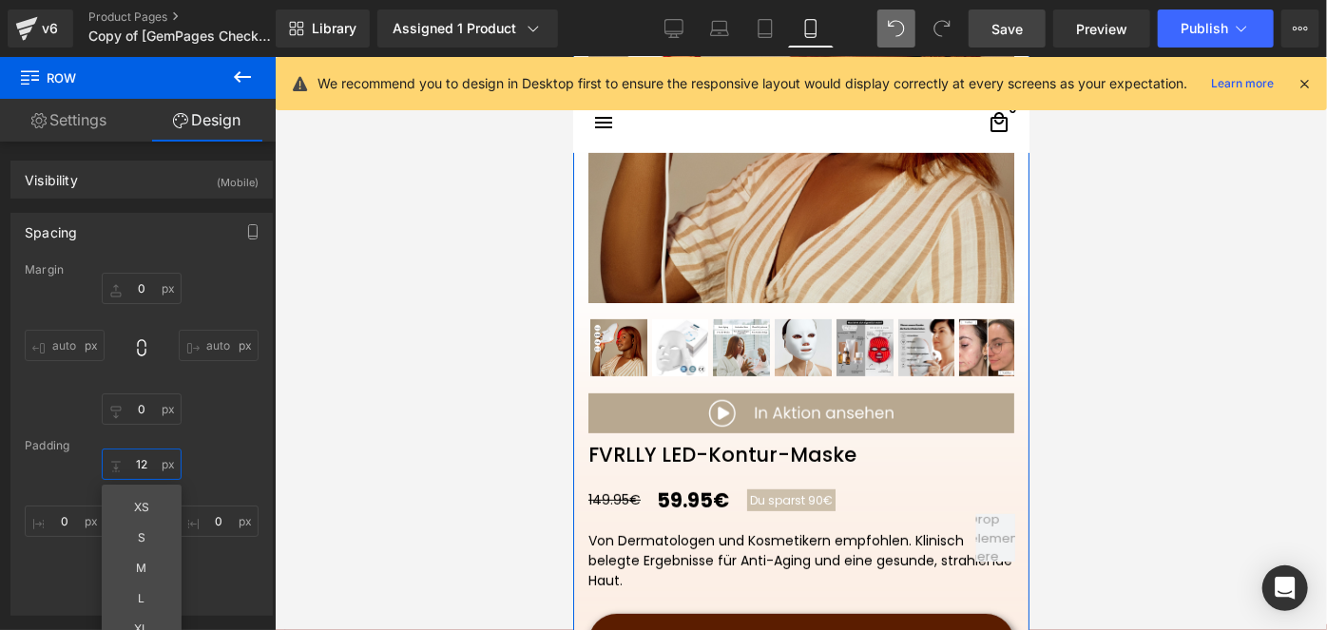
scroll to position [435, 0]
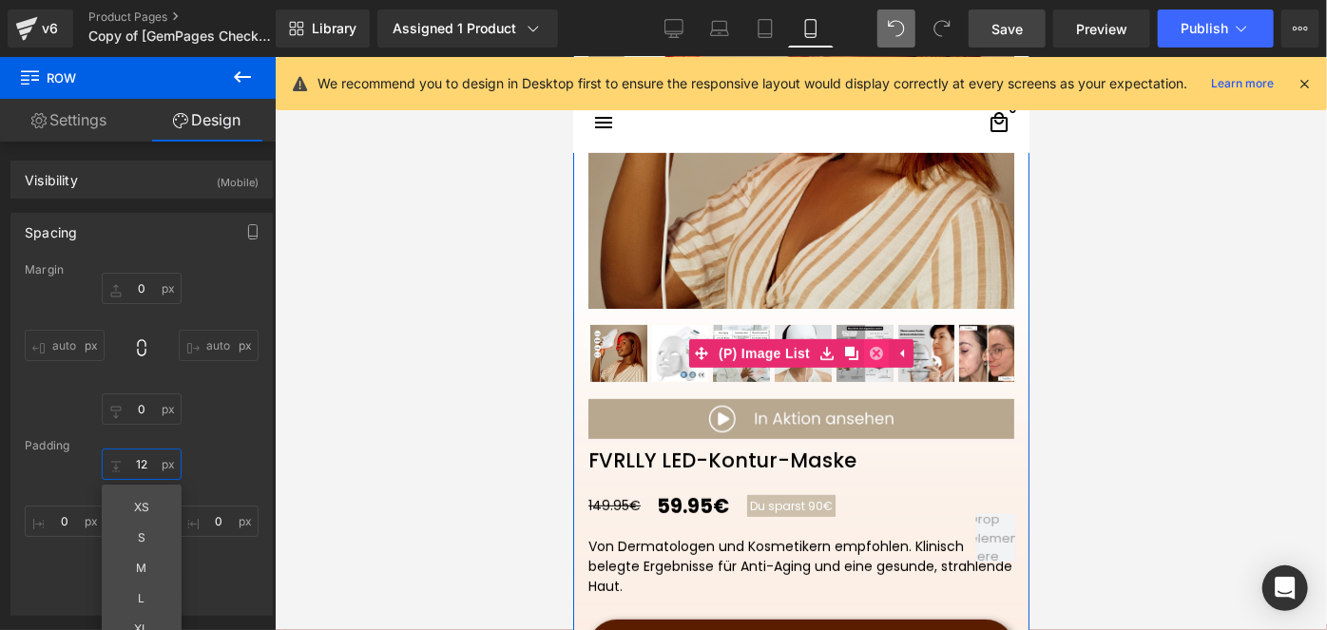
type input "12"
click at [869, 349] on icon at bounding box center [875, 352] width 13 height 13
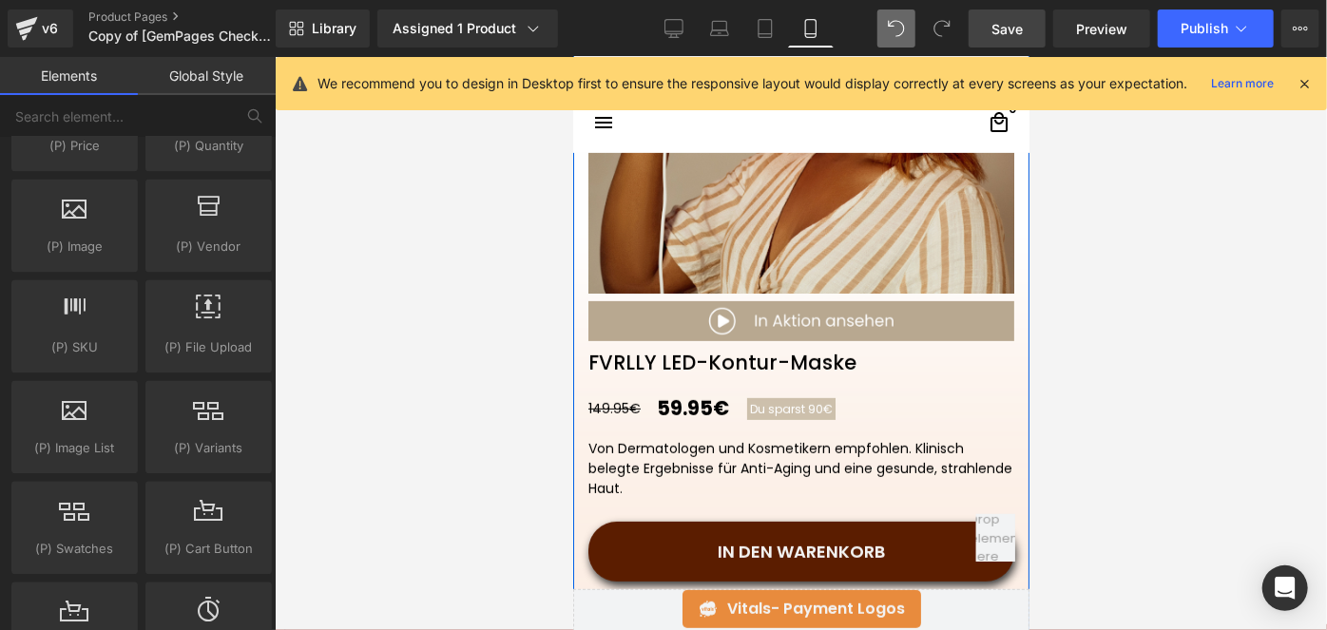
click at [800, 221] on img at bounding box center [800, 80] width 426 height 426
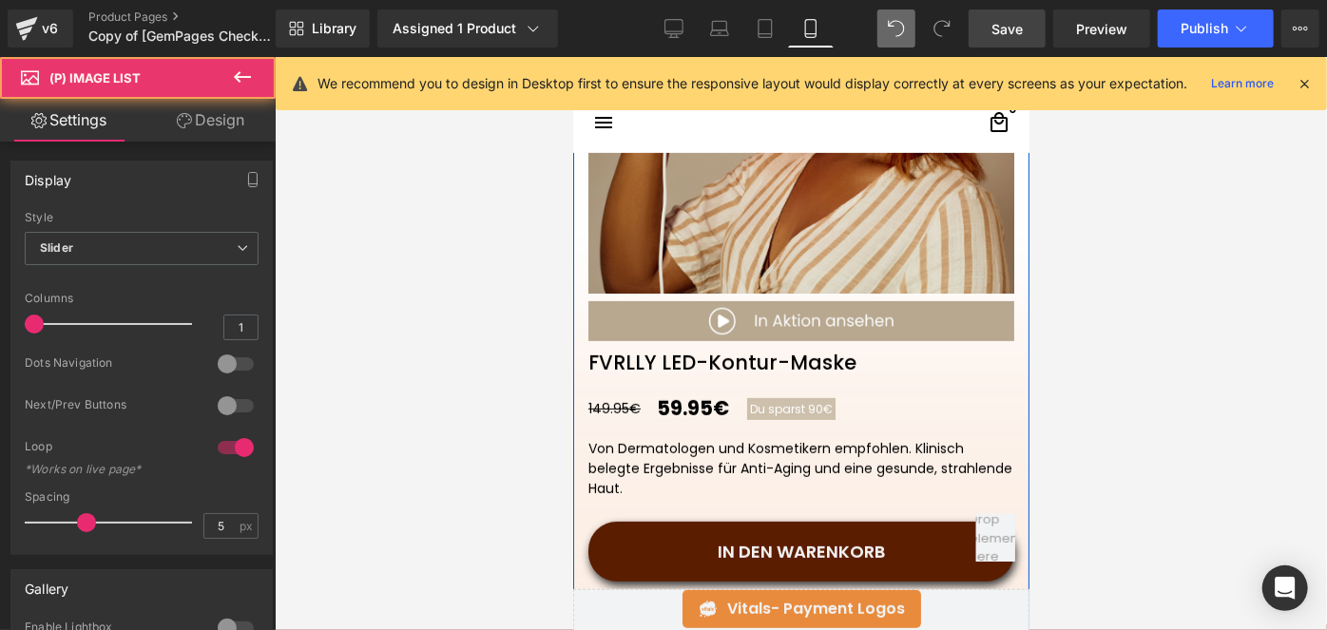
click at [798, 208] on img at bounding box center [800, 80] width 426 height 426
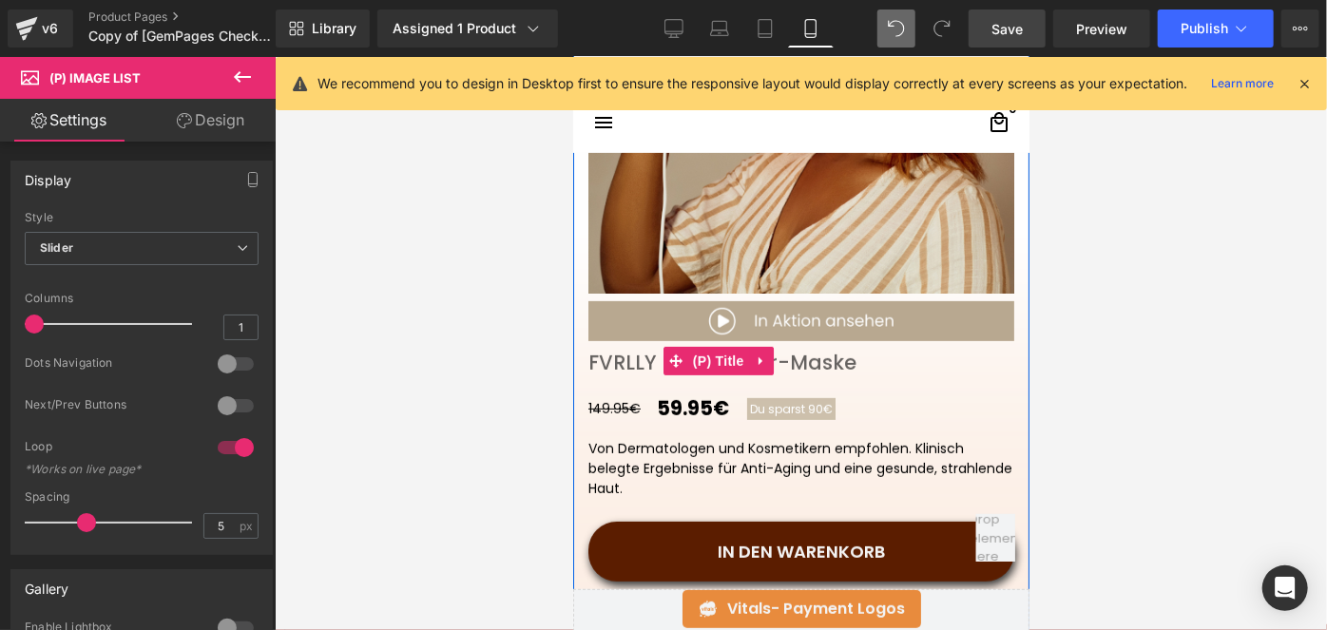
scroll to position [0, 0]
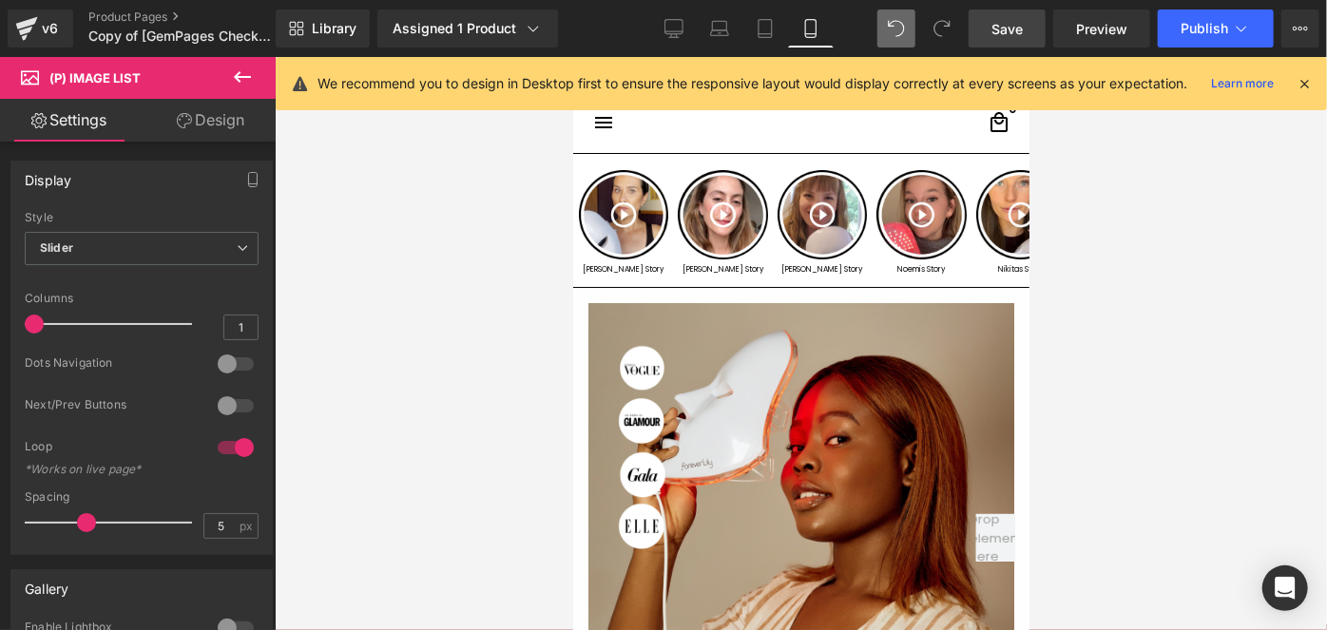
click at [998, 44] on link "Save" at bounding box center [1007, 29] width 77 height 38
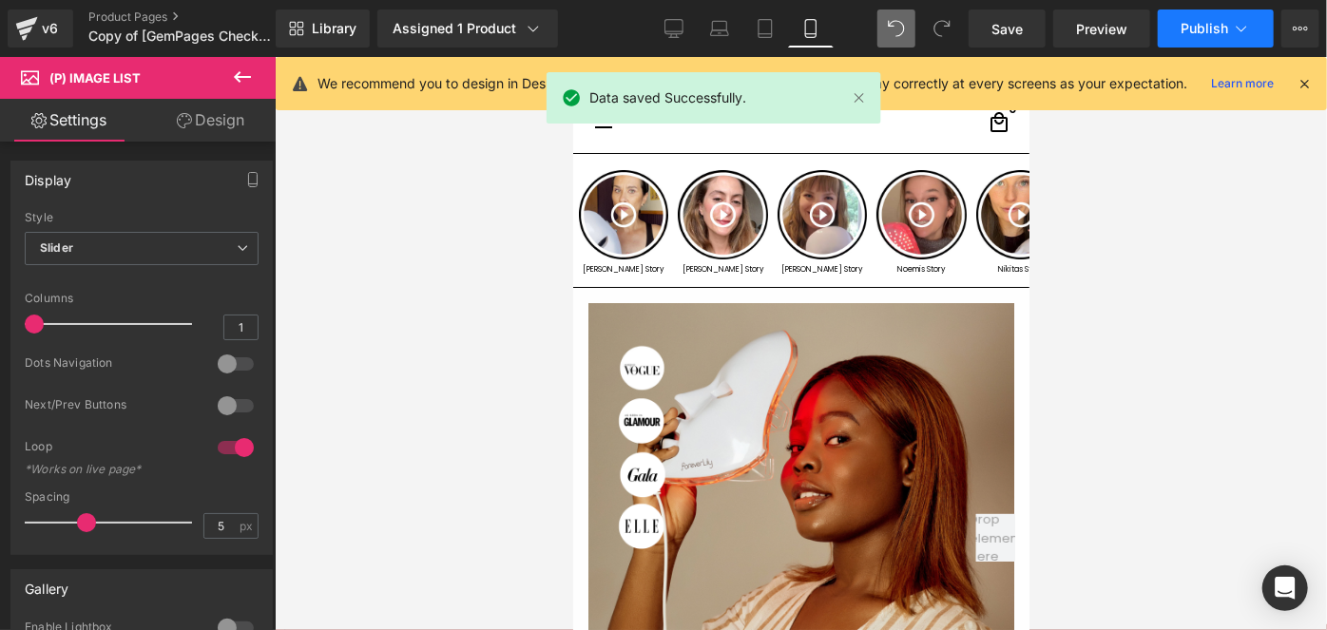
click at [1188, 24] on span "Publish" at bounding box center [1205, 28] width 48 height 15
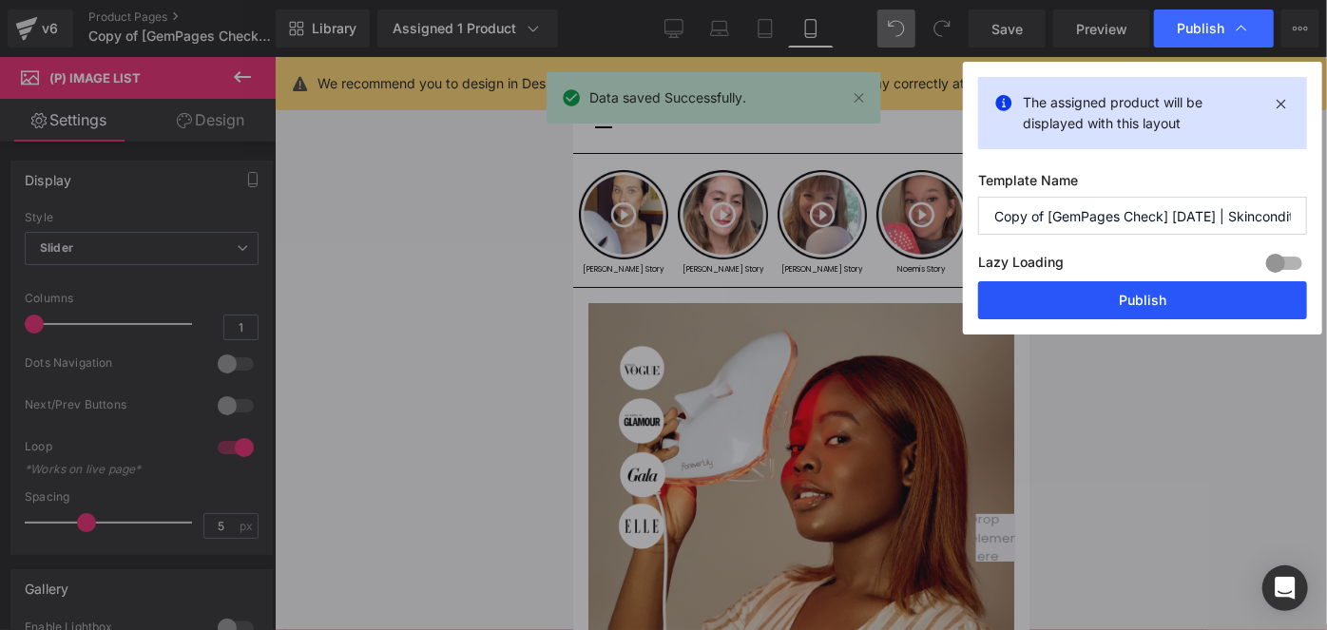
click at [1103, 289] on button "Publish" at bounding box center [1142, 300] width 329 height 38
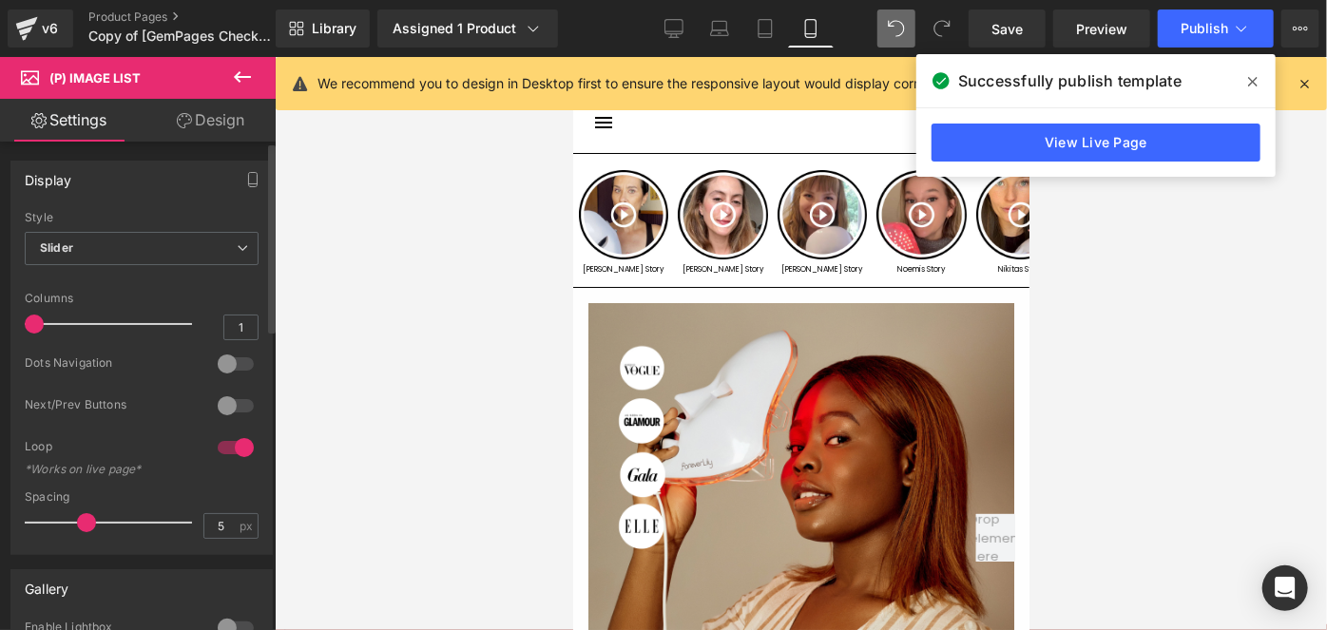
click at [233, 352] on div at bounding box center [236, 364] width 46 height 30
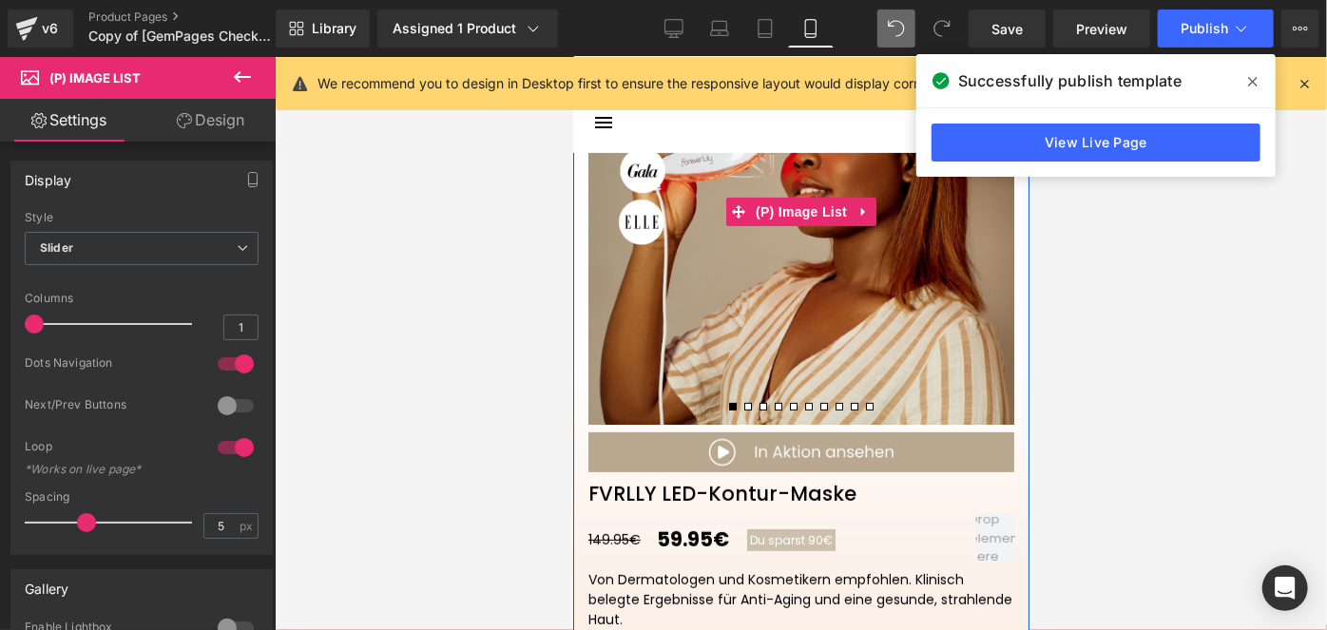
scroll to position [314, 0]
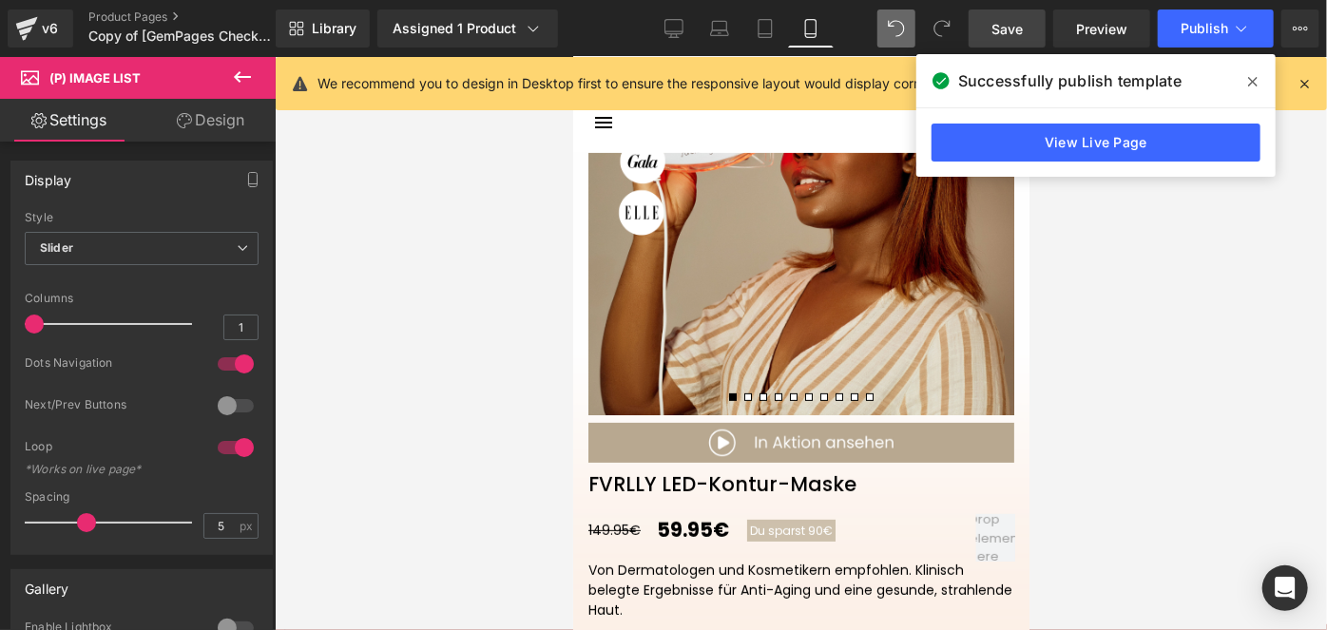
click at [993, 28] on span "Save" at bounding box center [1006, 29] width 31 height 20
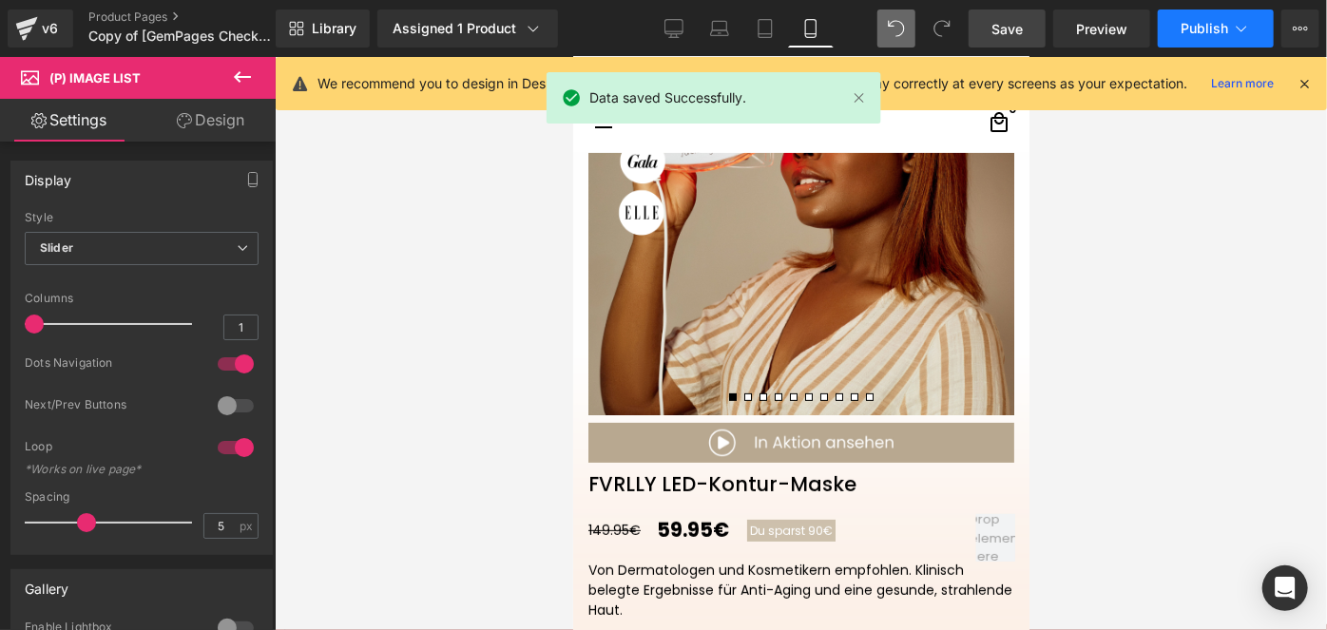
click at [1184, 21] on span "Publish" at bounding box center [1205, 28] width 48 height 15
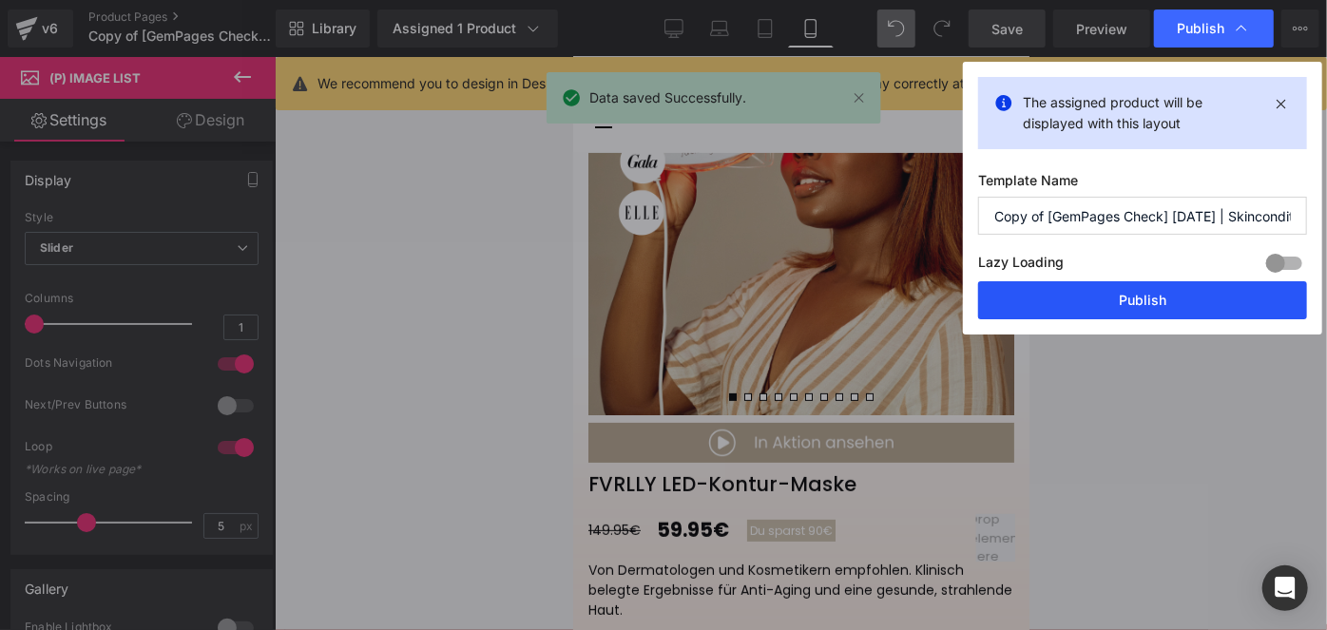
click at [1054, 290] on button "Publish" at bounding box center [1142, 300] width 329 height 38
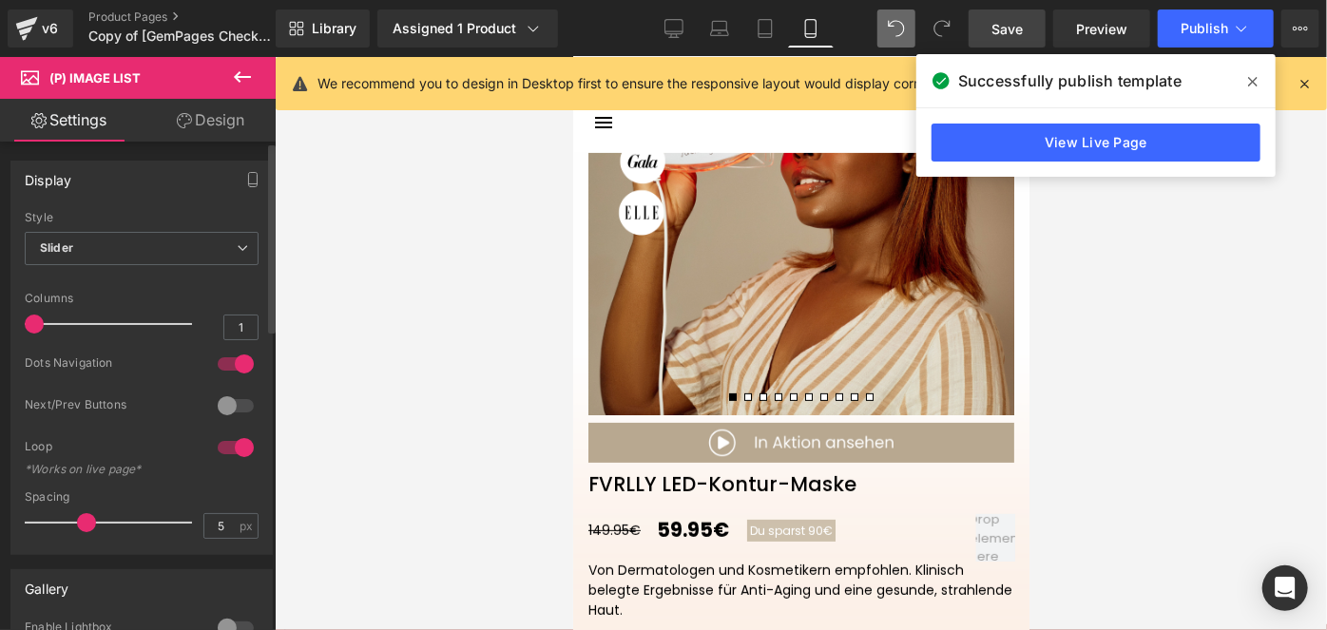
click at [221, 401] on div at bounding box center [236, 406] width 46 height 30
click at [238, 368] on div at bounding box center [236, 364] width 46 height 30
click at [226, 439] on div at bounding box center [236, 448] width 46 height 30
click at [1001, 48] on div "Library Assigned 1 Product Product Preview FVRLLY LED-Kontur-Maske Manage assig…" at bounding box center [801, 28] width 1051 height 57
click at [1003, 43] on link "Save" at bounding box center [1007, 29] width 77 height 38
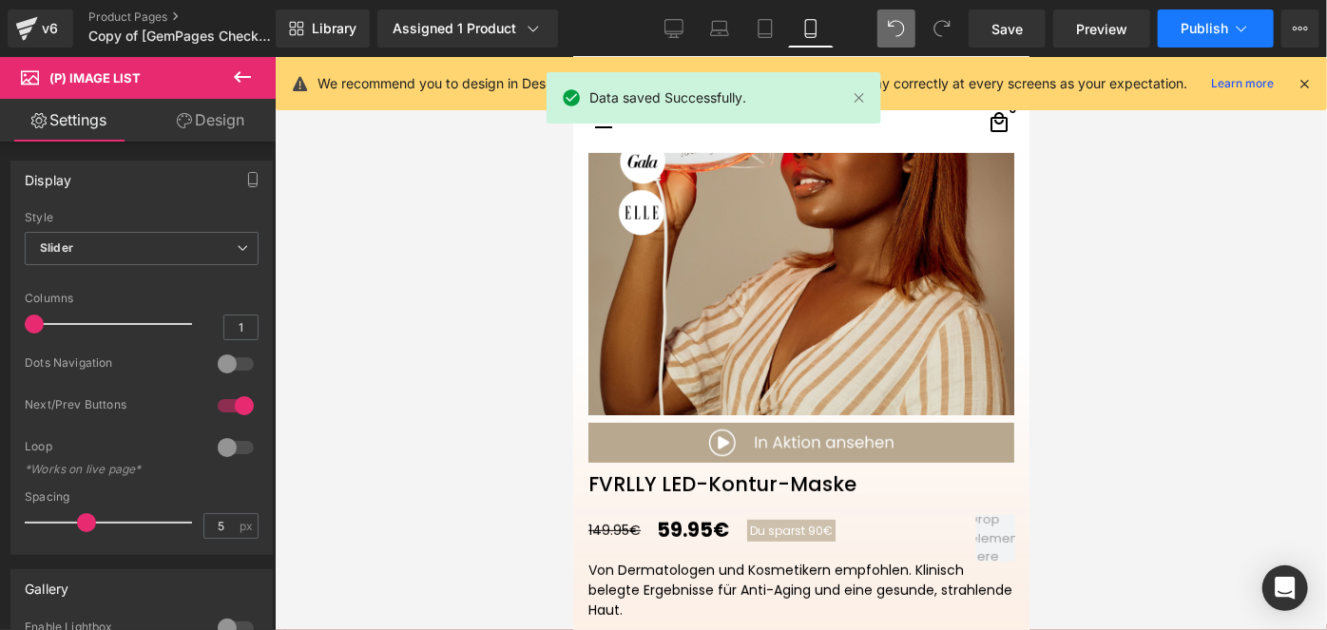
click at [1186, 29] on span "Publish" at bounding box center [1205, 28] width 48 height 15
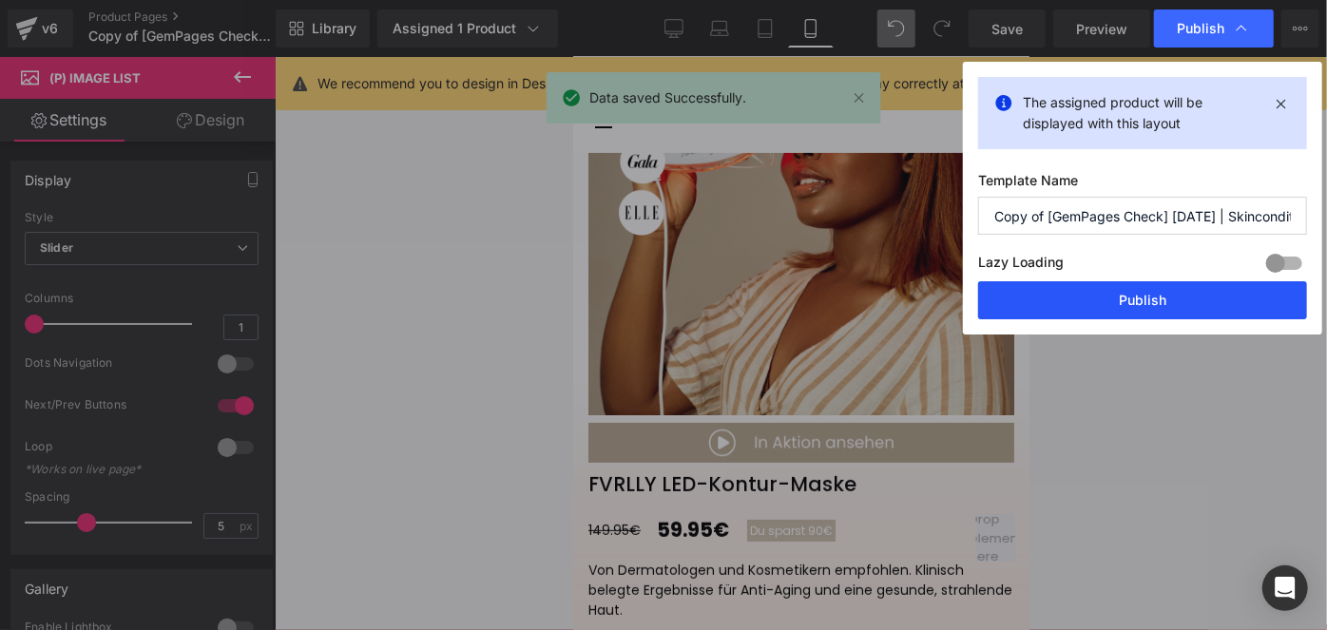
click at [1071, 294] on button "Publish" at bounding box center [1142, 300] width 329 height 38
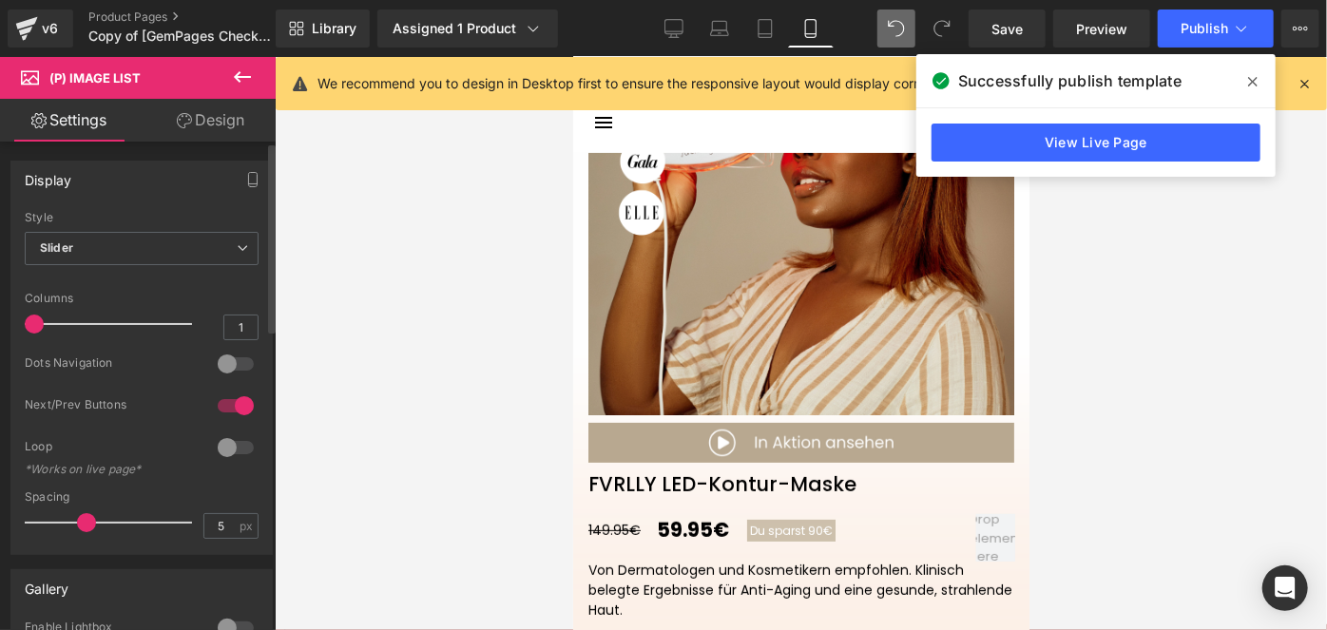
click at [231, 403] on div at bounding box center [236, 406] width 46 height 30
click at [219, 452] on div at bounding box center [236, 448] width 46 height 30
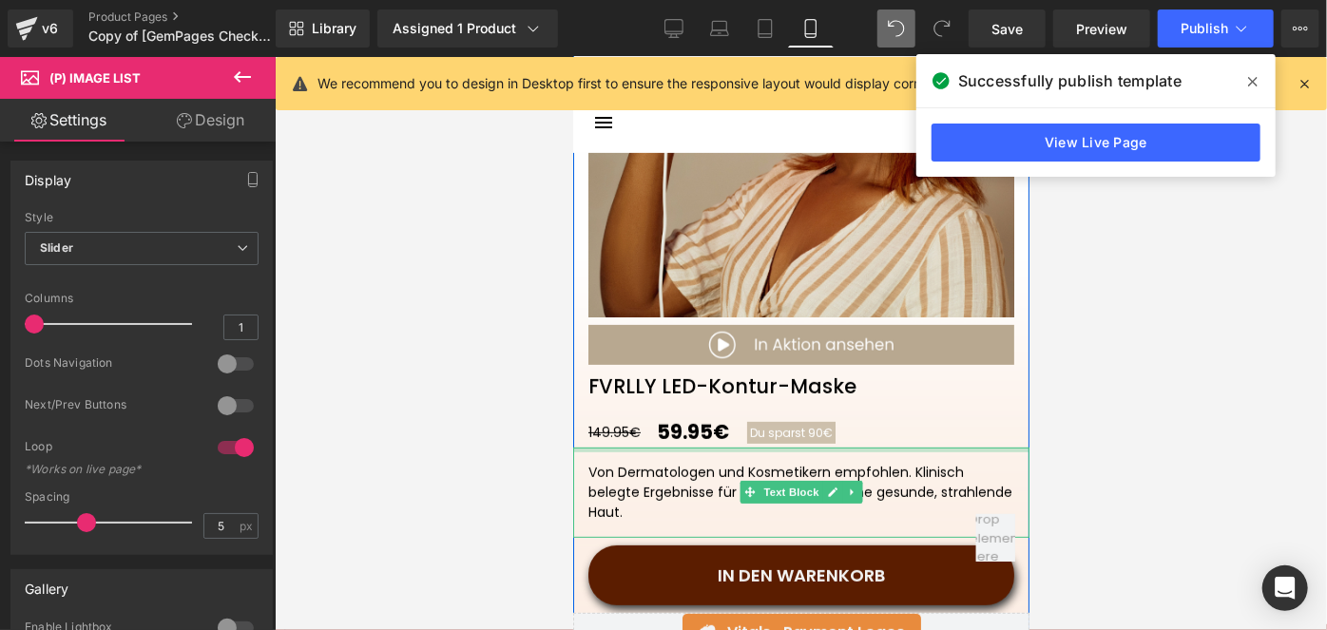
scroll to position [413, 0]
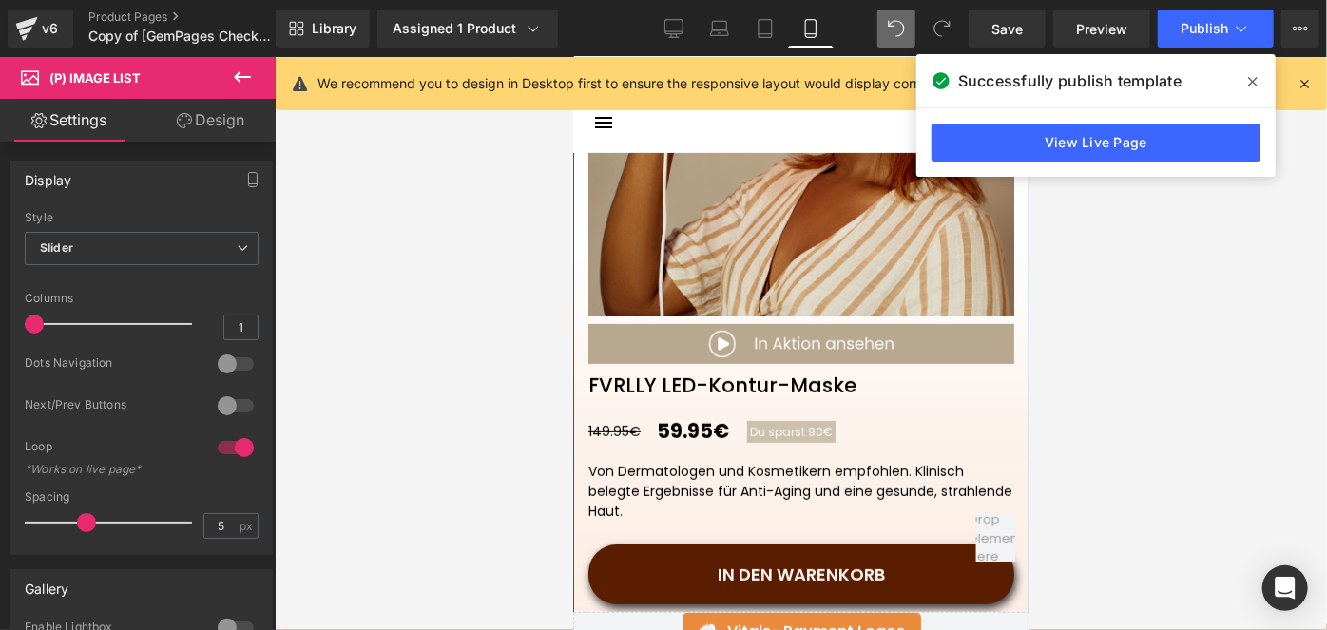
click at [687, 430] on div "149.95€ 59.95€ 60% Du sparst 90€ (P) Price" at bounding box center [807, 430] width 441 height 30
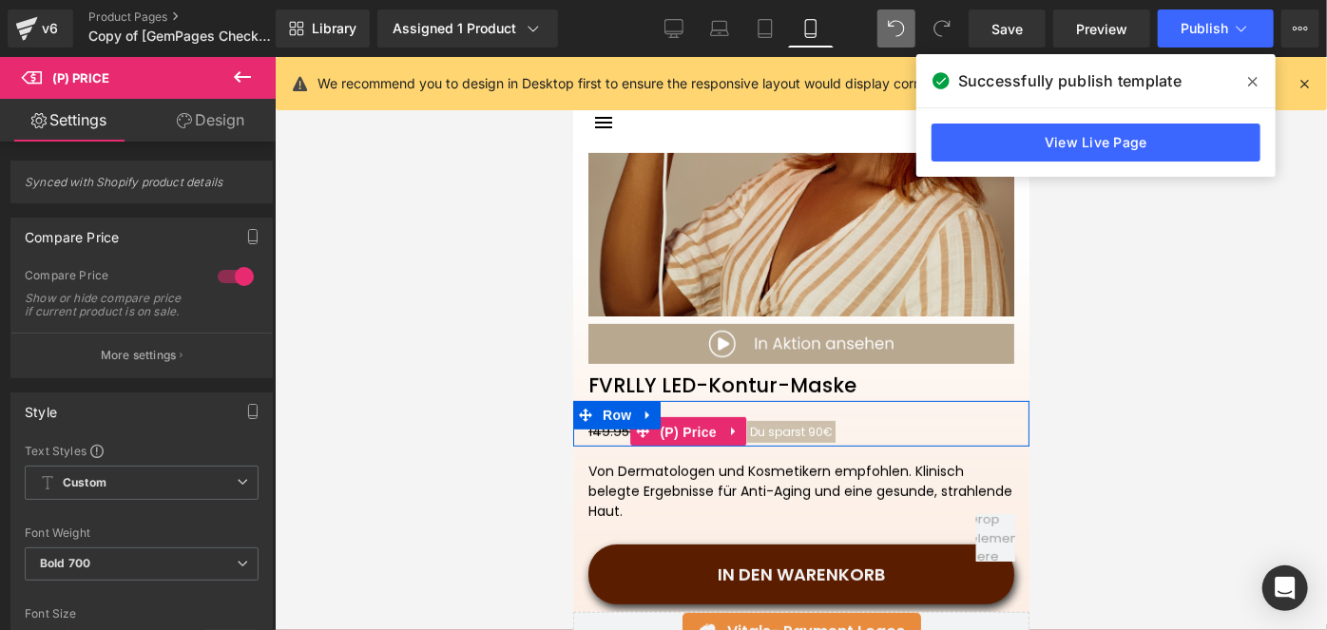
click at [687, 430] on span "(P) Price" at bounding box center [687, 431] width 67 height 29
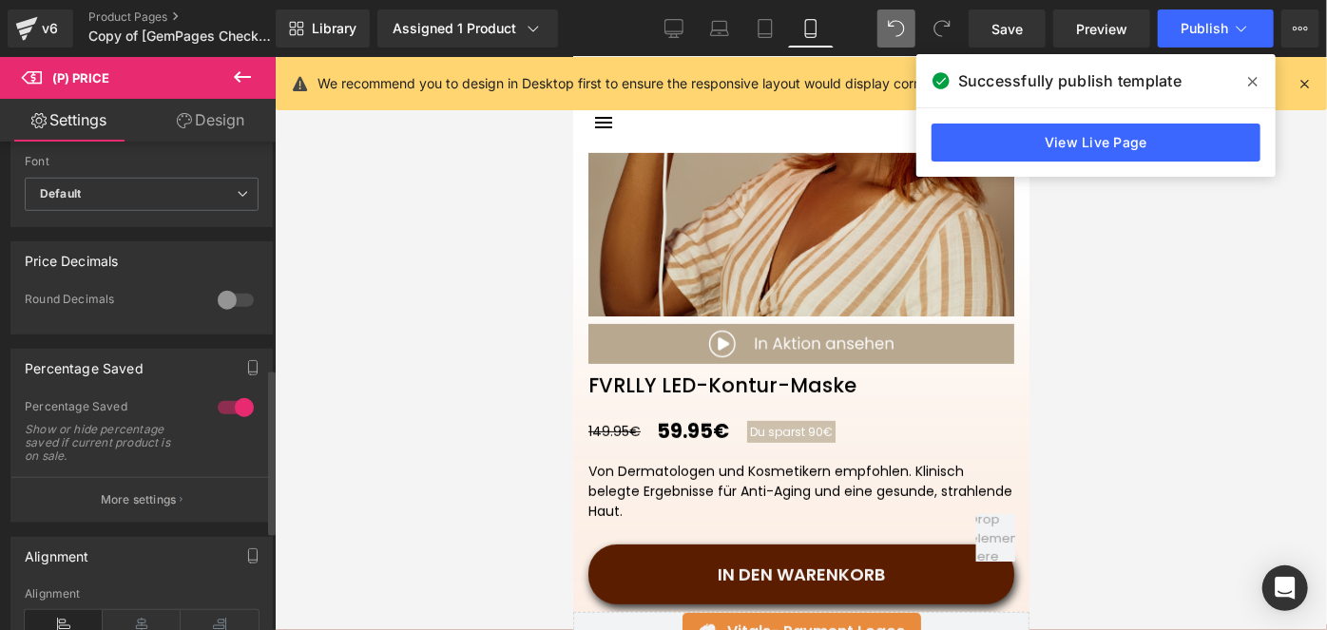
scroll to position [669, 0]
click at [222, 424] on div at bounding box center [236, 409] width 46 height 30
click at [1027, 26] on link "Save" at bounding box center [1007, 29] width 77 height 38
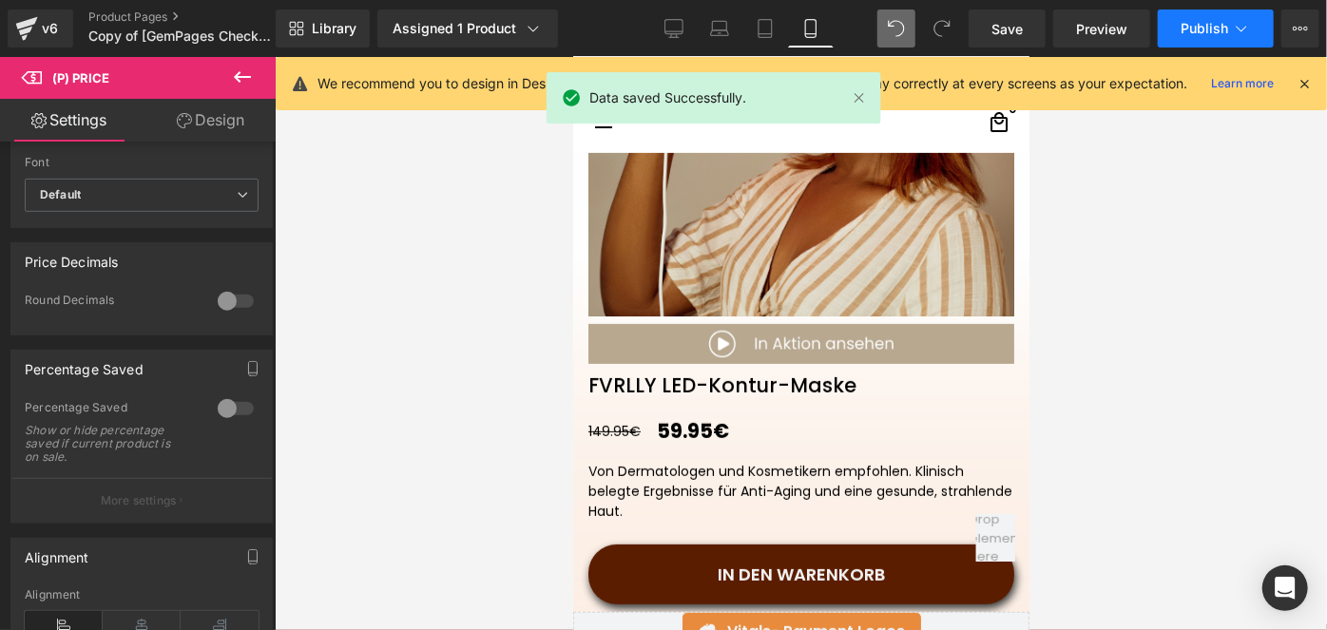
click at [1176, 29] on button "Publish" at bounding box center [1216, 29] width 116 height 38
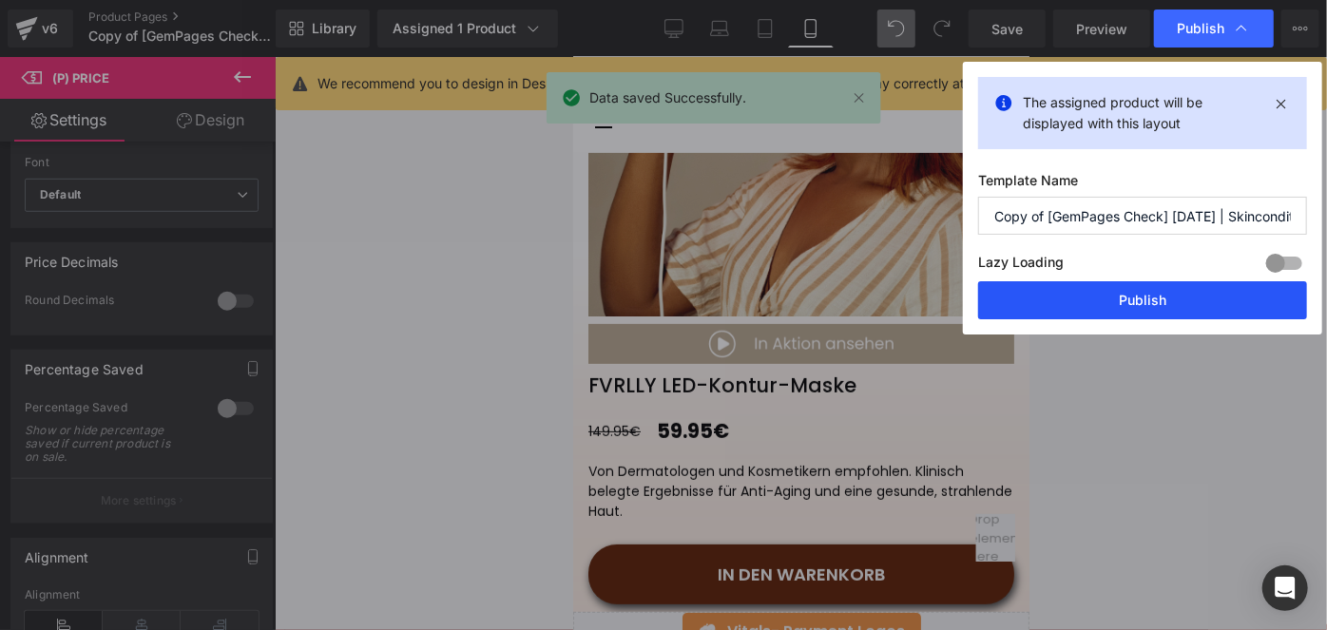
click at [1115, 295] on button "Publish" at bounding box center [1142, 300] width 329 height 38
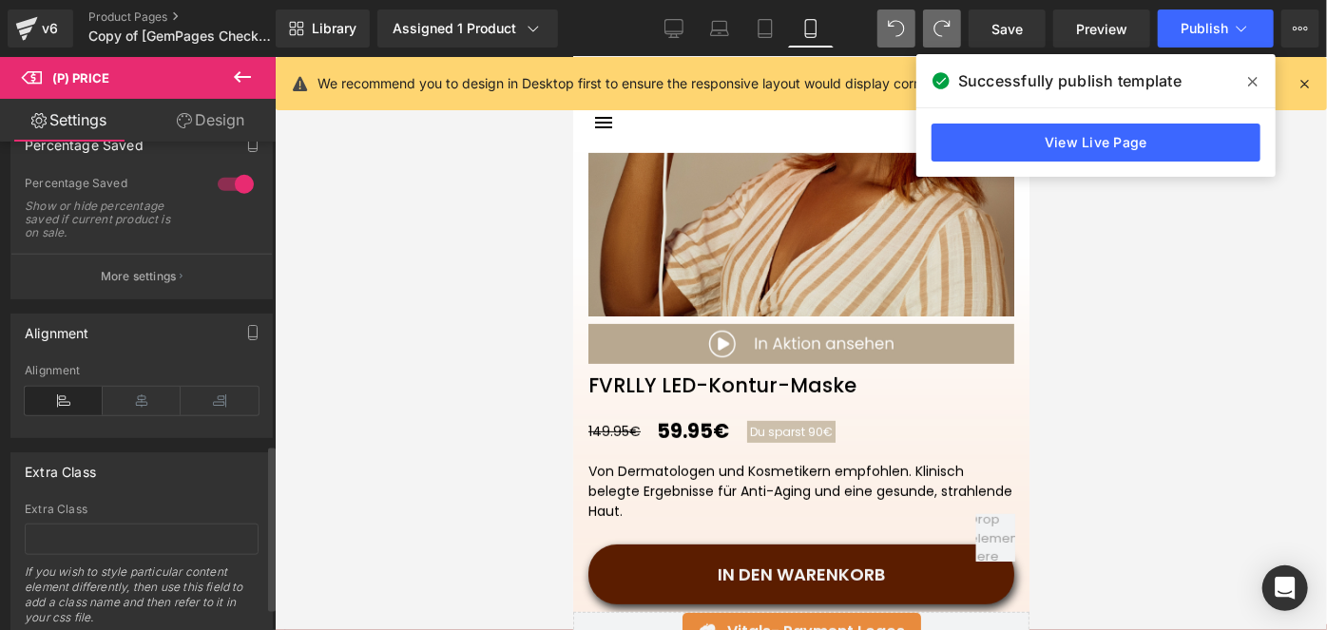
scroll to position [884, 0]
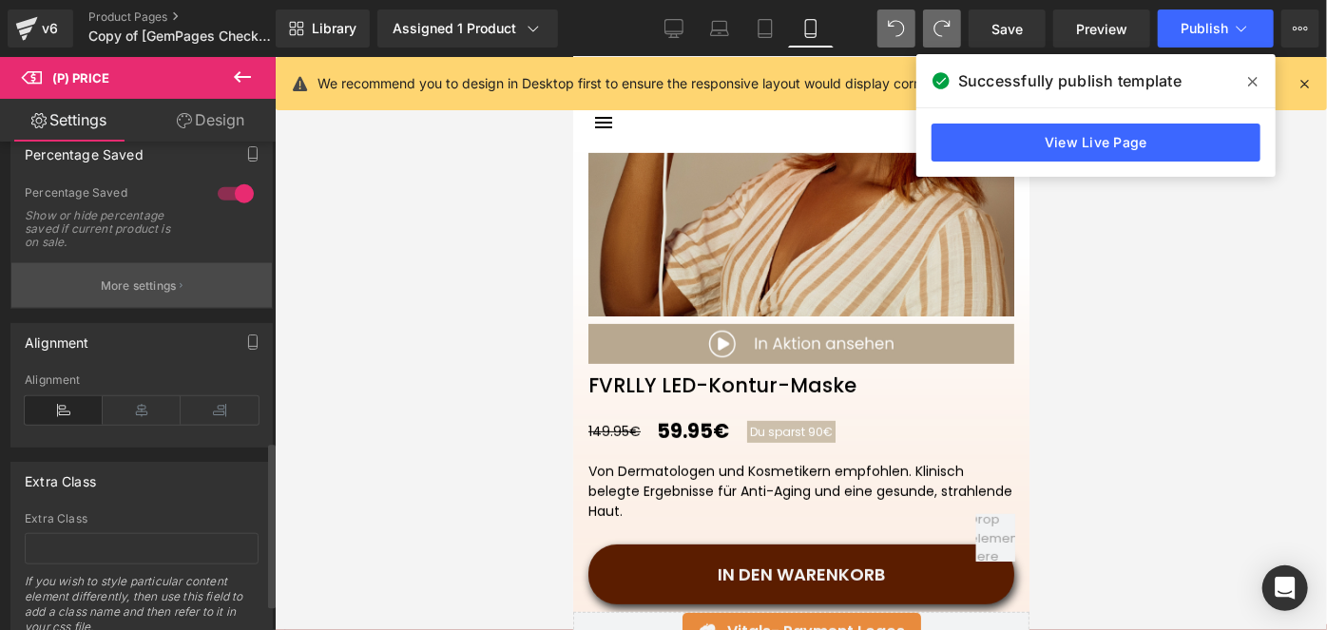
click at [190, 300] on button "More settings" at bounding box center [141, 285] width 260 height 45
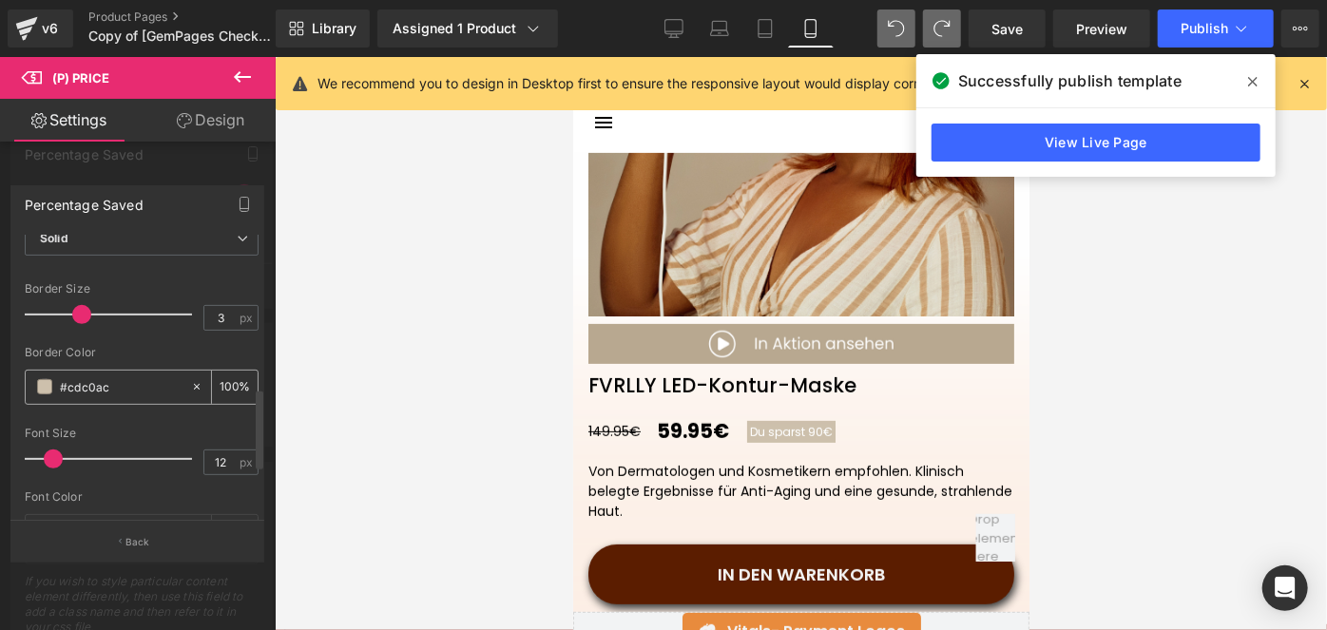
scroll to position [579, 0]
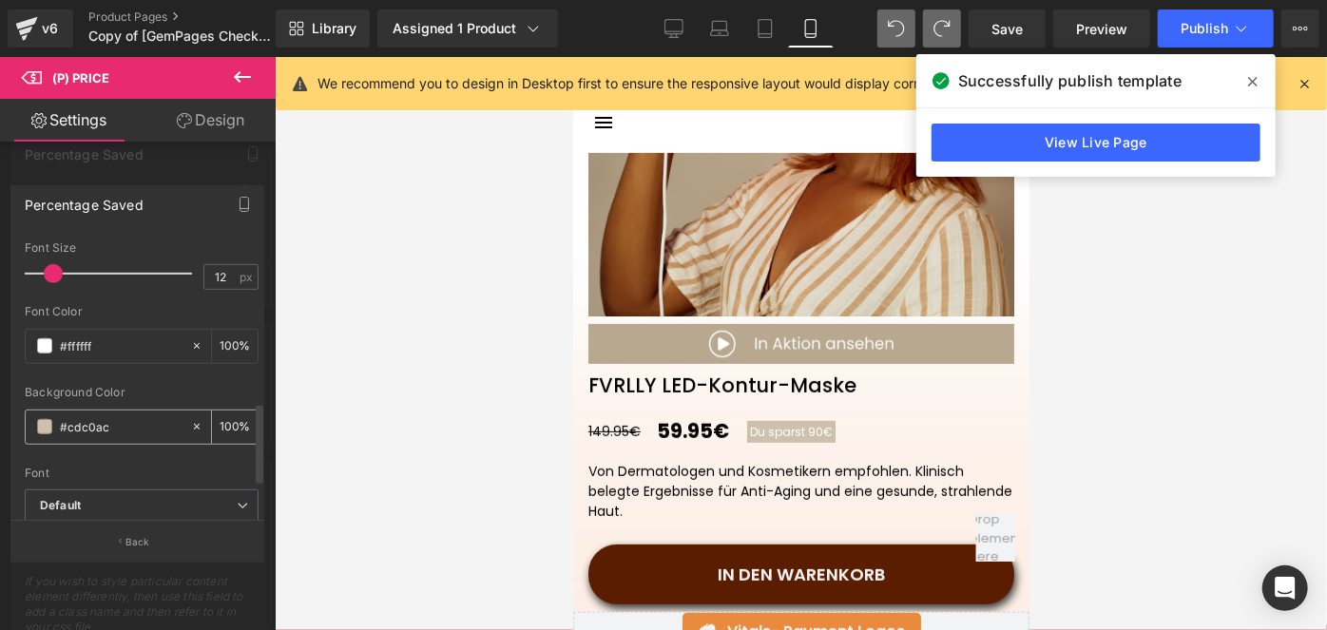
click at [51, 426] on div "#cdc0ac" at bounding box center [108, 427] width 164 height 33
click at [43, 420] on span at bounding box center [44, 426] width 15 height 15
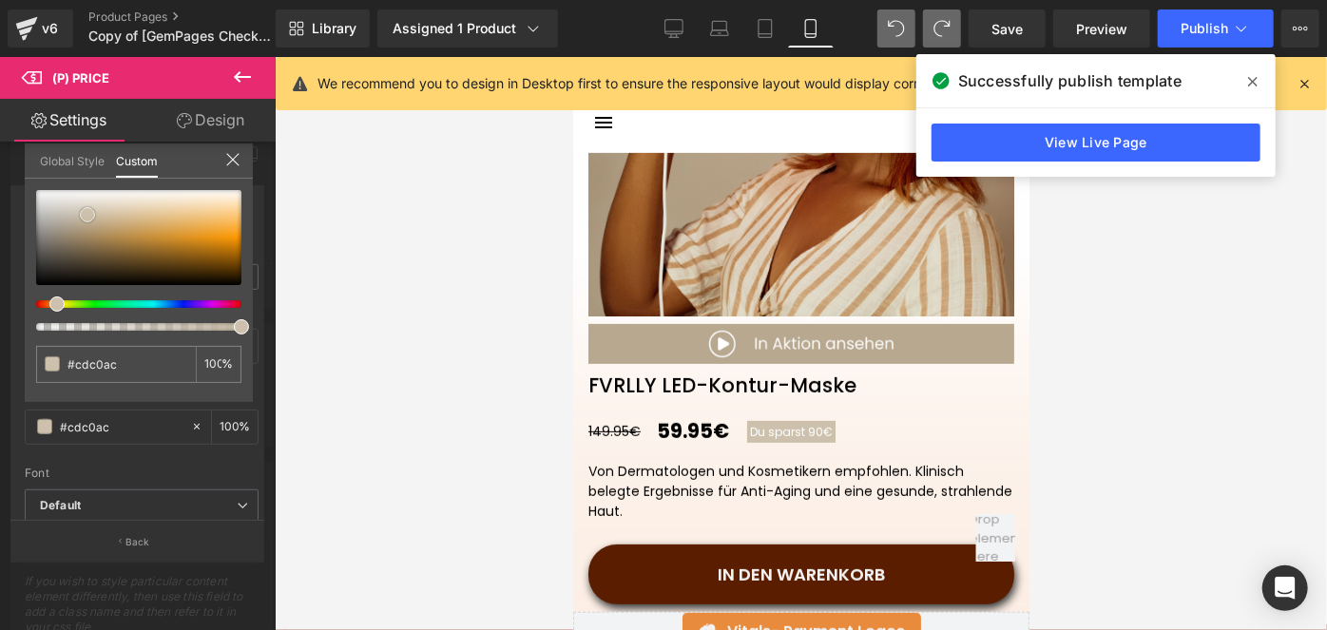
click at [111, 229] on div at bounding box center [138, 237] width 205 height 95
click at [110, 223] on span at bounding box center [111, 229] width 15 height 15
click at [88, 221] on div at bounding box center [138, 237] width 205 height 95
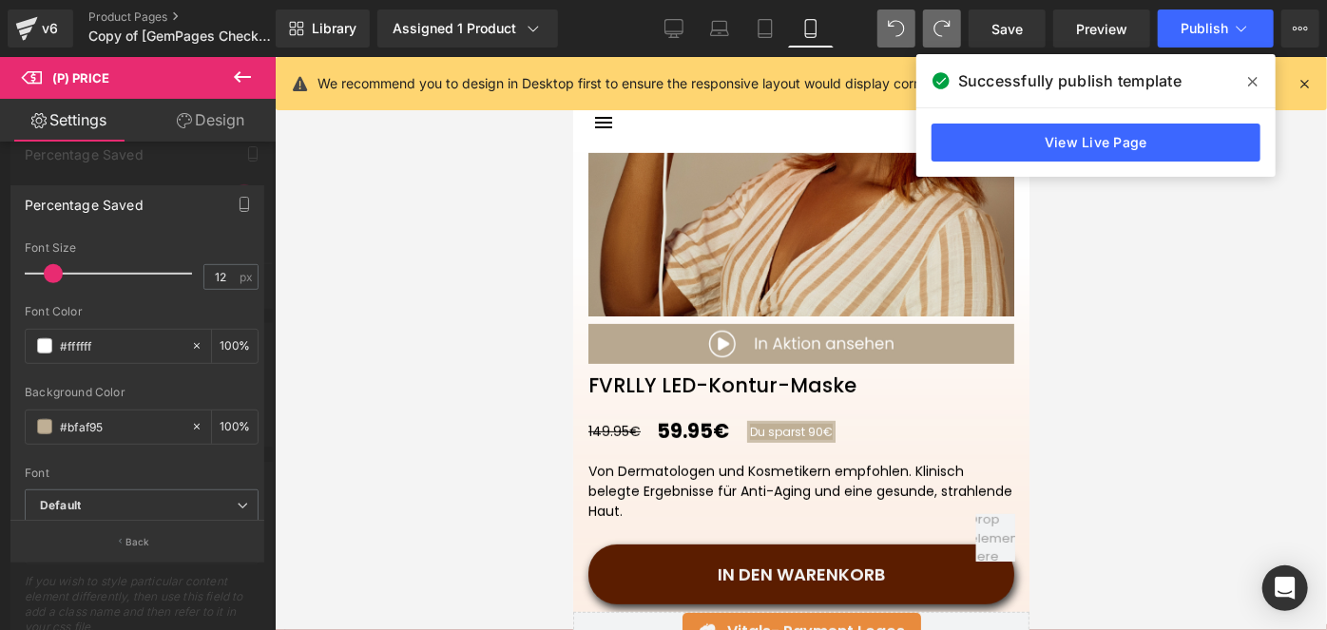
click at [98, 417] on input "#cdc0ac" at bounding box center [121, 426] width 122 height 21
type input "#bfaf95"
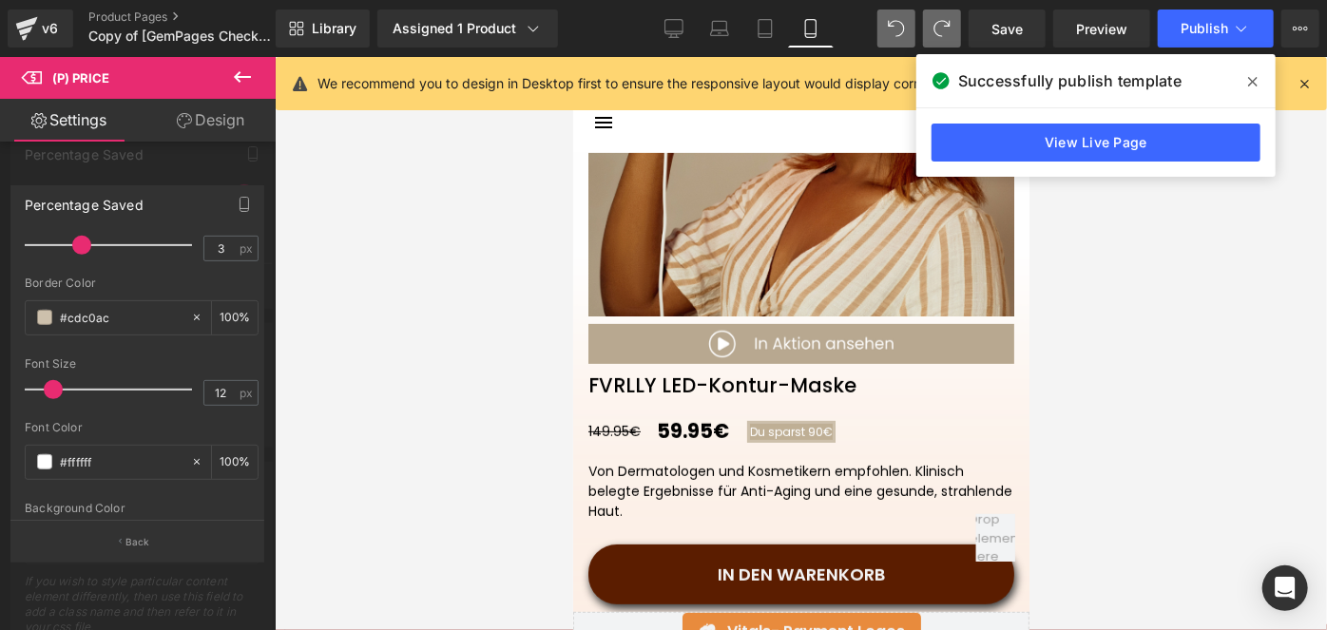
scroll to position [460, 0]
click at [137, 317] on input "#cdc0ac" at bounding box center [121, 320] width 122 height 21
paste input "bfaf95"
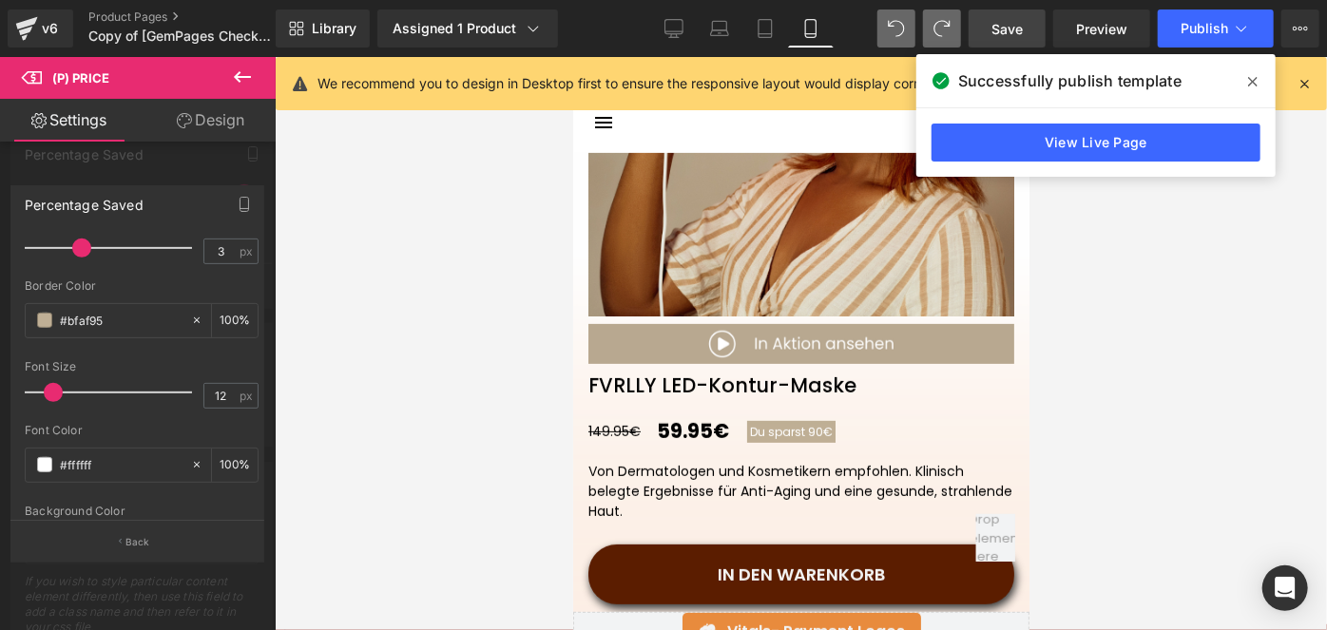
type input "#bfaf95"
click at [991, 36] on link "Save" at bounding box center [1007, 29] width 77 height 38
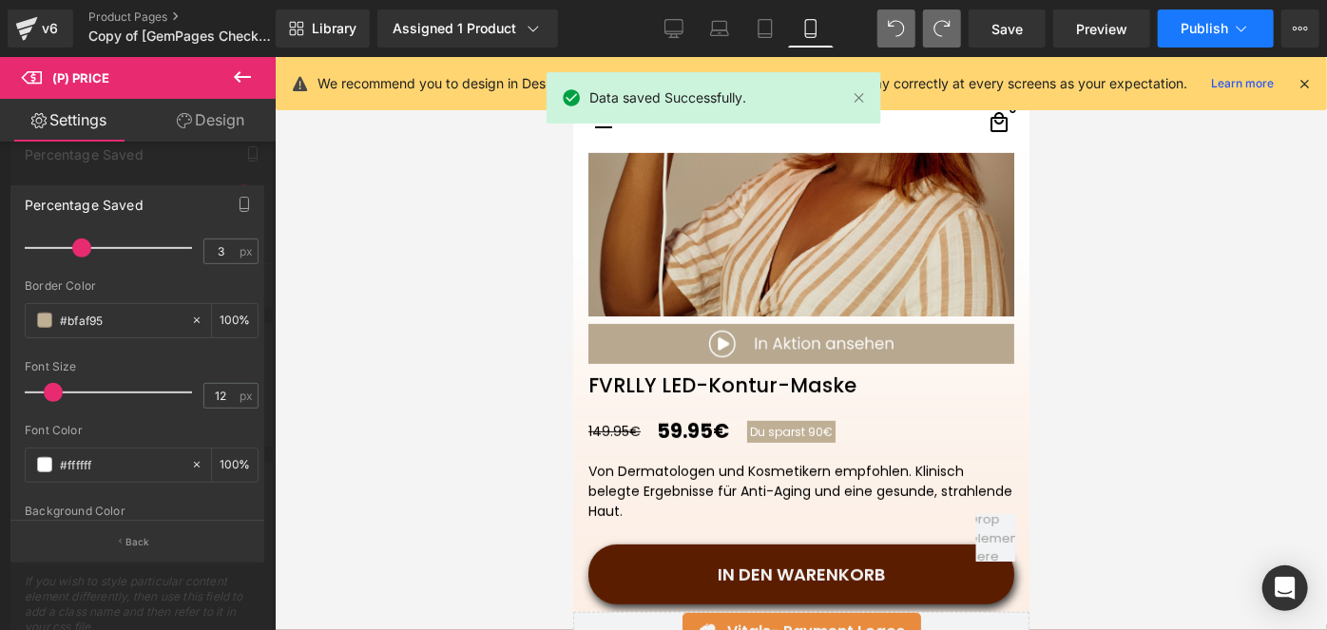
click at [1176, 29] on button "Publish" at bounding box center [1216, 29] width 116 height 38
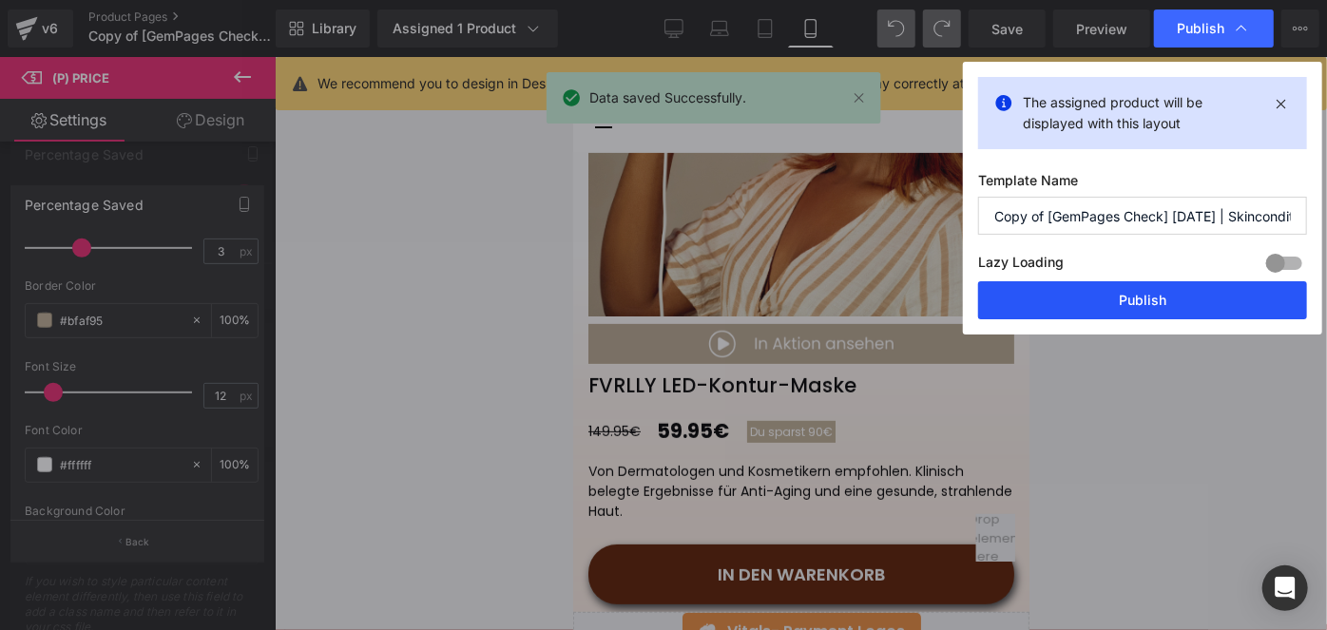
click at [1095, 294] on button "Publish" at bounding box center [1142, 300] width 329 height 38
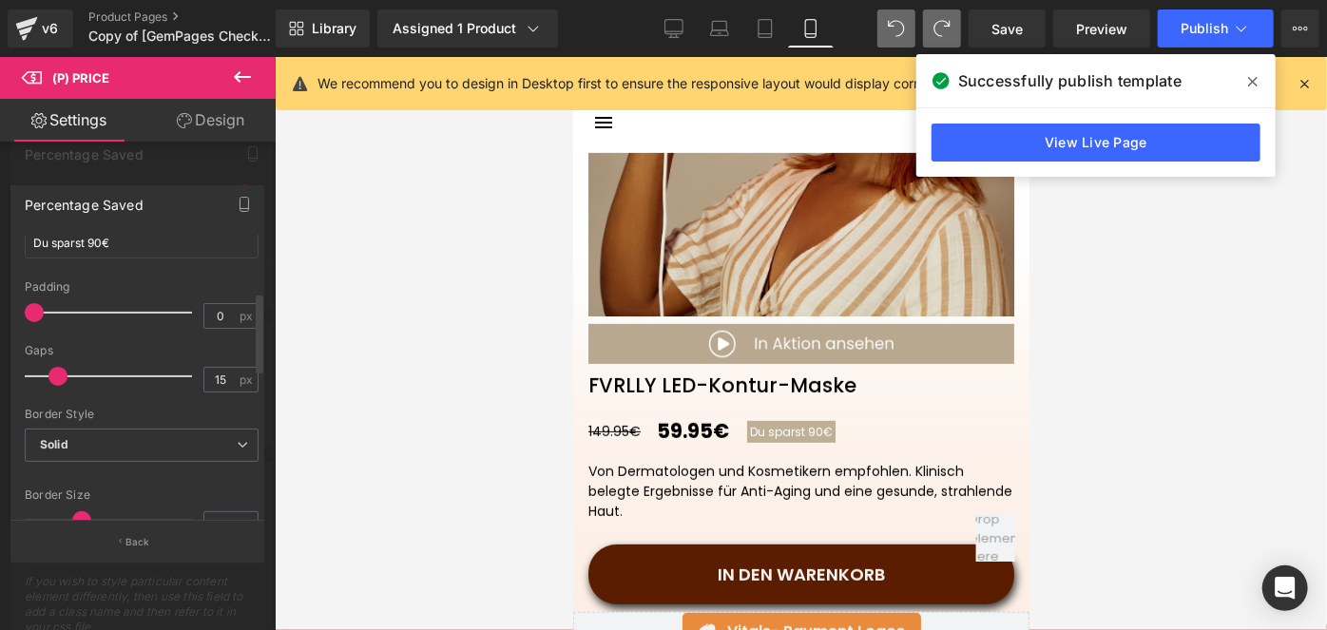
scroll to position [179, 0]
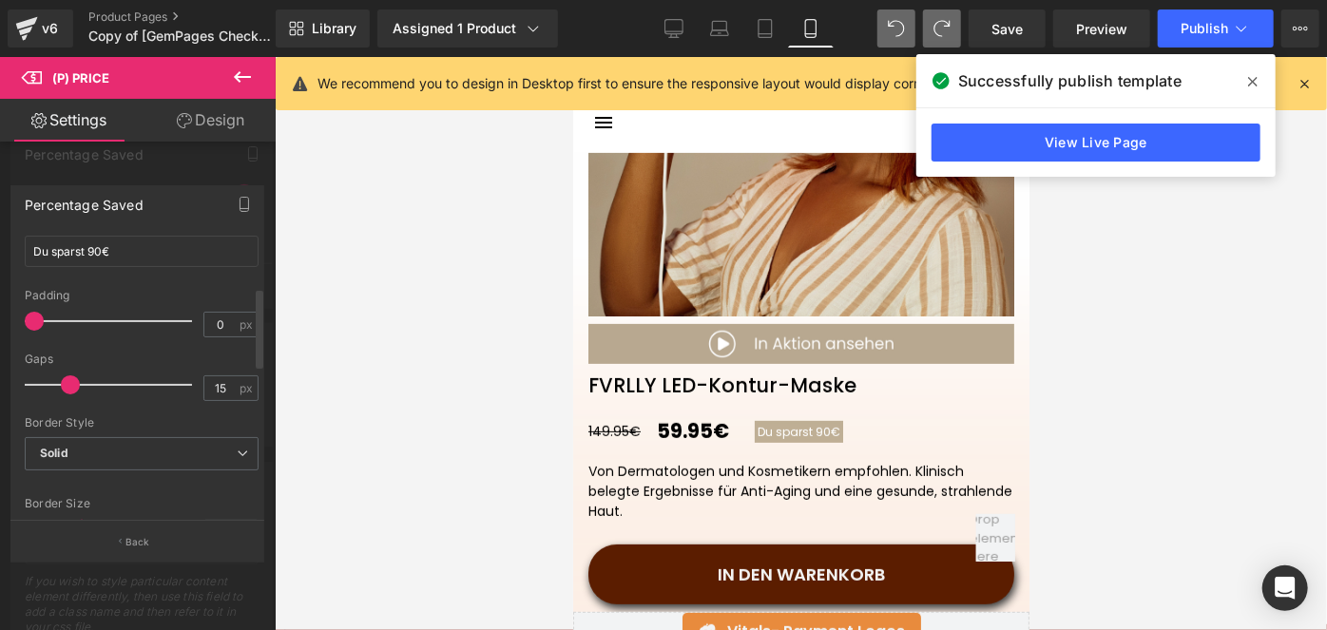
drag, startPoint x: 62, startPoint y: 374, endPoint x: 73, endPoint y: 374, distance: 11.4
click at [73, 375] on span at bounding box center [70, 384] width 19 height 19
drag, startPoint x: 38, startPoint y: 317, endPoint x: 0, endPoint y: 353, distance: 52.4
click at [0, 353] on div "Percentage Saved Text Styles Custom HEADING Heading 1 Heading 2 Heading 3 Headi…" at bounding box center [138, 366] width 276 height 390
click at [67, 380] on span at bounding box center [65, 384] width 19 height 19
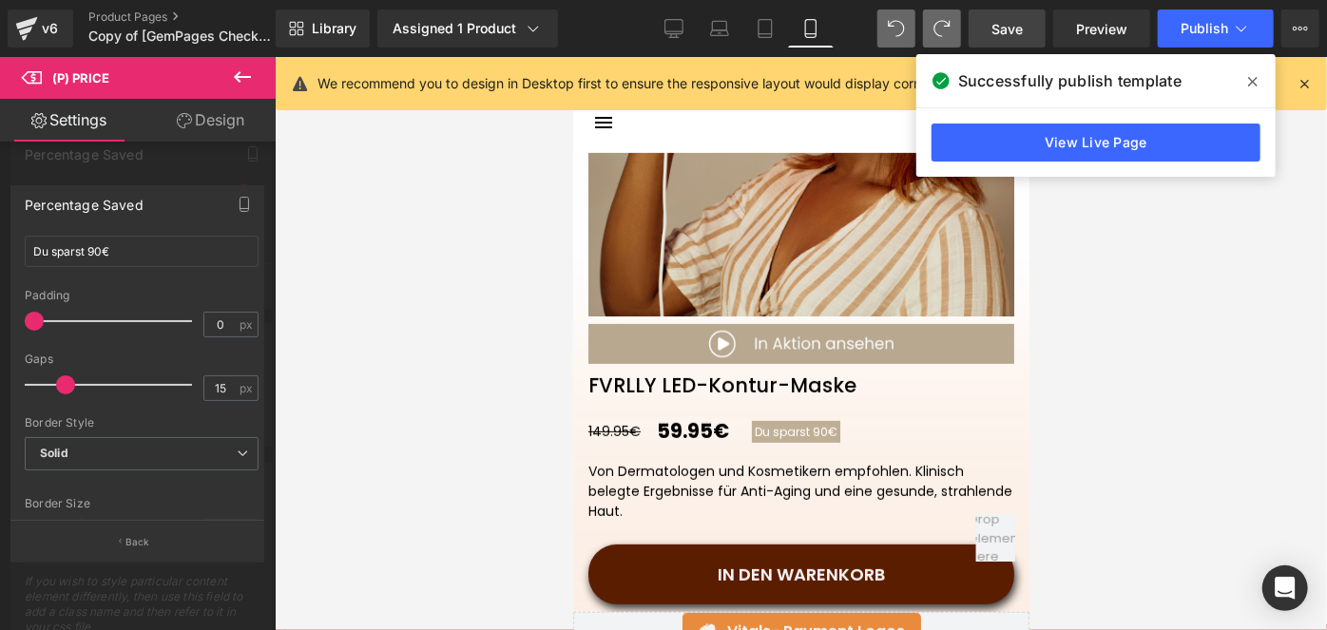
click at [989, 30] on link "Save" at bounding box center [1007, 29] width 77 height 38
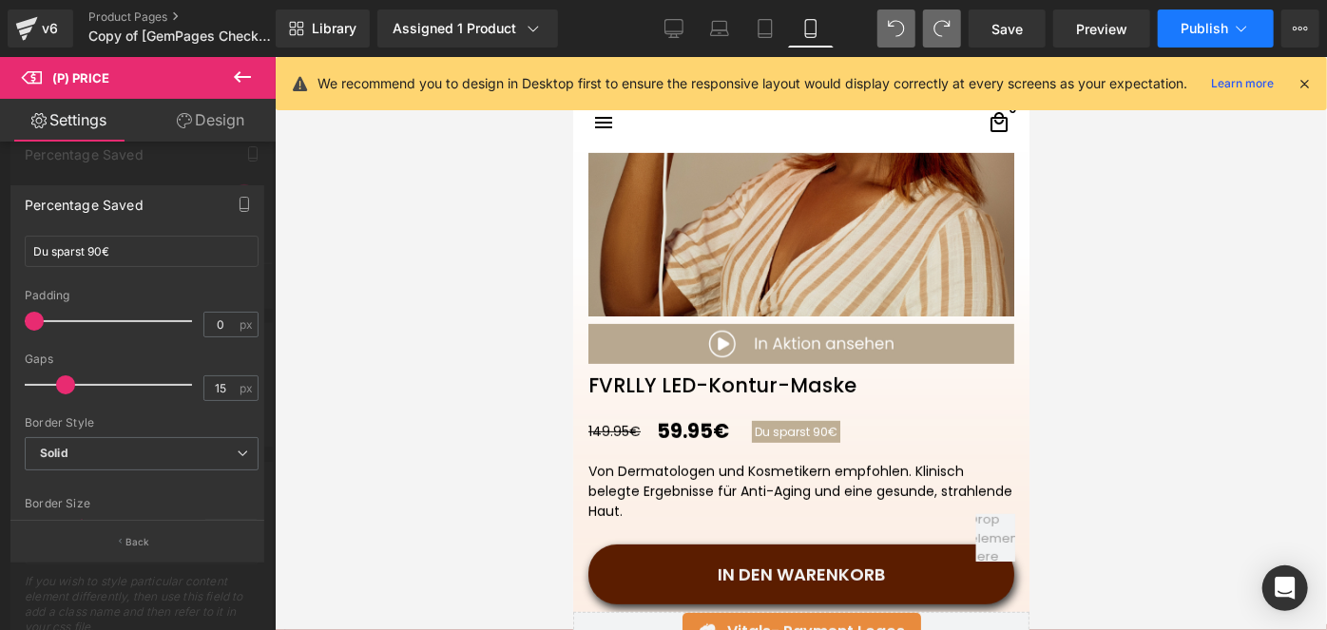
click at [1175, 33] on button "Publish" at bounding box center [1216, 29] width 116 height 38
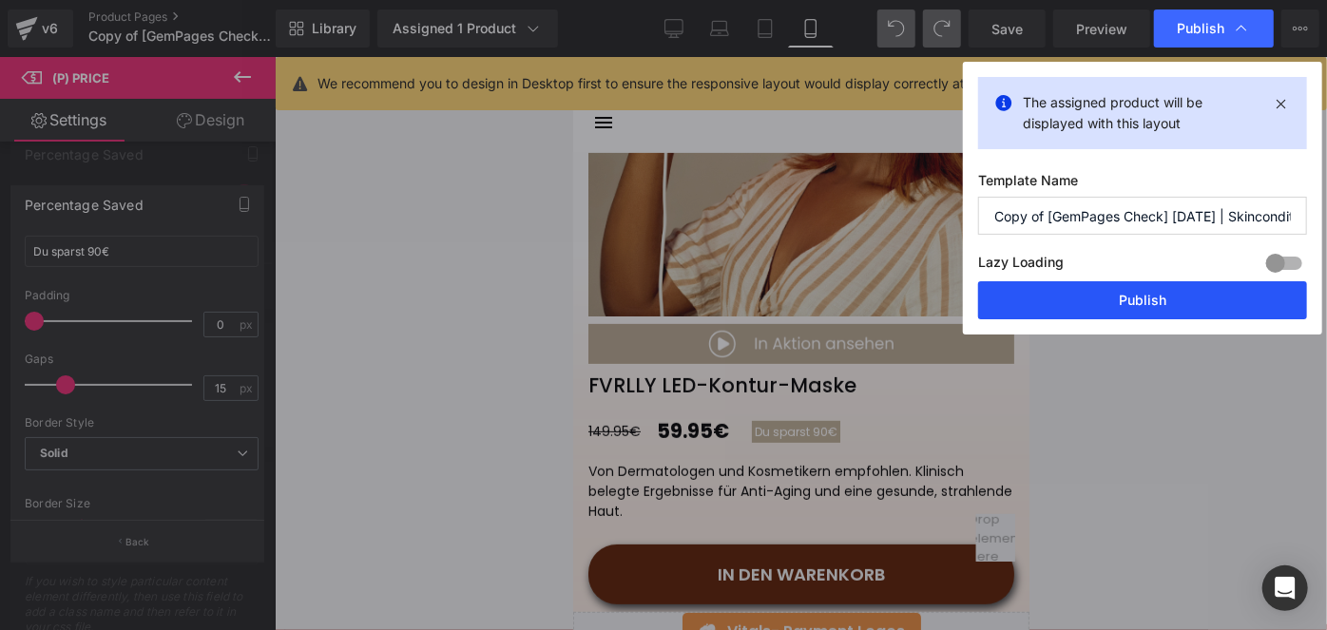
click at [1087, 291] on button "Publish" at bounding box center [1142, 300] width 329 height 38
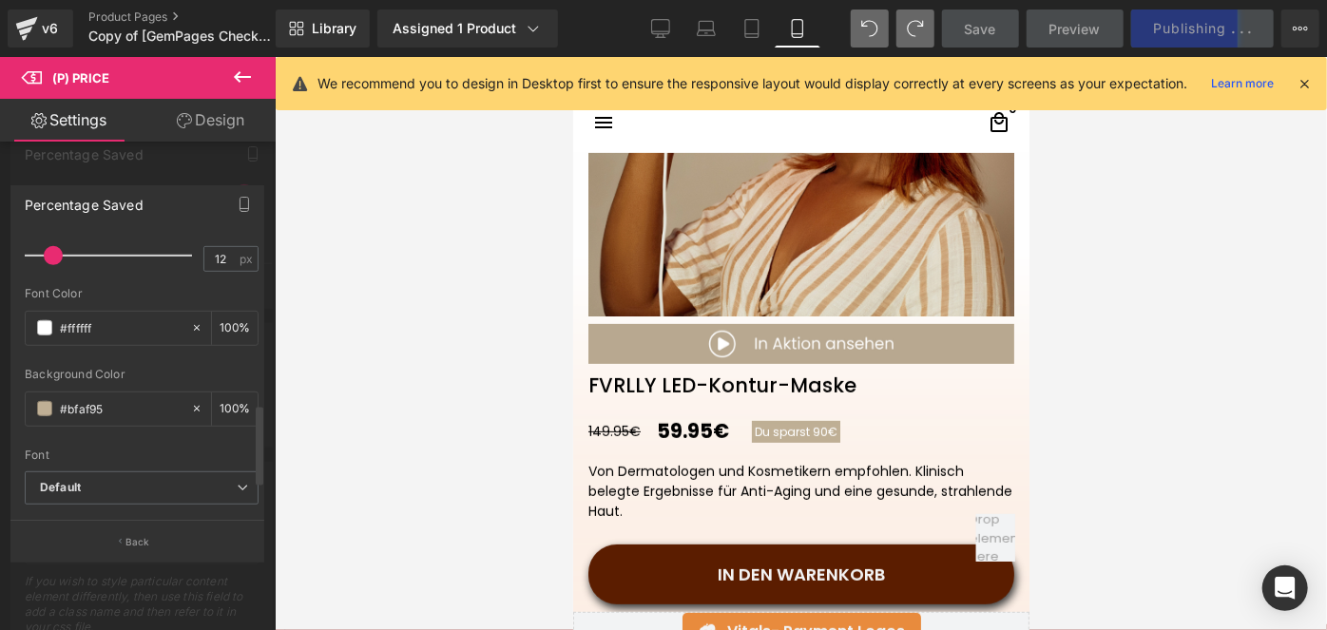
scroll to position [695, 0]
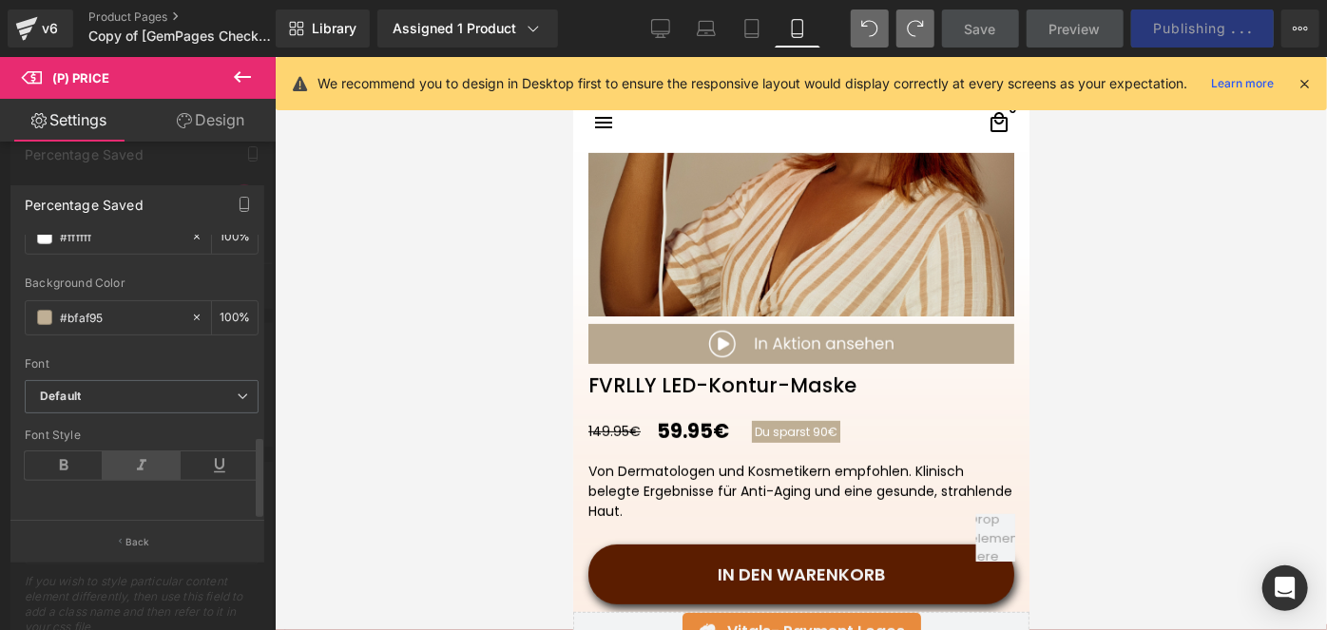
click at [143, 452] on icon at bounding box center [142, 466] width 78 height 29
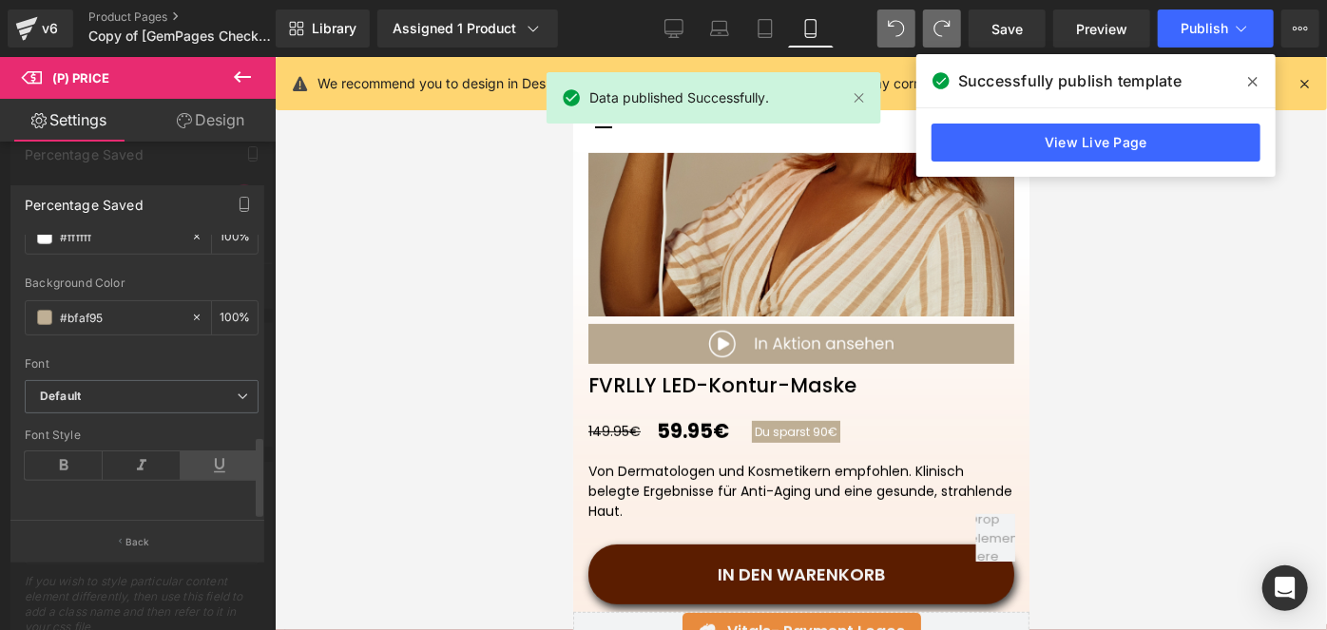
click at [215, 454] on icon at bounding box center [220, 466] width 78 height 29
click at [48, 452] on icon at bounding box center [64, 466] width 78 height 29
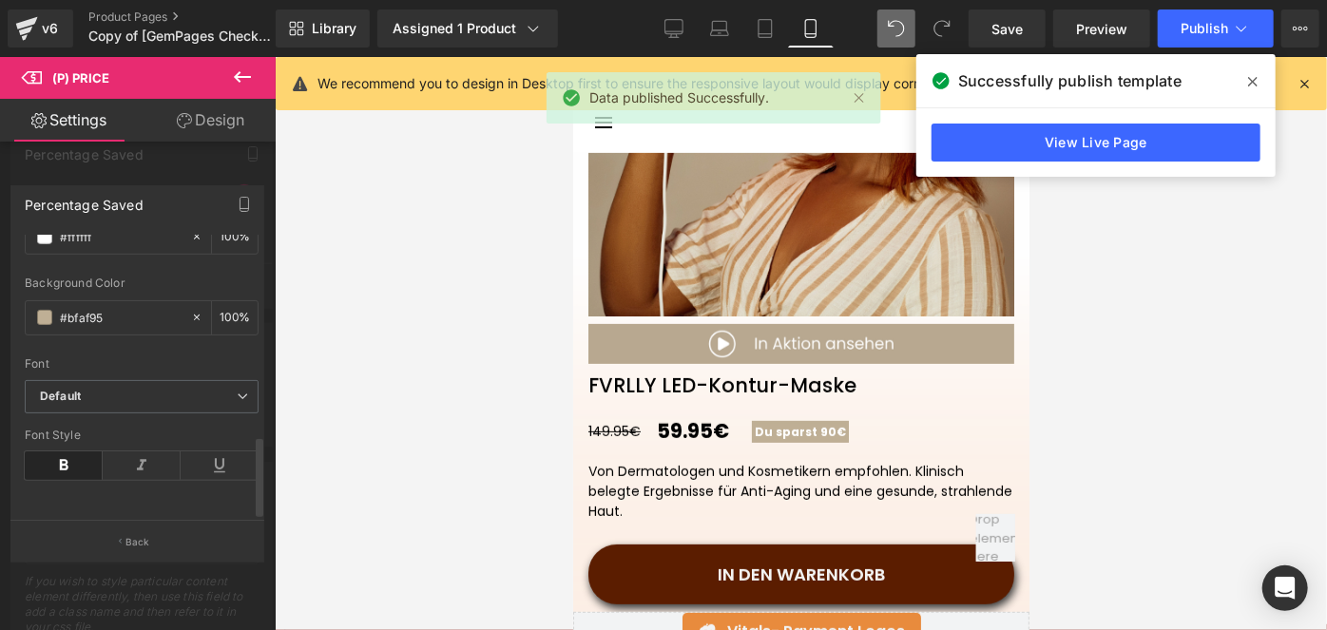
click at [48, 452] on icon at bounding box center [64, 466] width 78 height 29
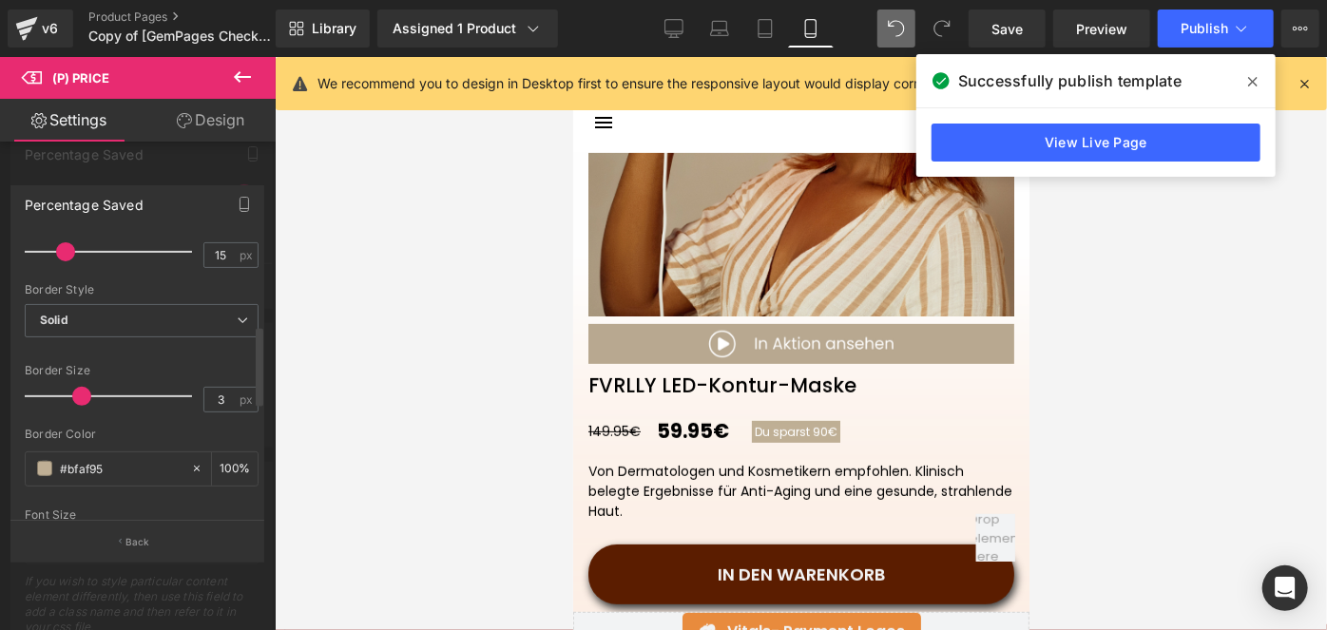
scroll to position [310, 0]
click at [46, 463] on span at bounding box center [44, 470] width 15 height 15
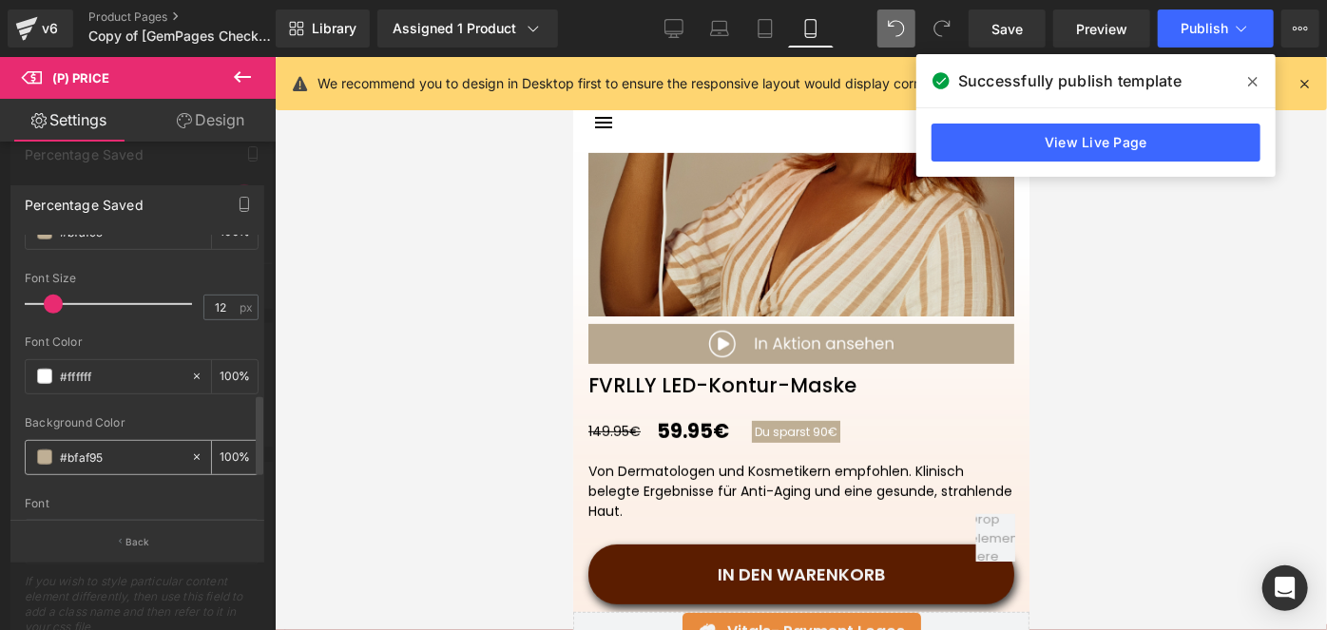
scroll to position [549, 0]
click at [37, 449] on span at bounding box center [44, 456] width 15 height 15
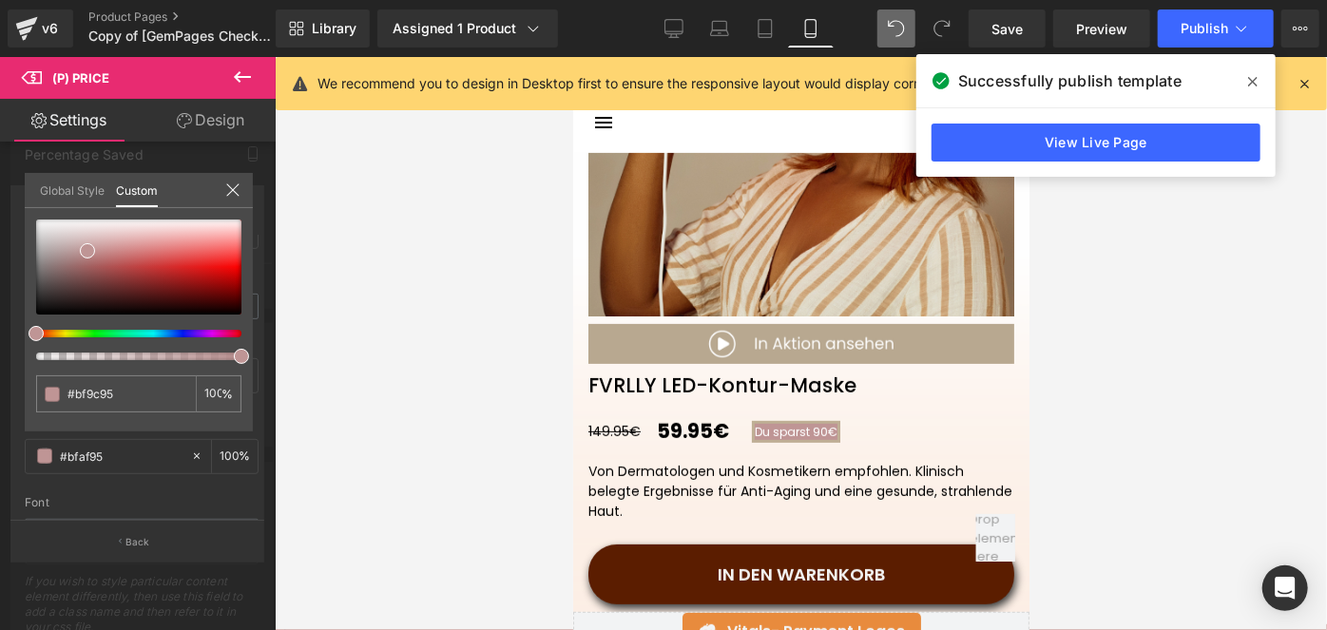
drag, startPoint x: 46, startPoint y: 332, endPoint x: 13, endPoint y: 336, distance: 32.5
click at [13, 336] on div "Percentage Saved Text Styles Custom HEADING Heading 1 Heading 2 Heading 3 Headi…" at bounding box center [138, 366] width 276 height 390
click at [236, 269] on div at bounding box center [138, 267] width 205 height 95
drag, startPoint x: 236, startPoint y: 269, endPoint x: 254, endPoint y: 257, distance: 21.9
click at [254, 257] on div "Percentage Saved Text Styles Custom HEADING Heading 1 Heading 2 Heading 3 Headi…" at bounding box center [138, 366] width 276 height 390
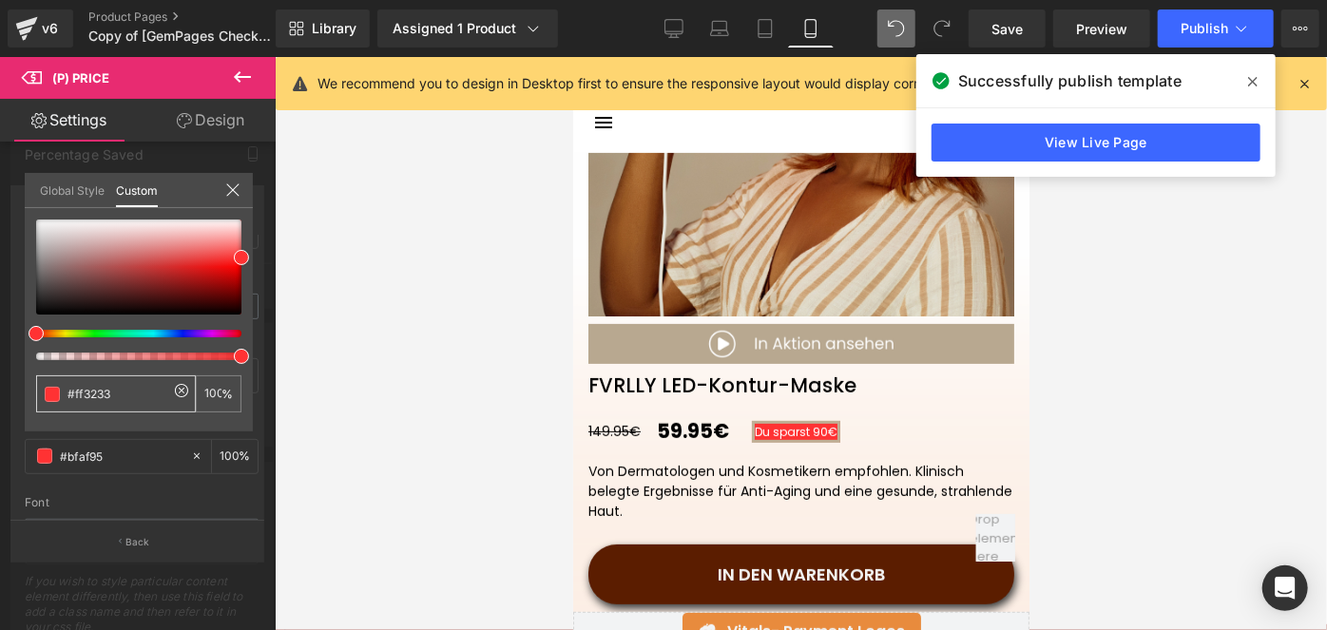
click at [97, 394] on input "#bfaf95" at bounding box center [117, 394] width 101 height 20
type input "#ff3233"
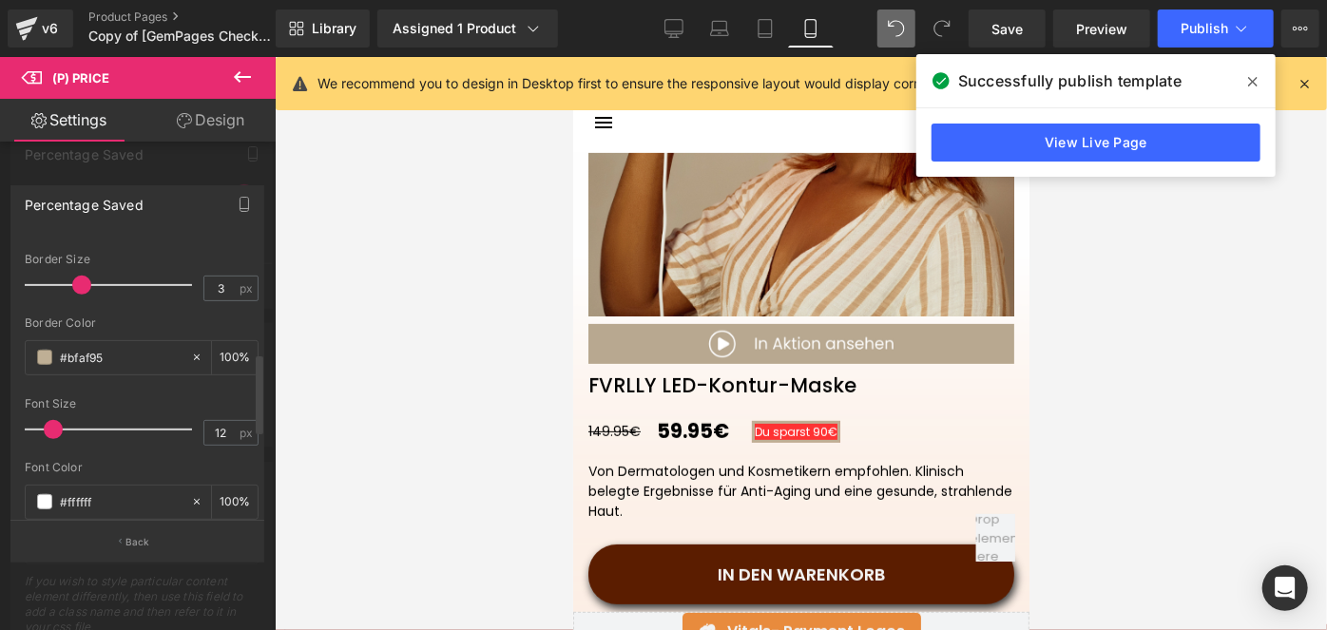
scroll to position [408, 0]
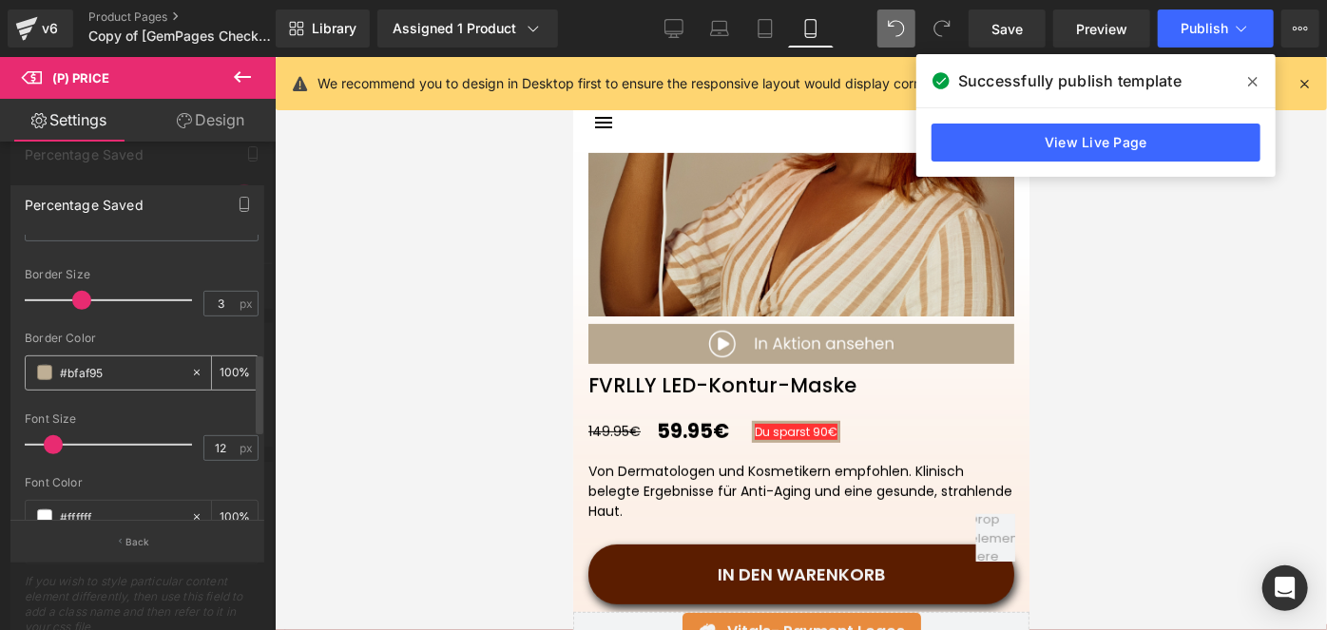
click at [105, 363] on input "#bfaf95" at bounding box center [121, 372] width 122 height 21
paste input "ff3233"
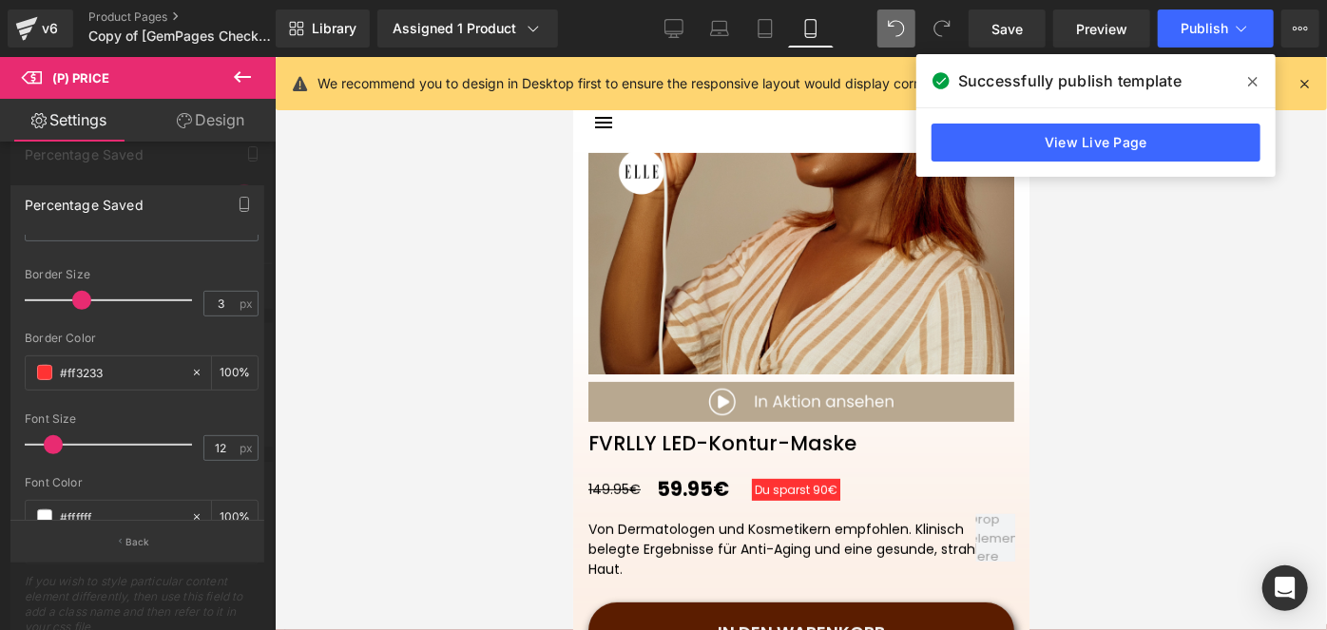
scroll to position [355, 0]
click at [1016, 37] on span "Save" at bounding box center [1006, 29] width 31 height 20
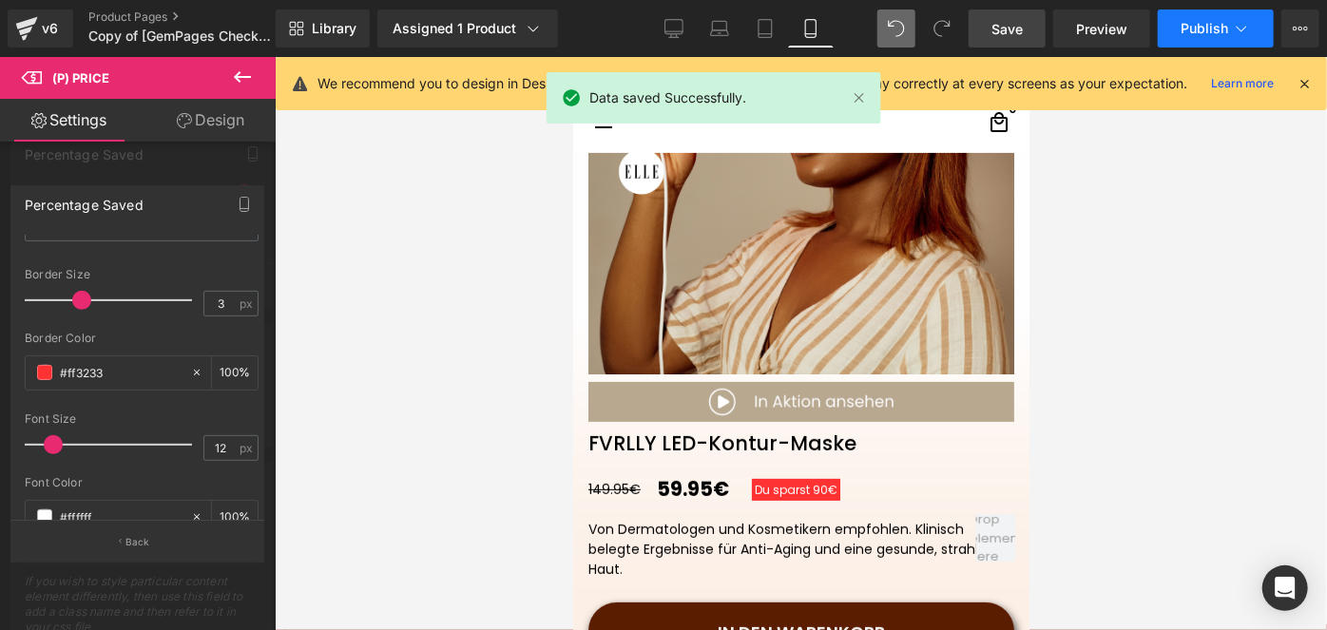
click at [1181, 26] on span "Publish" at bounding box center [1205, 28] width 48 height 15
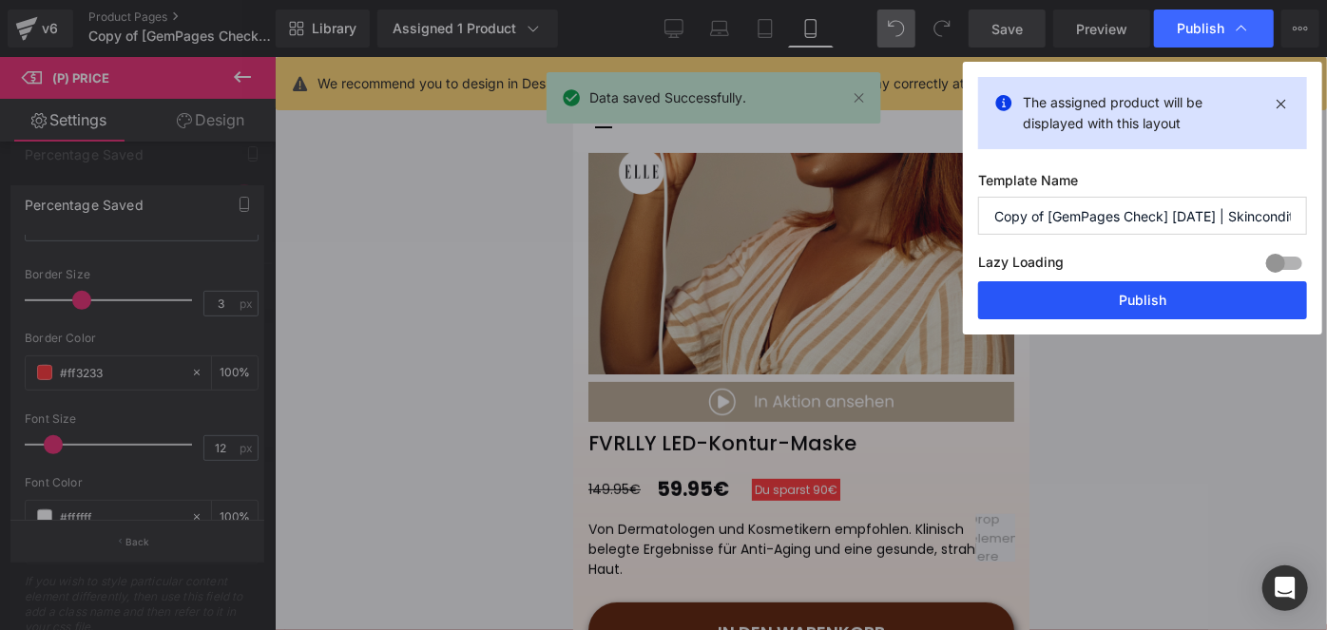
click at [1086, 286] on button "Publish" at bounding box center [1142, 300] width 329 height 38
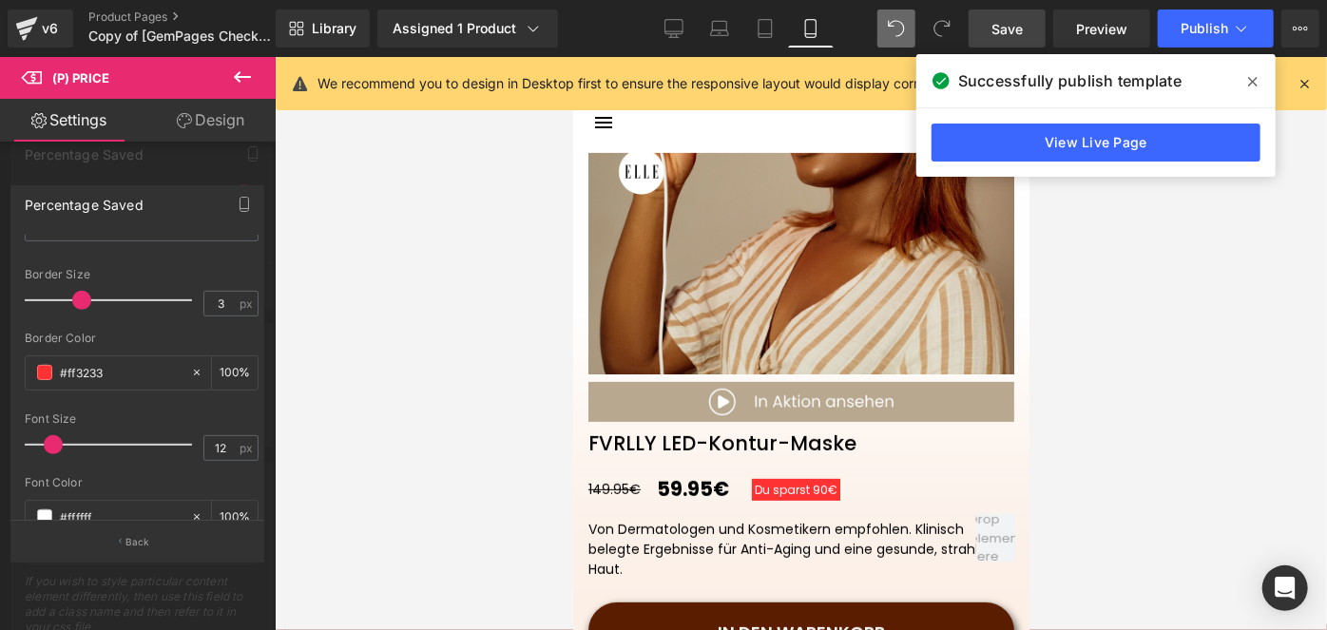
scroll to position [308, 0]
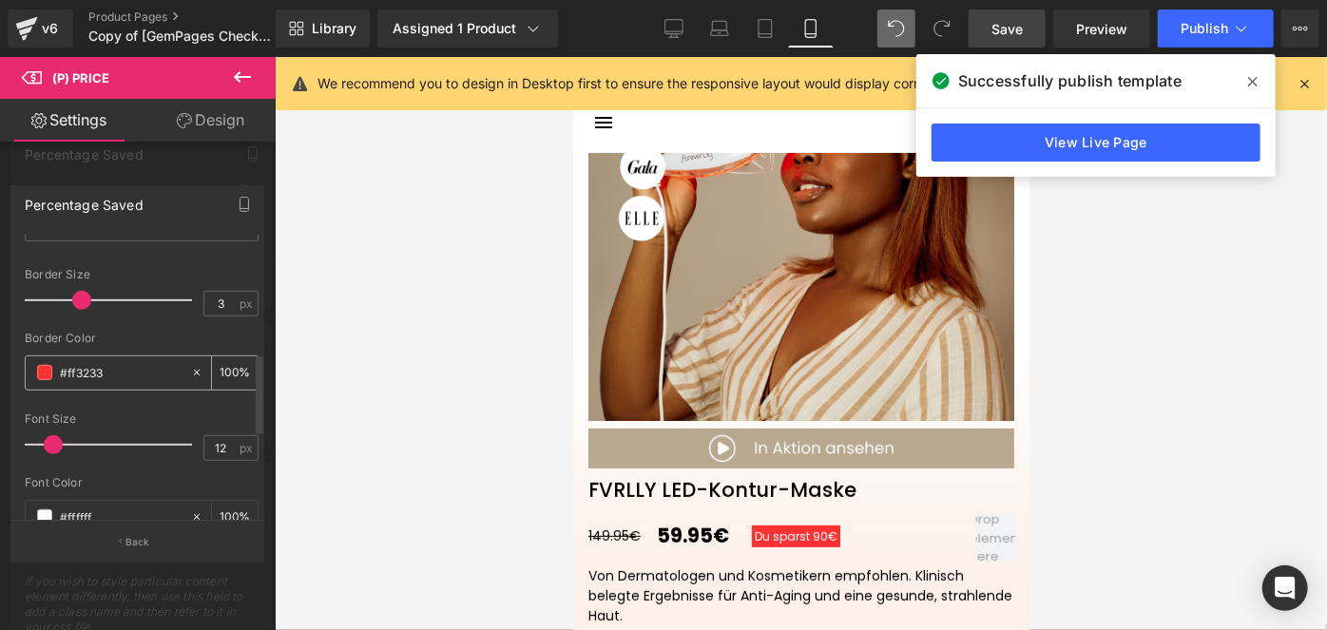
click at [139, 375] on input "#ff3233" at bounding box center [121, 372] width 122 height 21
paste input "Copied!"
click at [139, 375] on input "Copied!" at bounding box center [121, 372] width 122 height 21
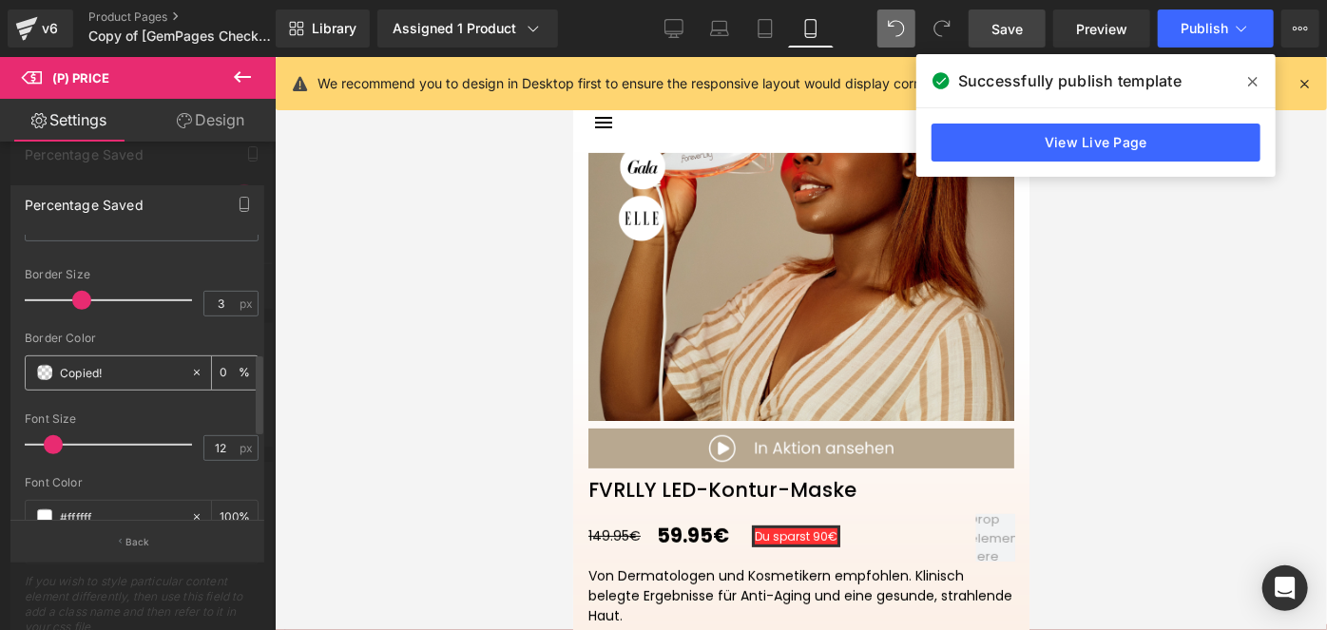
click at [139, 375] on input "Copied!" at bounding box center [121, 372] width 122 height 21
type input "Copied!"
type input "v"
paste input "f120c"
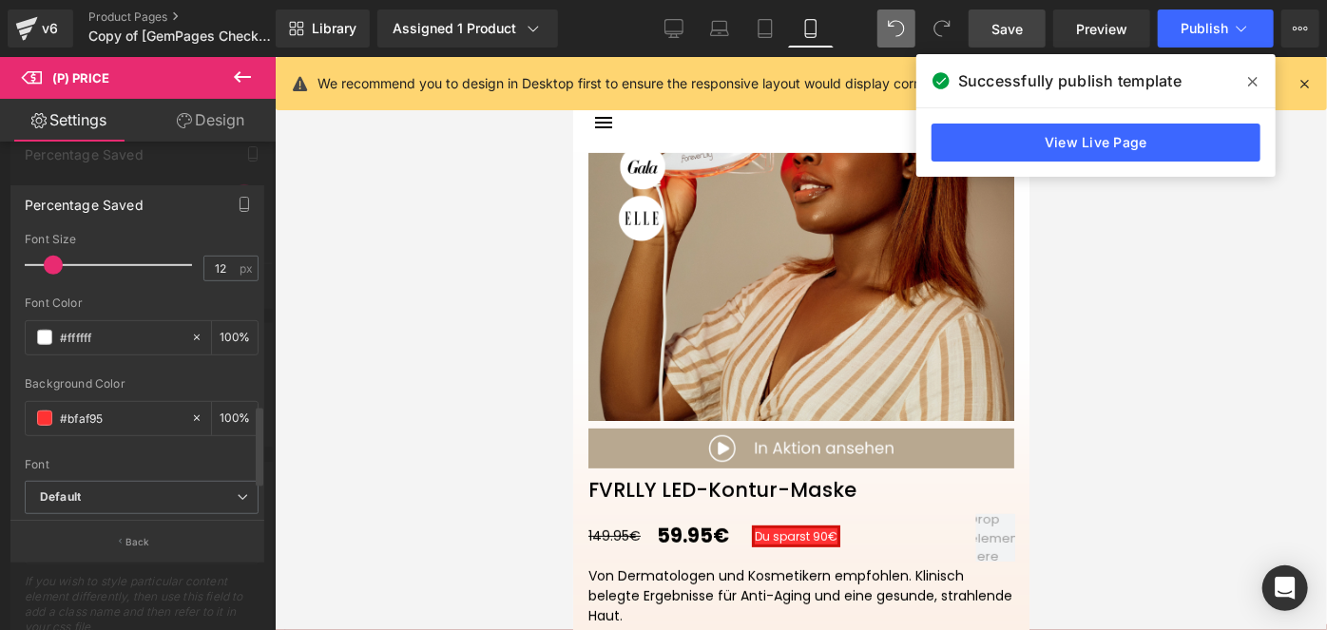
scroll to position [657, 0]
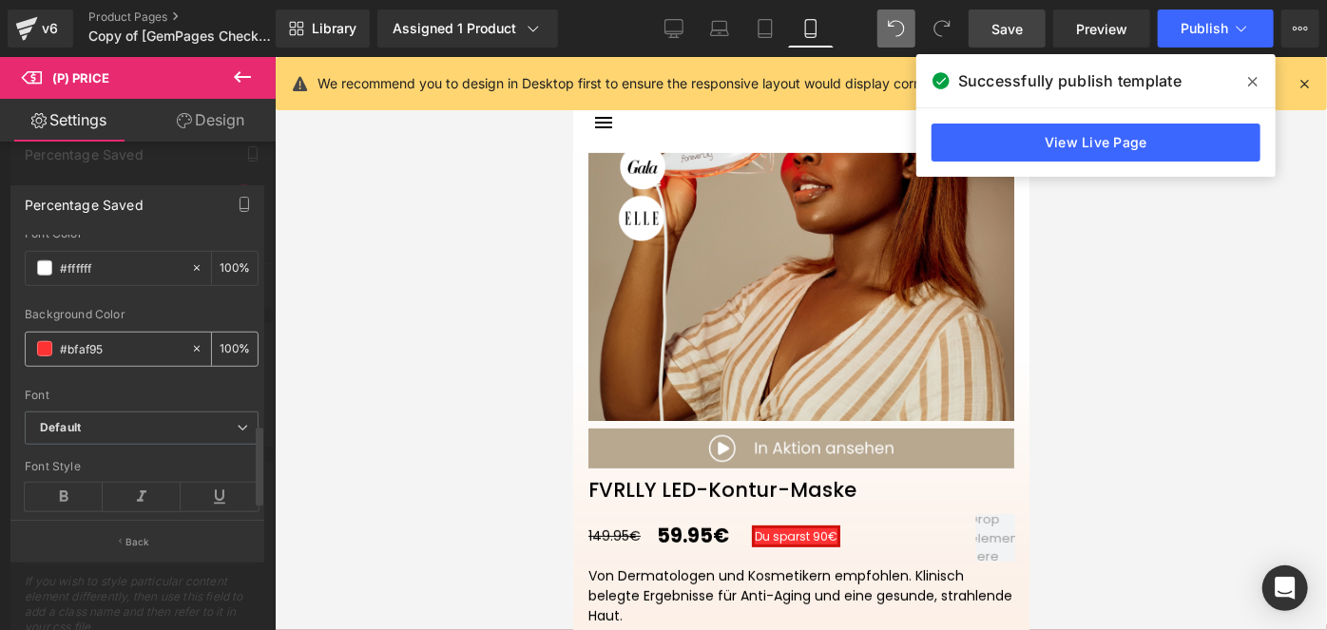
type input "cf120c"
click at [124, 351] on input "#bfaf95" at bounding box center [121, 348] width 122 height 21
paste input "f120c"
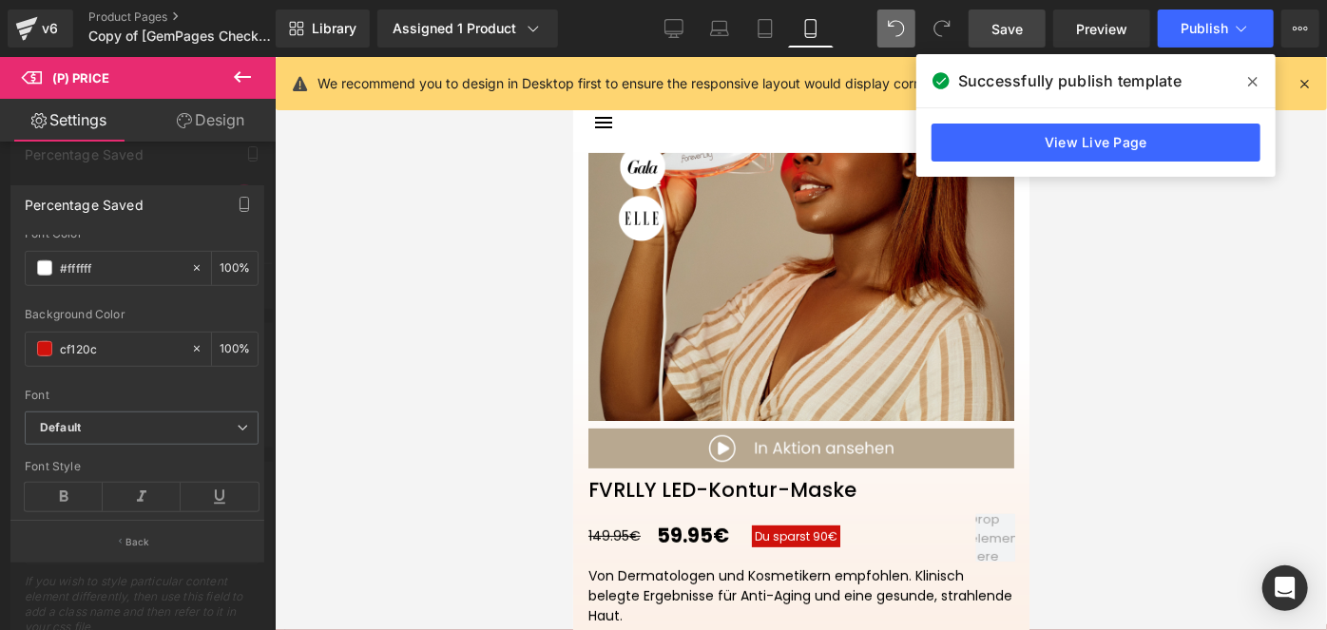
type input "cf120c"
click at [966, 37] on div "Save Preview Publish Scheduled View Live Page View with current Template Save T…" at bounding box center [1144, 29] width 366 height 38
click at [988, 35] on link "Save" at bounding box center [1007, 29] width 77 height 38
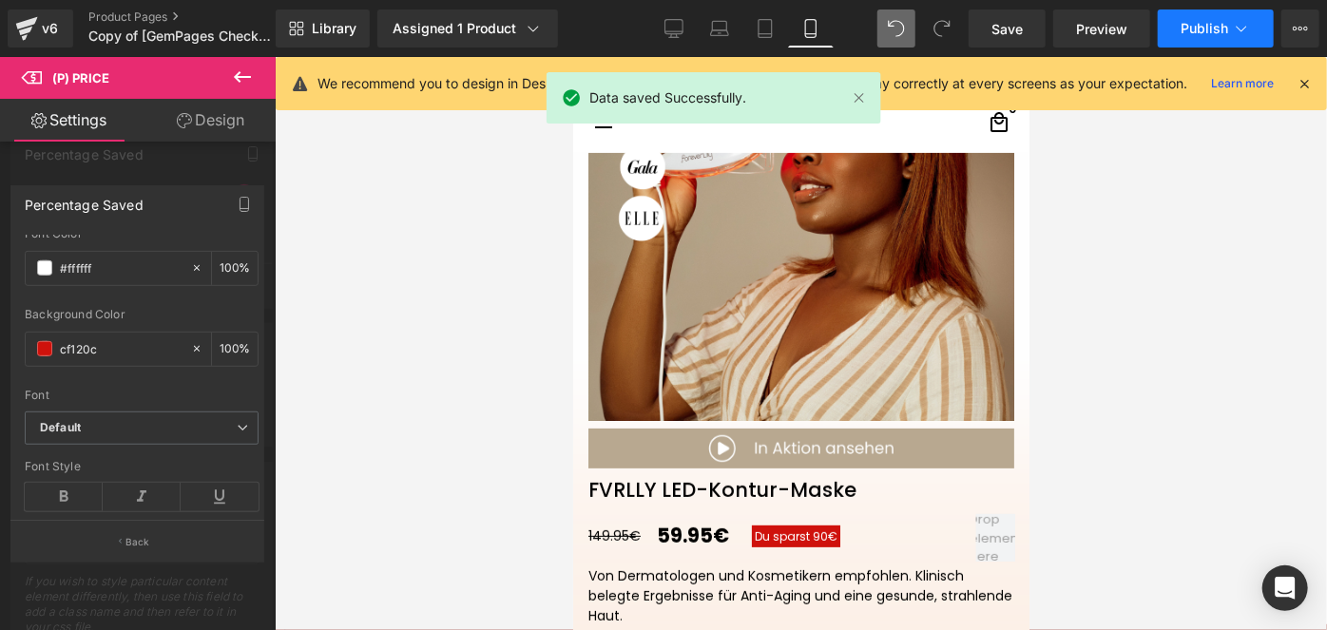
click at [1185, 28] on span "Publish" at bounding box center [1205, 28] width 48 height 15
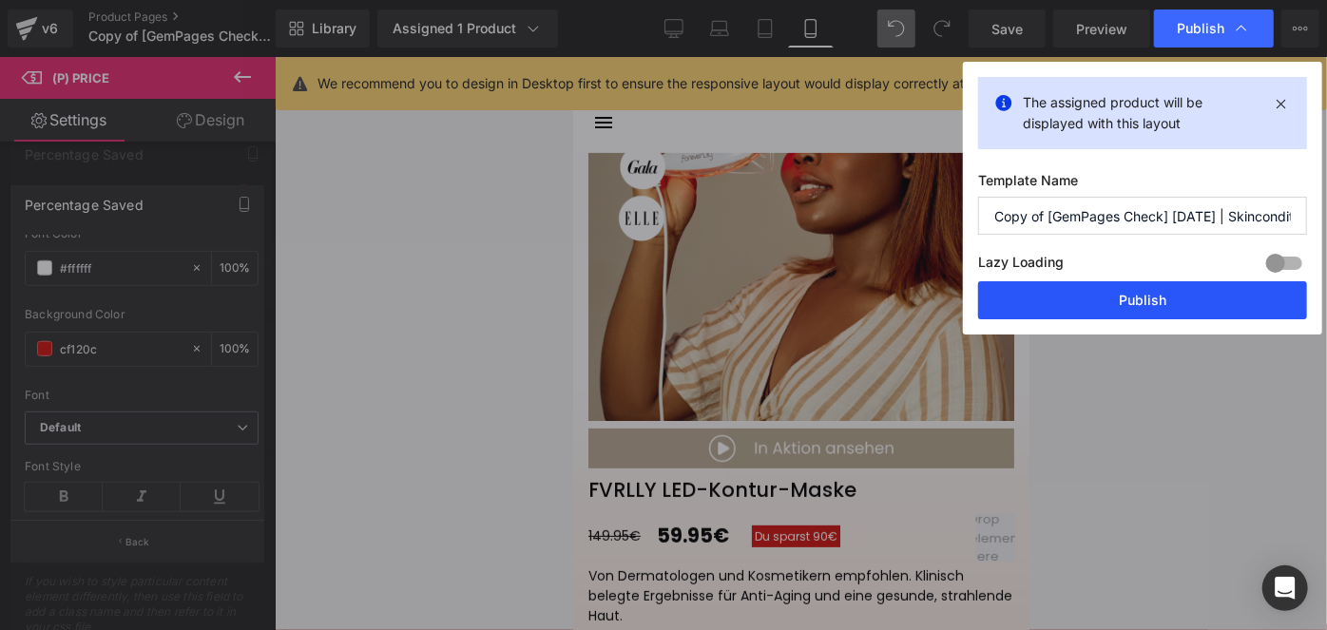
click at [1104, 312] on button "Publish" at bounding box center [1142, 300] width 329 height 38
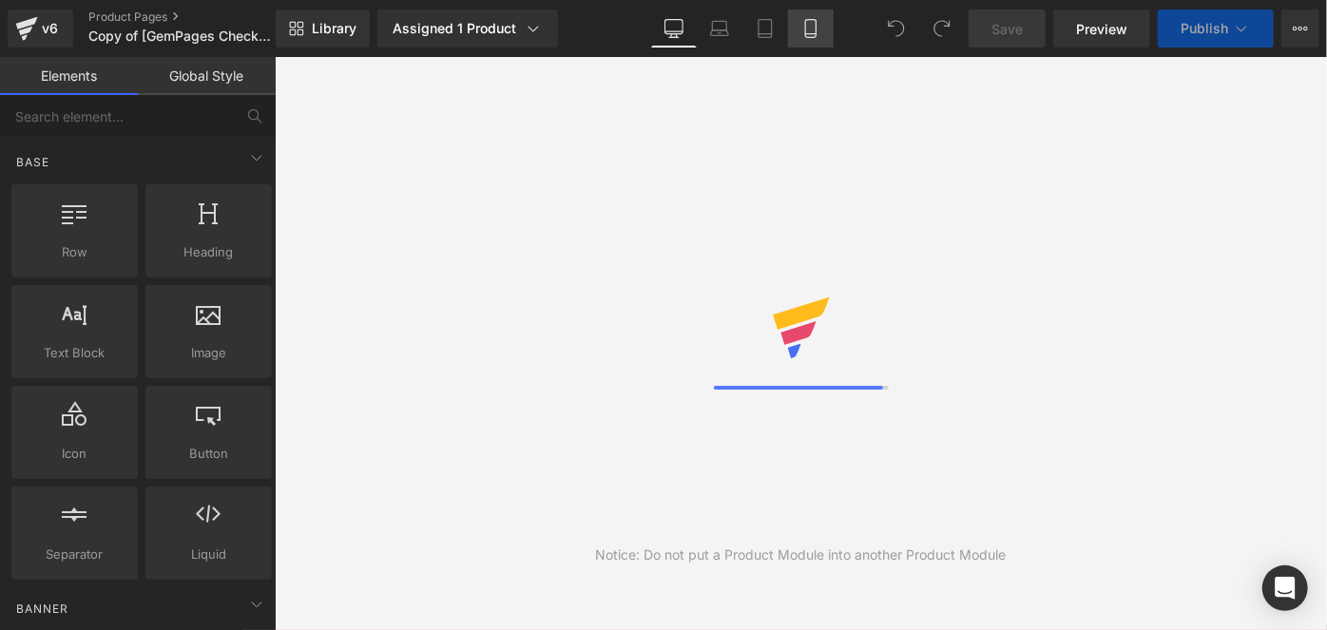
click at [817, 25] on icon at bounding box center [810, 28] width 19 height 19
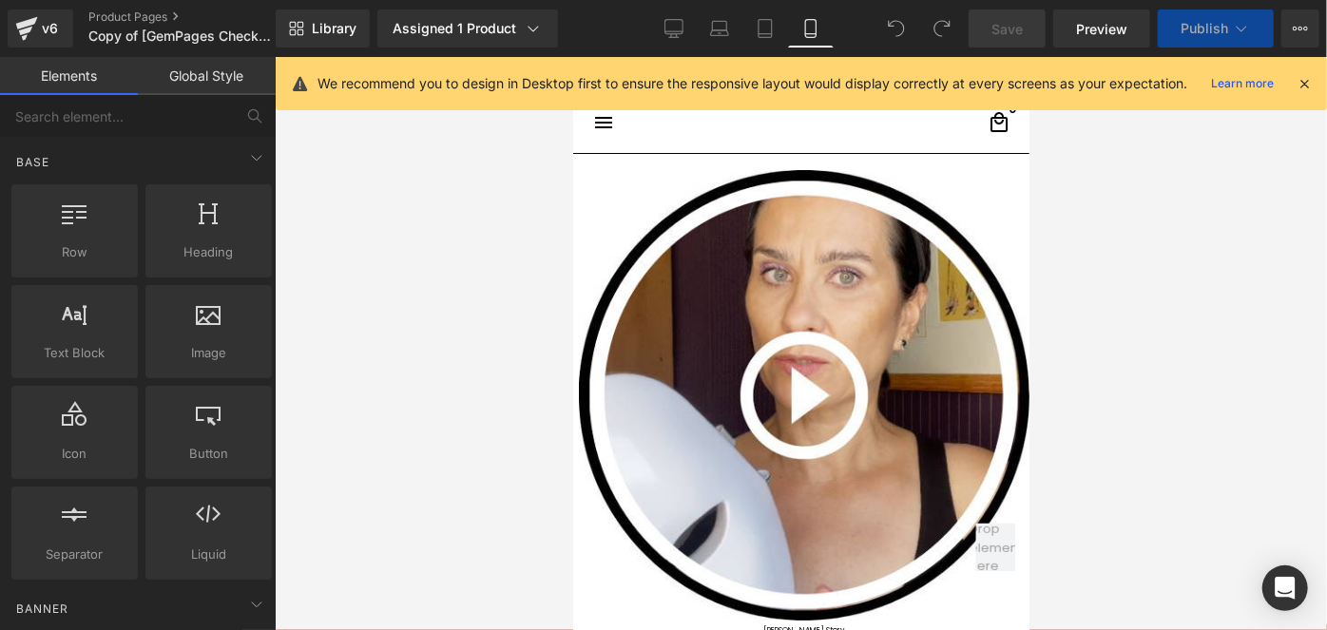
click at [817, 25] on icon at bounding box center [810, 28] width 19 height 19
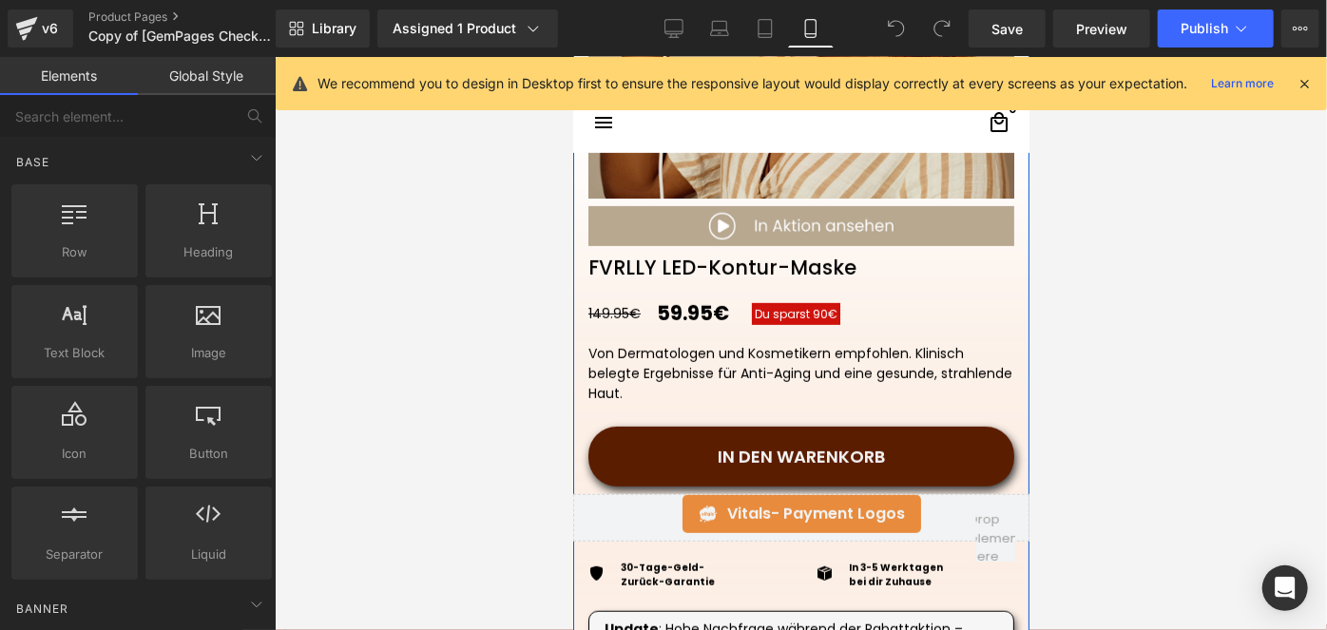
scroll to position [531, 0]
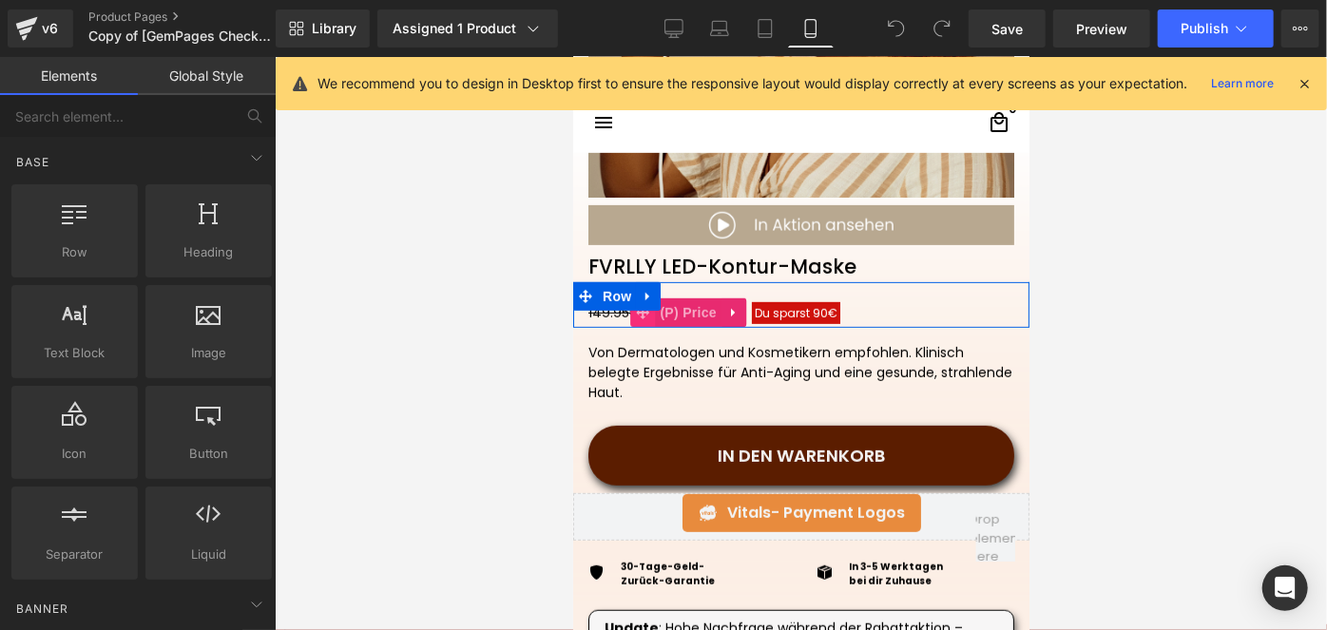
click at [775, 313] on span "Du sparst 90€" at bounding box center [795, 312] width 83 height 16
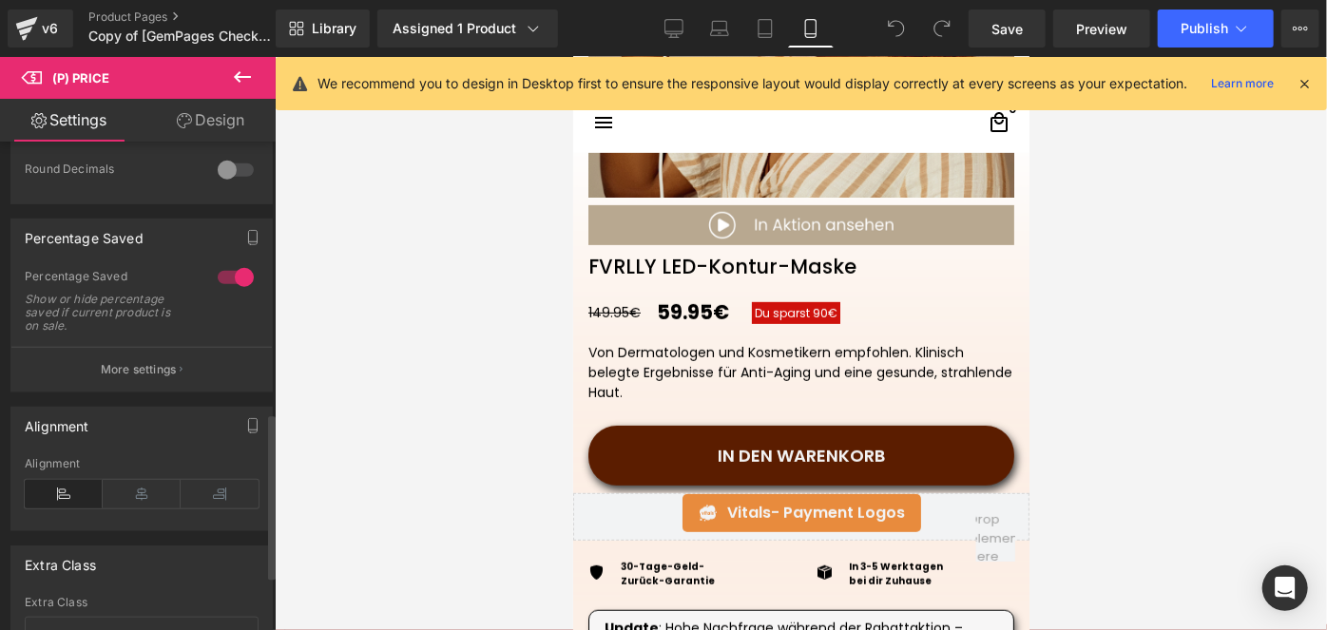
scroll to position [793, 0]
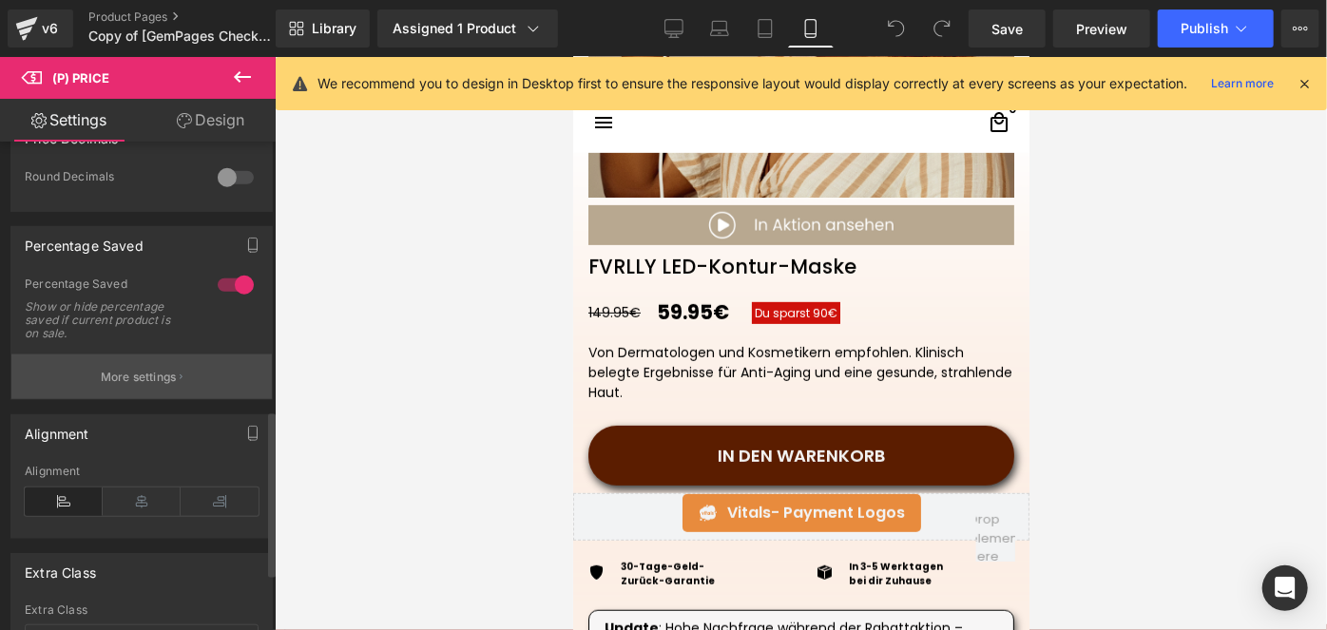
click at [152, 394] on button "More settings" at bounding box center [141, 377] width 260 height 45
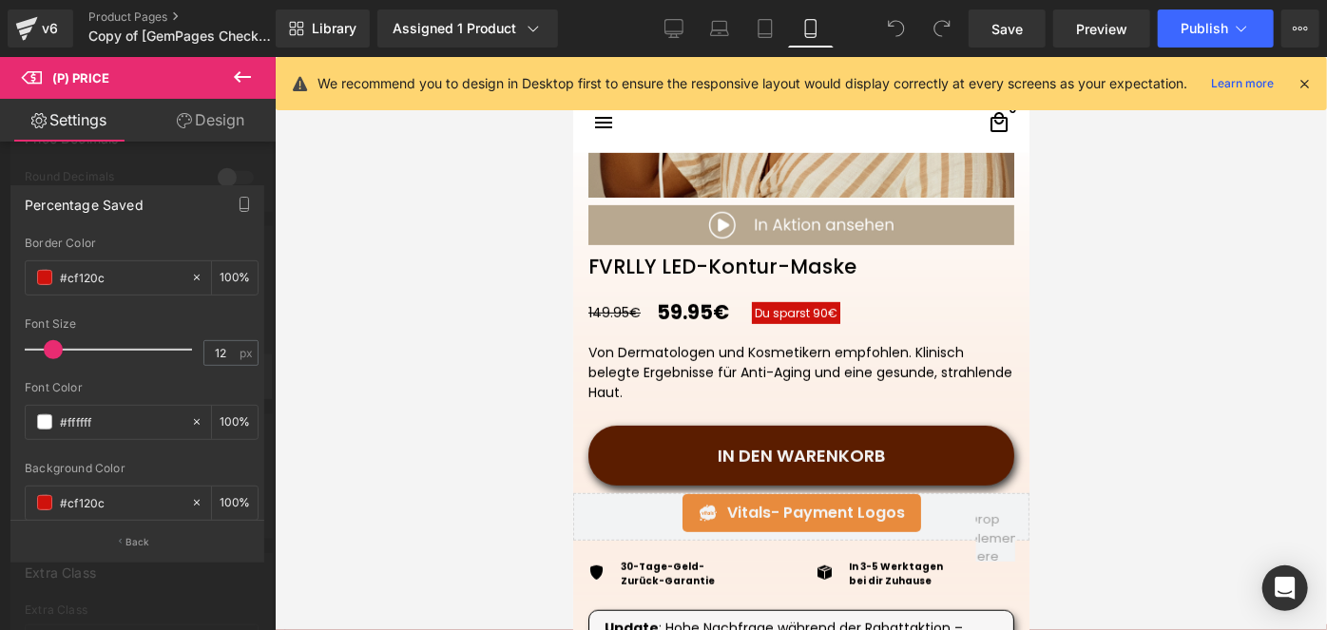
scroll to position [538, 0]
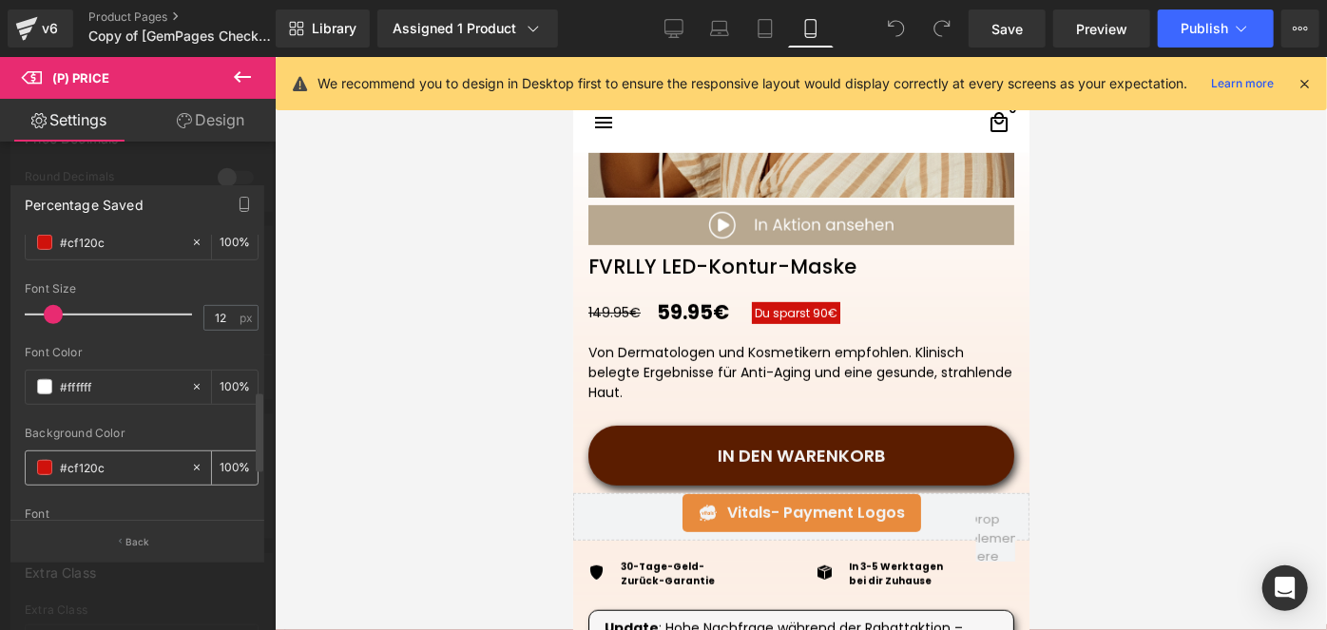
click at [108, 457] on input "#cf120c" at bounding box center [121, 467] width 122 height 21
paste input "e50000"
type input "#e50000"
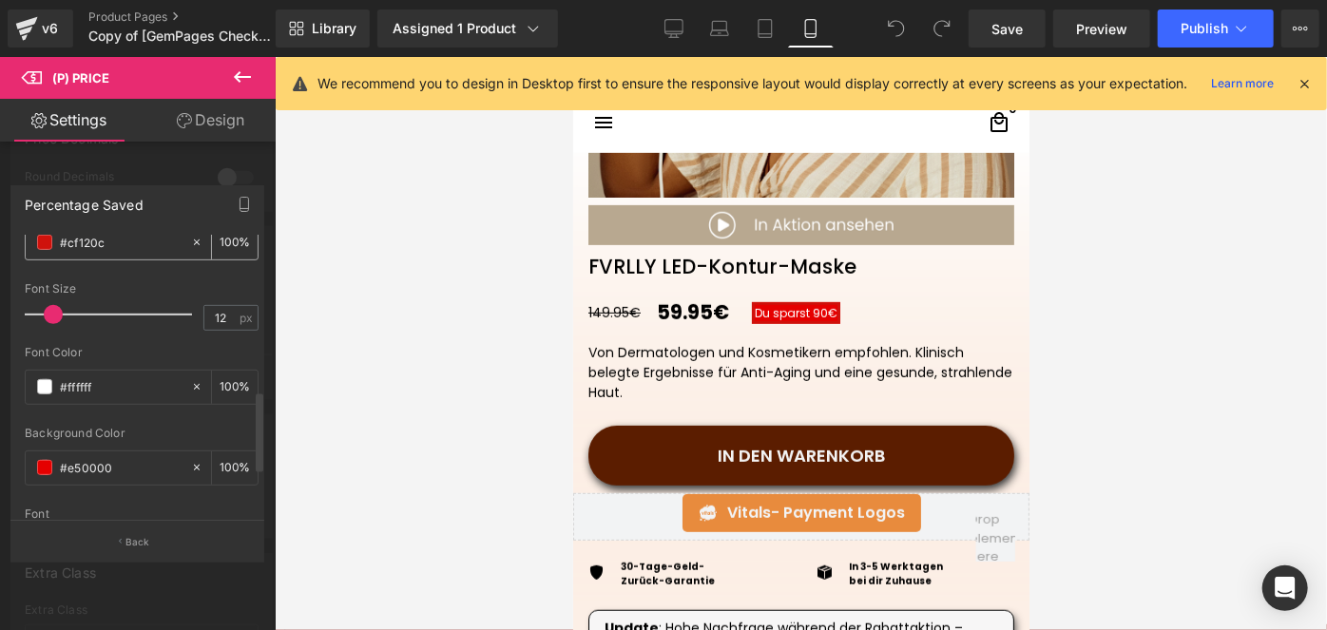
click at [133, 240] on input "#cf120c" at bounding box center [121, 242] width 122 height 21
paste input "e50000"
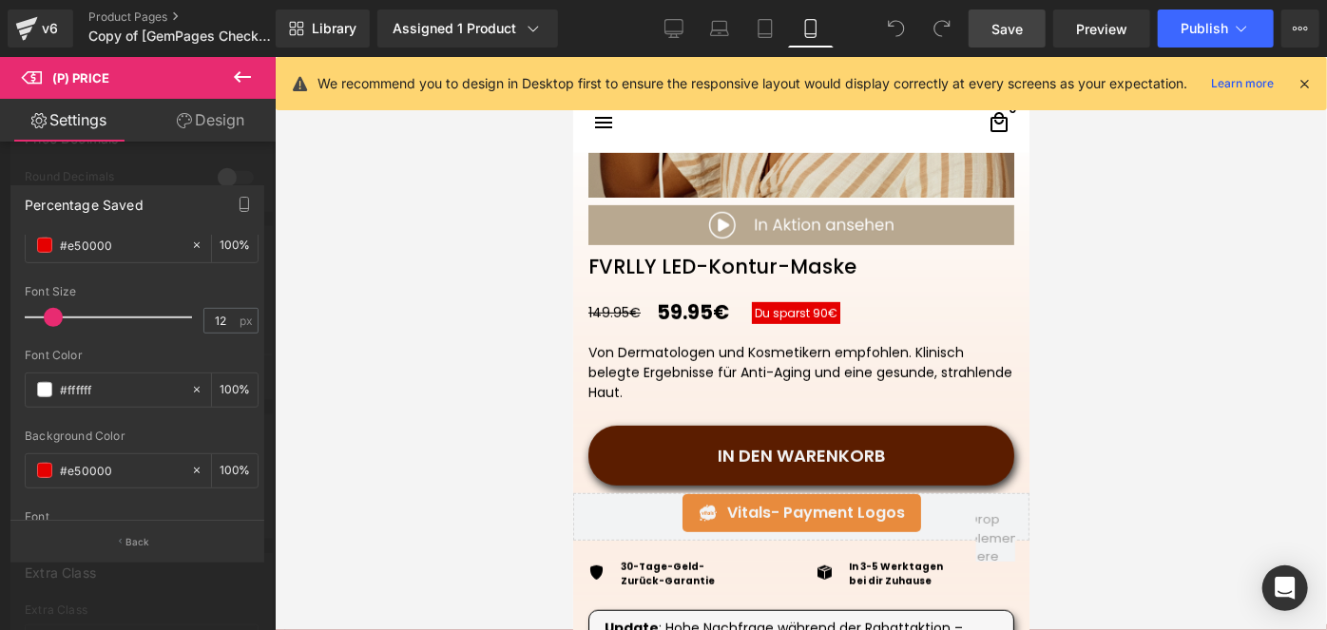
type input "#e50000"
click at [1017, 16] on link "Save" at bounding box center [1007, 29] width 77 height 38
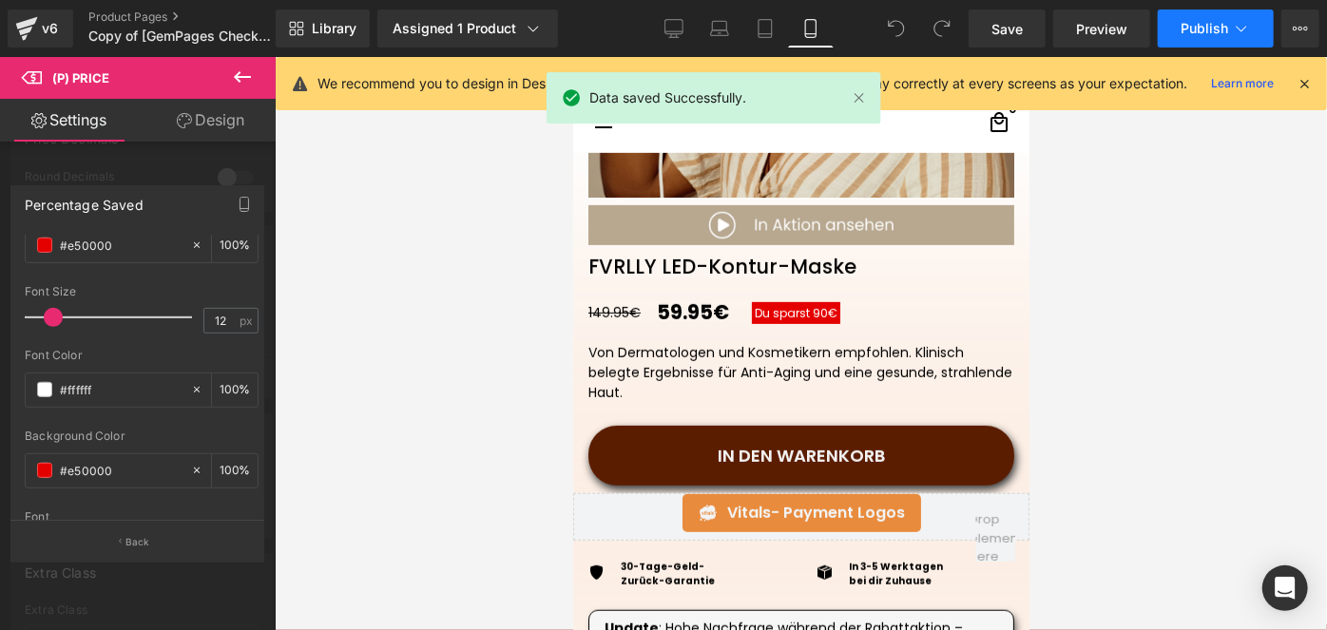
click at [1183, 25] on span "Publish" at bounding box center [1205, 28] width 48 height 15
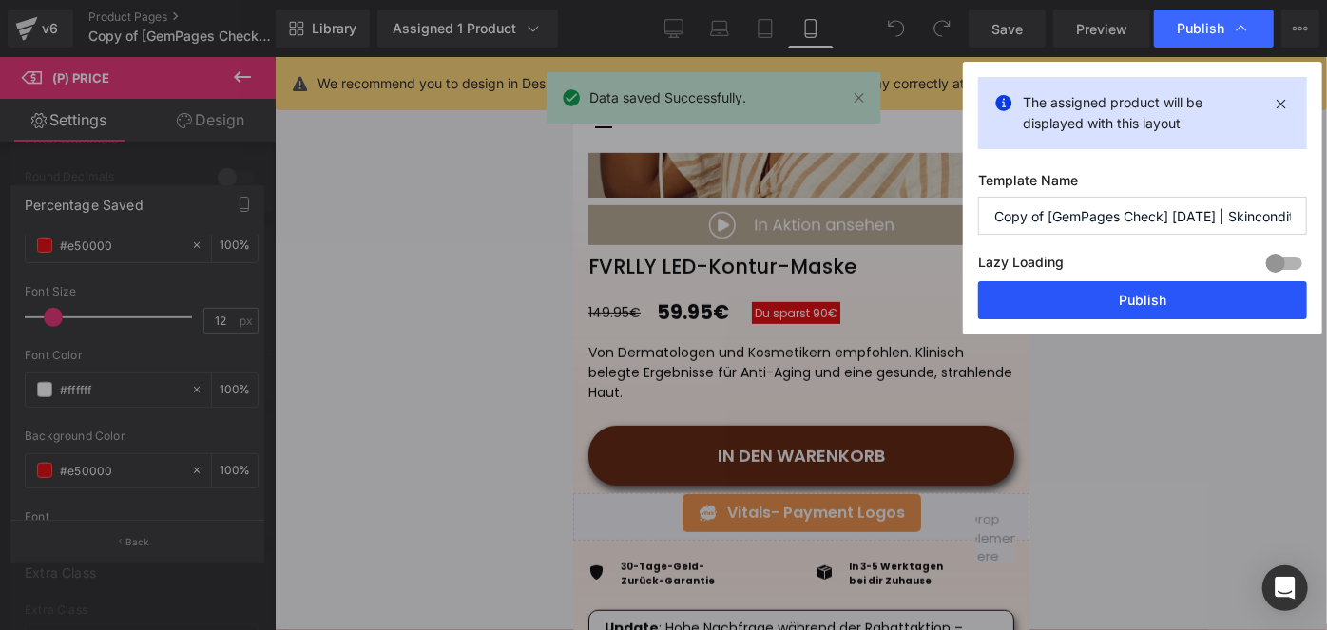
click at [1161, 304] on button "Publish" at bounding box center [1142, 300] width 329 height 38
